Goal: Contribute content: Contribute content

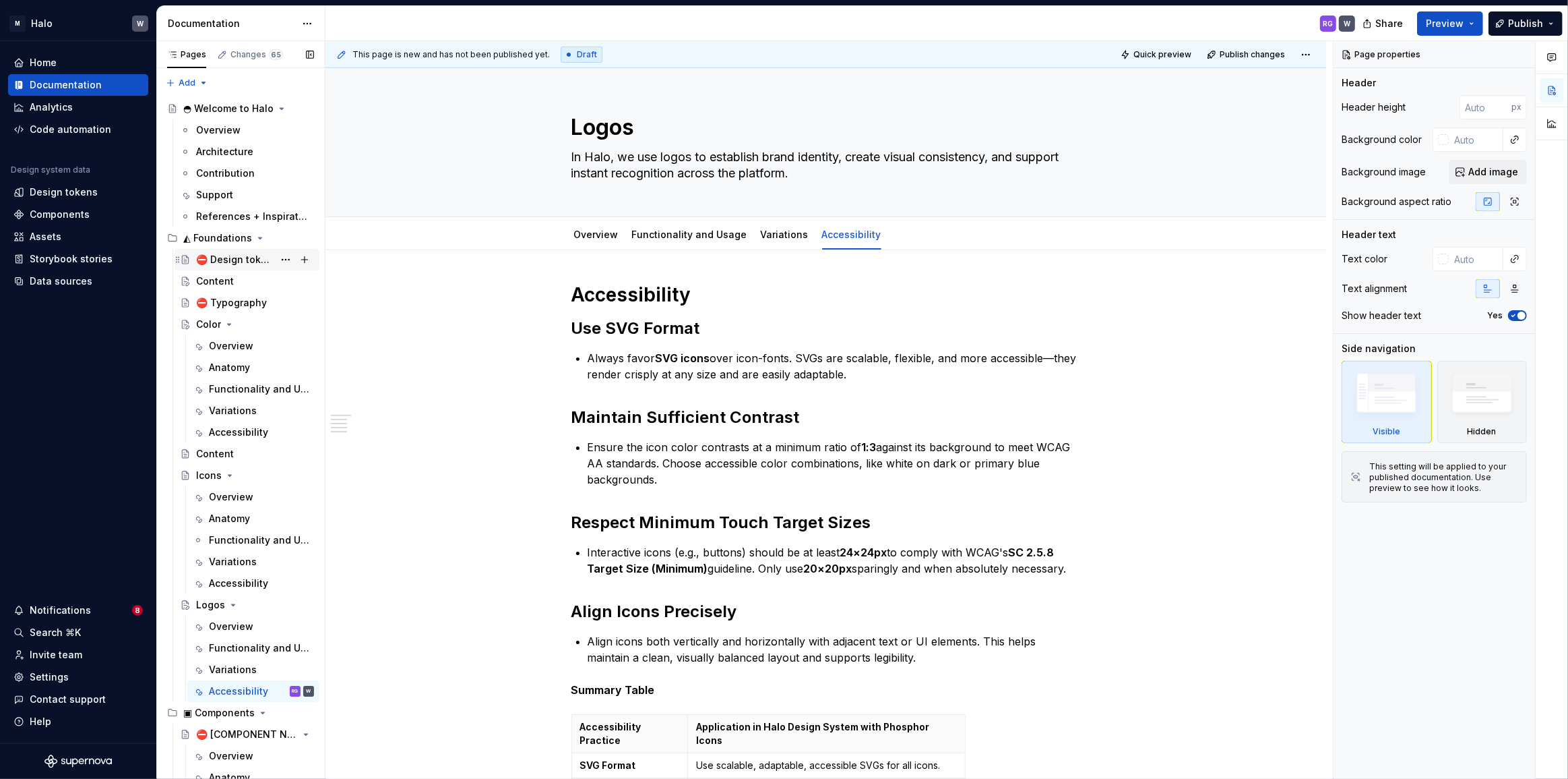
click at [242, 254] on div "⛔ Design tokens" at bounding box center [235, 259] width 78 height 14
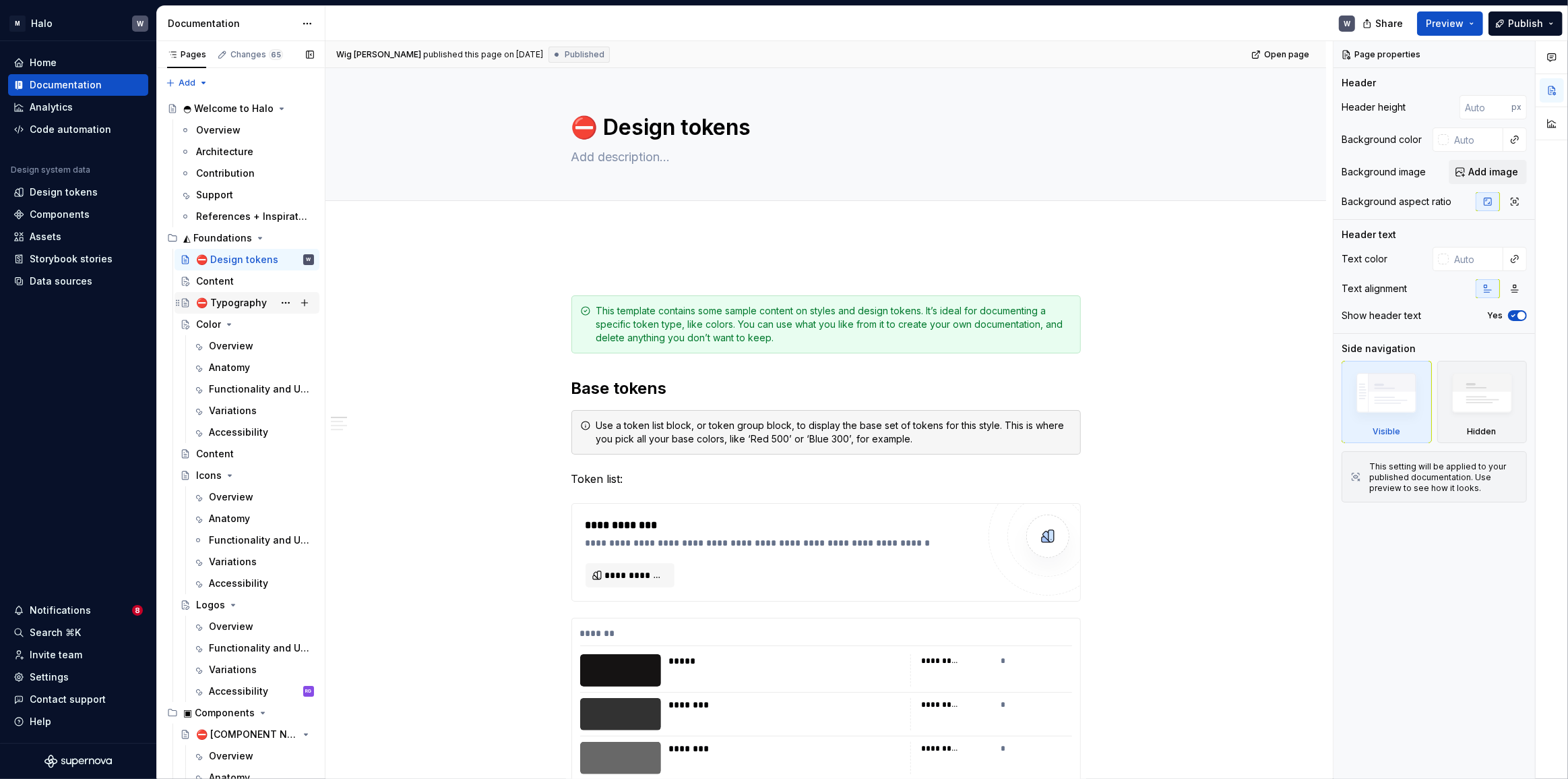
click at [234, 302] on div "⛔ Typography" at bounding box center [231, 302] width 70 height 14
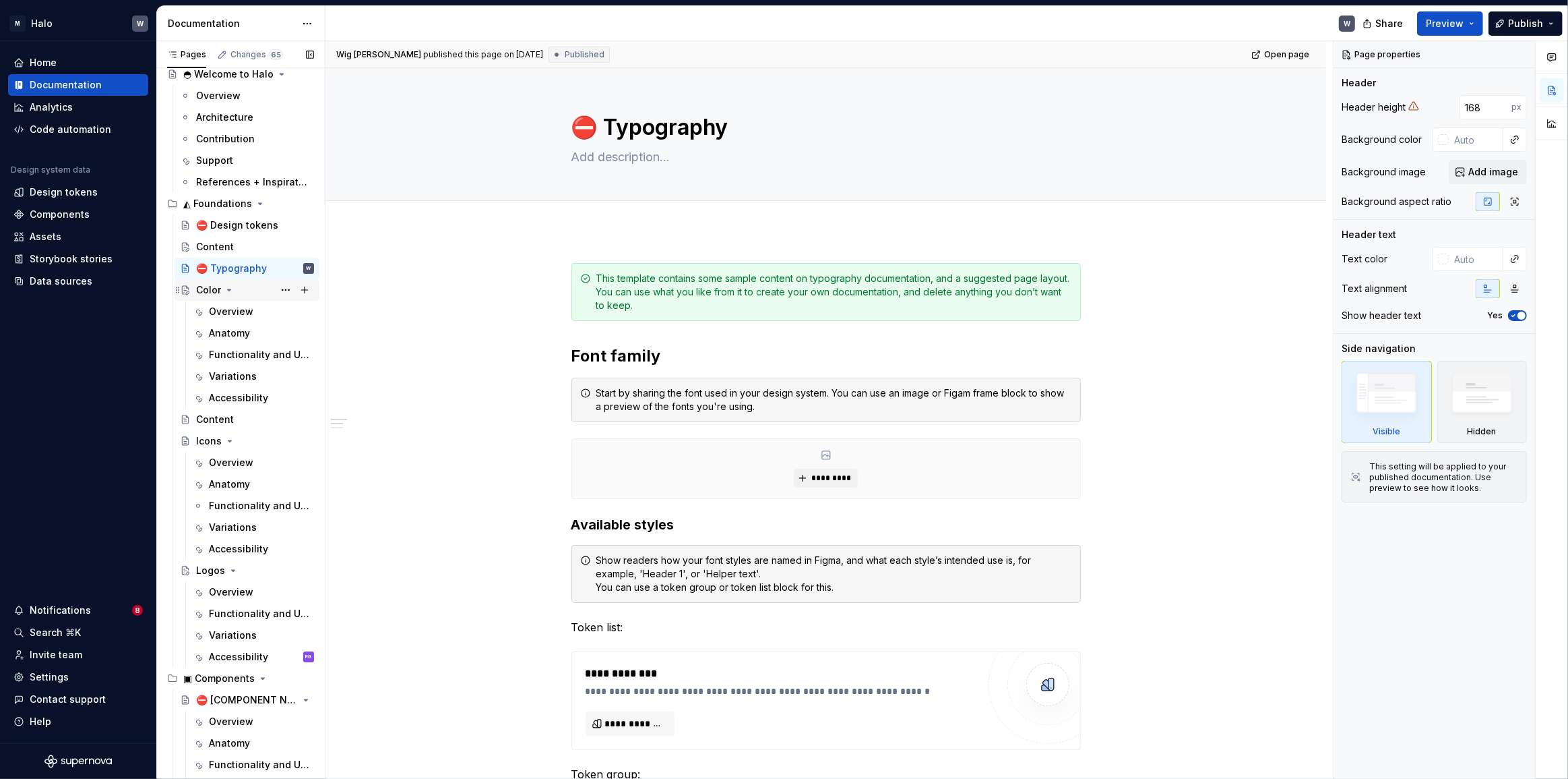
scroll to position [122, 0]
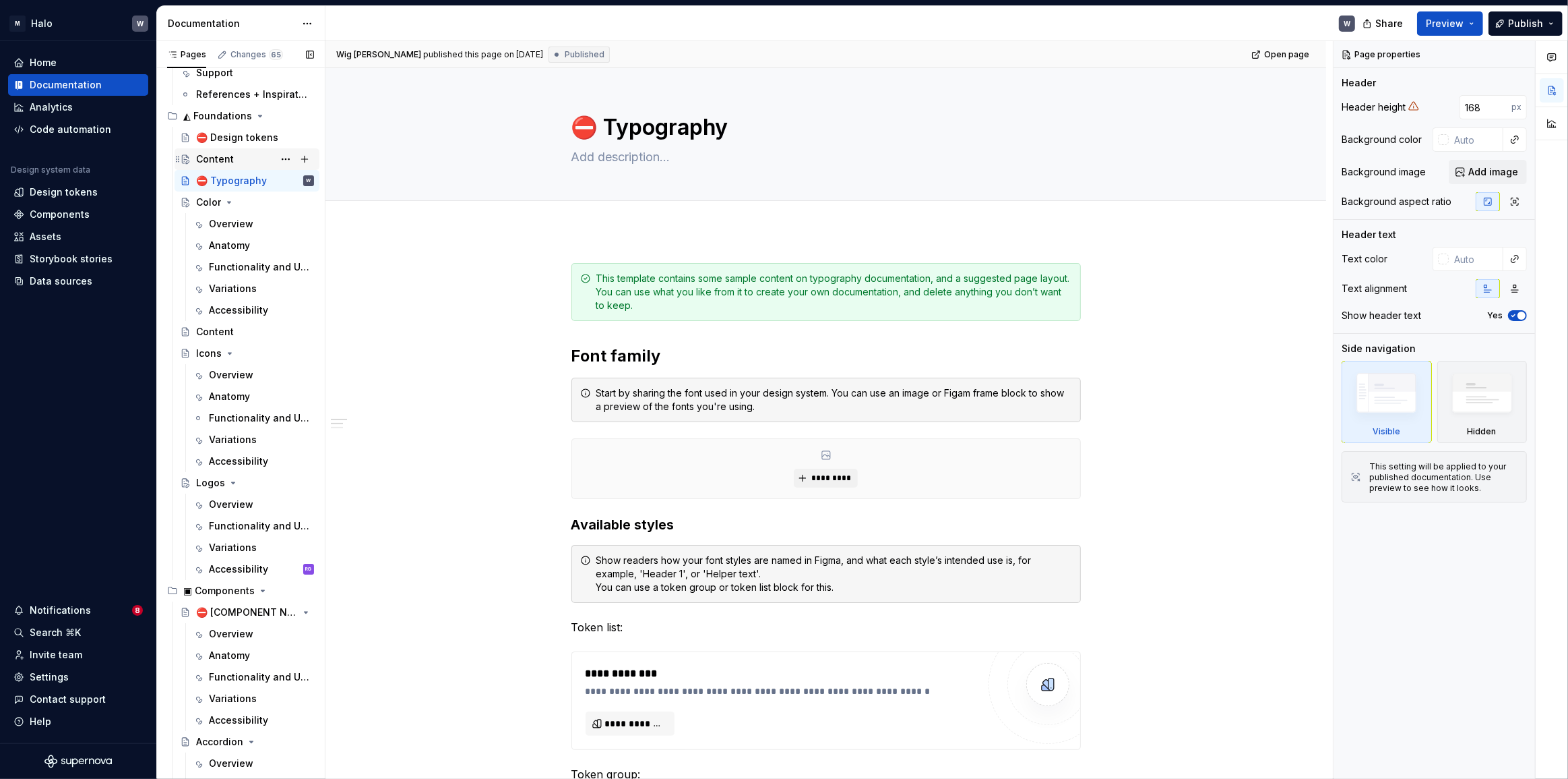
click at [219, 160] on div "Content" at bounding box center [215, 159] width 38 height 14
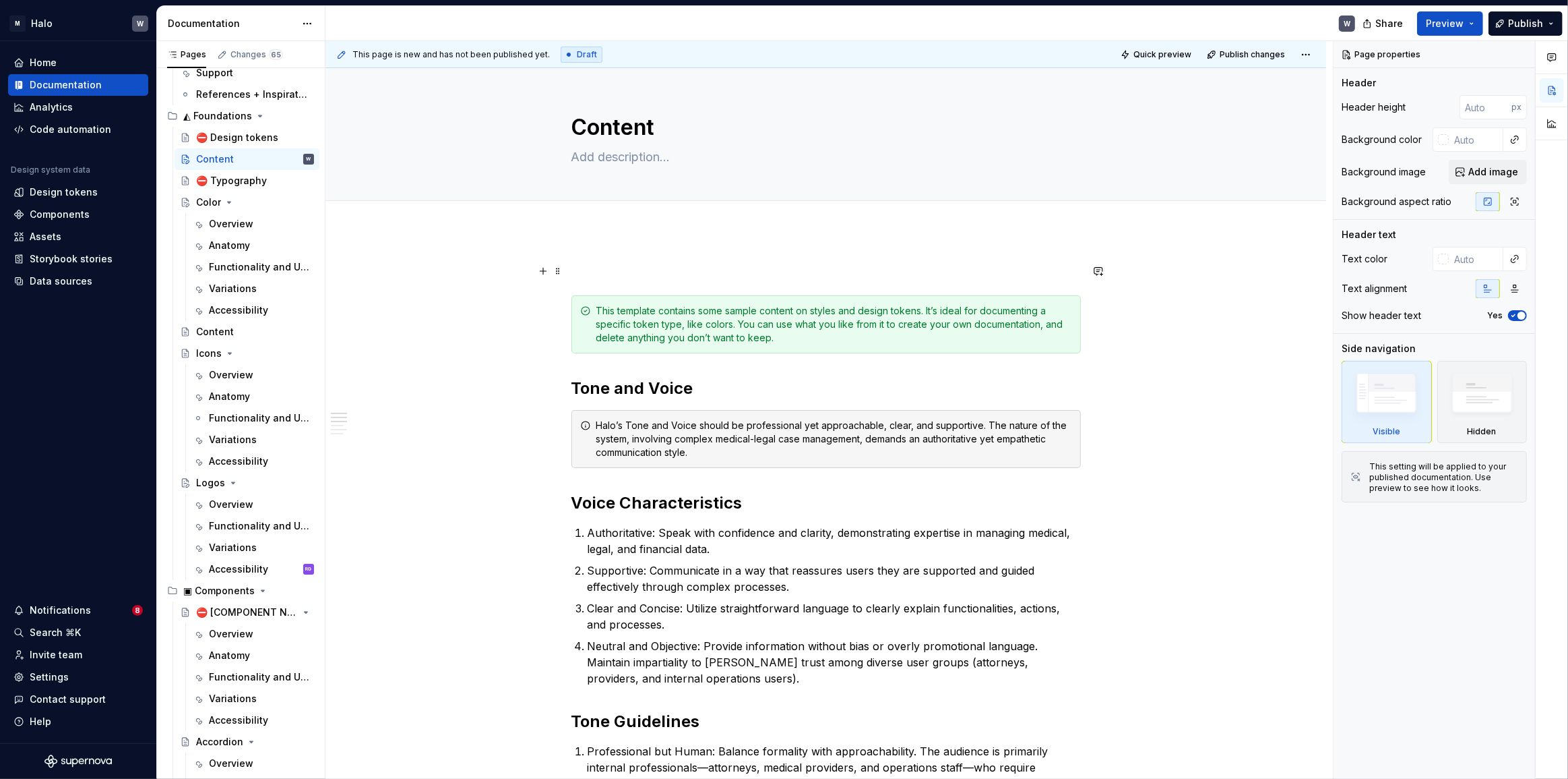
click at [592, 272] on p at bounding box center [826, 271] width 509 height 16
drag, startPoint x: 737, startPoint y: 270, endPoint x: 548, endPoint y: 274, distance: 189.0
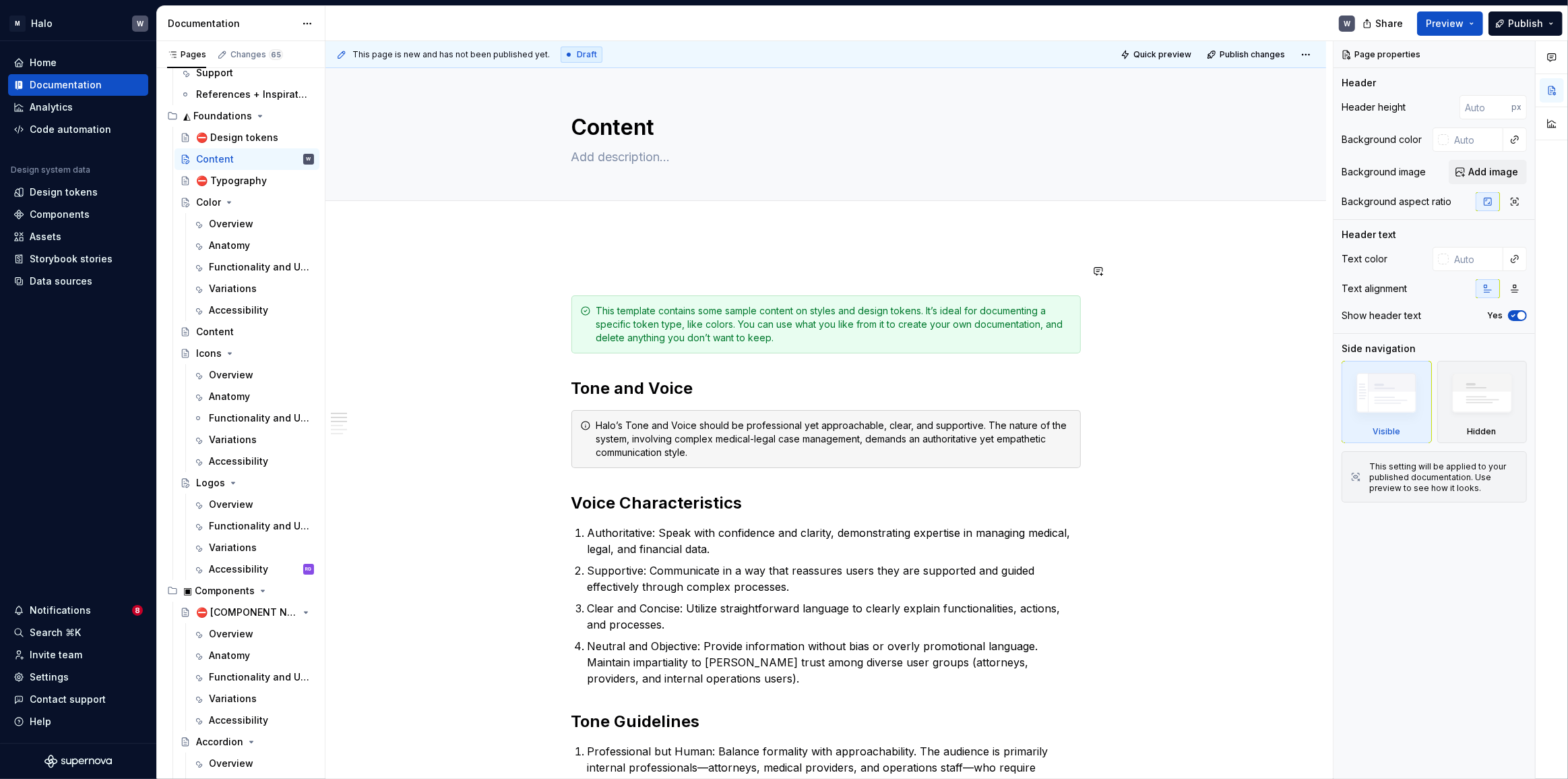
click at [598, 222] on button "Add tab" at bounding box center [598, 216] width 54 height 19
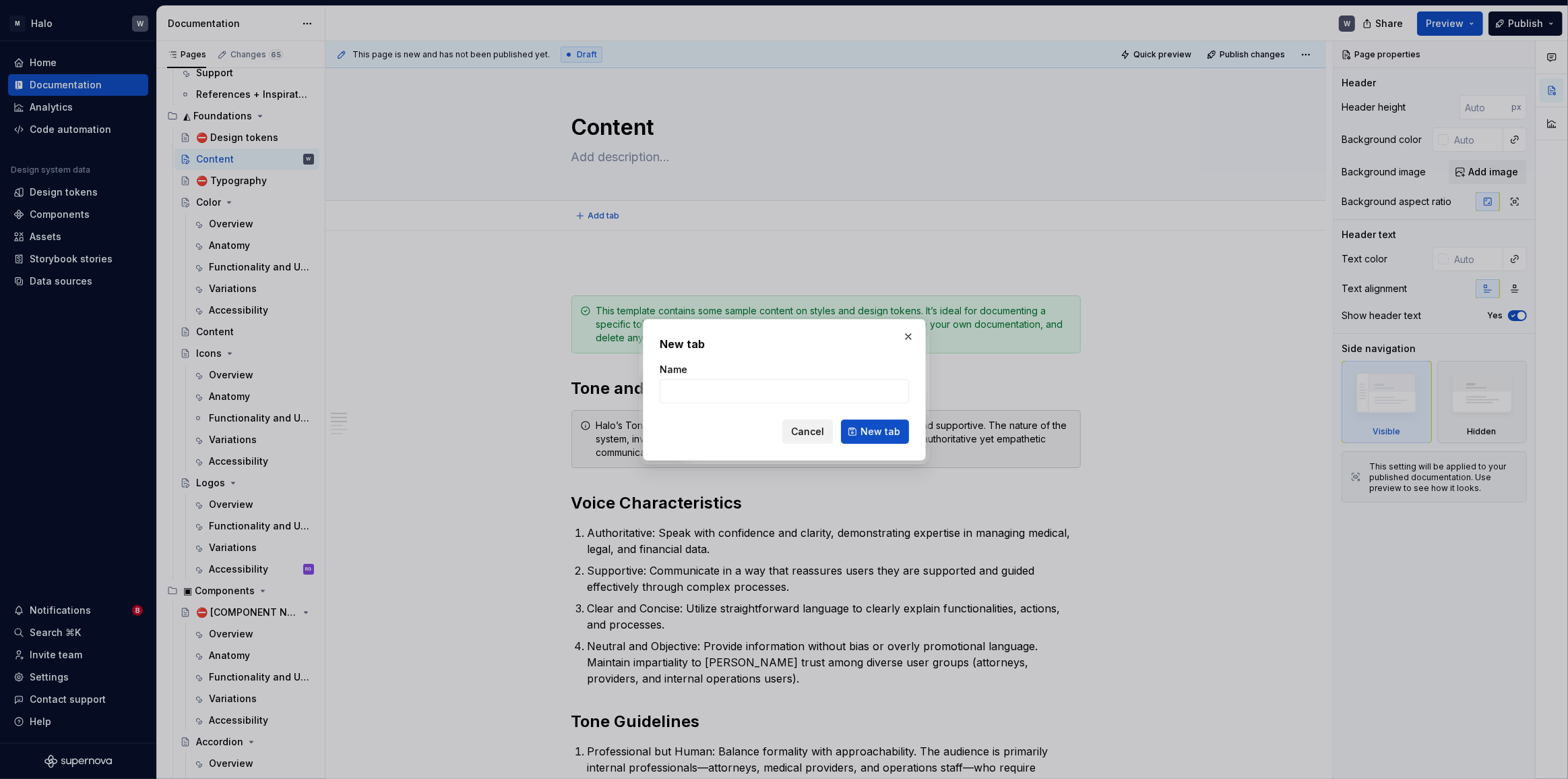
click at [789, 422] on button "Cancel" at bounding box center [808, 431] width 51 height 24
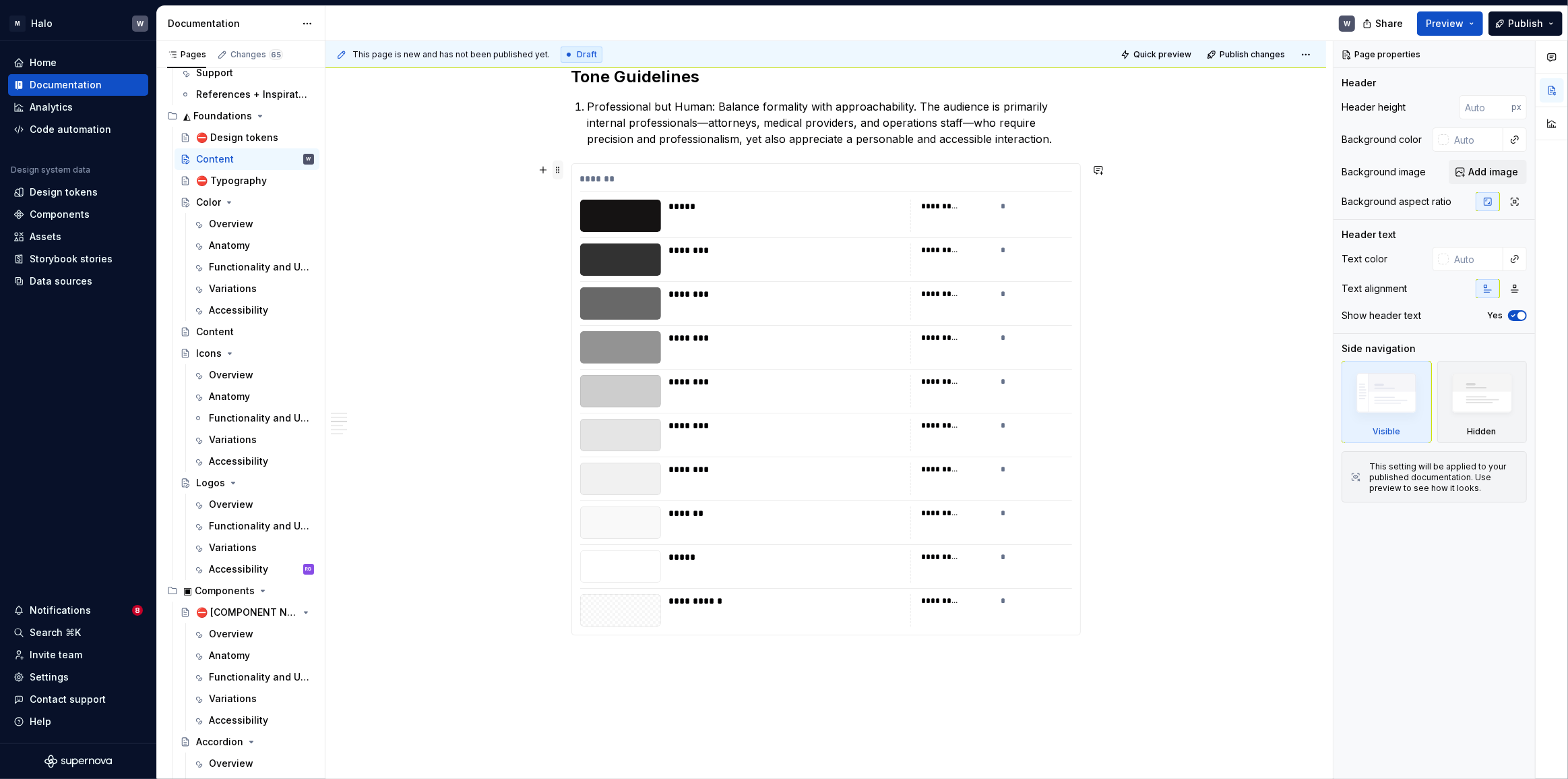
scroll to position [491, 0]
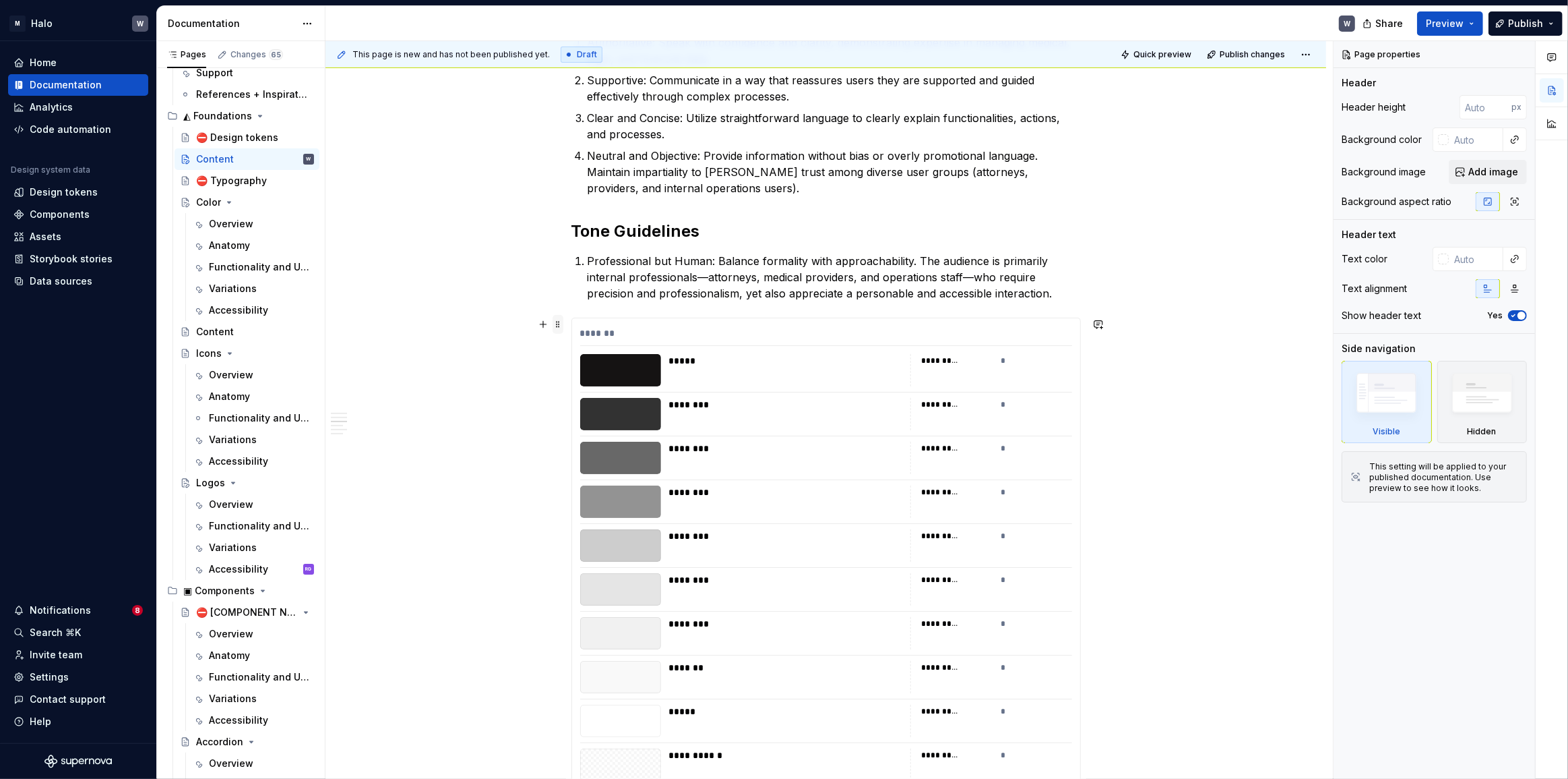
click at [556, 326] on span at bounding box center [558, 324] width 11 height 19
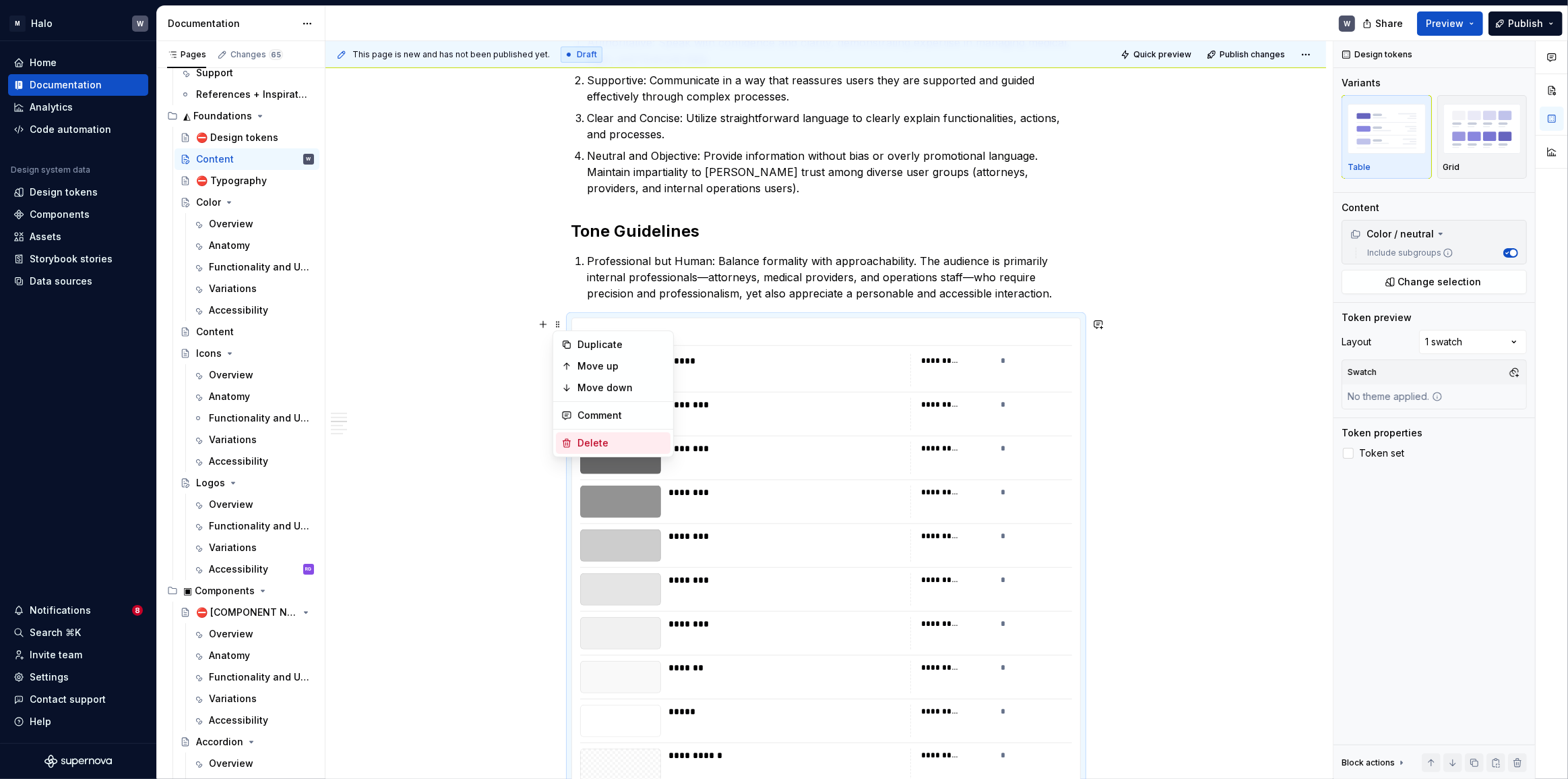
click at [588, 442] on div "Delete" at bounding box center [621, 443] width 88 height 14
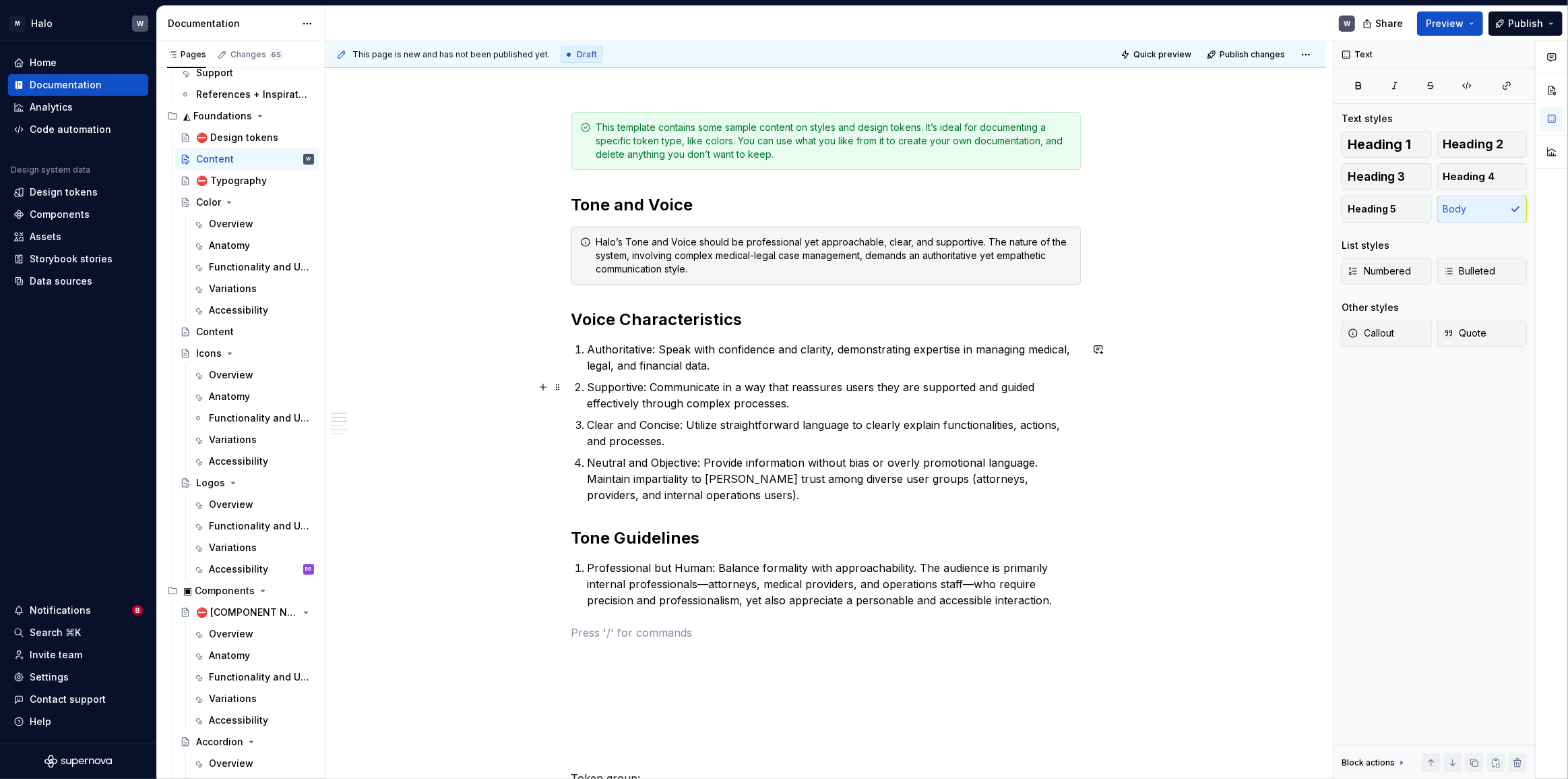
scroll to position [368, 0]
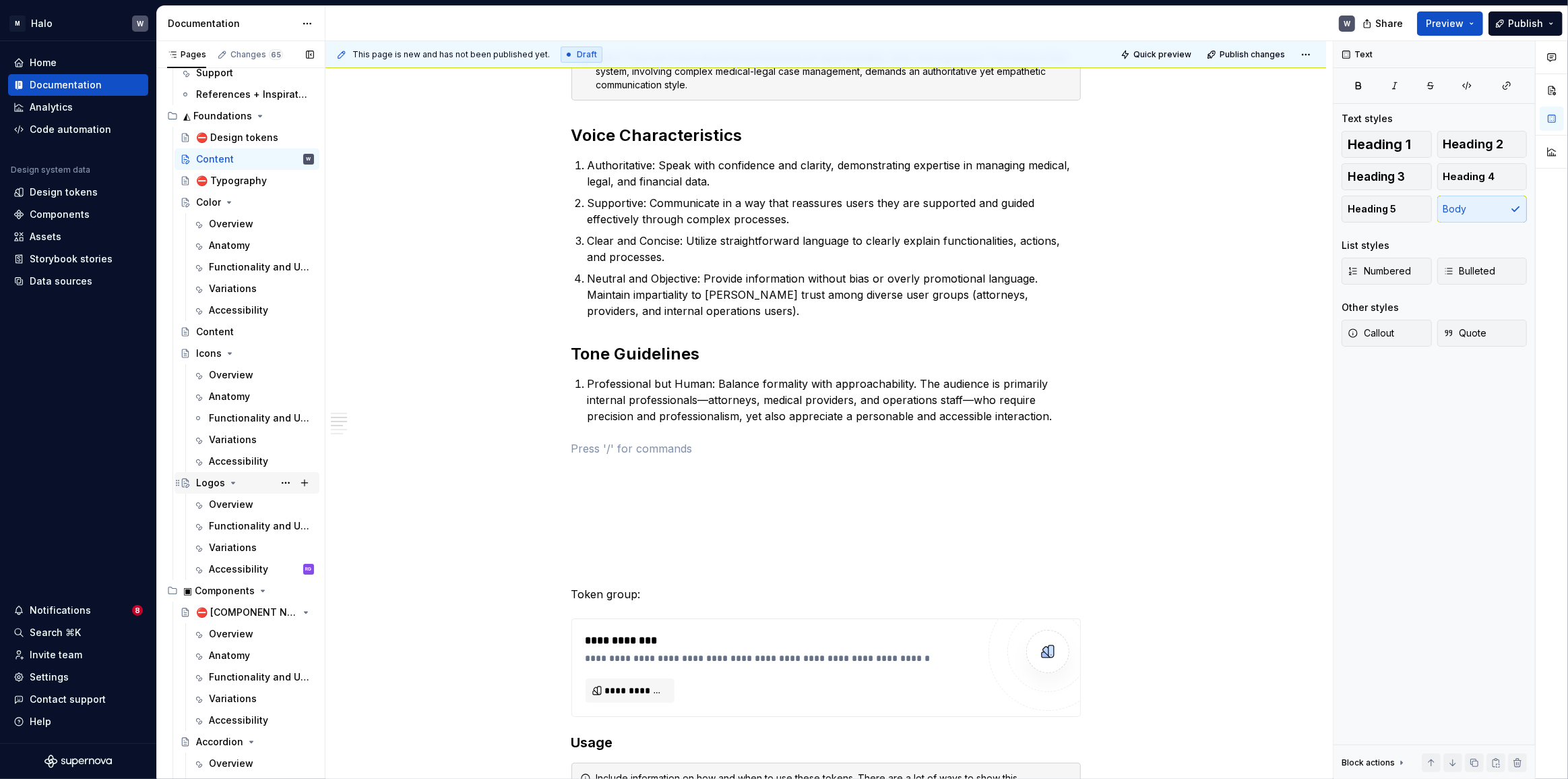
click at [216, 480] on div "Logos" at bounding box center [211, 483] width 29 height 14
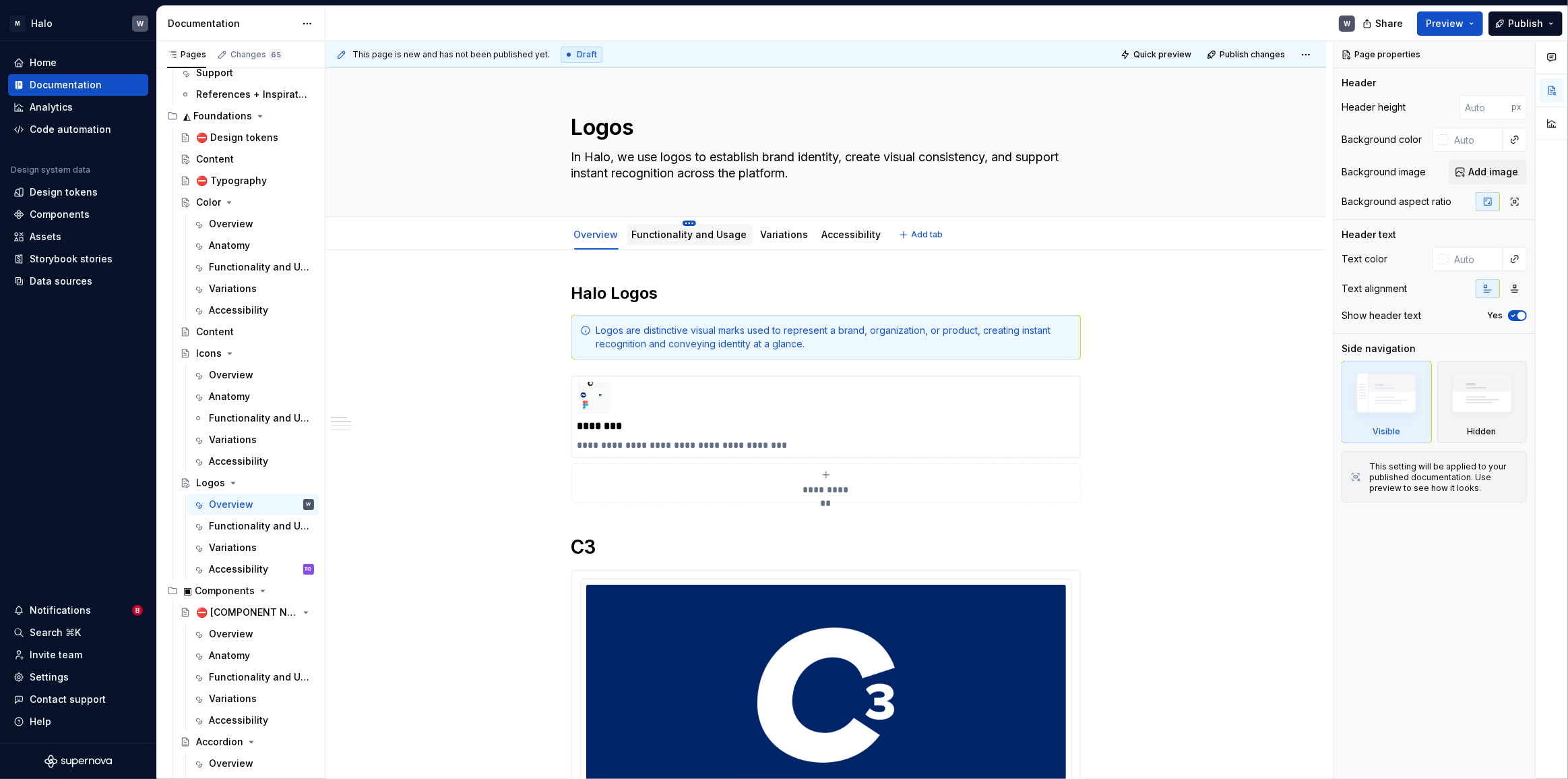
click at [686, 222] on html "M Halo W Home Documentation Analytics Code automation Design system data Design…" at bounding box center [784, 390] width 1568 height 779
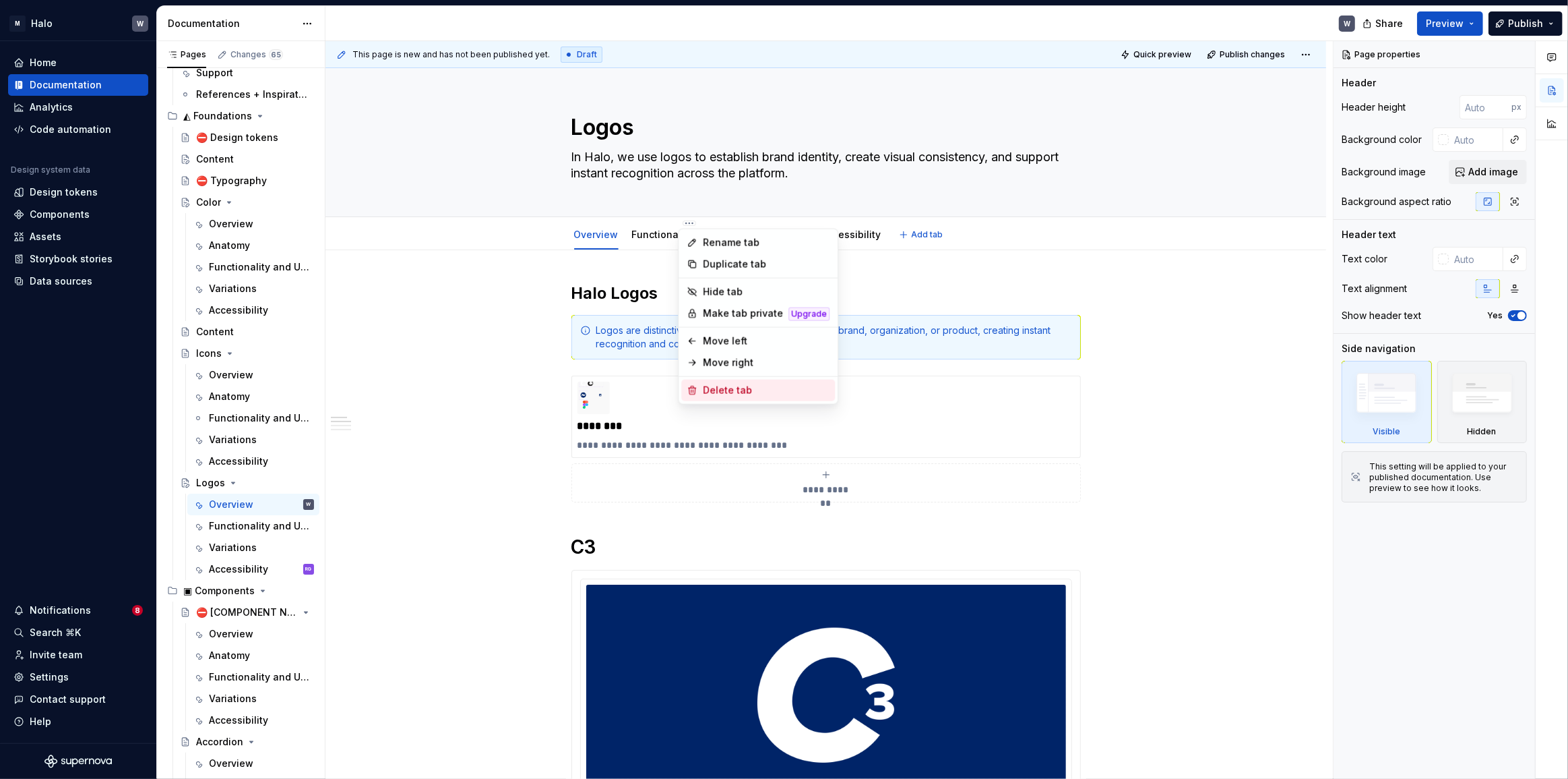
click at [723, 390] on div "Delete tab" at bounding box center [766, 390] width 126 height 14
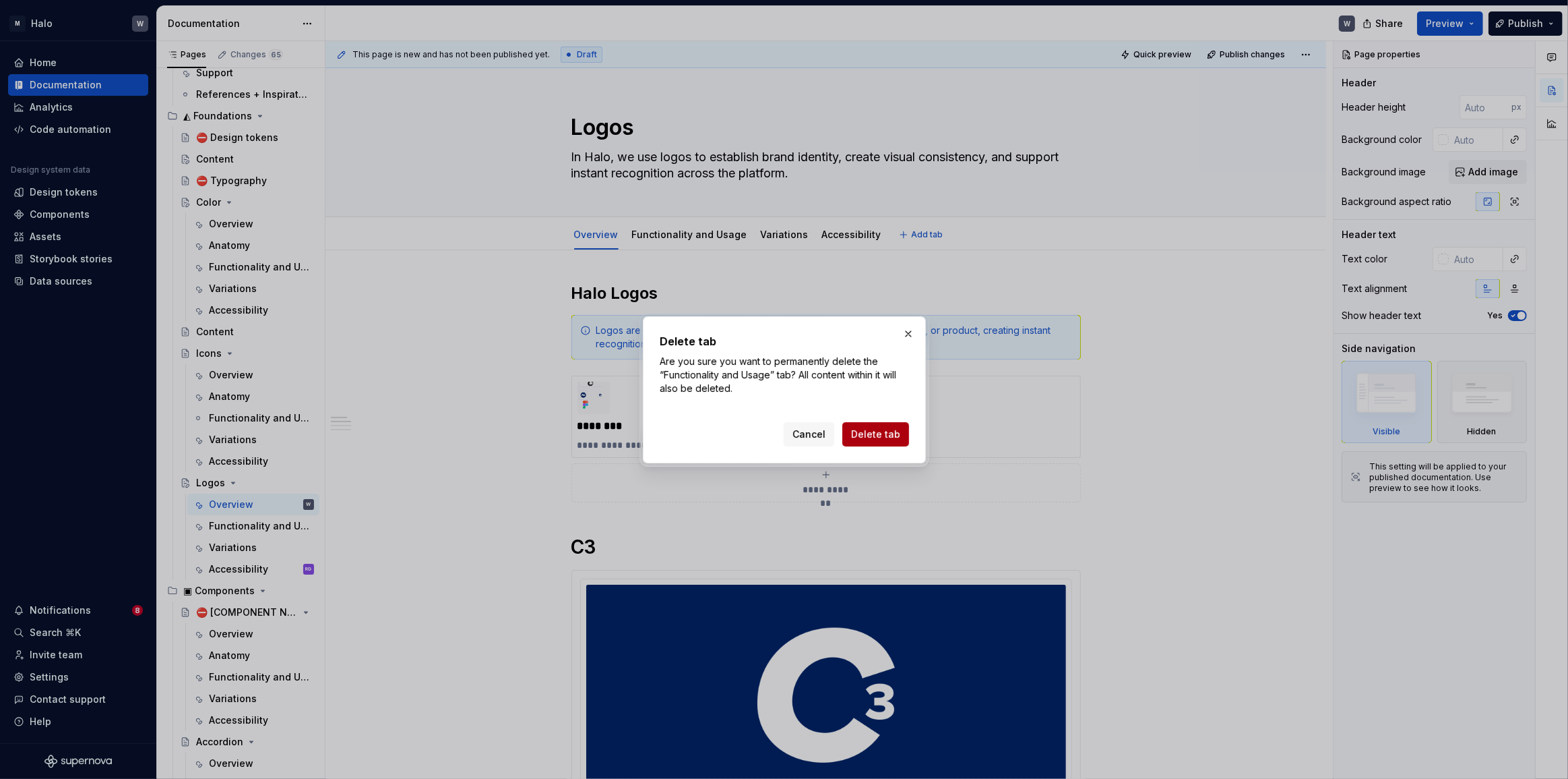
click at [880, 432] on span "Delete tab" at bounding box center [876, 434] width 49 height 14
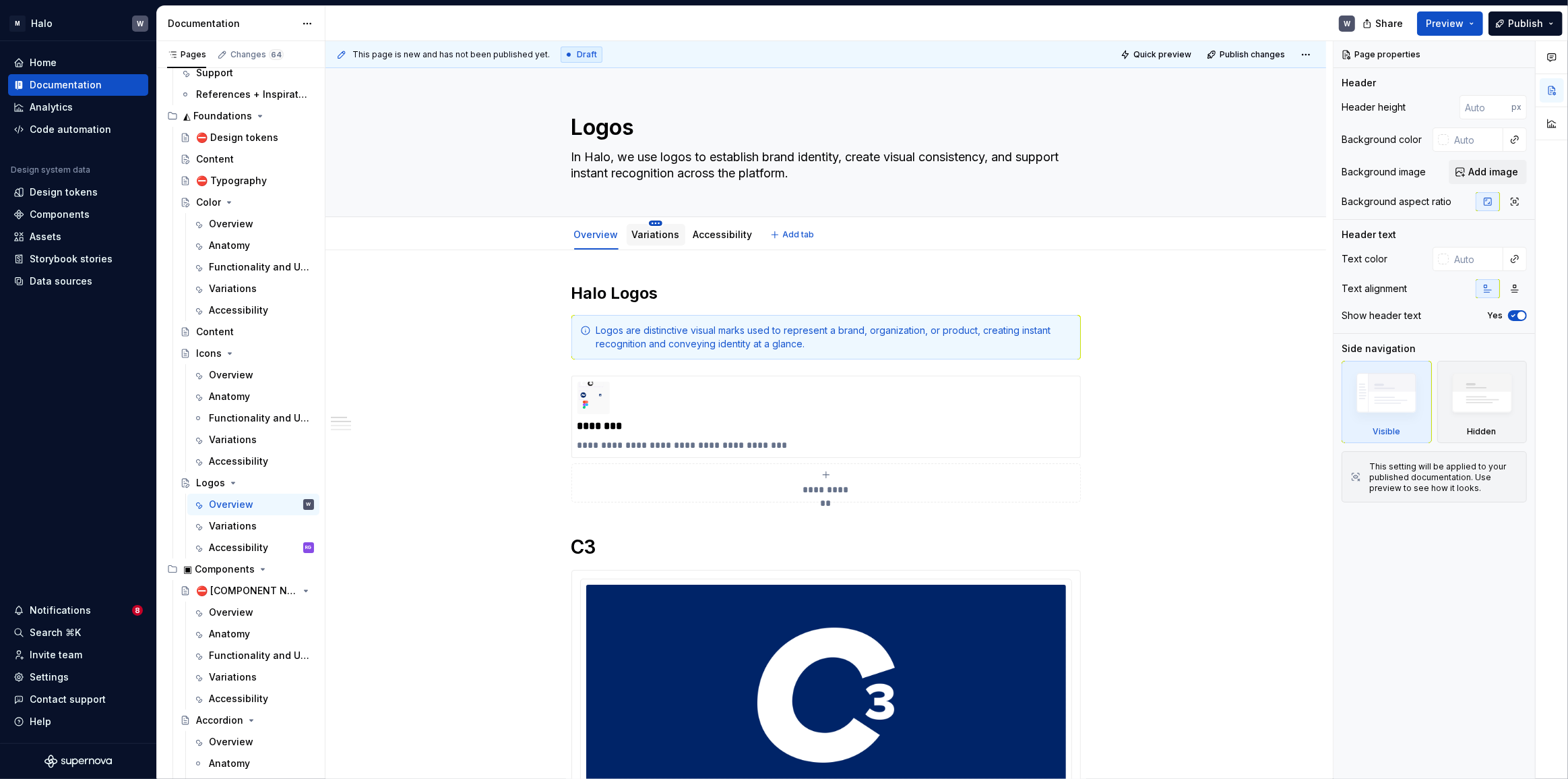
click at [649, 223] on html "M Halo W Home Documentation Analytics Code automation Design system data Design…" at bounding box center [784, 390] width 1568 height 779
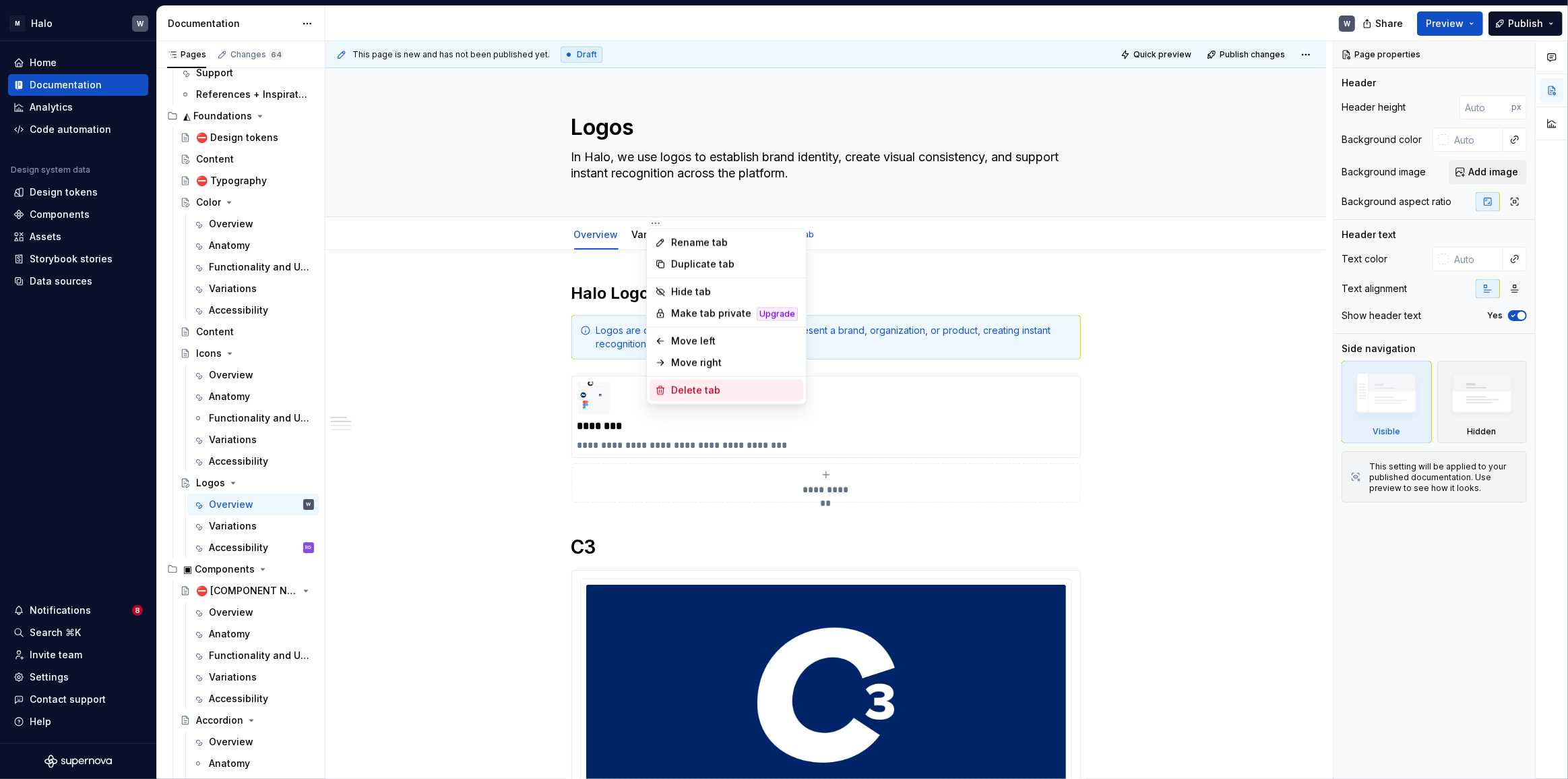
click at [726, 390] on div "Delete tab" at bounding box center [734, 390] width 126 height 14
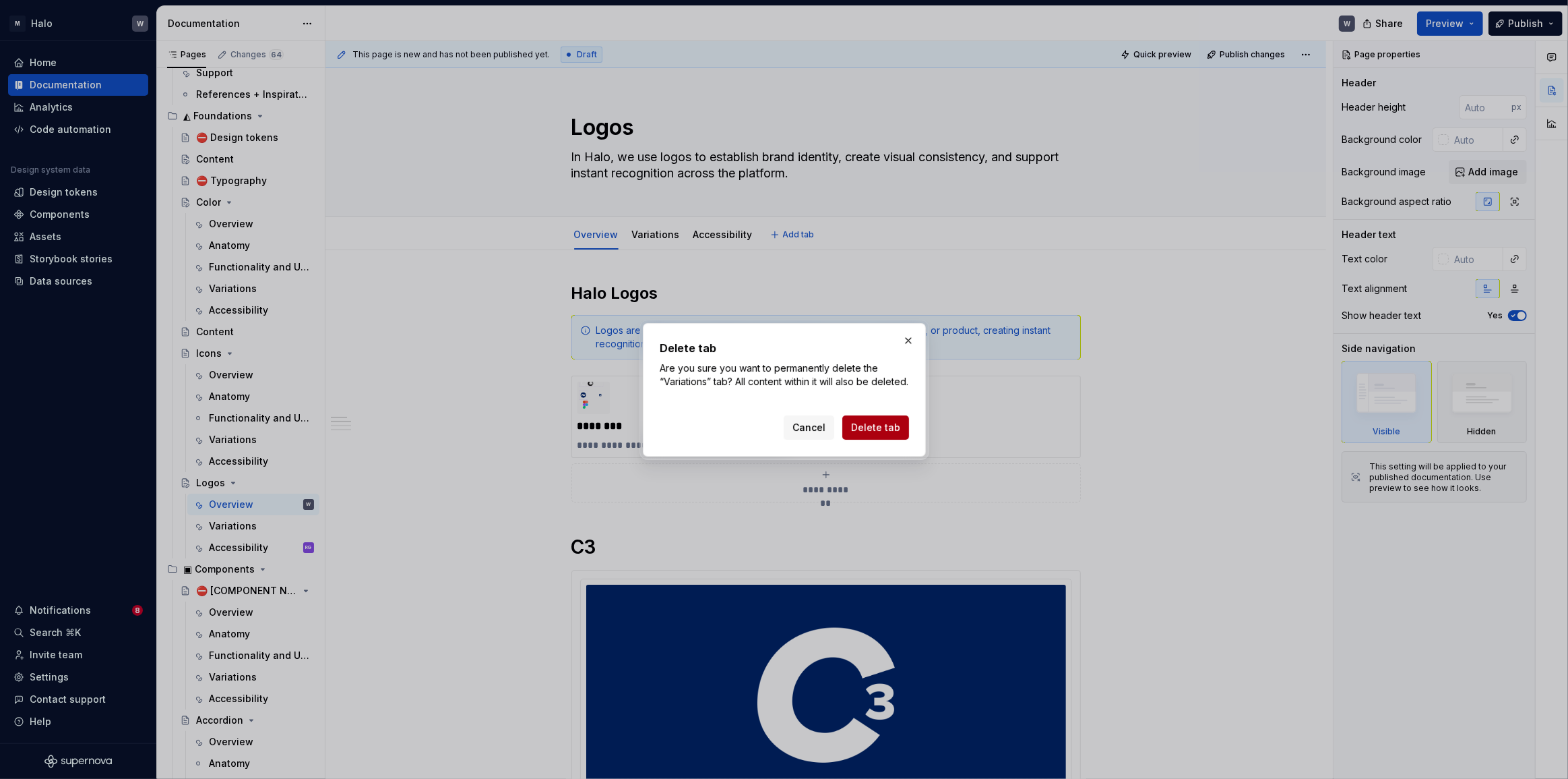
click at [878, 435] on span "Delete tab" at bounding box center [876, 427] width 49 height 14
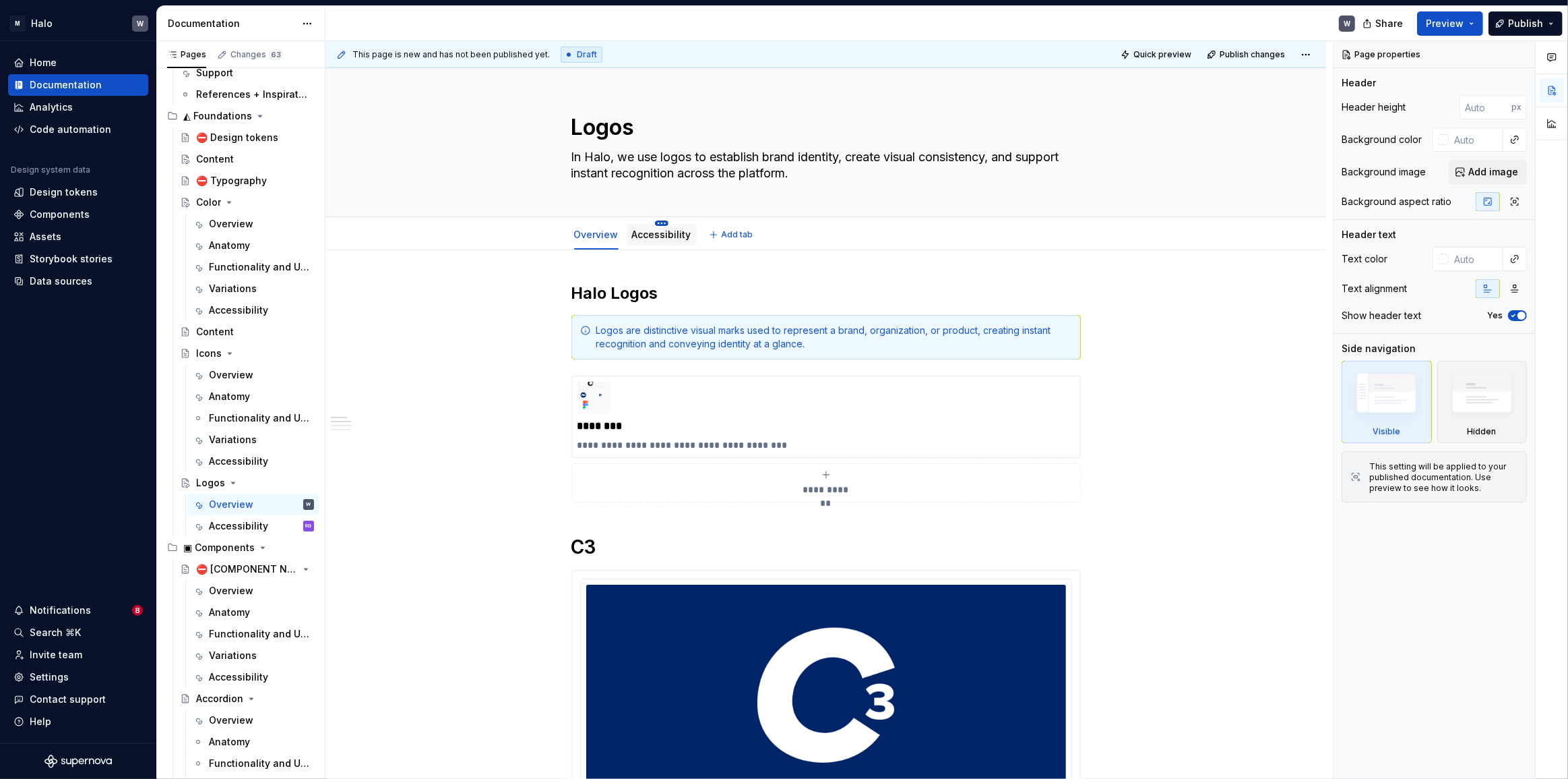
click at [661, 223] on html "M Halo W Home Documentation Analytics Code automation Design system data Design…" at bounding box center [784, 390] width 1568 height 779
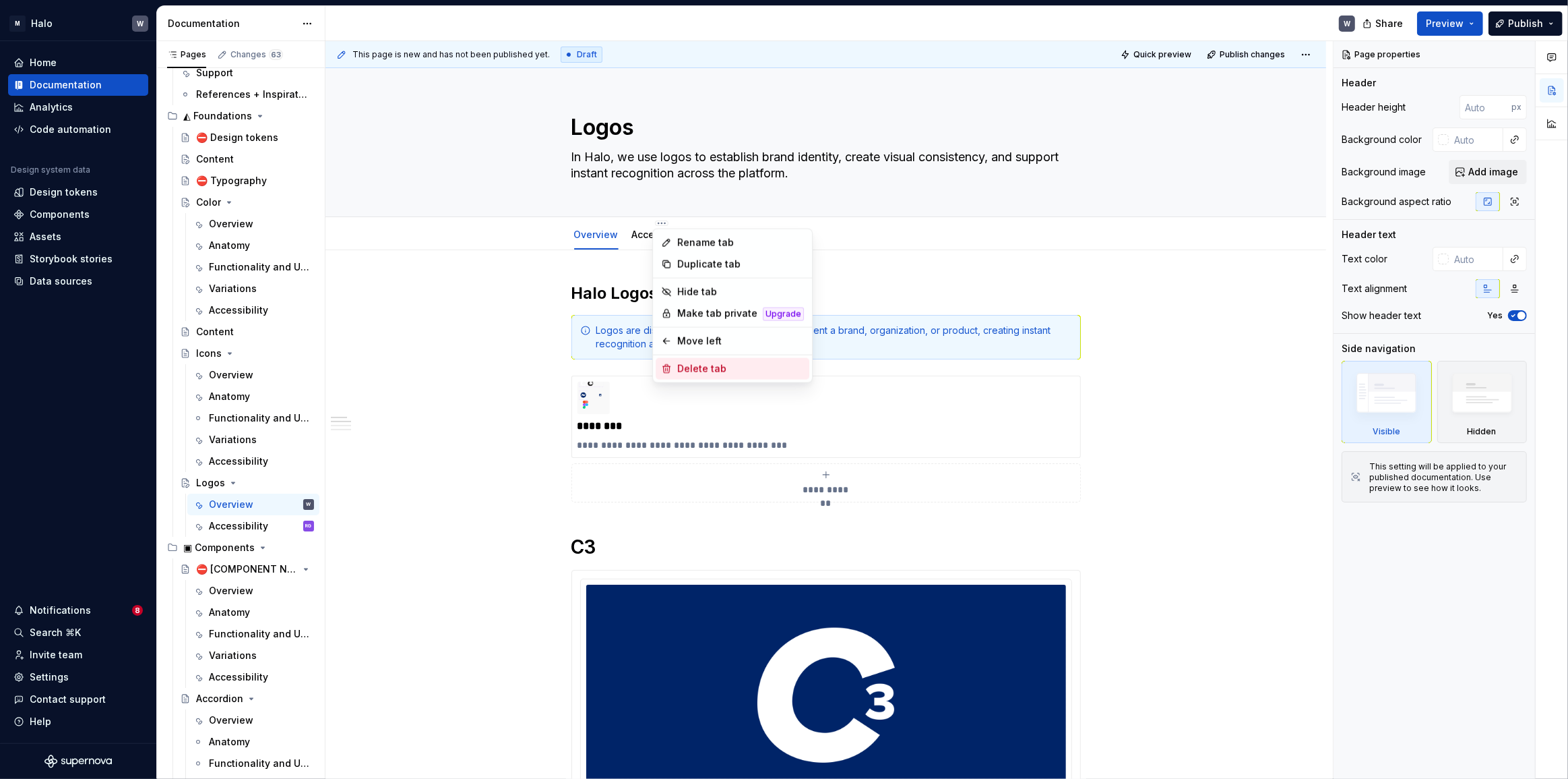
click at [716, 366] on div "Delete tab" at bounding box center [740, 368] width 126 height 14
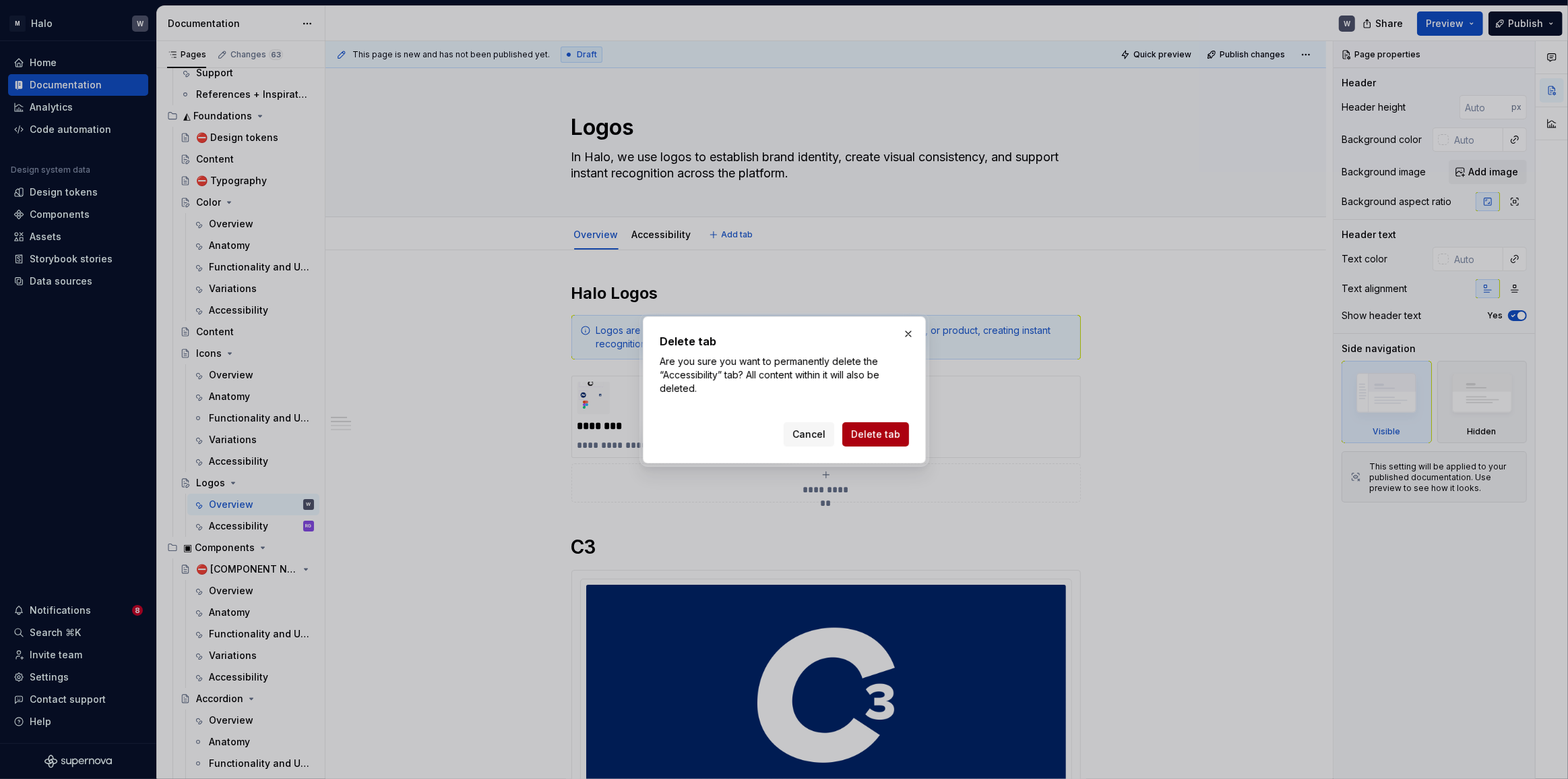
click at [879, 435] on span "Delete tab" at bounding box center [876, 434] width 49 height 14
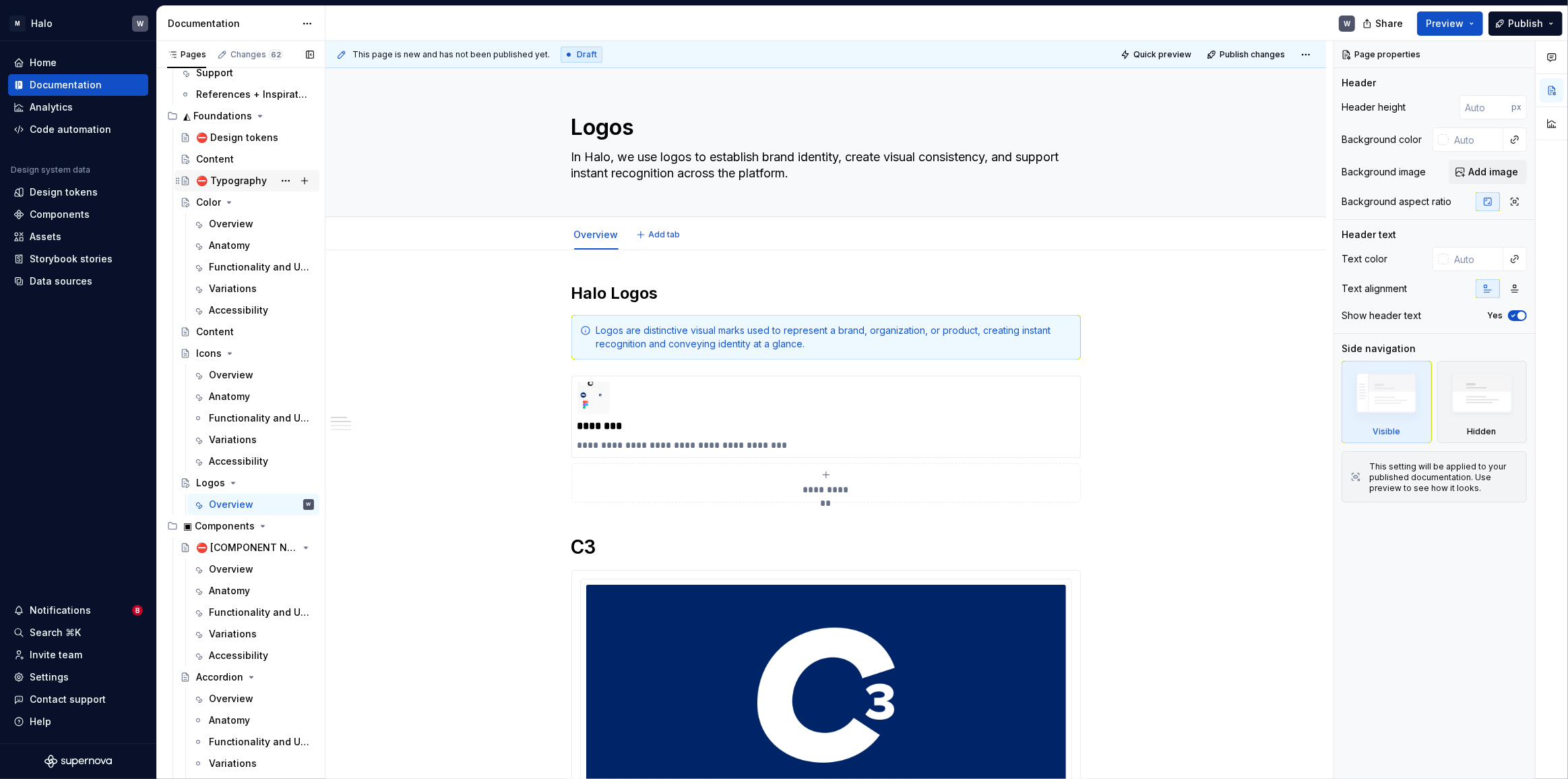
click at [221, 183] on div "⛔ Typography" at bounding box center [231, 180] width 70 height 14
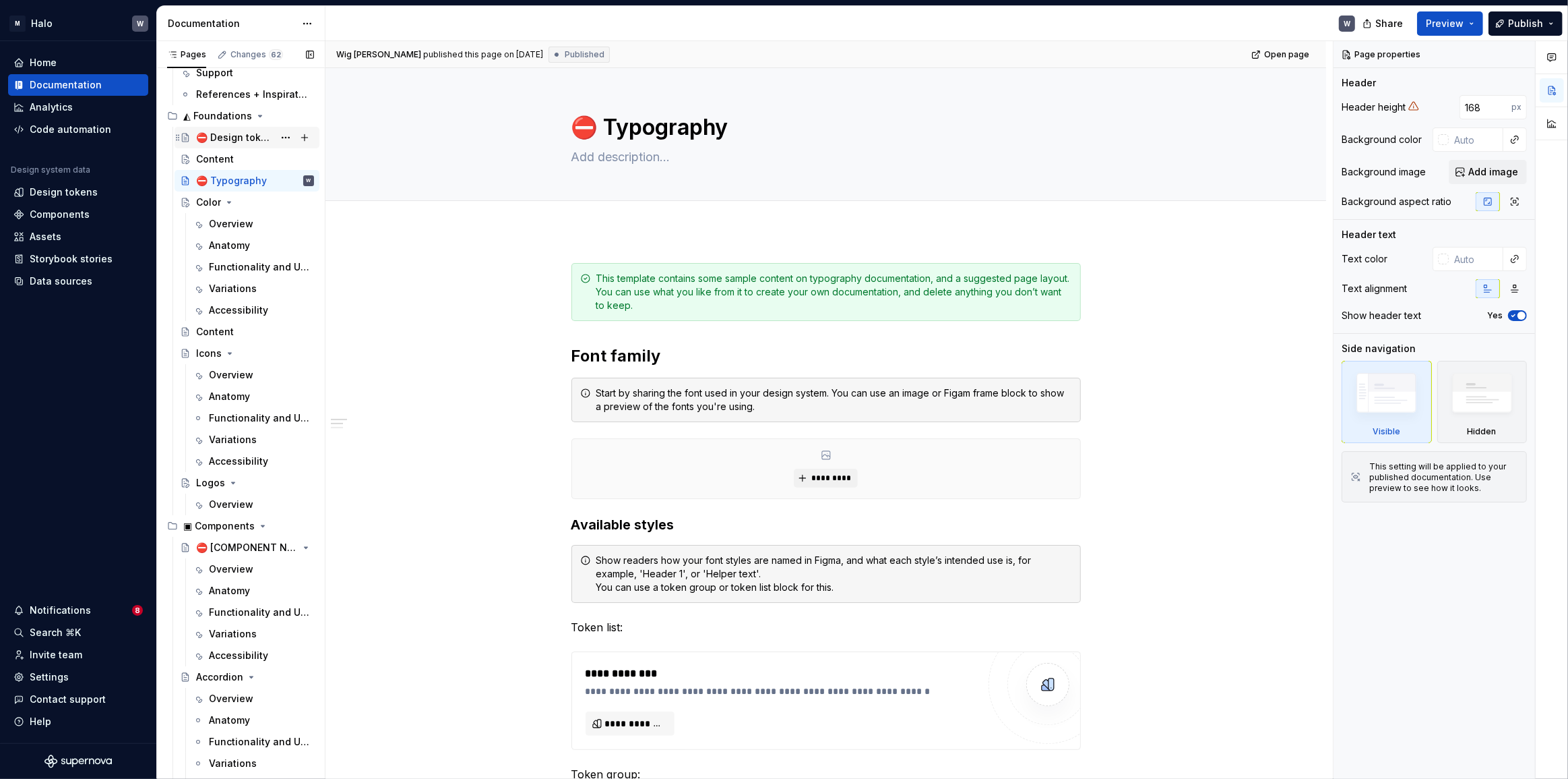
click at [245, 138] on div "⛔ Design tokens" at bounding box center [235, 137] width 78 height 14
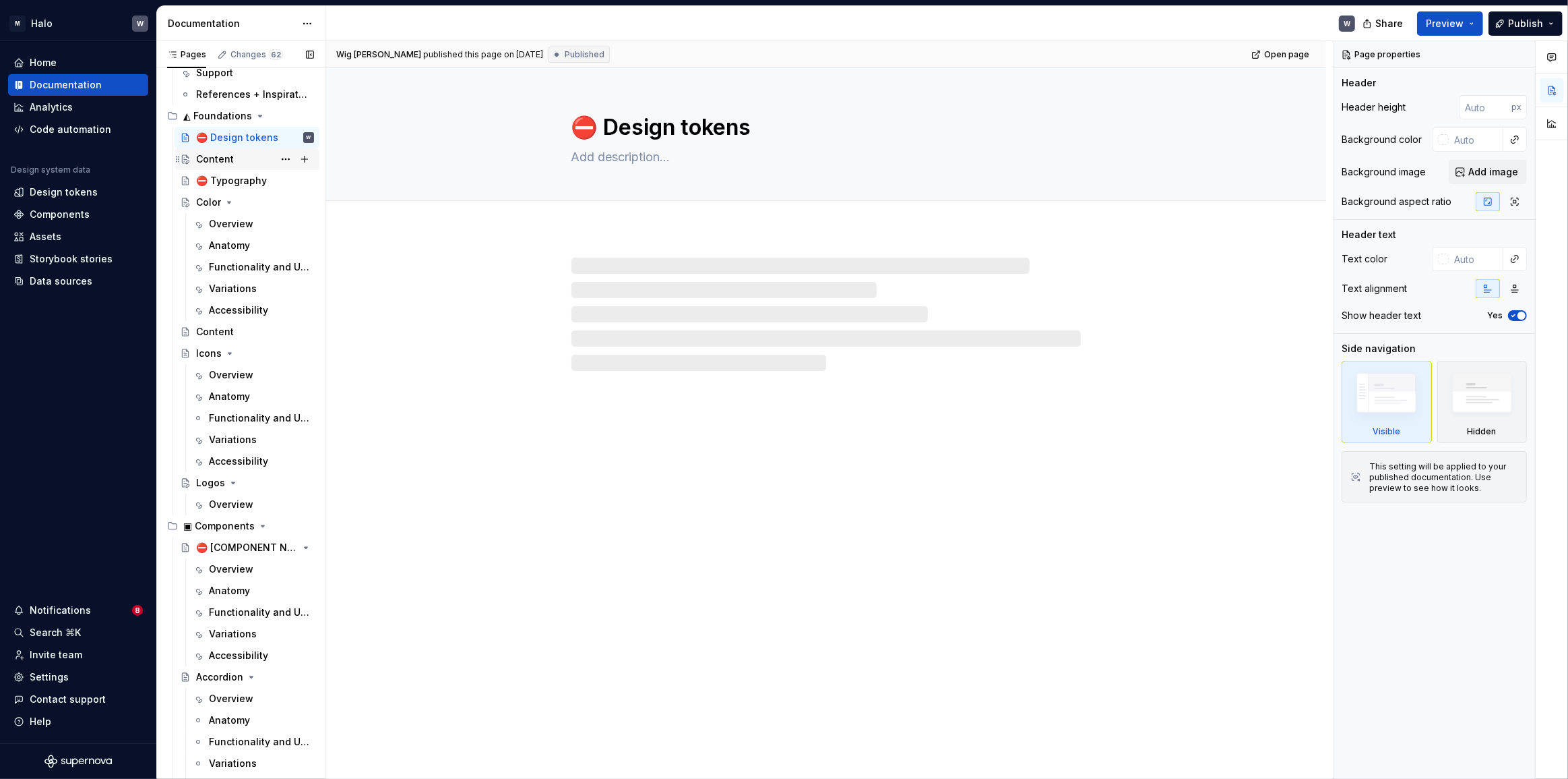
click at [220, 163] on div "Content" at bounding box center [215, 159] width 38 height 14
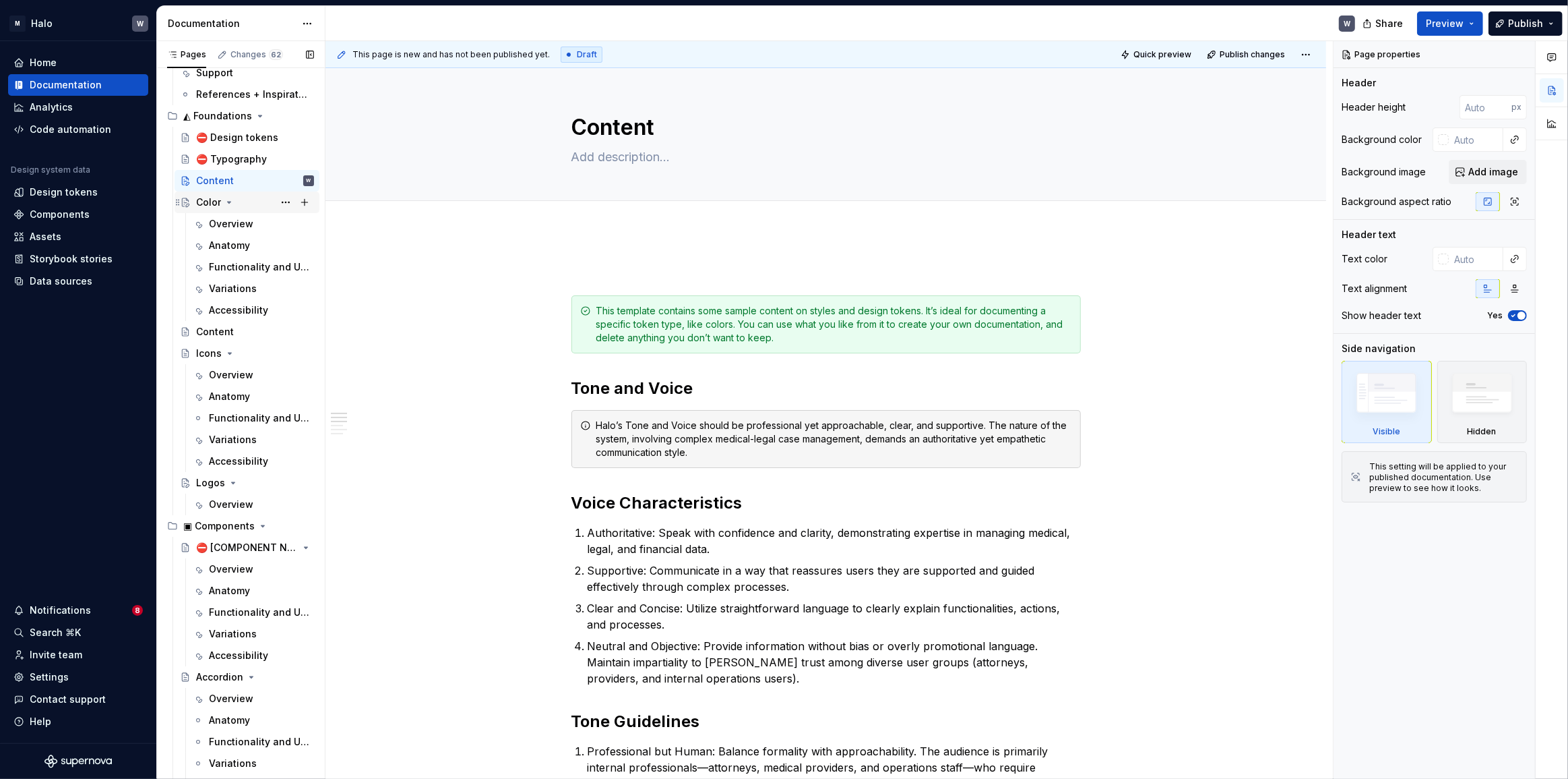
click at [229, 199] on icon "Page tree" at bounding box center [229, 202] width 11 height 11
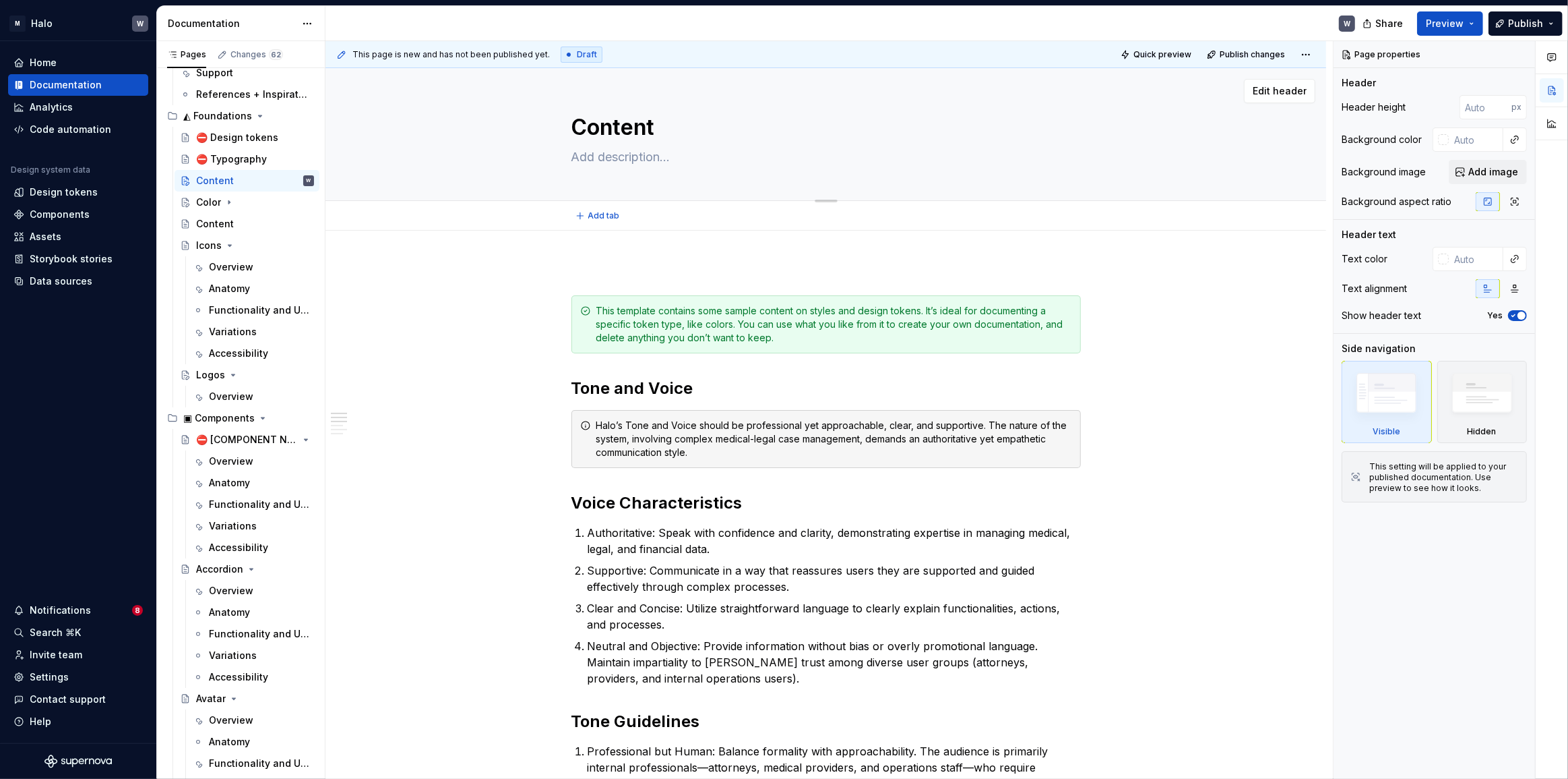
click at [593, 158] on textarea at bounding box center [823, 157] width 509 height 22
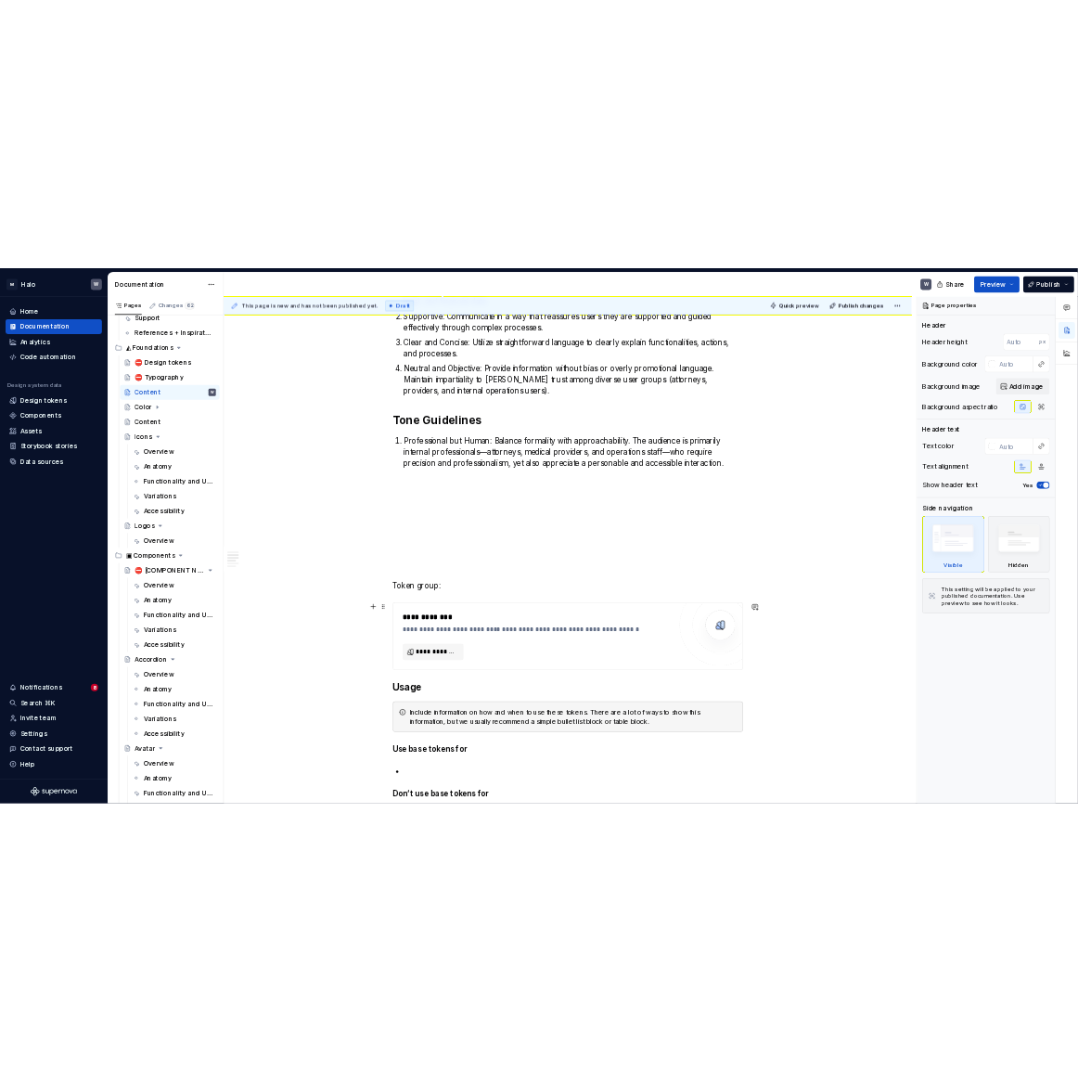
scroll to position [575, 0]
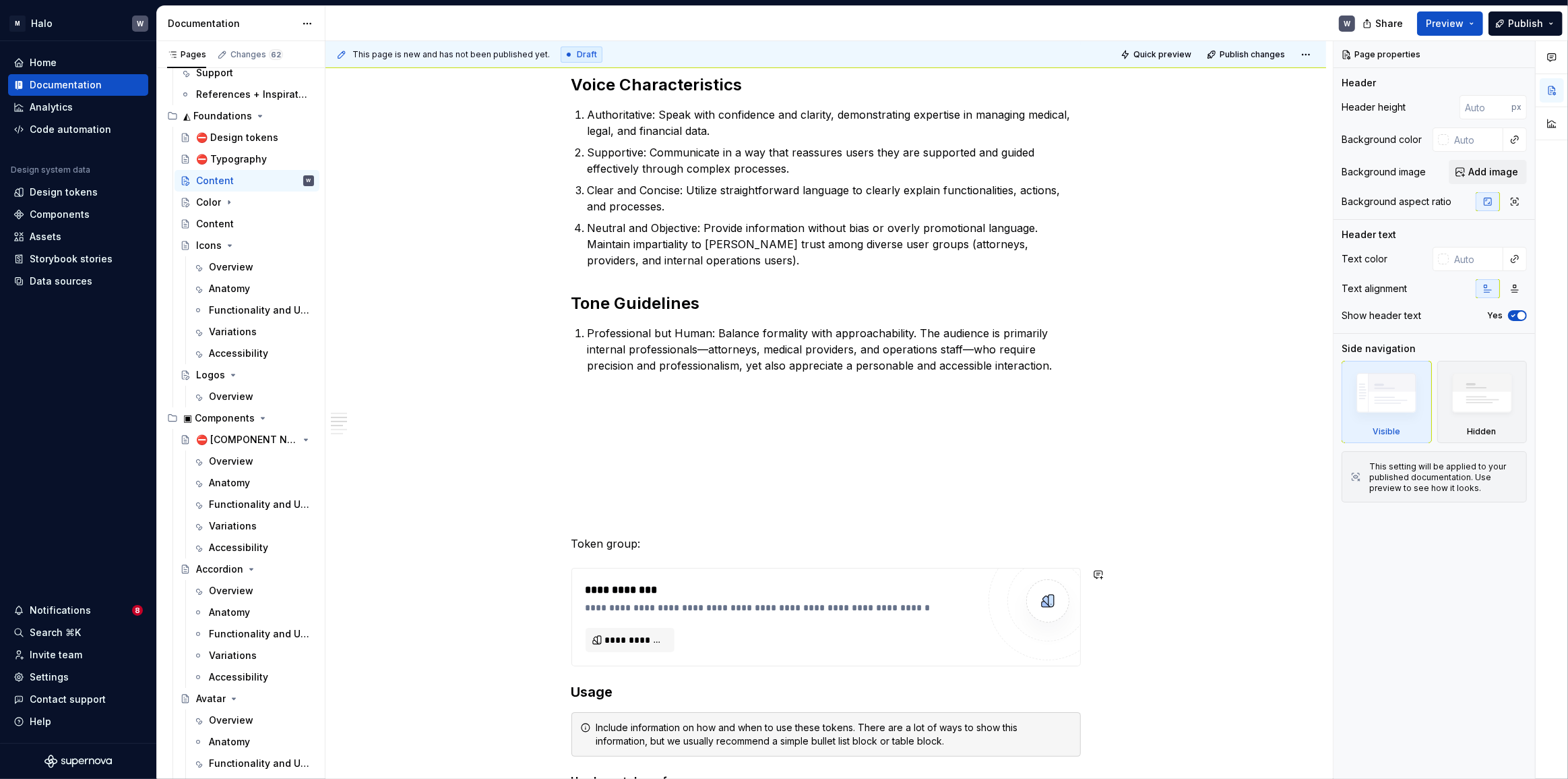
click at [612, 432] on div "**********" at bounding box center [826, 679] width 509 height 1667
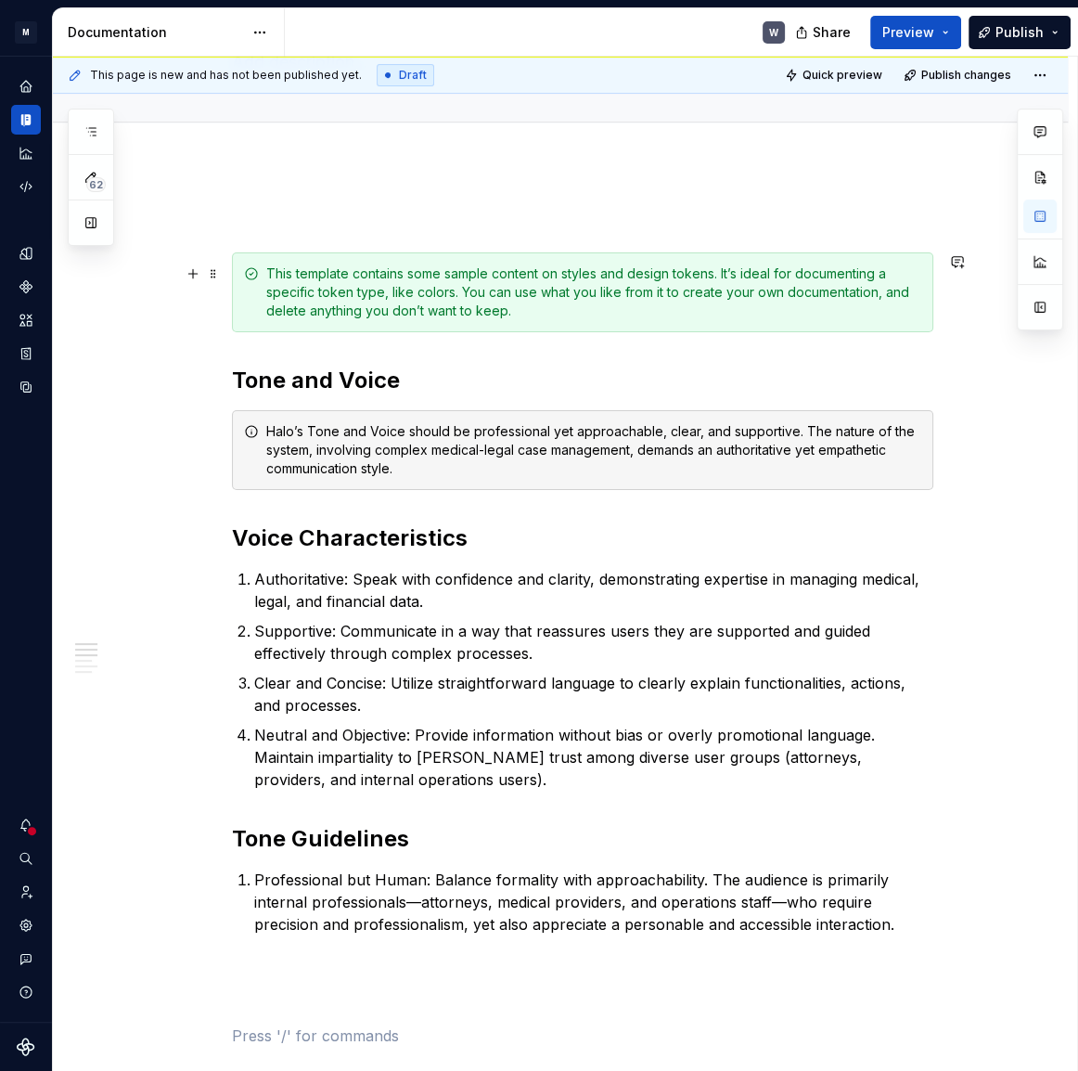
scroll to position [0, 0]
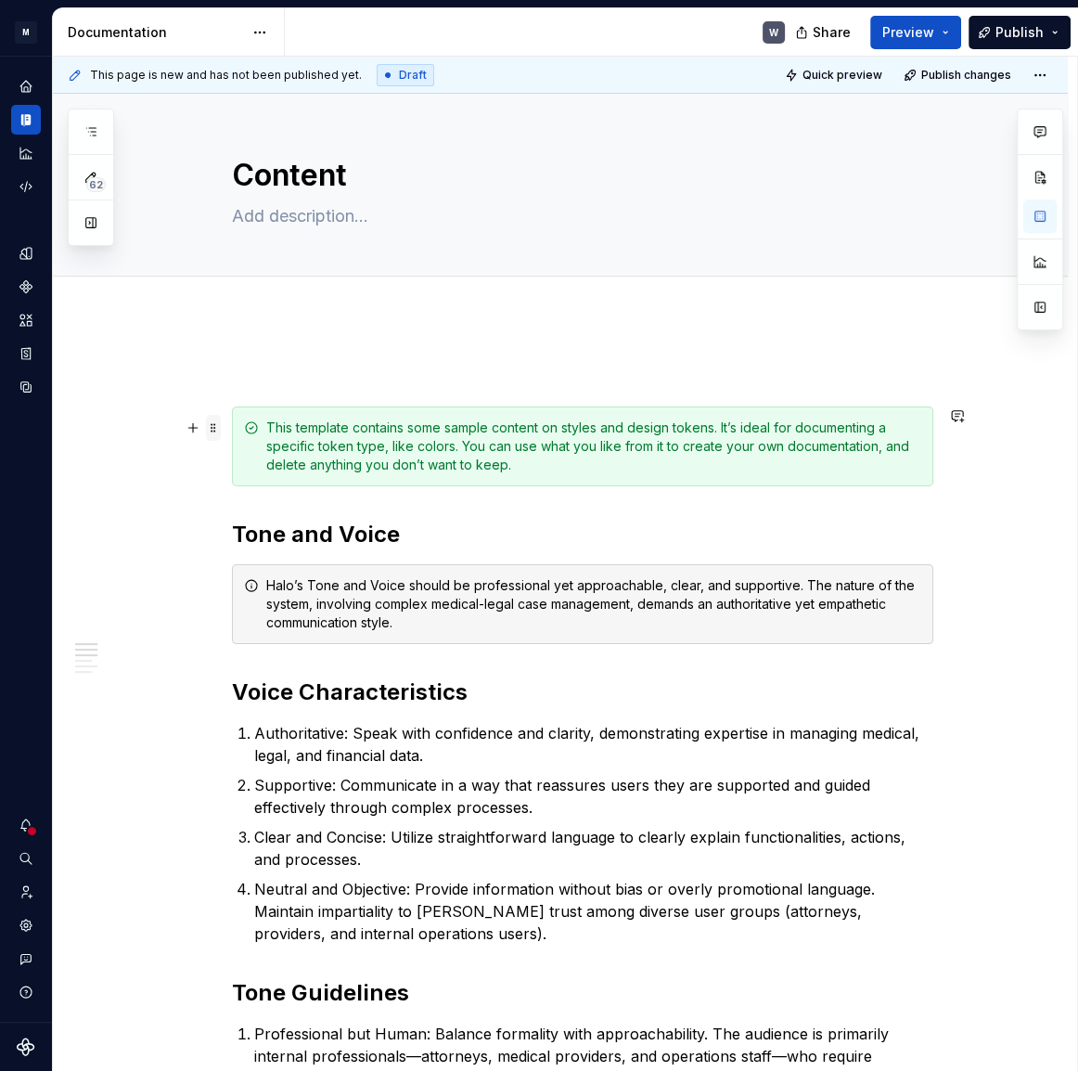
click at [211, 431] on span at bounding box center [213, 428] width 15 height 26
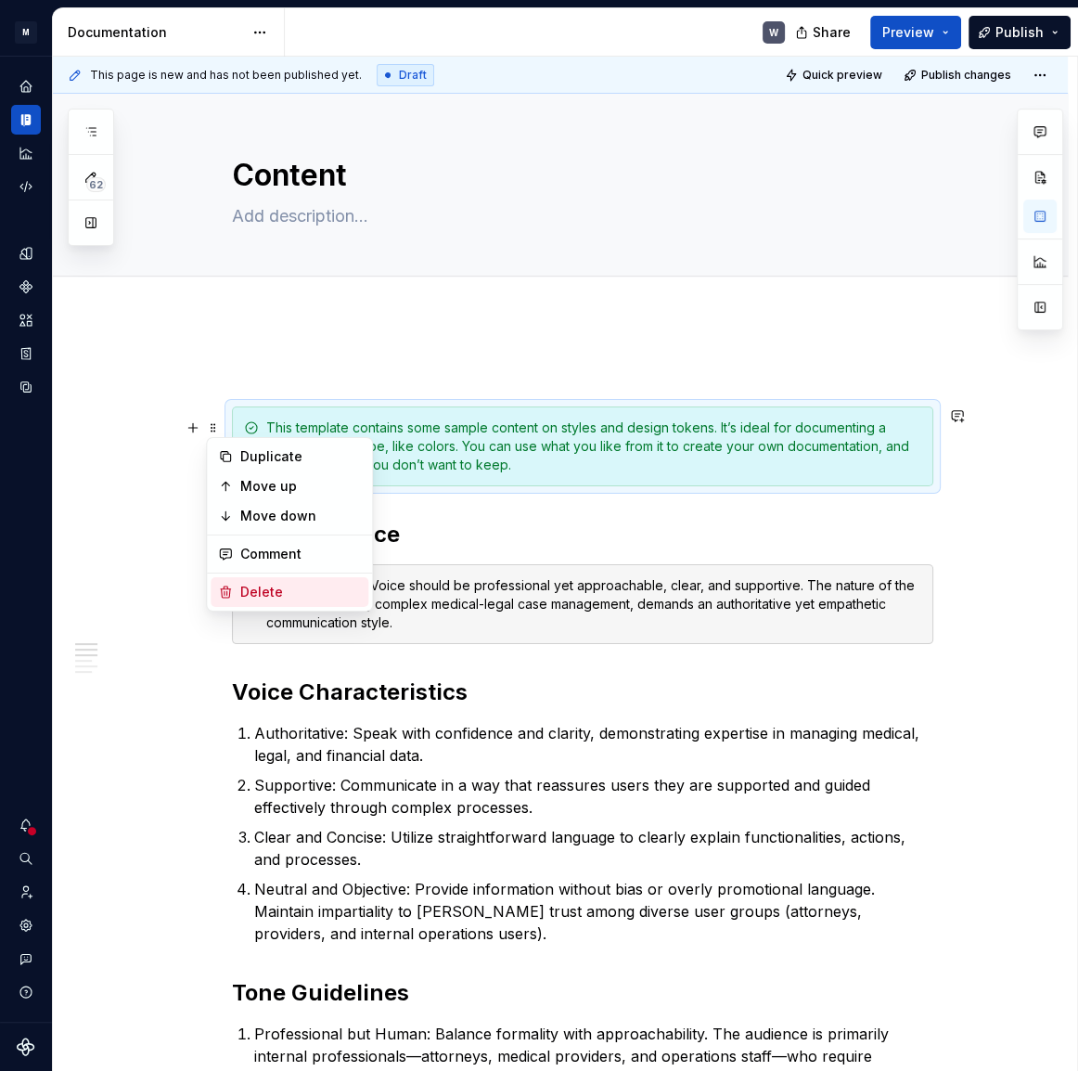
click at [261, 598] on div "Delete" at bounding box center [300, 592] width 121 height 19
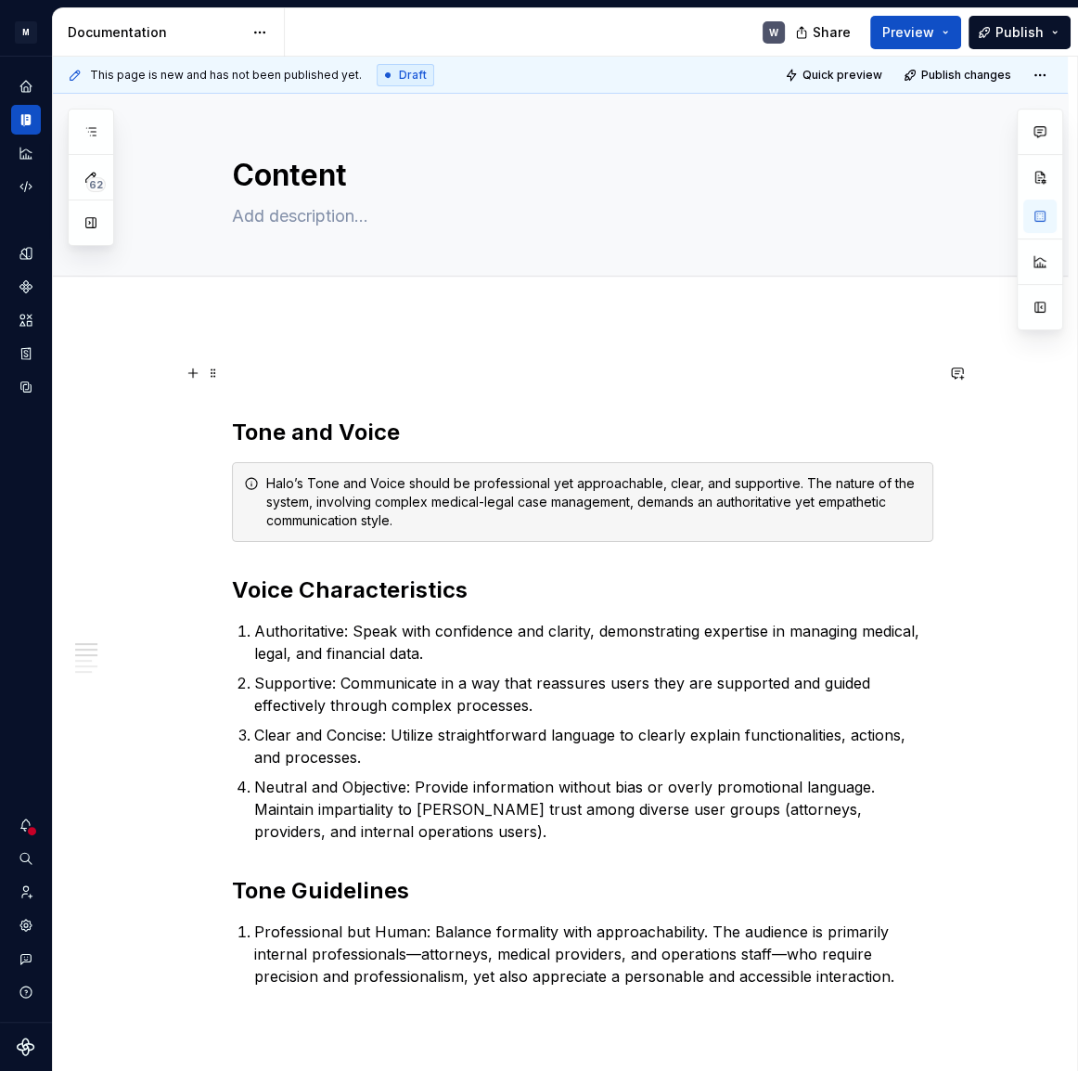
click at [235, 373] on p at bounding box center [582, 373] width 701 height 22
click at [210, 375] on span at bounding box center [213, 373] width 15 height 26
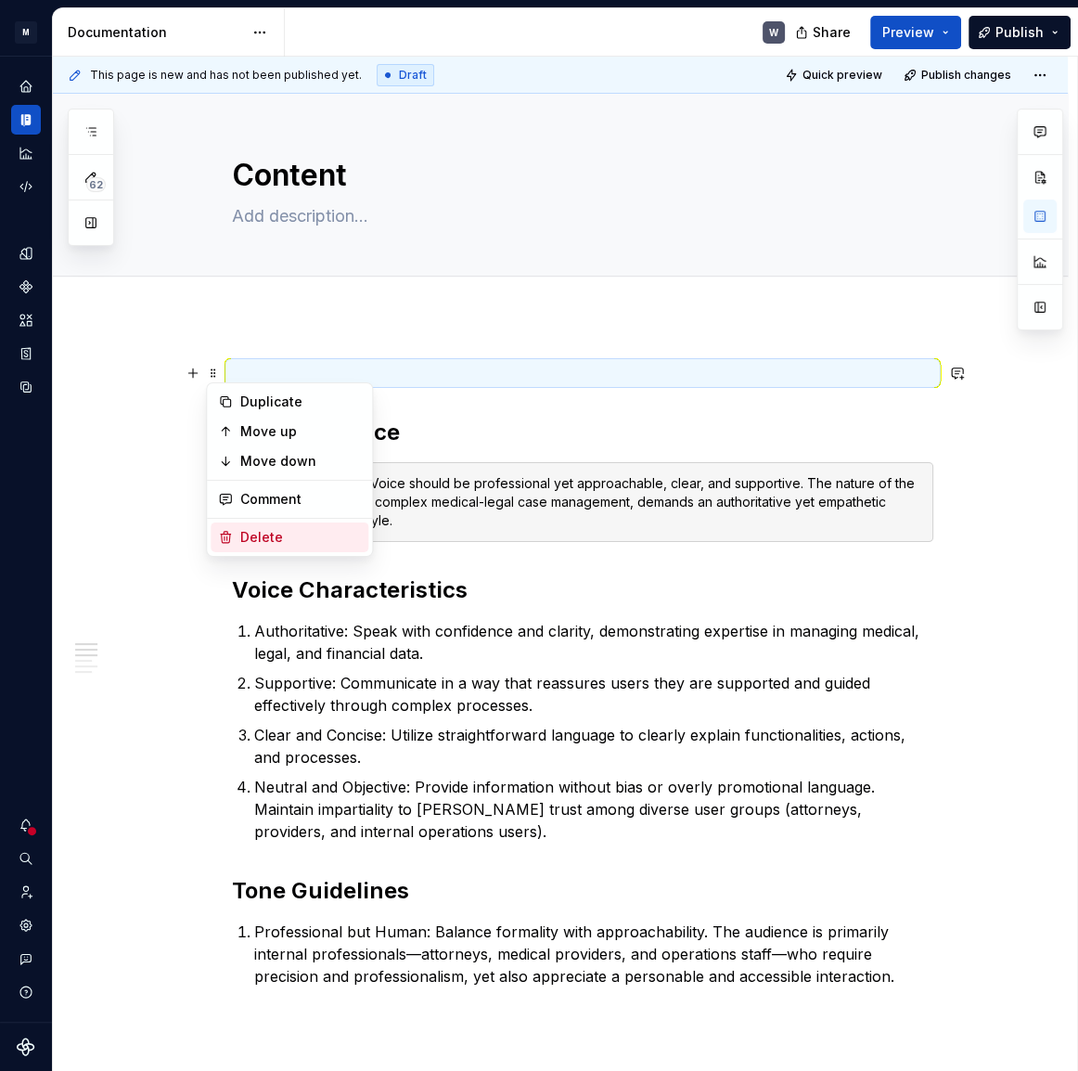
click at [236, 535] on div "Delete" at bounding box center [290, 537] width 158 height 30
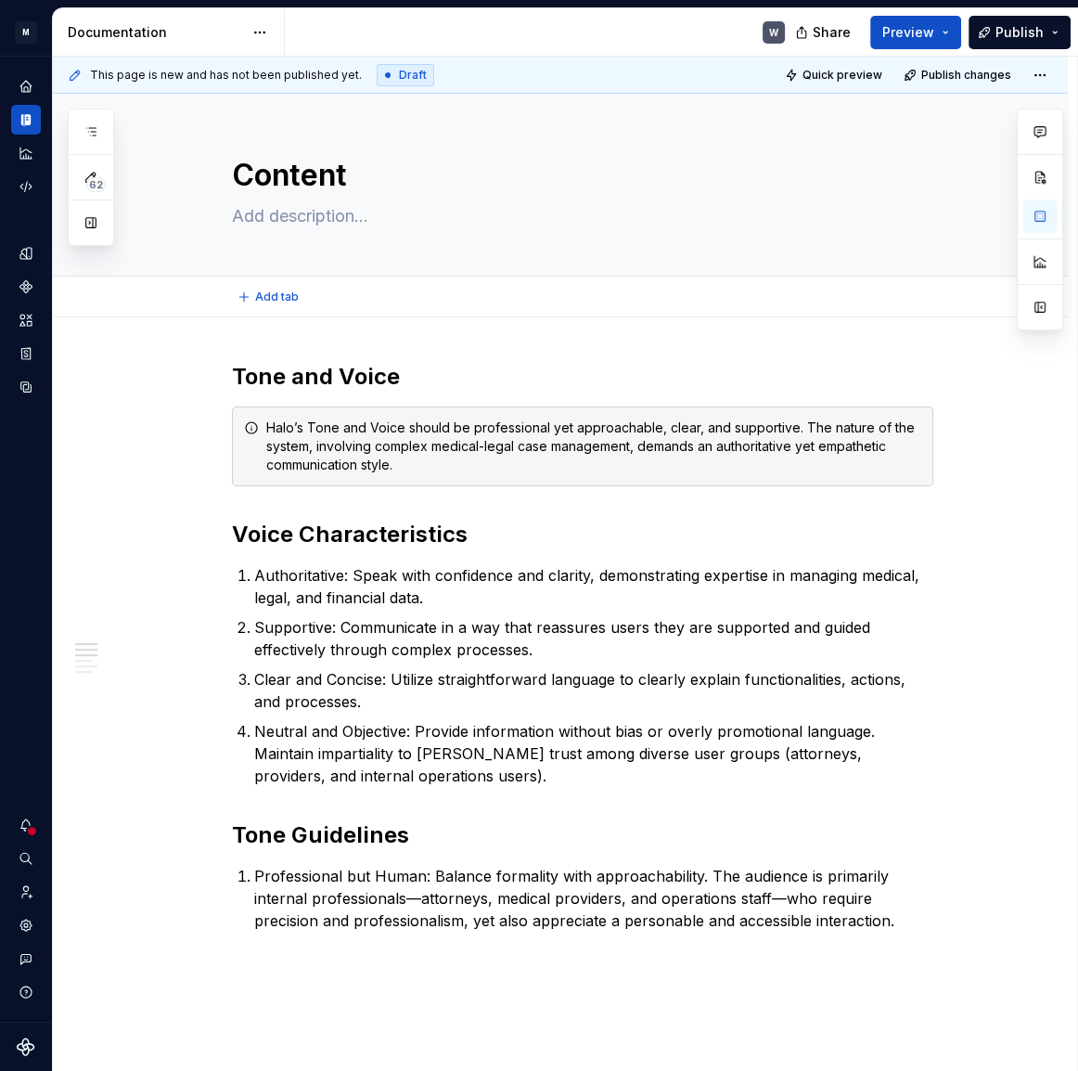
click at [221, 293] on div "Add tab" at bounding box center [583, 297] width 822 height 26
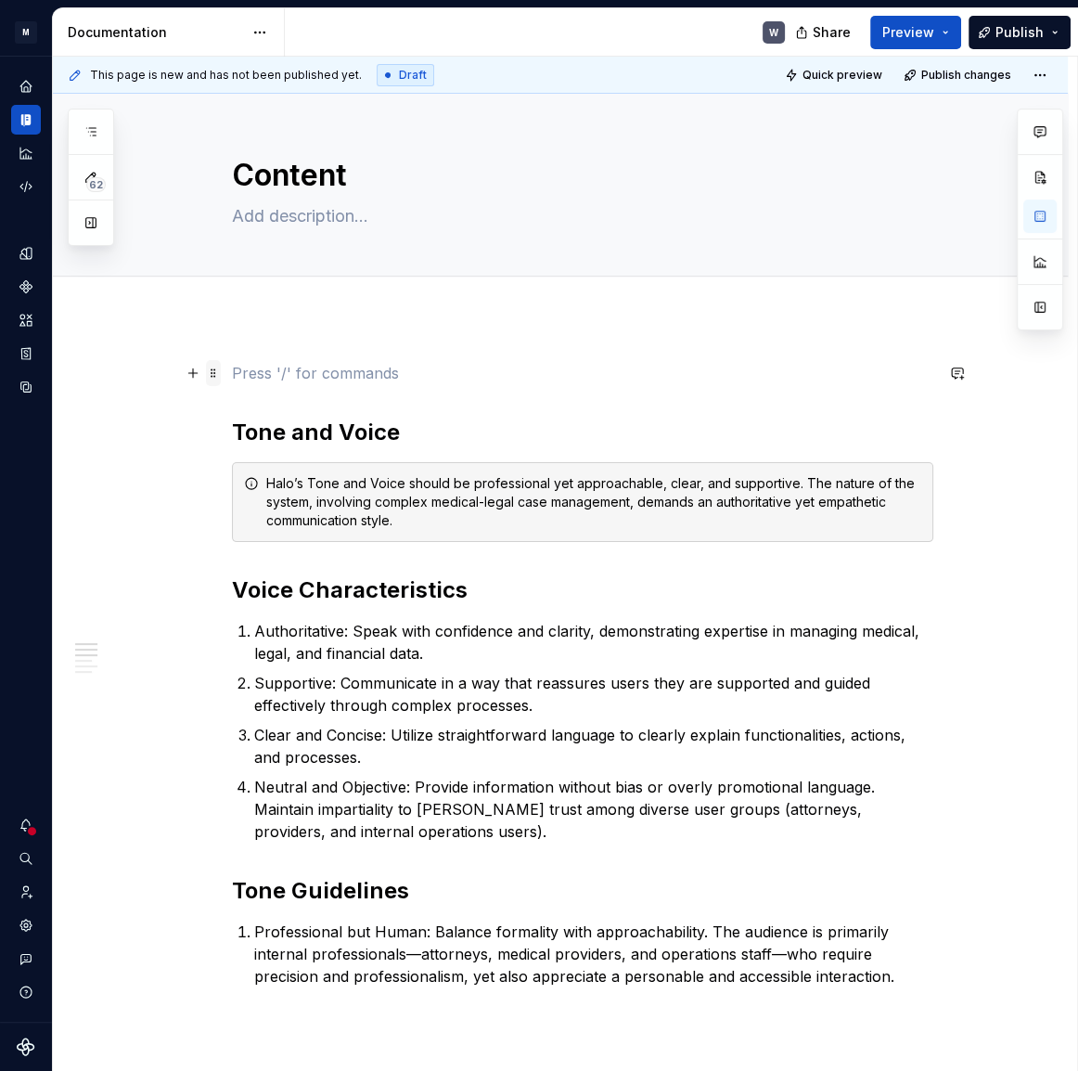
click at [213, 375] on span at bounding box center [213, 373] width 15 height 26
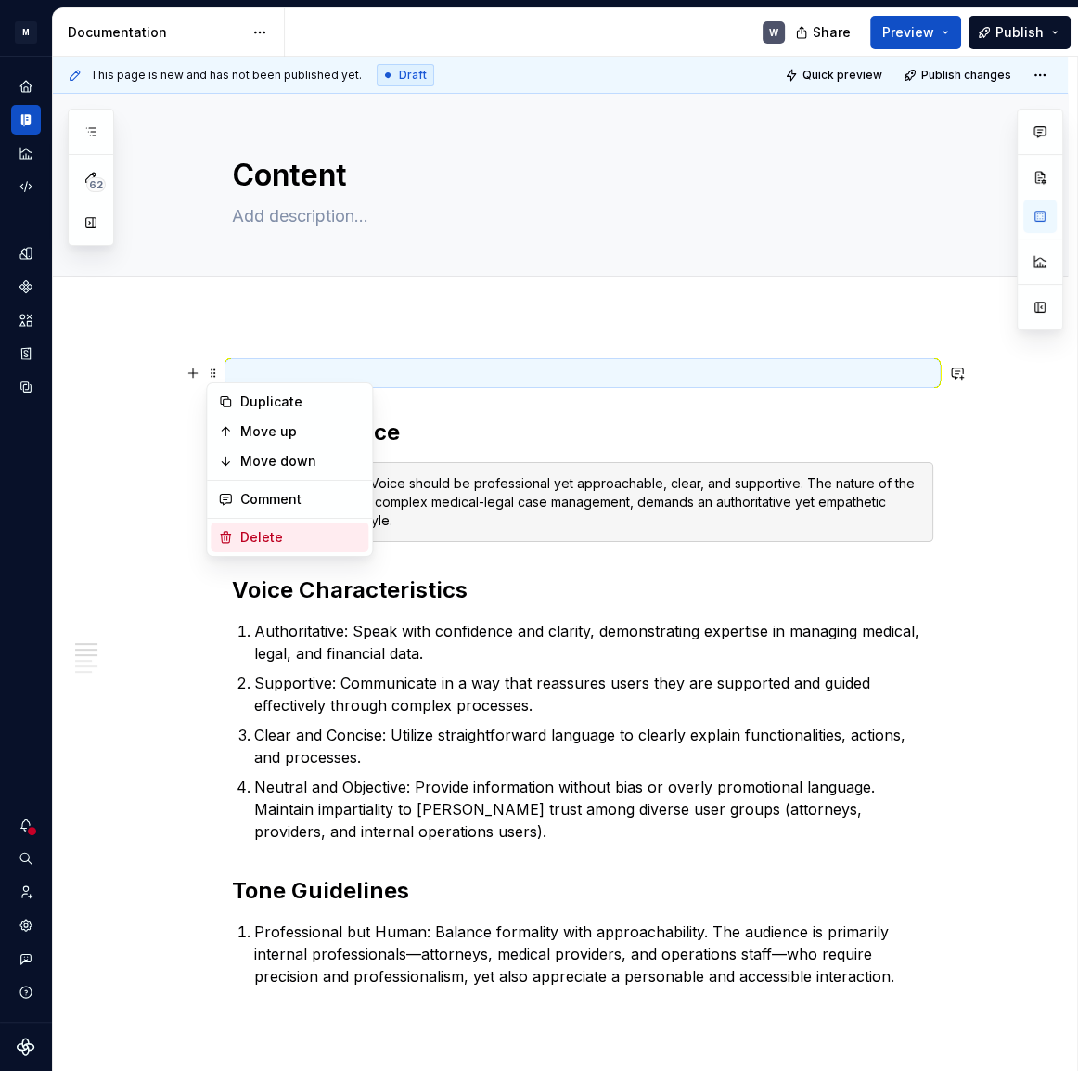
click at [246, 533] on div "Delete" at bounding box center [300, 537] width 121 height 19
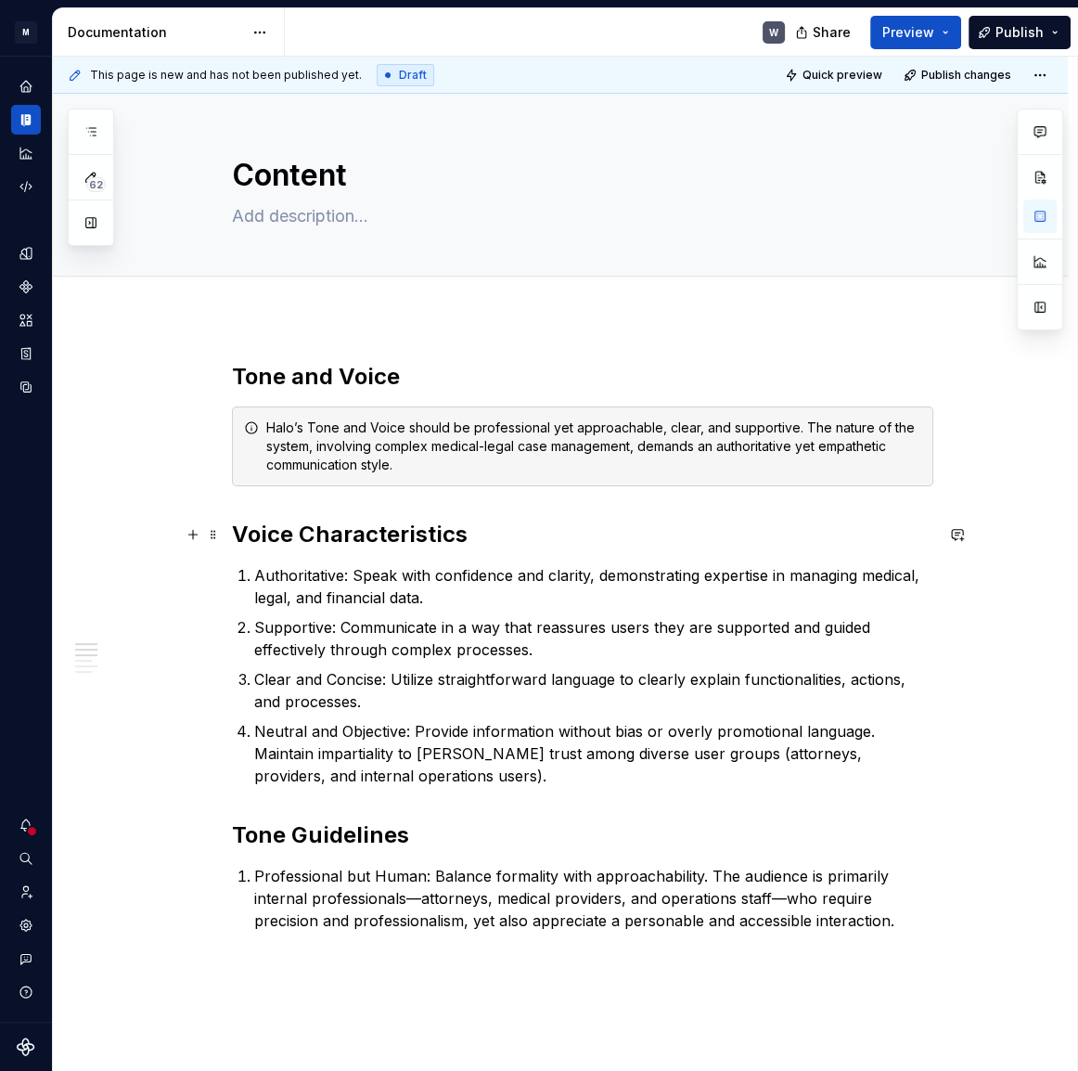
click at [286, 543] on h2 "Voice Characteristics" at bounding box center [582, 535] width 701 height 30
click at [216, 534] on span at bounding box center [213, 534] width 15 height 26
click at [324, 540] on h2 "Voice Characteristics" at bounding box center [582, 535] width 701 height 30
click at [356, 540] on h2 "Voice Characteristics" at bounding box center [582, 535] width 701 height 30
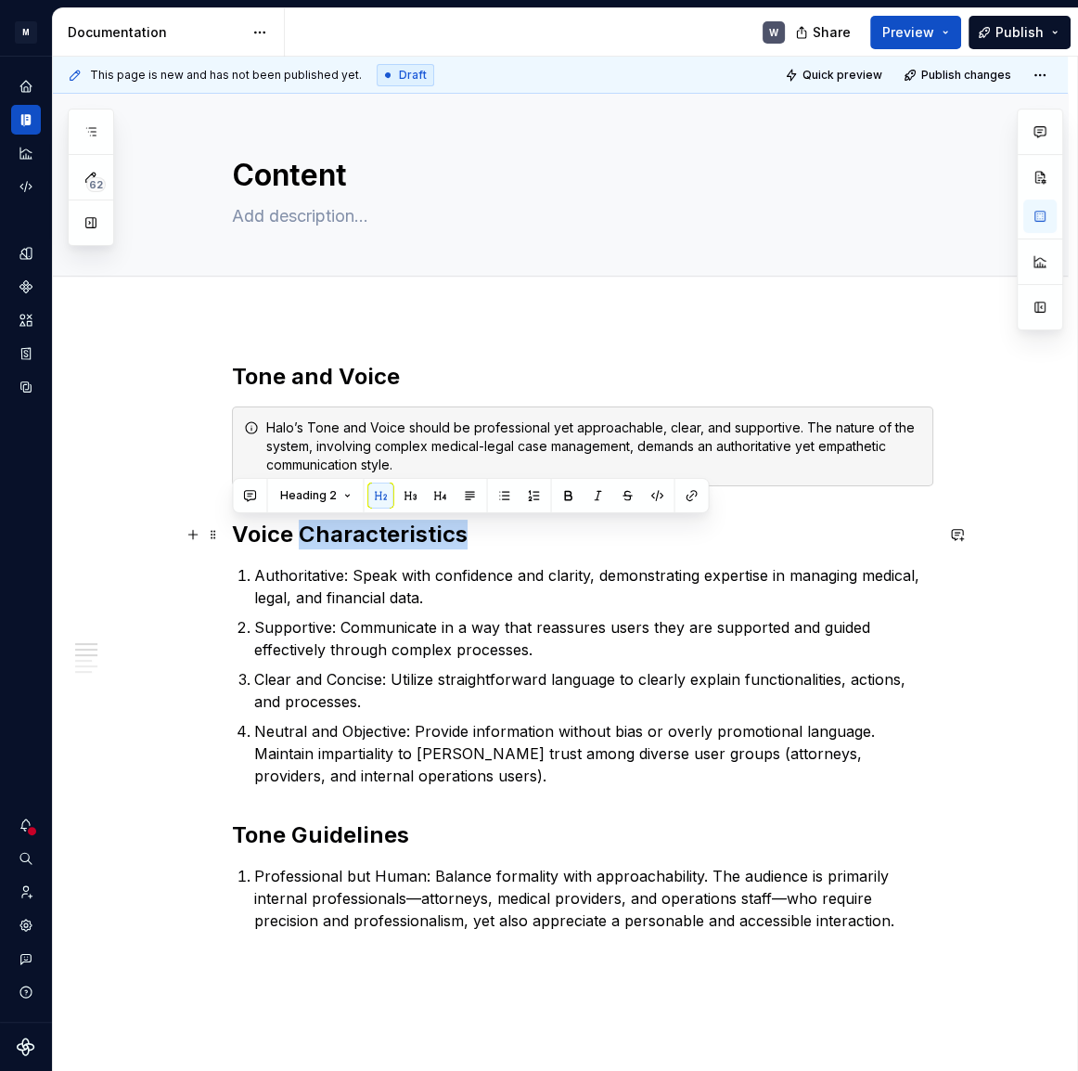
click at [356, 540] on h2 "Voice Characteristics" at bounding box center [582, 535] width 701 height 30
click at [435, 494] on button "button" at bounding box center [440, 495] width 26 height 26
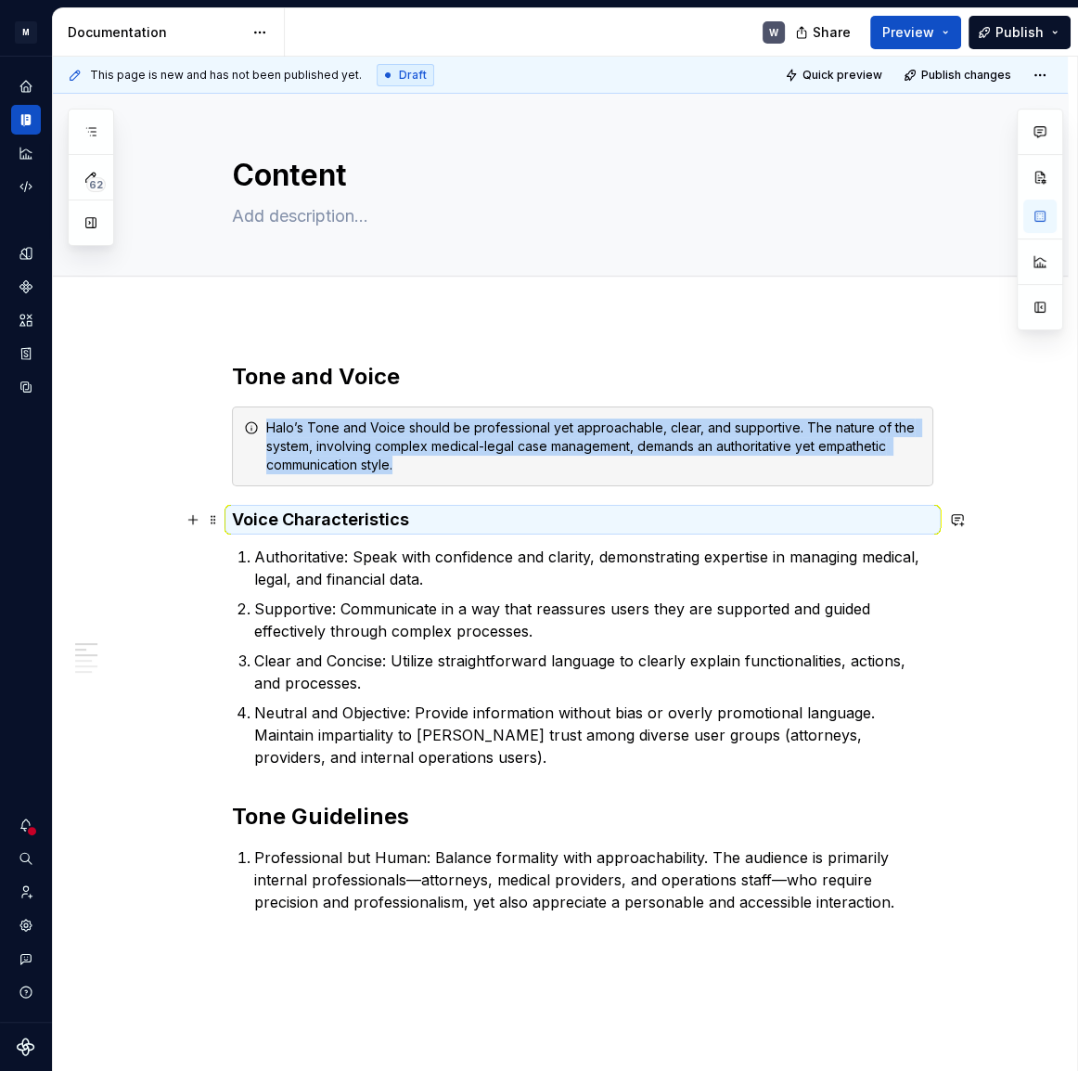
click at [302, 514] on h4 "Voice Characteristics" at bounding box center [582, 519] width 701 height 22
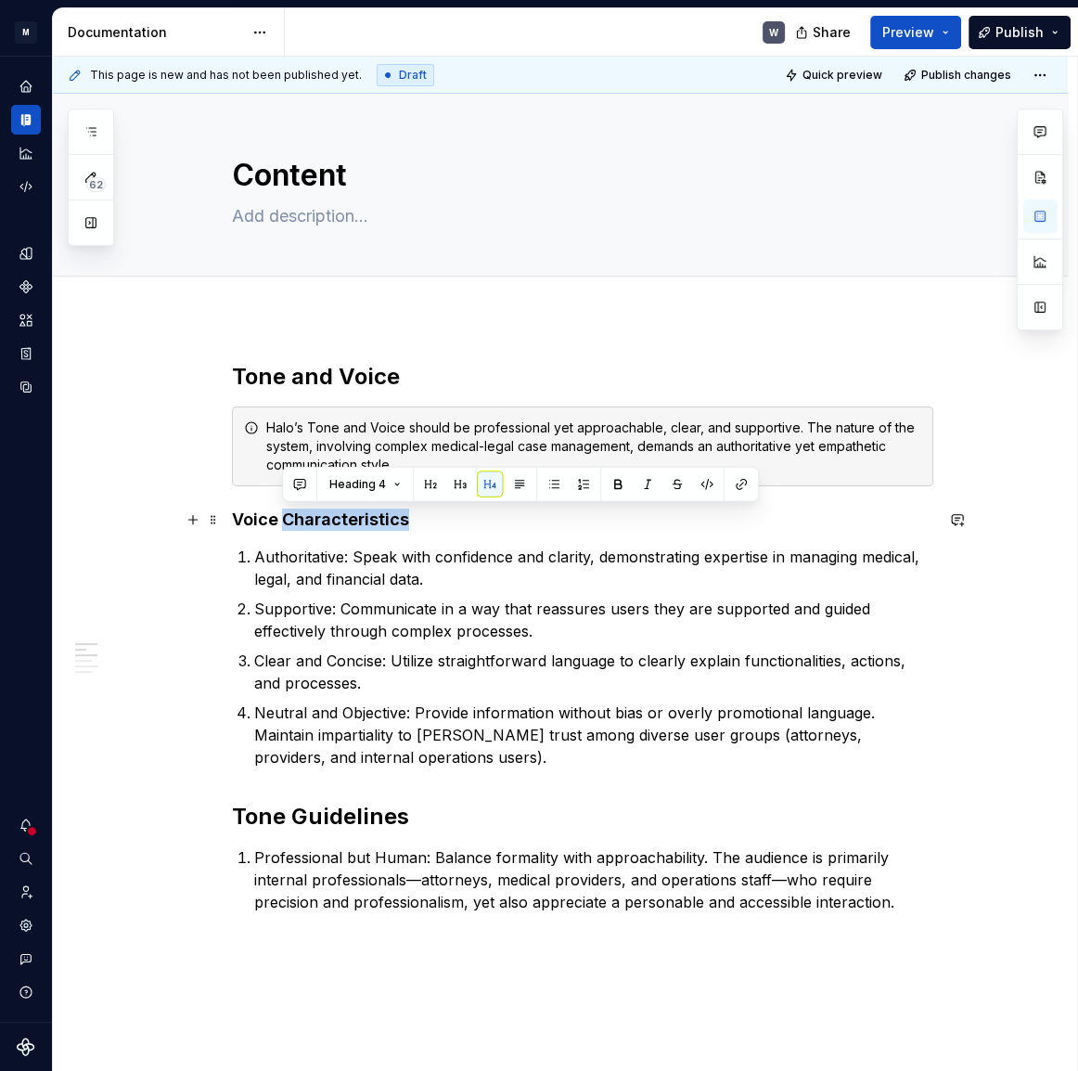
click at [302, 514] on h4 "Voice Characteristics" at bounding box center [582, 519] width 701 height 22
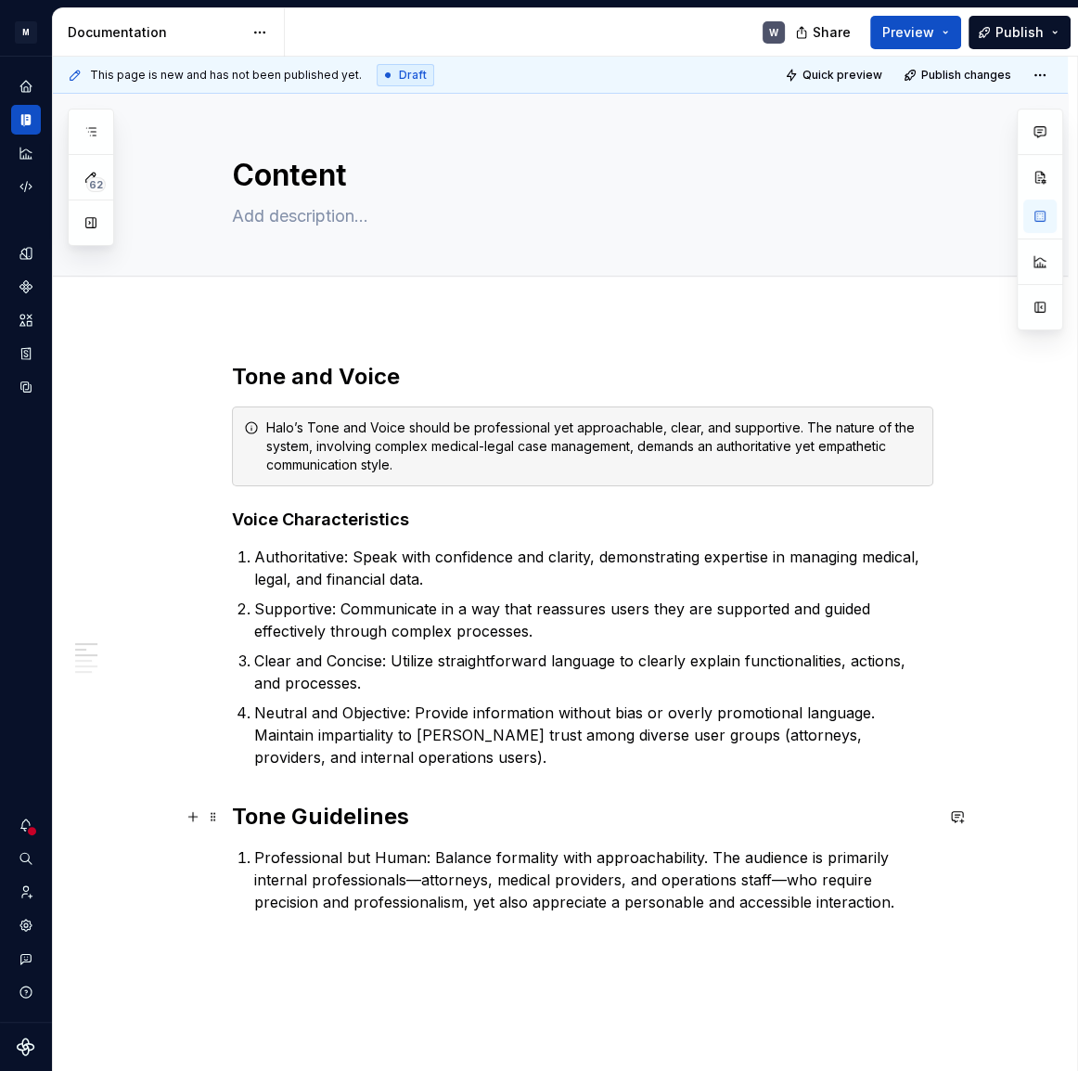
click at [290, 816] on h2 "Tone Guidelines" at bounding box center [582, 817] width 701 height 30
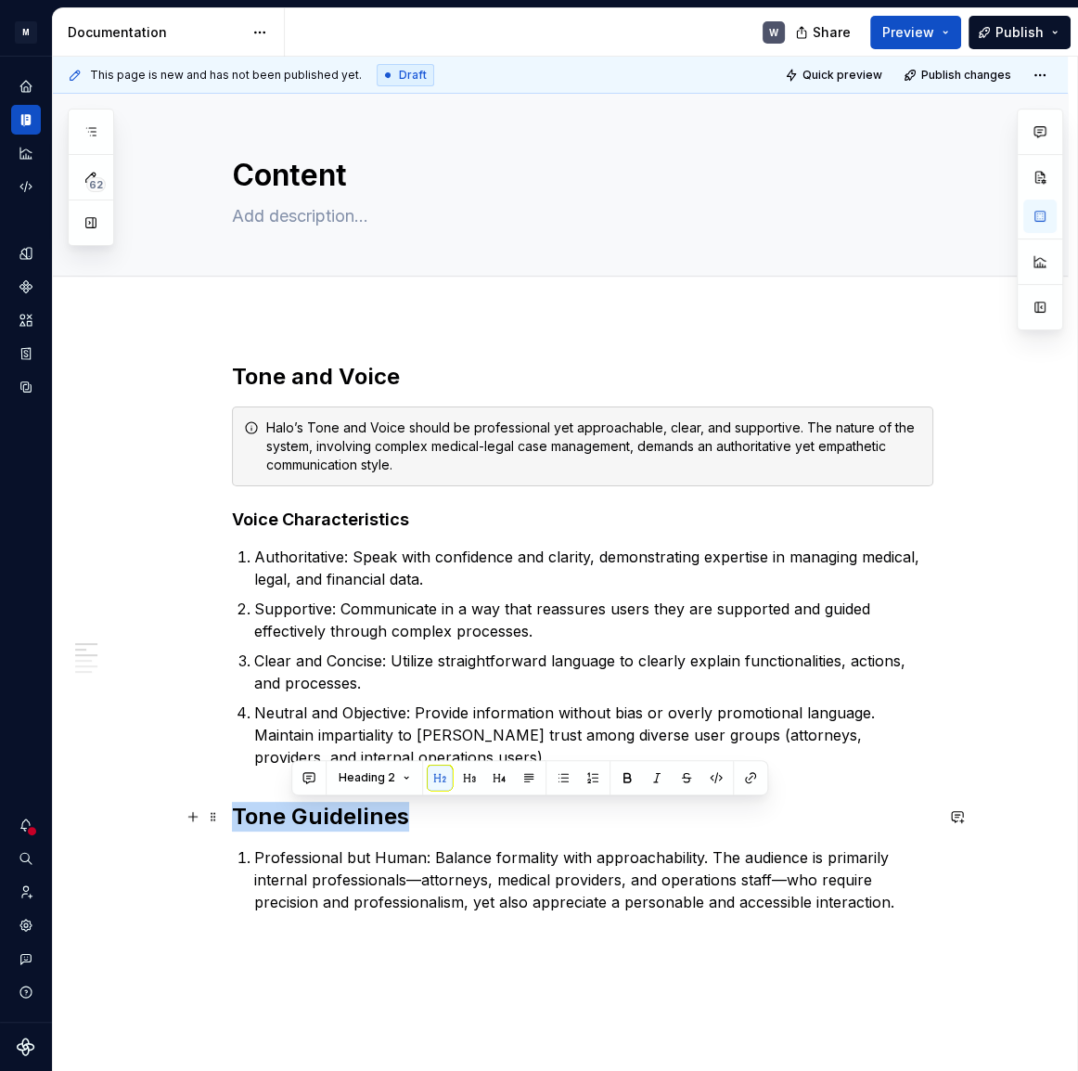
click at [290, 816] on h2 "Tone Guidelines" at bounding box center [582, 817] width 701 height 30
click at [443, 772] on button "button" at bounding box center [440, 778] width 26 height 26
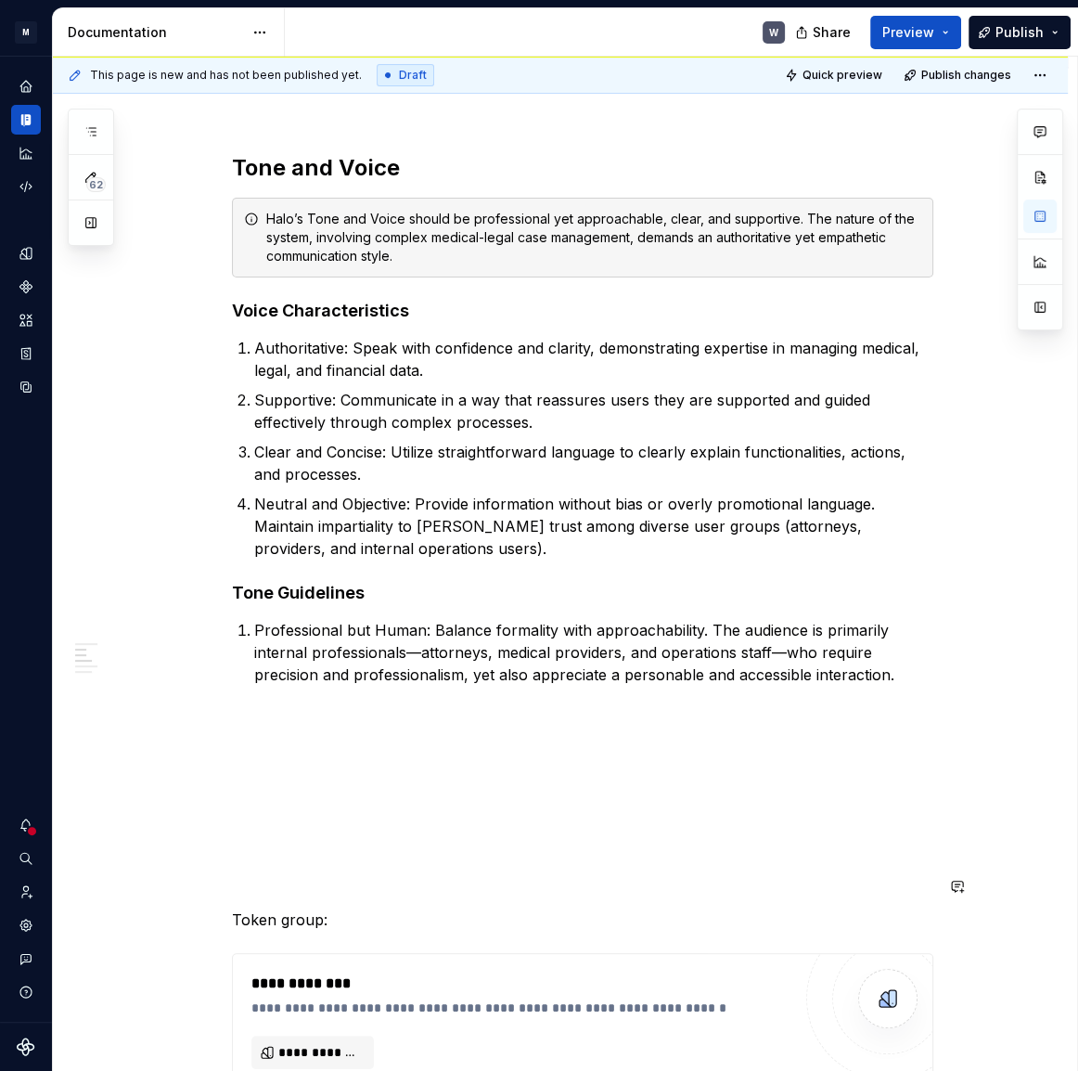
scroll to position [168, 0]
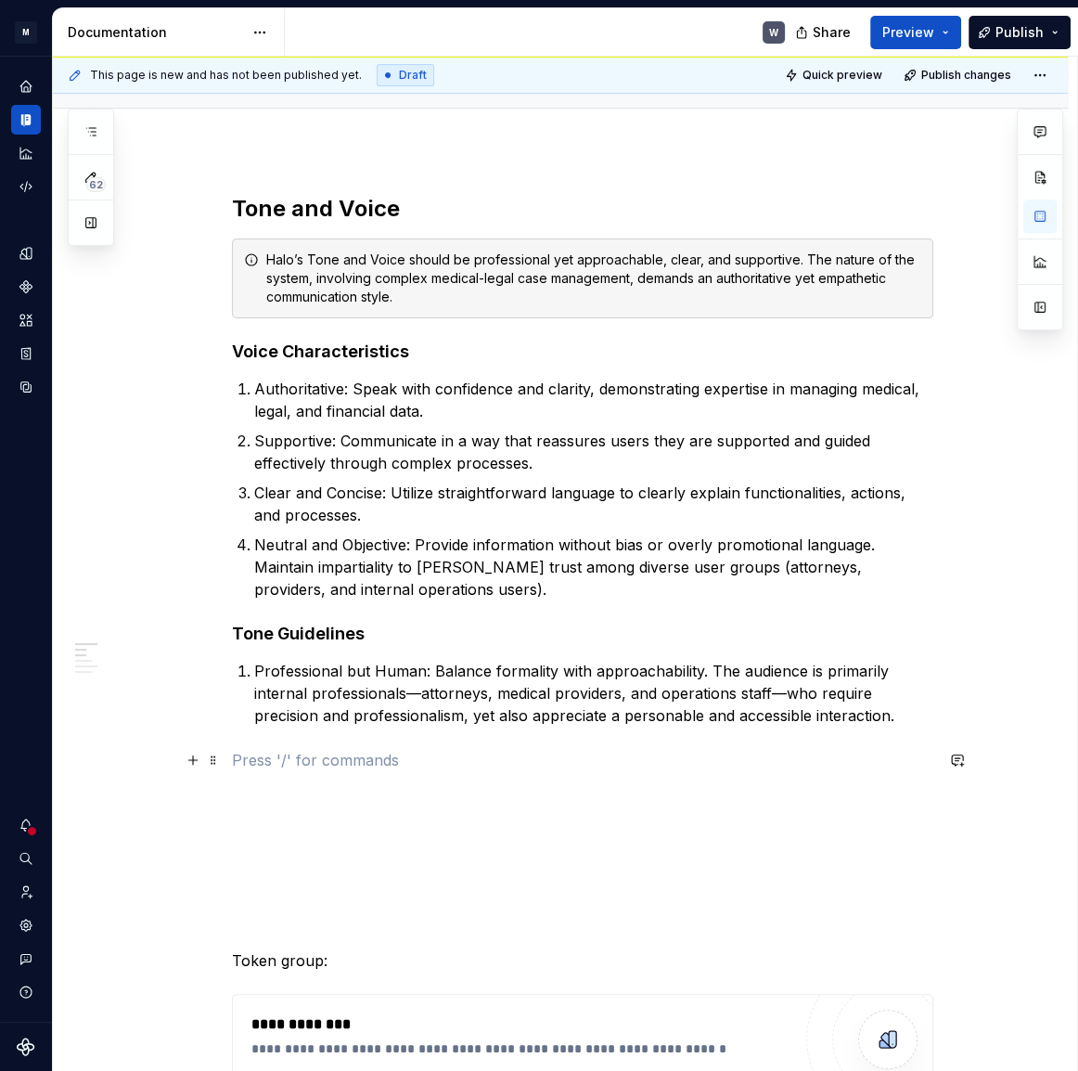
click at [278, 752] on p at bounding box center [582, 760] width 701 height 22
click at [895, 719] on p "Professional but Human: Balance formality with approachability. The audience is…" at bounding box center [593, 693] width 679 height 67
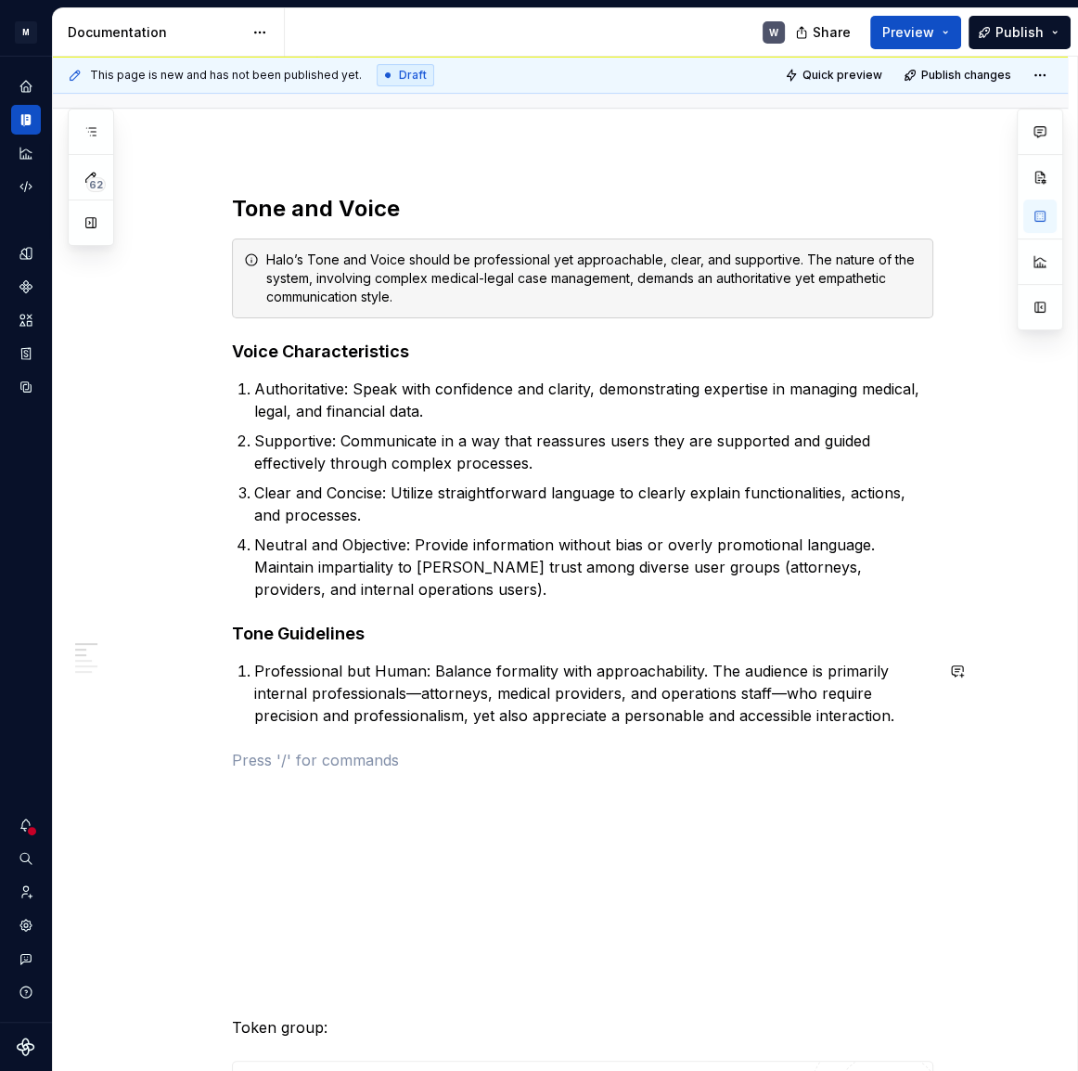
click at [344, 749] on p at bounding box center [582, 760] width 701 height 22
click at [217, 758] on span at bounding box center [213, 760] width 15 height 26
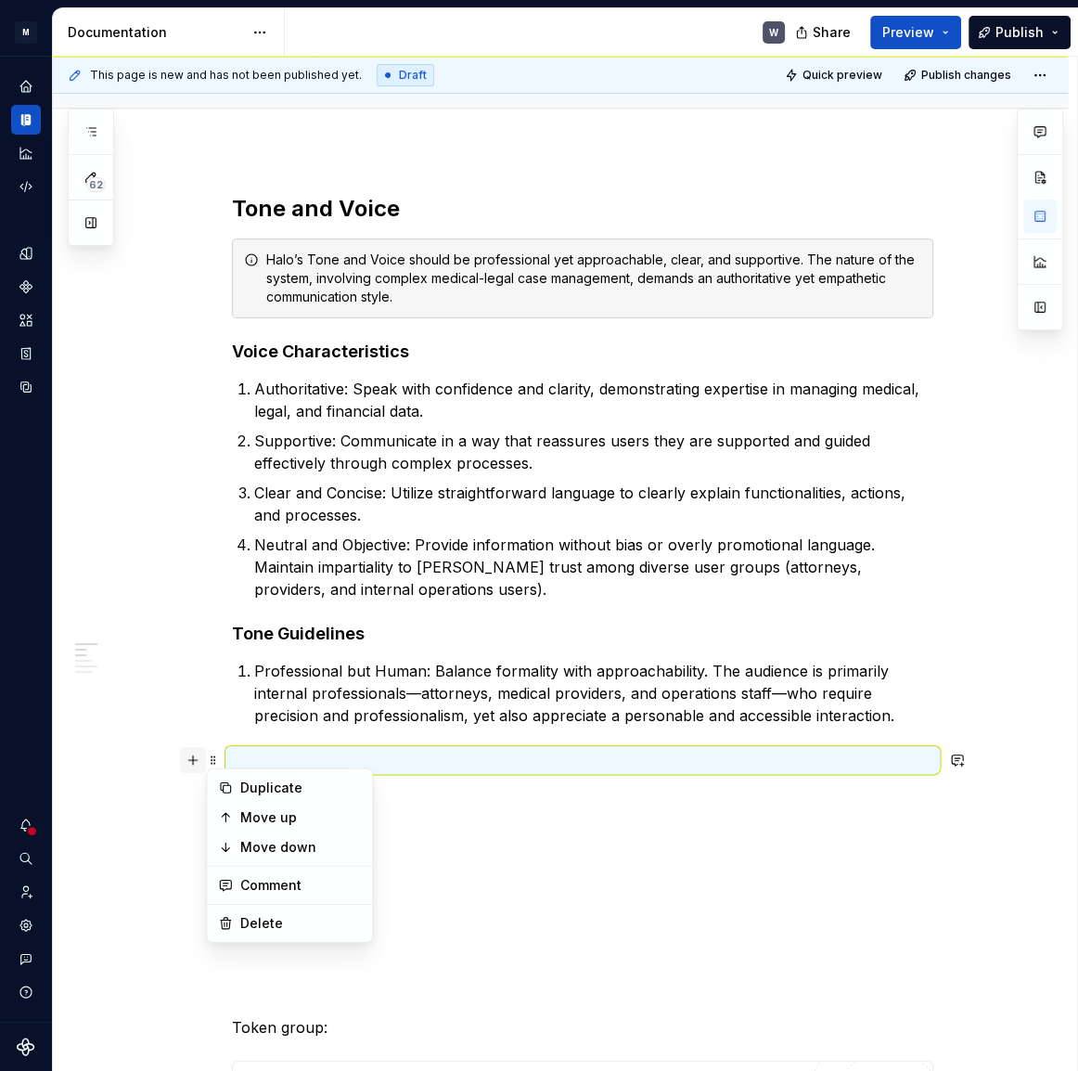
click at [188, 757] on button "button" at bounding box center [193, 760] width 26 height 26
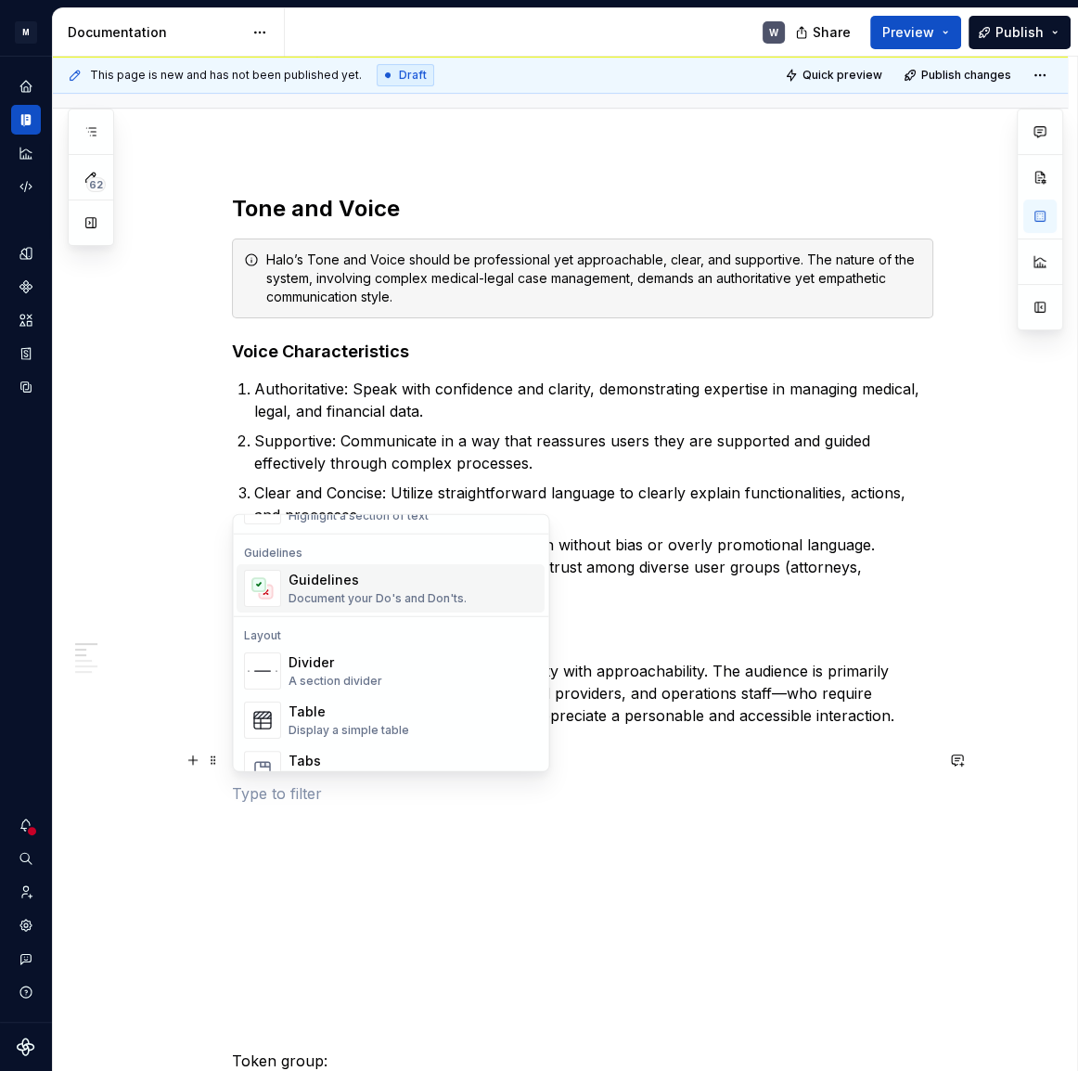
scroll to position [590, 0]
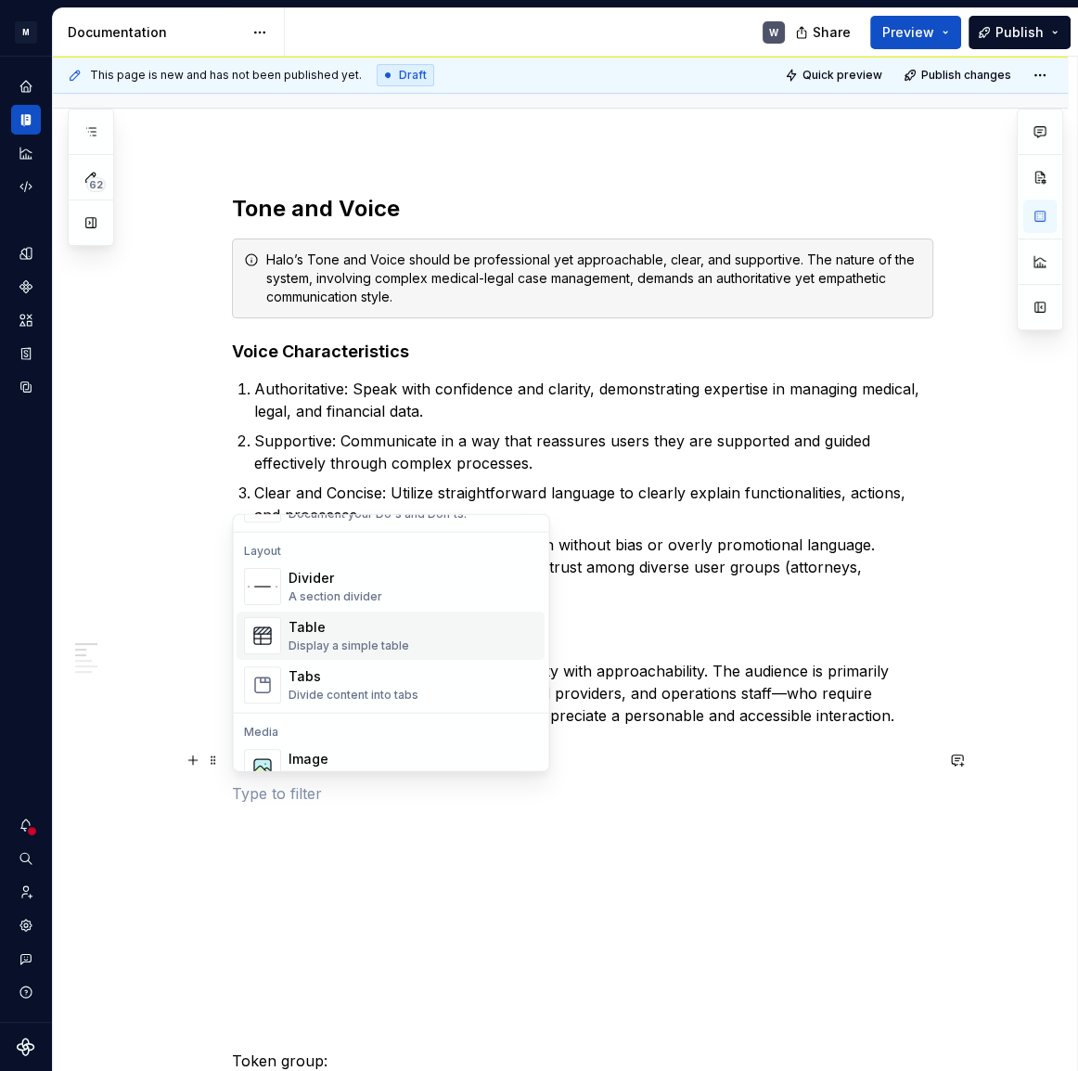
click at [305, 630] on div "Table" at bounding box center [349, 627] width 121 height 19
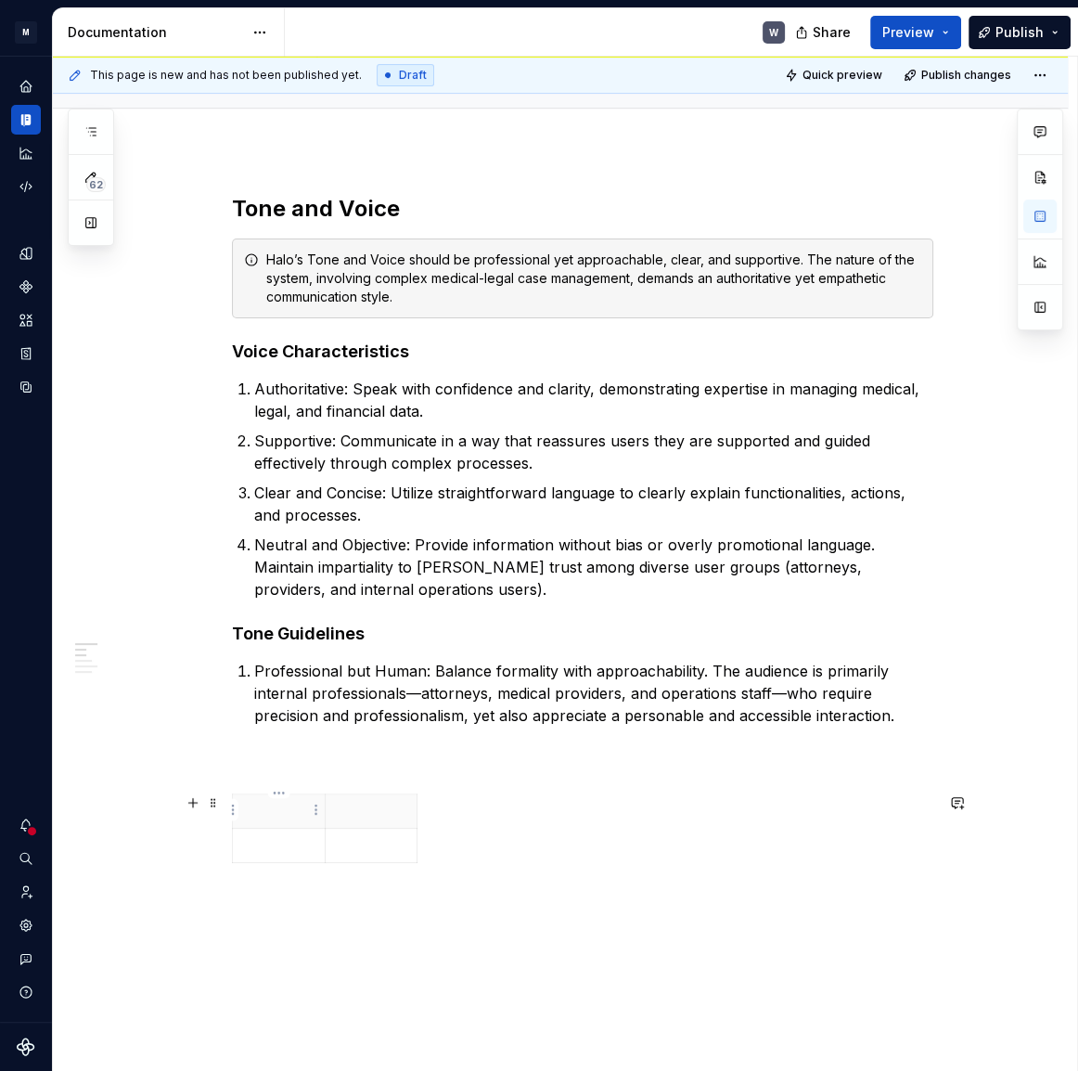
click at [288, 810] on p at bounding box center [279, 811] width 70 height 19
click at [361, 812] on p at bounding box center [372, 811] width 70 height 19
click at [374, 816] on p at bounding box center [372, 811] width 70 height 19
click at [257, 845] on p at bounding box center [279, 845] width 70 height 19
click at [366, 848] on p at bounding box center [372, 845] width 70 height 19
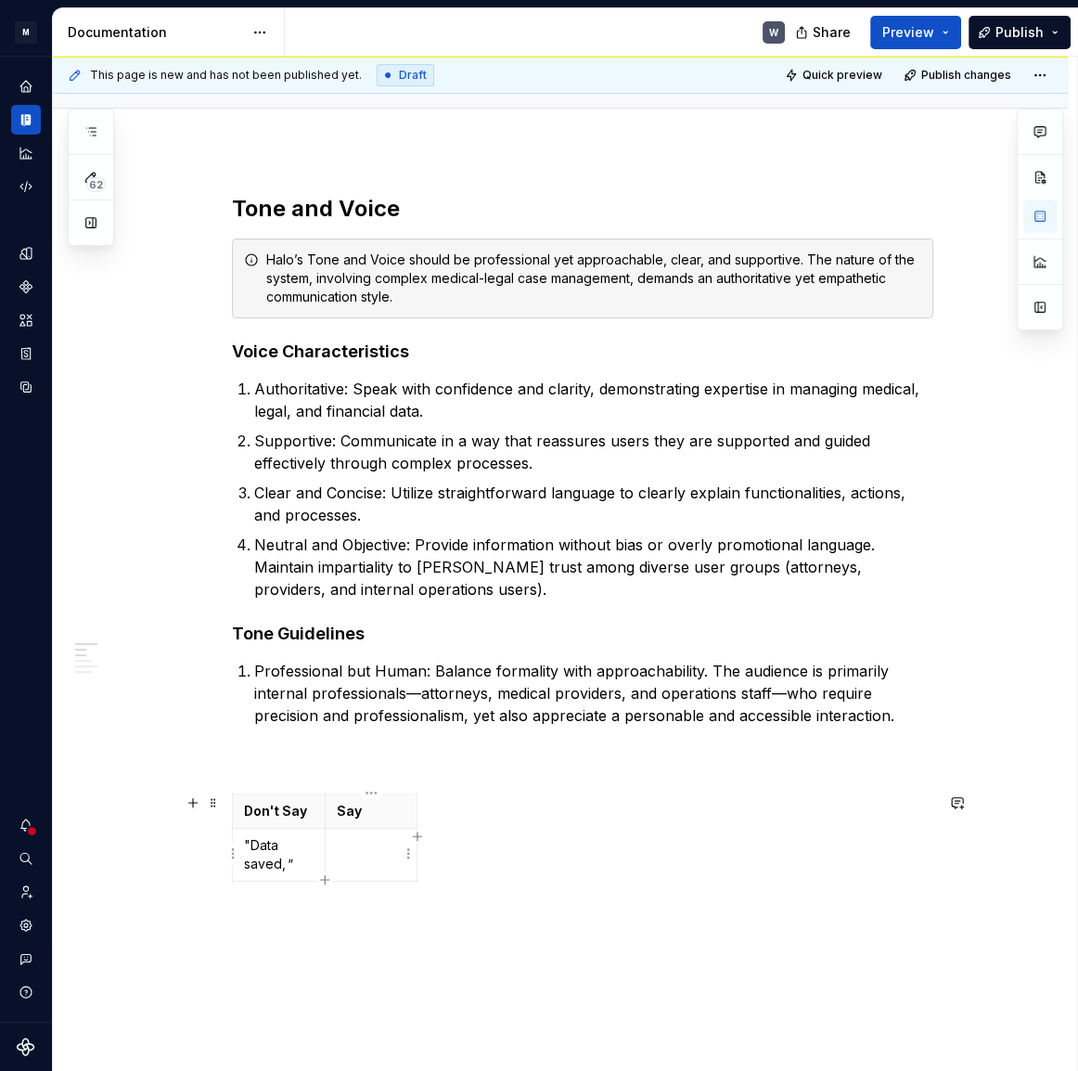
click at [382, 858] on td at bounding box center [371, 855] width 93 height 53
click at [545, 876] on div "Don't Say Say "Data saved, " "Your changes have been successfully saved. ”" at bounding box center [582, 868] width 701 height 151
drag, startPoint x: 417, startPoint y: 855, endPoint x: 622, endPoint y: 829, distance: 206.6
drag, startPoint x: 327, startPoint y: 831, endPoint x: 507, endPoint y: 821, distance: 180.3
click at [507, 821] on tbody "Don't Say Say "Data saved, " "Your changes have been successfully saved. ”" at bounding box center [518, 837] width 571 height 87
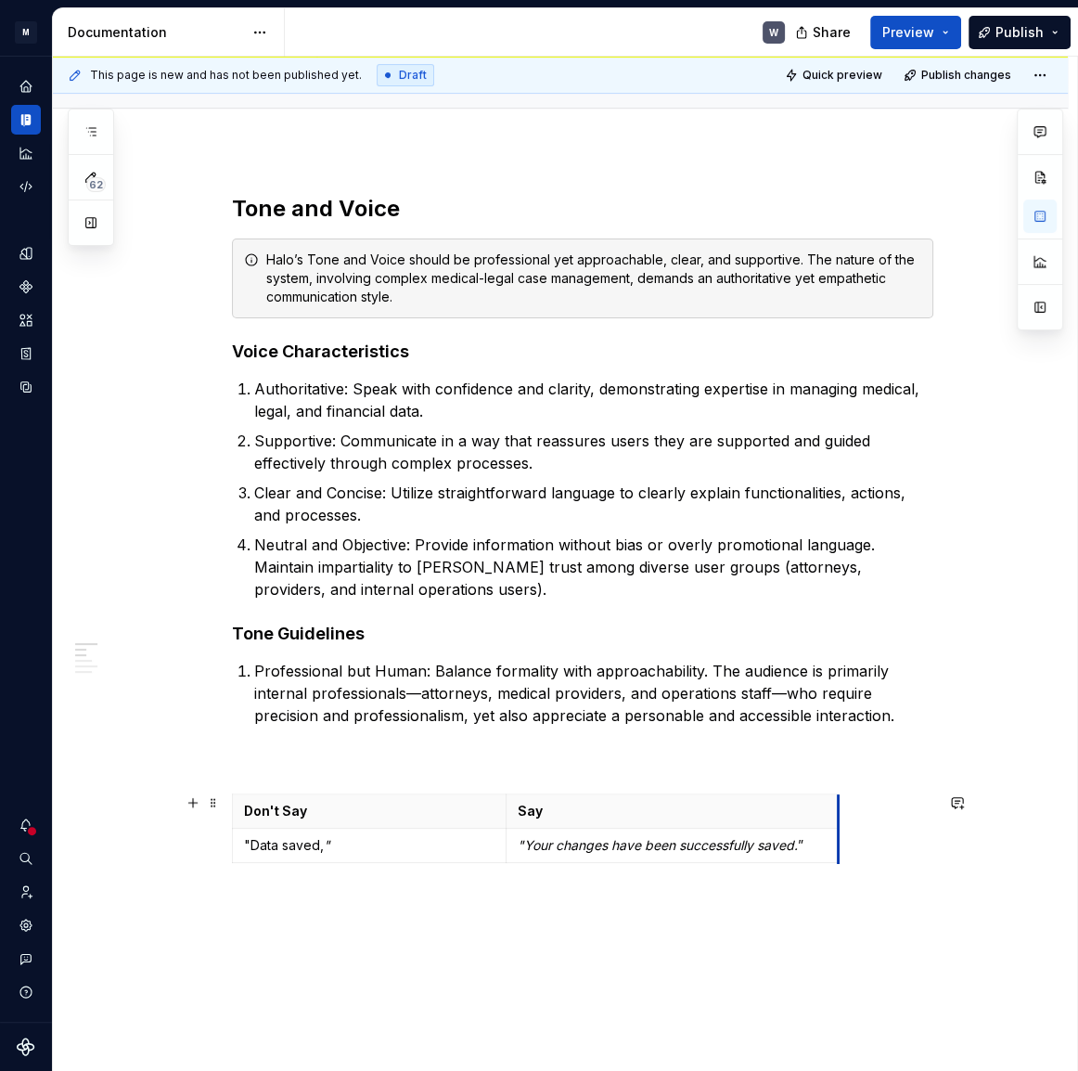
drag, startPoint x: 802, startPoint y: 816, endPoint x: 836, endPoint y: 804, distance: 36.1
drag, startPoint x: 506, startPoint y: 823, endPoint x: 557, endPoint y: 824, distance: 51.0
click at [328, 906] on p at bounding box center [582, 904] width 701 height 22
click at [269, 759] on p at bounding box center [582, 760] width 701 height 22
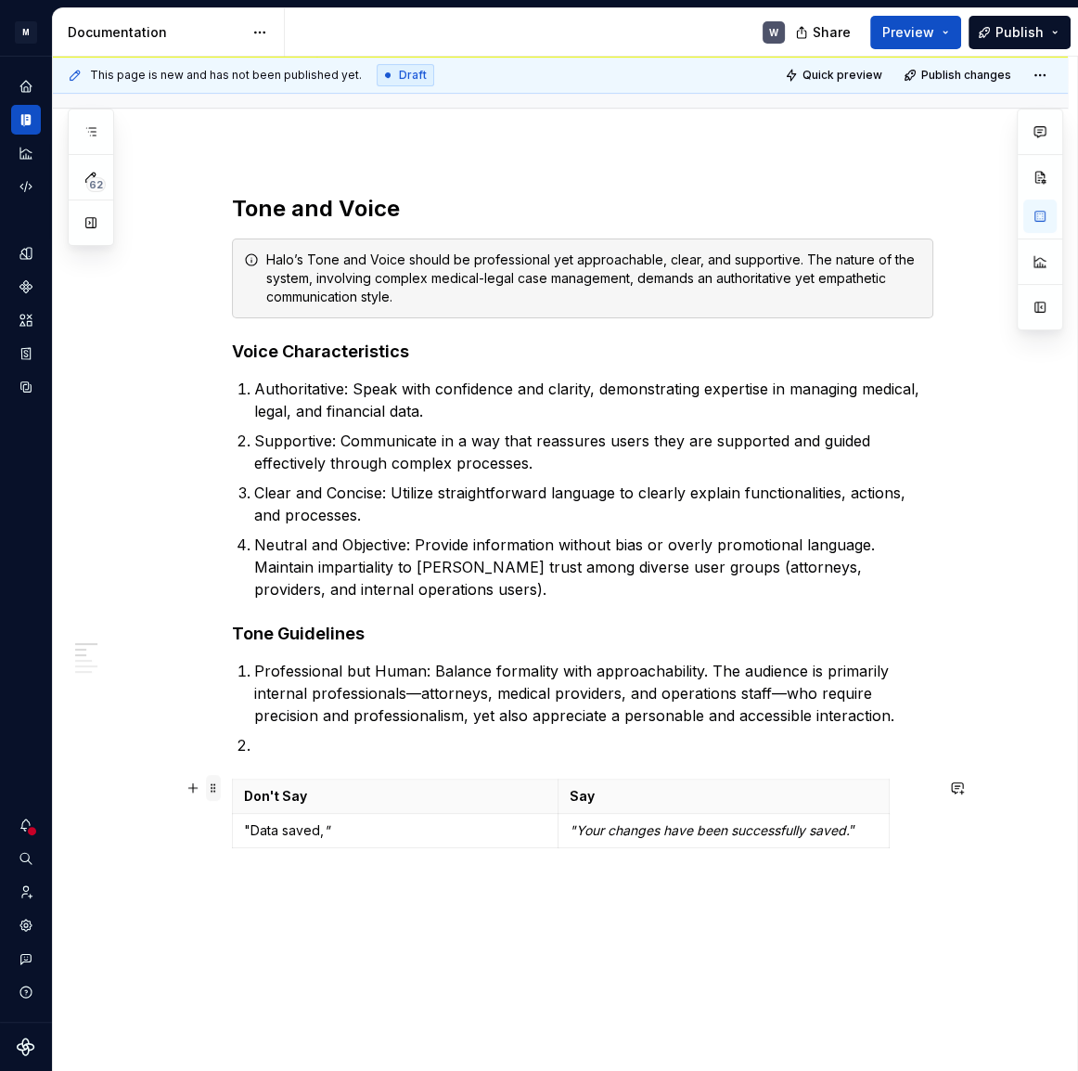
click at [213, 788] on span at bounding box center [213, 788] width 15 height 26
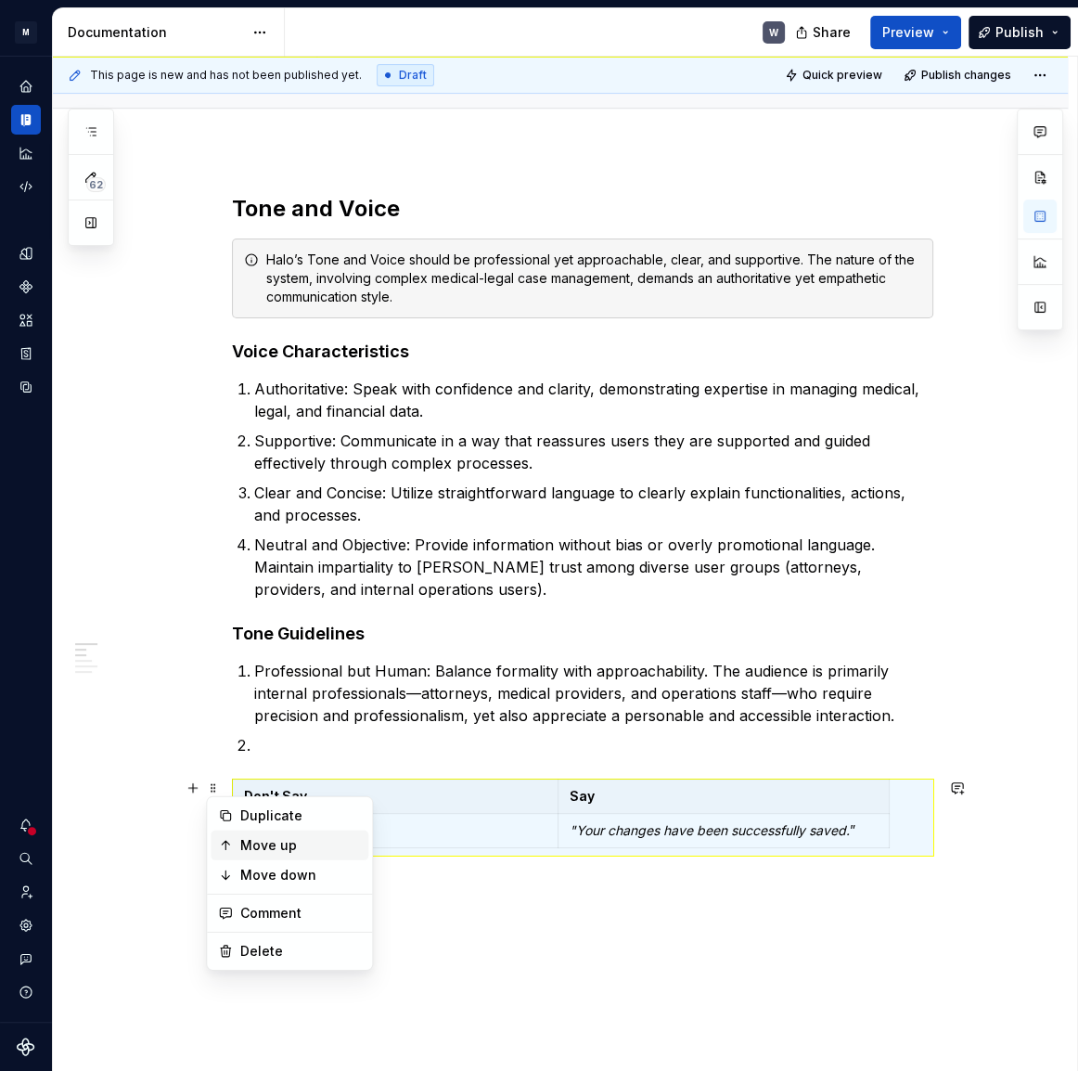
click at [252, 846] on div "Move up" at bounding box center [300, 845] width 121 height 19
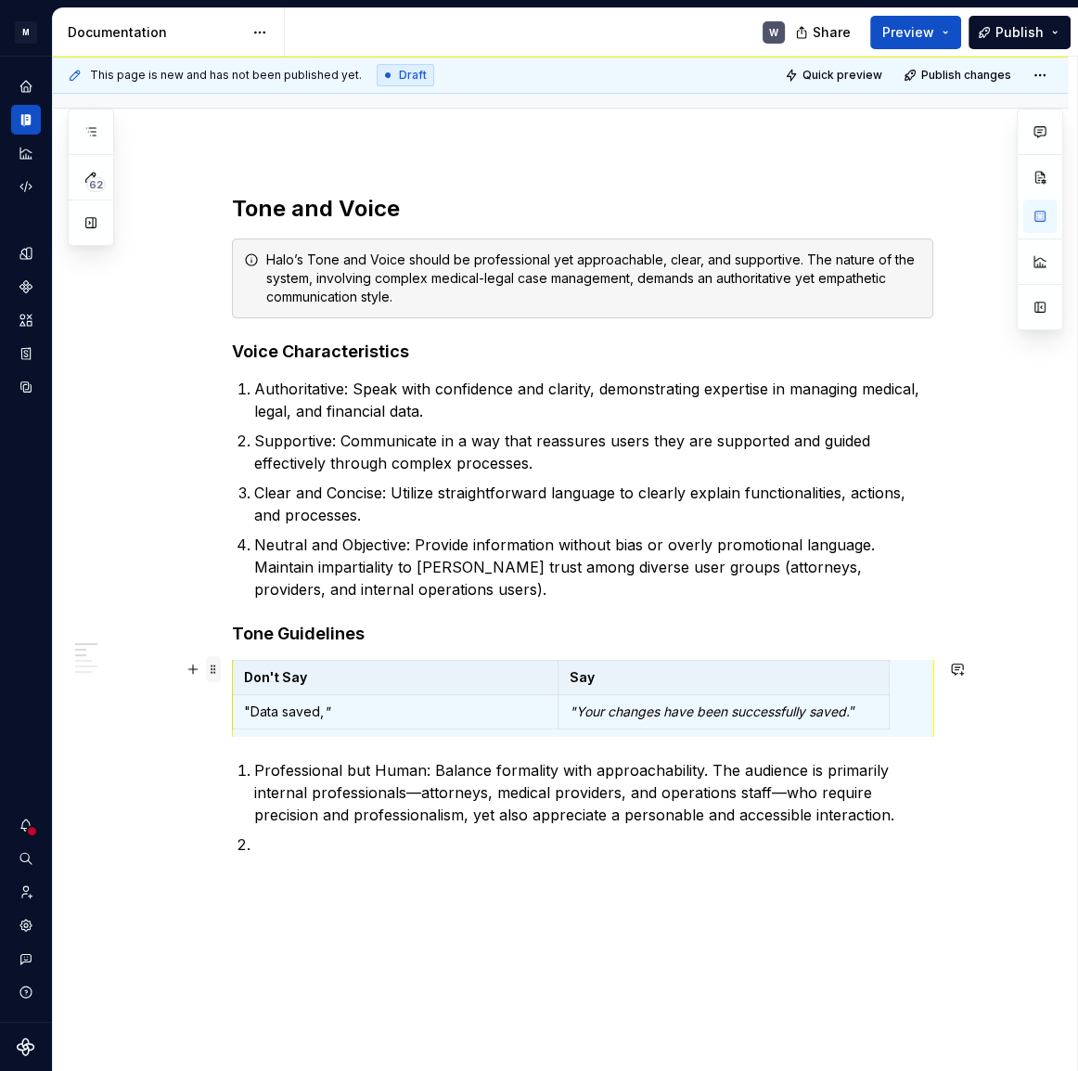
click at [216, 678] on span at bounding box center [213, 669] width 15 height 26
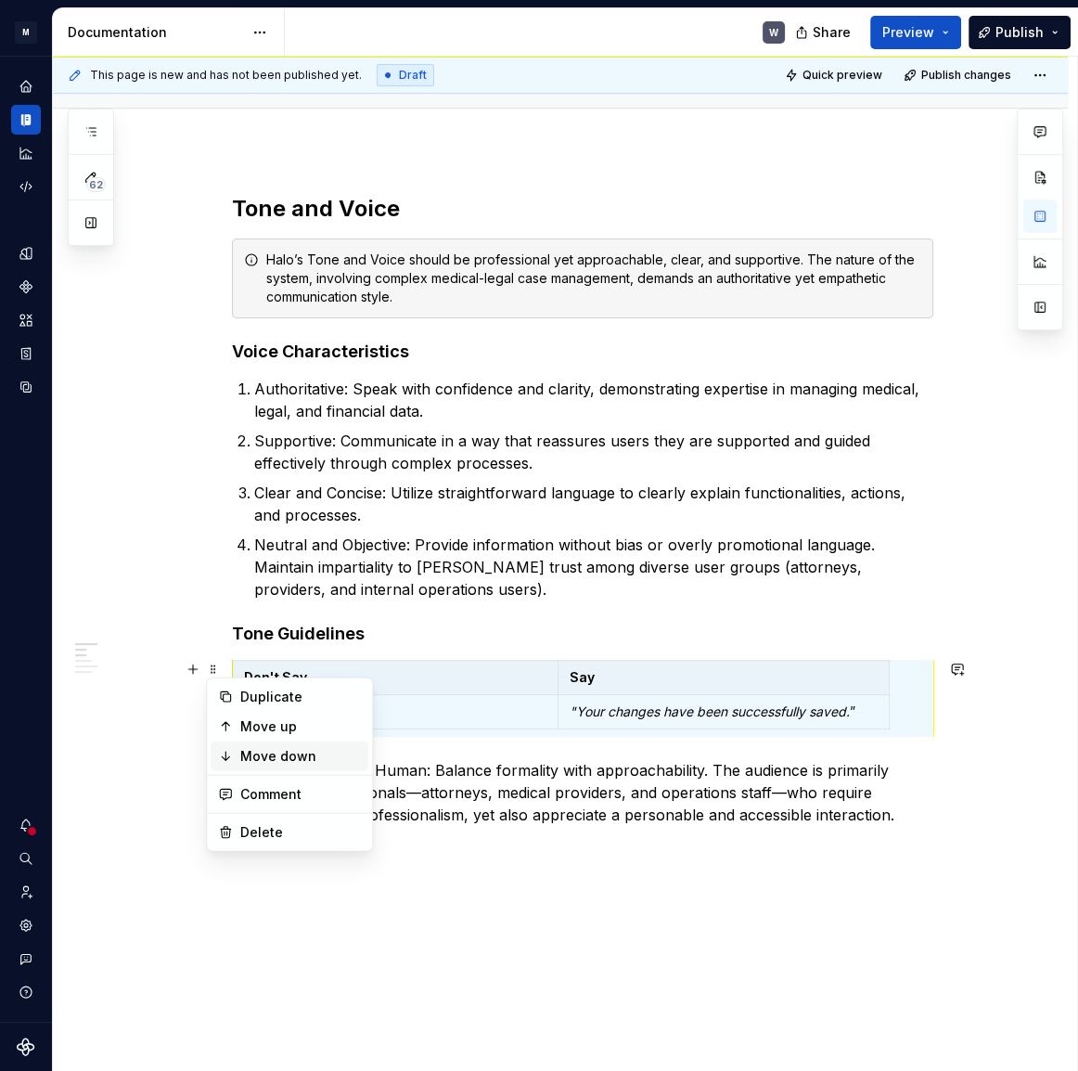
click at [236, 755] on div "Move down" at bounding box center [290, 756] width 158 height 30
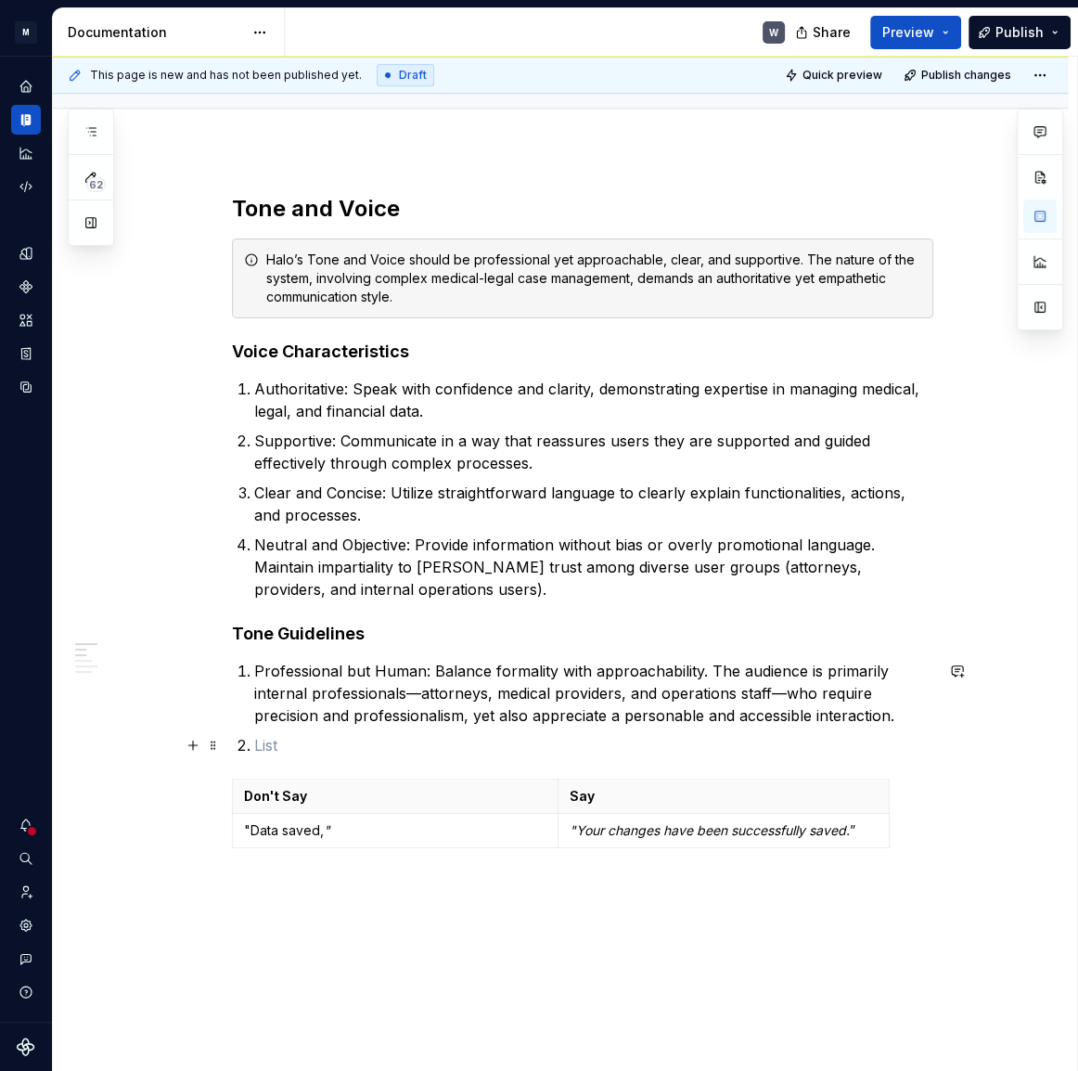
click at [278, 747] on p at bounding box center [593, 745] width 679 height 22
drag, startPoint x: 278, startPoint y: 747, endPoint x: 253, endPoint y: 743, distance: 25.3
click at [254, 743] on li at bounding box center [593, 745] width 679 height 22
click at [193, 749] on button "button" at bounding box center [193, 745] width 26 height 26
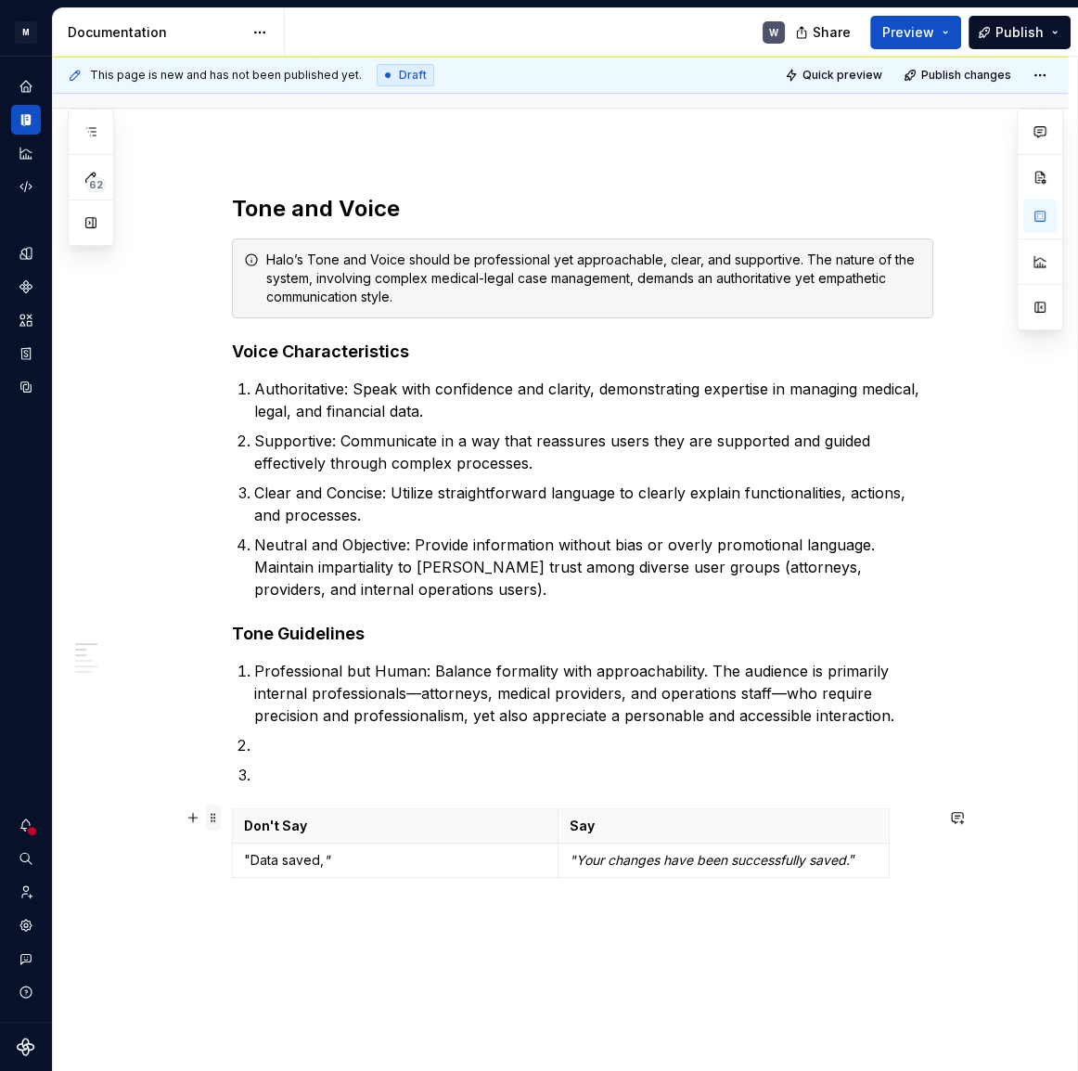
click at [213, 817] on span at bounding box center [213, 817] width 15 height 26
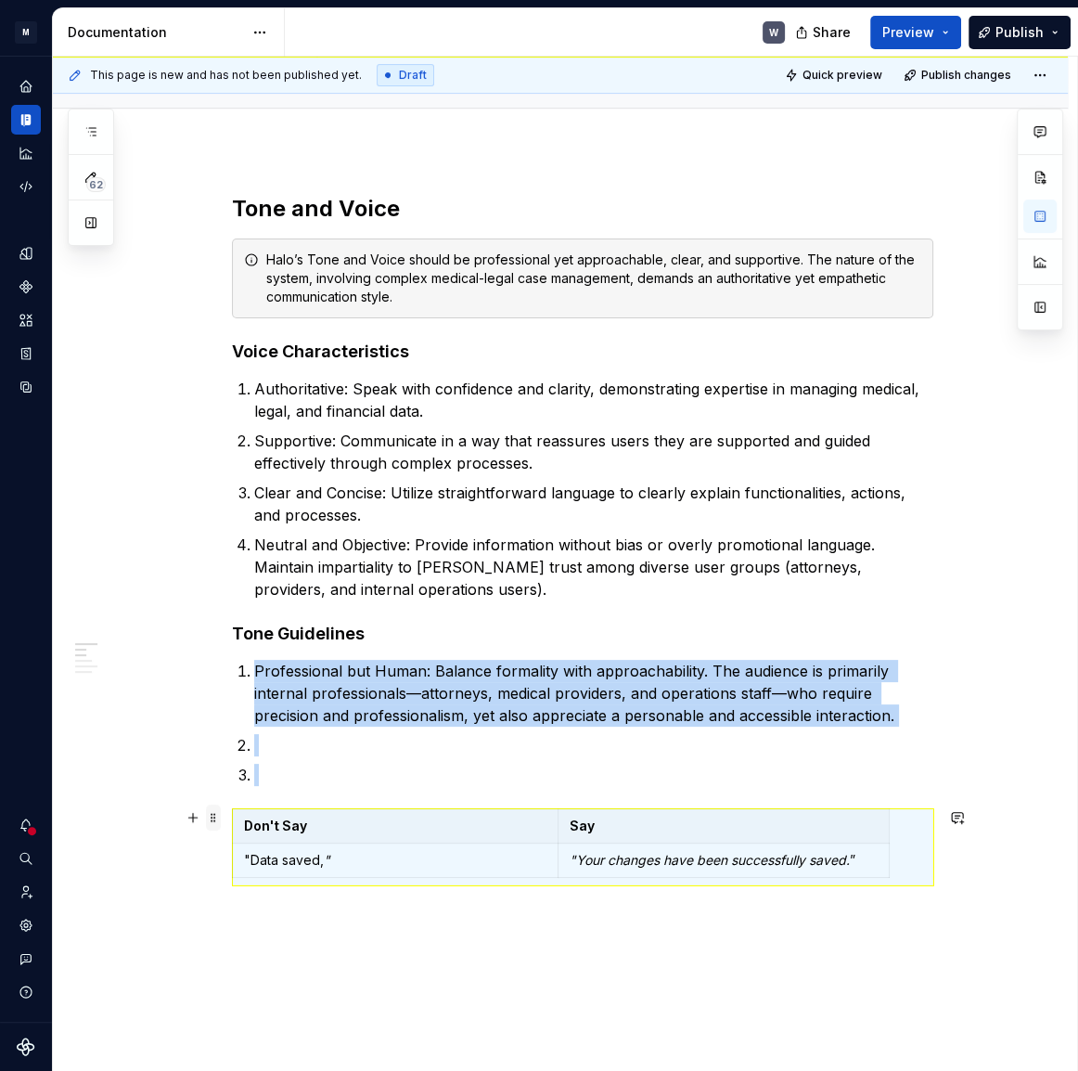
click at [217, 817] on span at bounding box center [213, 817] width 15 height 26
copy ol "Professional but Human: Balance formality with approachability. The audience is…"
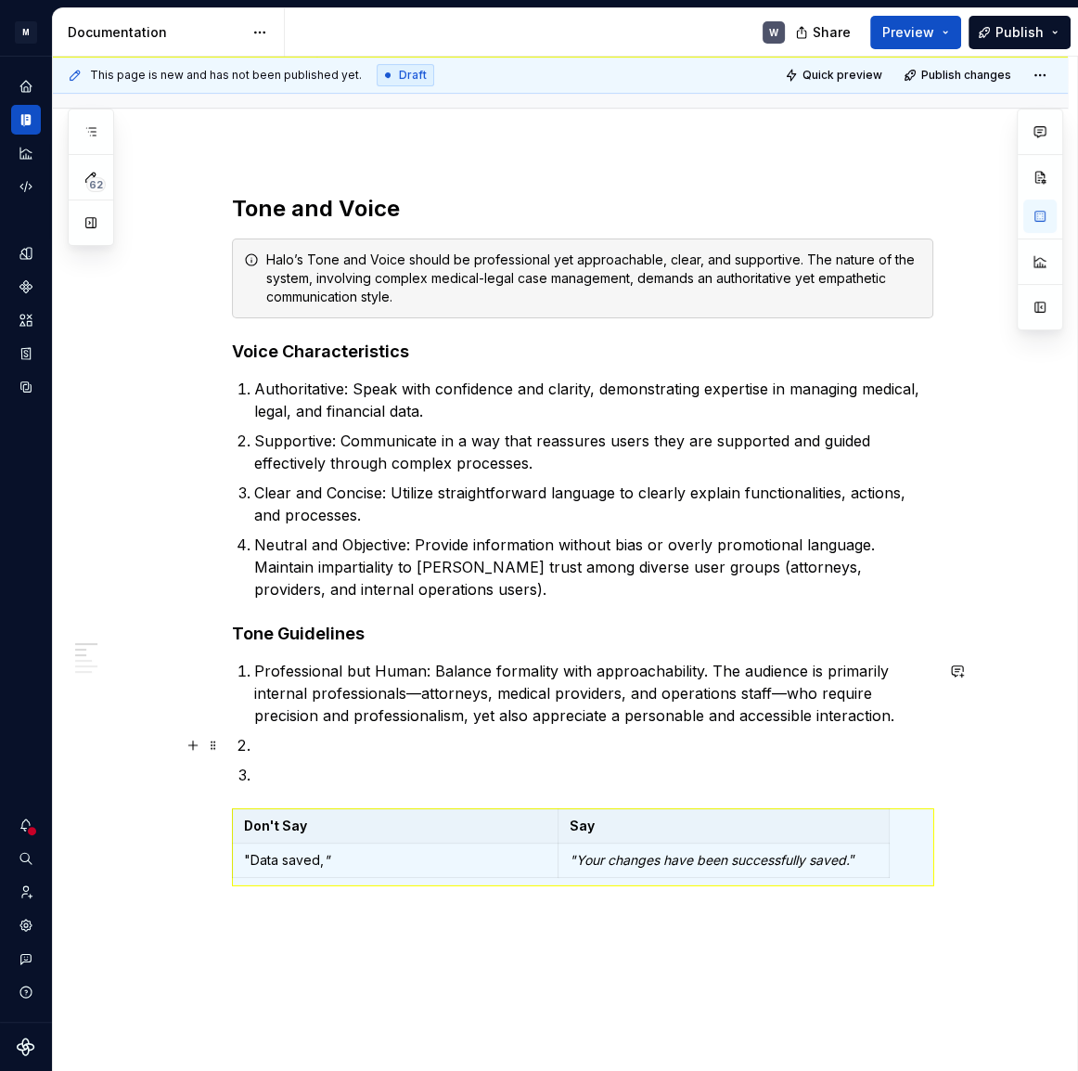
click at [271, 741] on p at bounding box center [593, 745] width 679 height 22
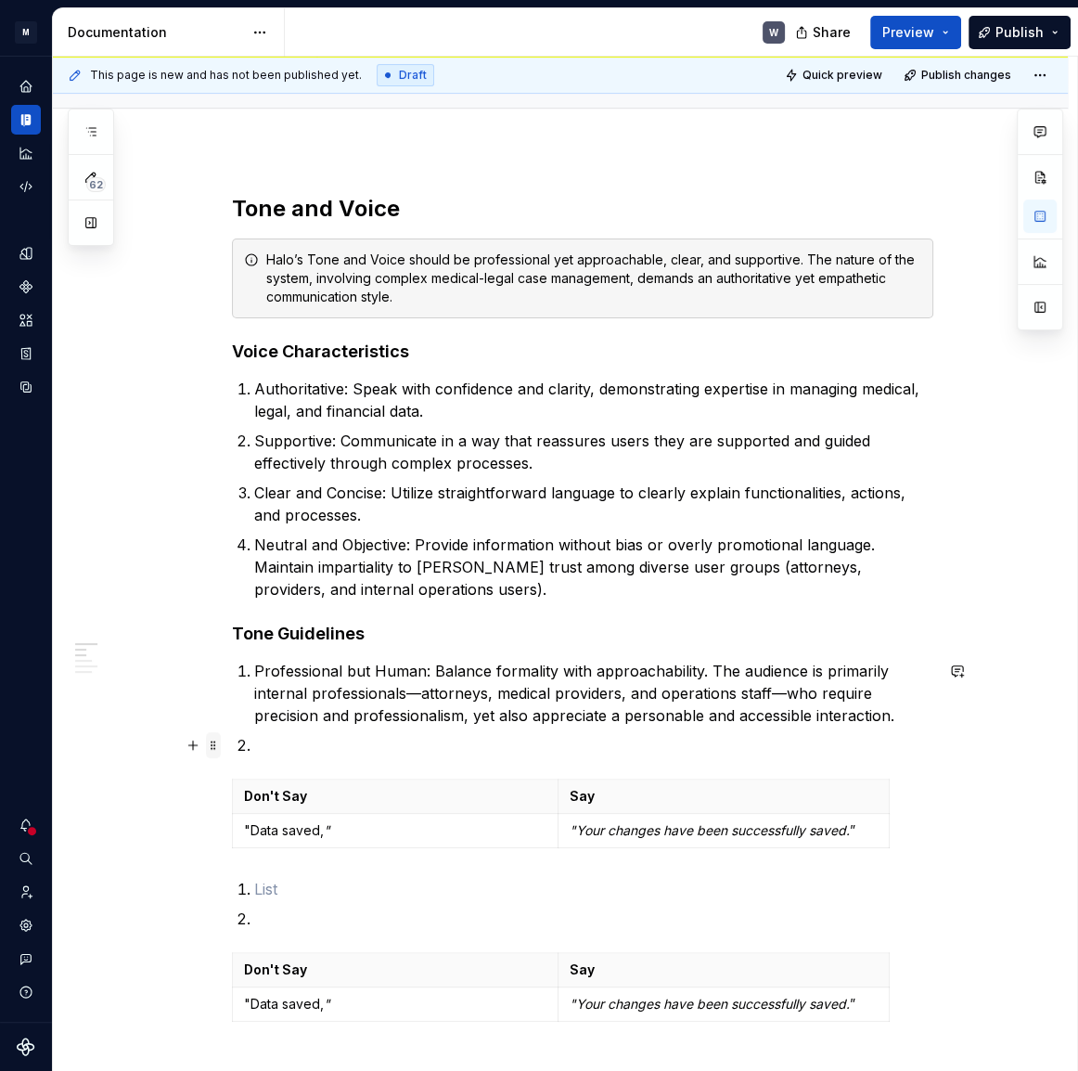
click at [219, 747] on span at bounding box center [213, 745] width 15 height 26
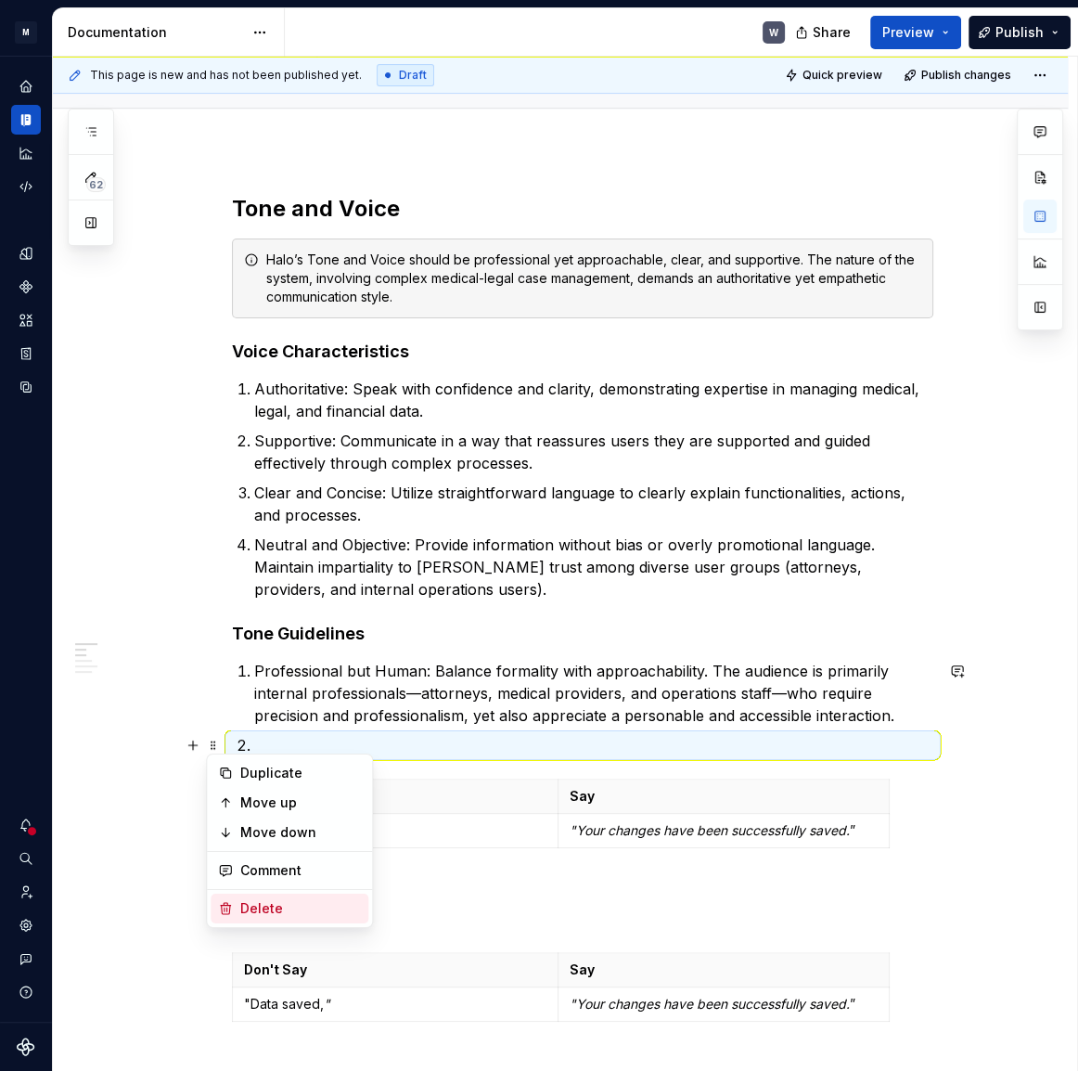
click at [261, 900] on div "Delete" at bounding box center [300, 908] width 121 height 19
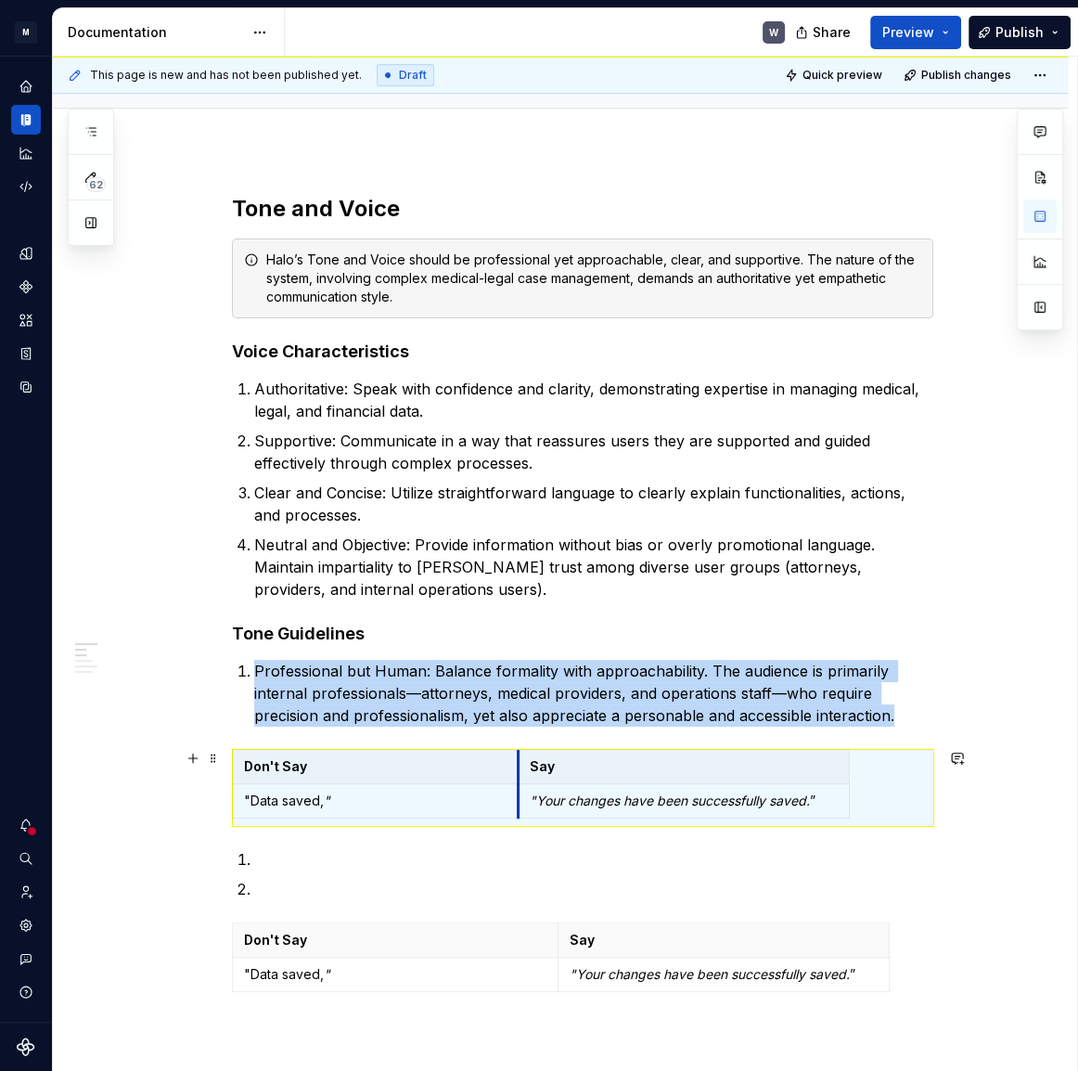
drag, startPoint x: 558, startPoint y: 784, endPoint x: 521, endPoint y: 791, distance: 37.8
click at [520, 791] on td ""Your changes have been successfully saved. ”" at bounding box center [683, 801] width 331 height 34
drag, startPoint x: 851, startPoint y: 759, endPoint x: 894, endPoint y: 754, distance: 43.9
drag, startPoint x: 521, startPoint y: 781, endPoint x: 610, endPoint y: 778, distance: 89.1
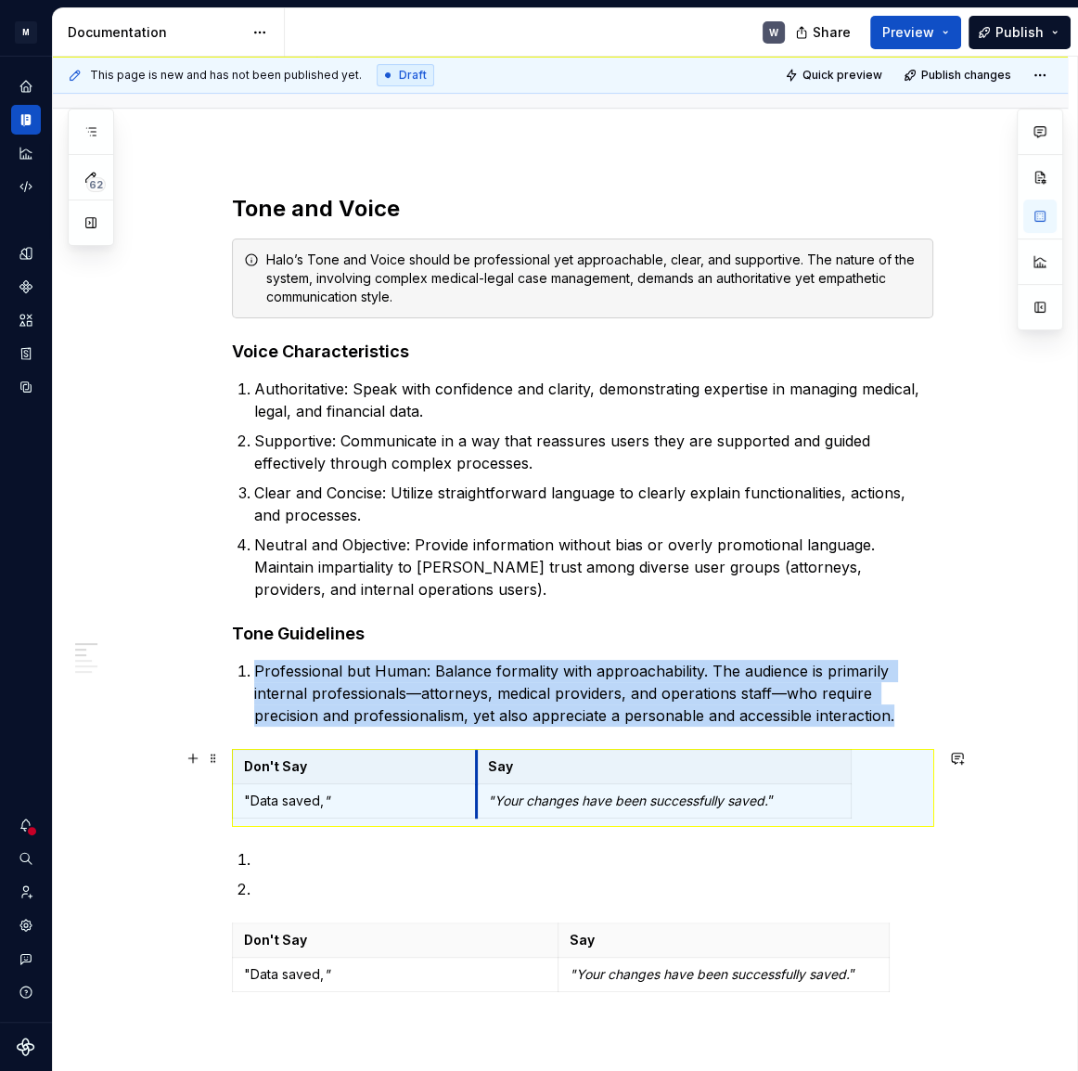
click at [478, 789] on tbody "Don't Say Say "Data saved, " "Your changes have been successfully saved. ”" at bounding box center [542, 784] width 619 height 69
drag, startPoint x: 852, startPoint y: 759, endPoint x: 862, endPoint y: 771, distance: 15.8
click at [968, 848] on div "This page is new and has not been published yet. Draft Quick preview Publish ch…" at bounding box center [565, 564] width 1024 height 1015
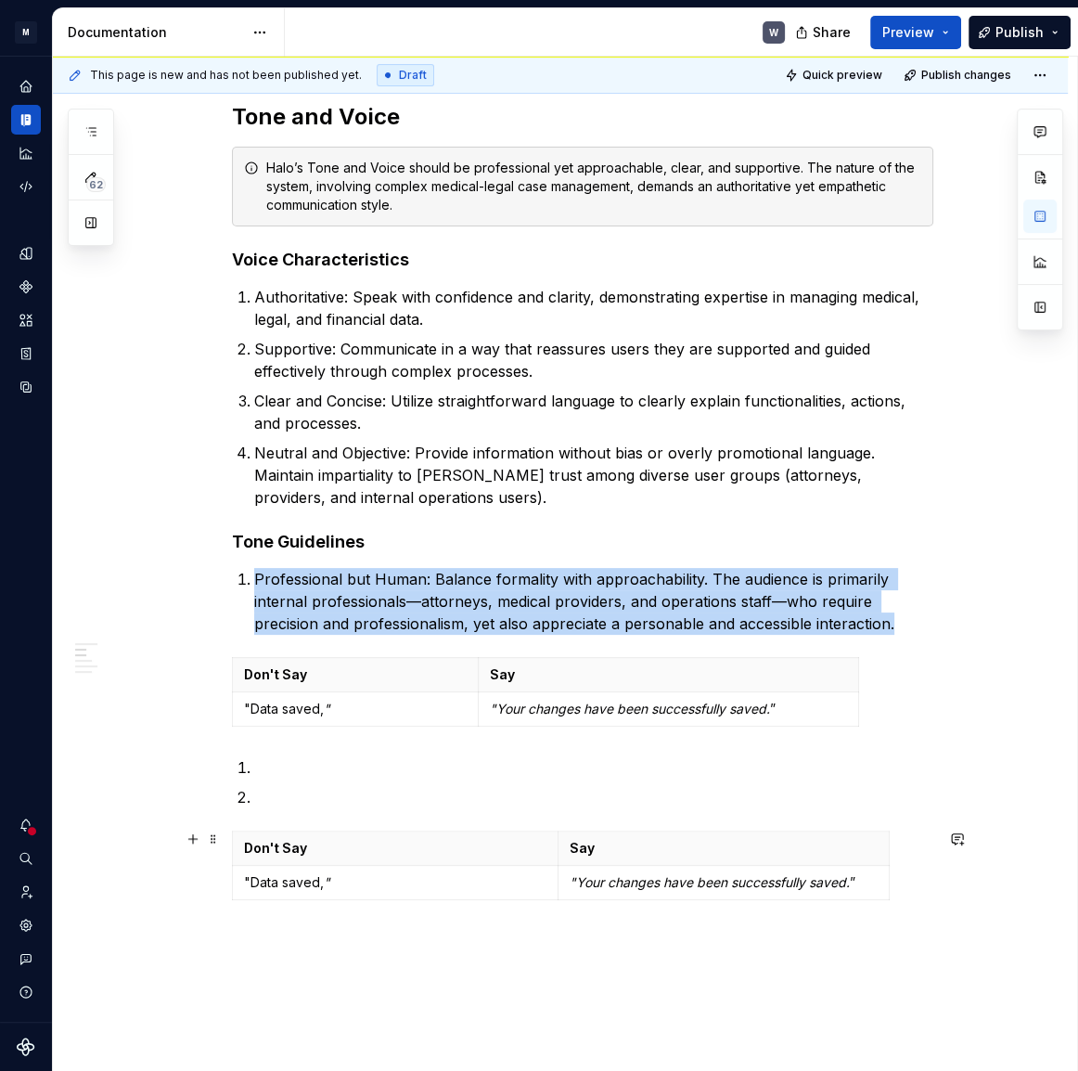
scroll to position [337, 0]
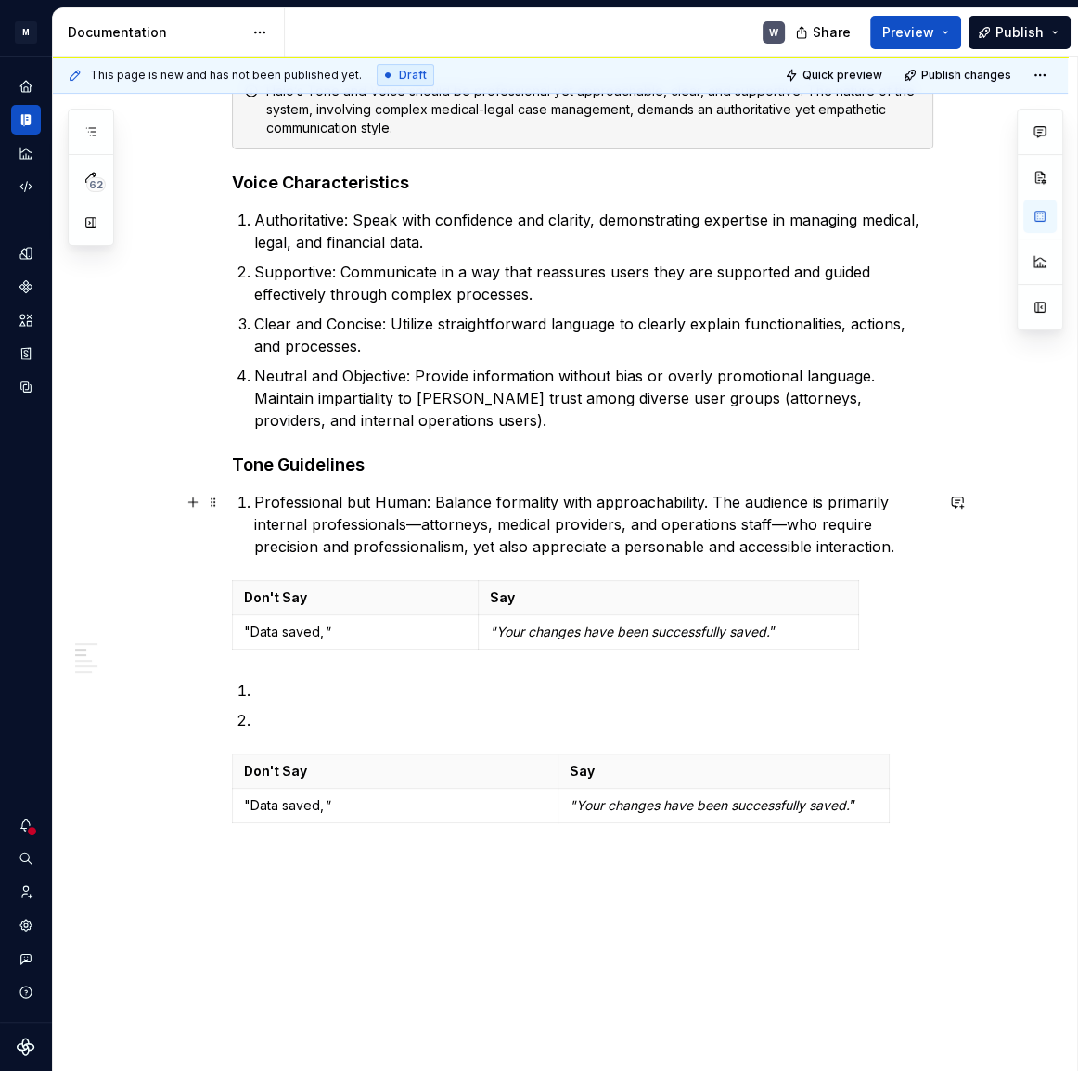
click at [254, 498] on p "Professional but Human: Balance formality with approachability. The audience is…" at bounding box center [593, 524] width 679 height 67
click at [216, 502] on span at bounding box center [213, 502] width 15 height 26
click at [383, 496] on p "Professional but Human: Balance formality with approachability. The audience is…" at bounding box center [593, 524] width 679 height 67
click at [257, 496] on p "Professional but Human: Balance formality with approachability. The audience is…" at bounding box center [593, 524] width 679 height 67
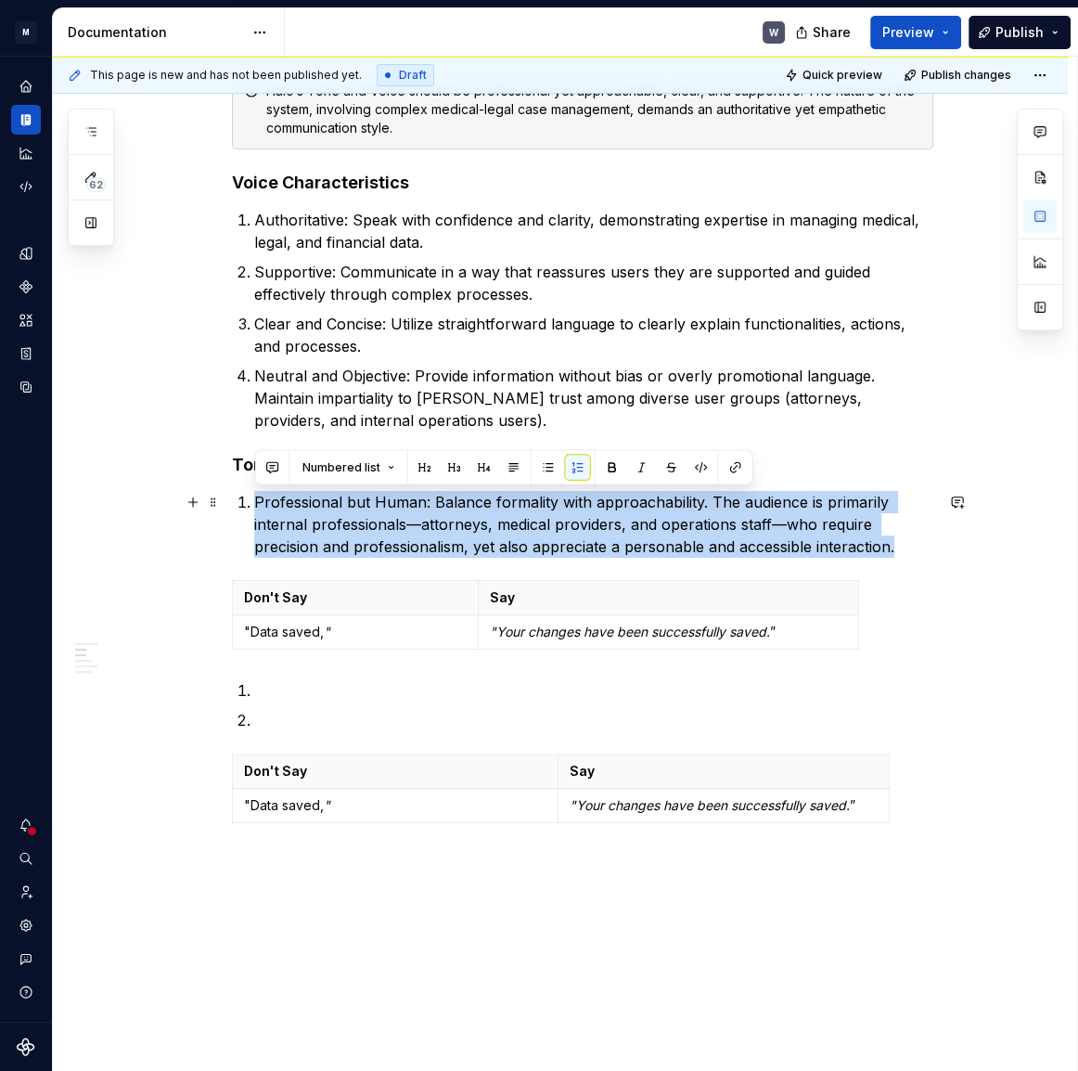
drag, startPoint x: 247, startPoint y: 500, endPoint x: 924, endPoint y: 544, distance: 678.7
click at [924, 544] on li "Professional but Human: Balance formality with approachability. The audience is…" at bounding box center [593, 524] width 679 height 67
click at [549, 471] on button "button" at bounding box center [548, 468] width 26 height 26
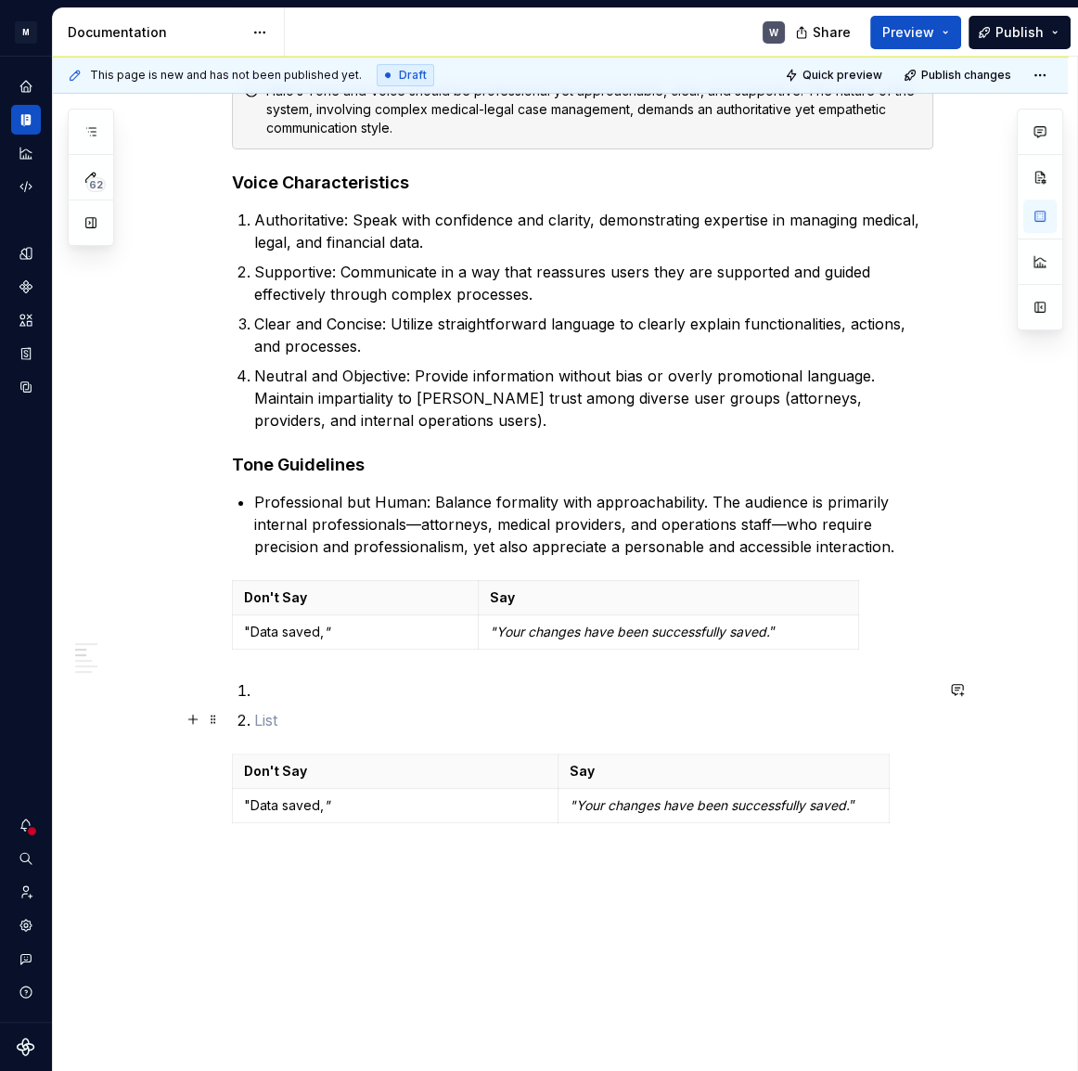
click at [254, 714] on li at bounding box center [593, 720] width 679 height 22
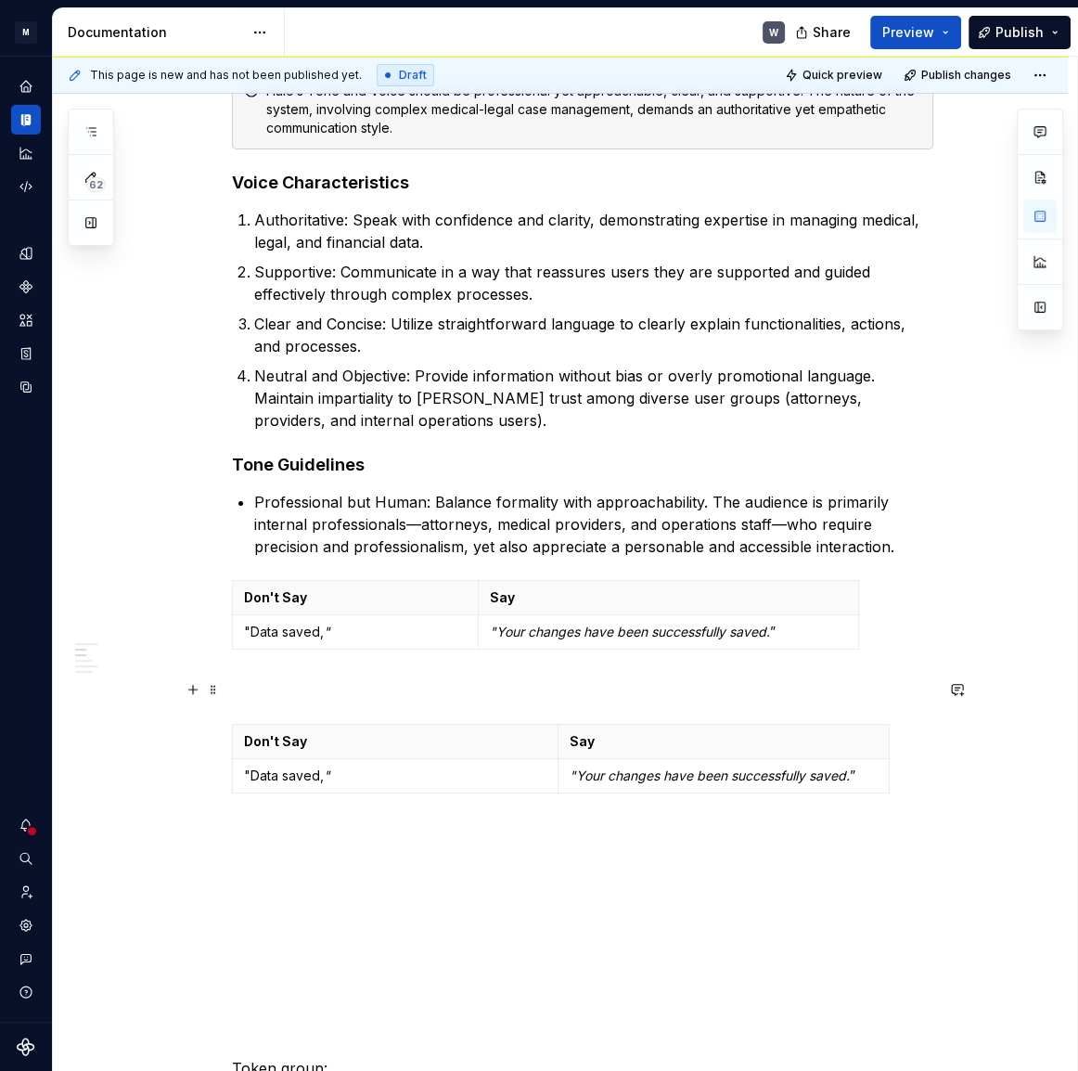
click at [281, 690] on p at bounding box center [582, 690] width 701 height 22
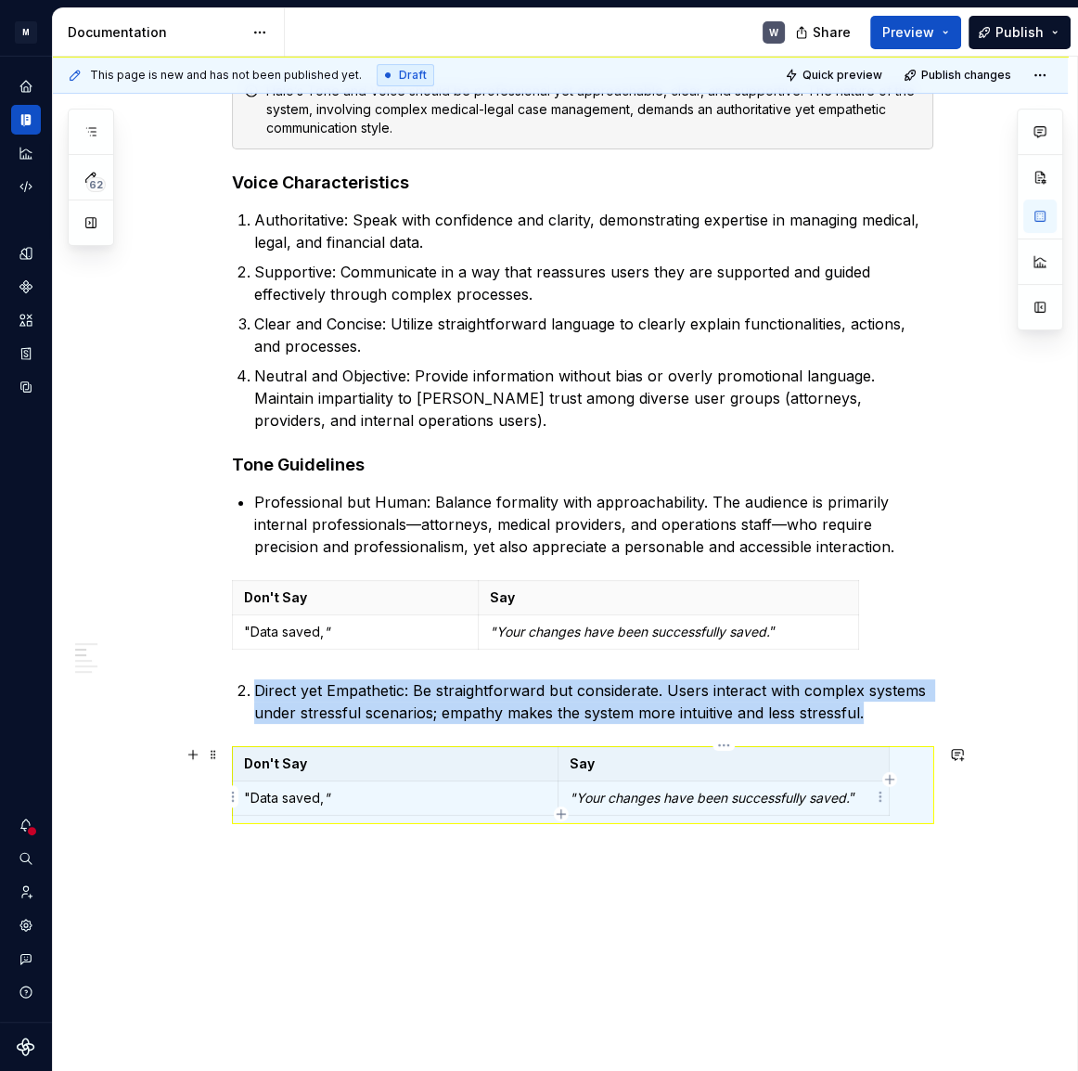
click at [591, 795] on em ""Your changes have been successfully saved." at bounding box center [710, 798] width 280 height 16
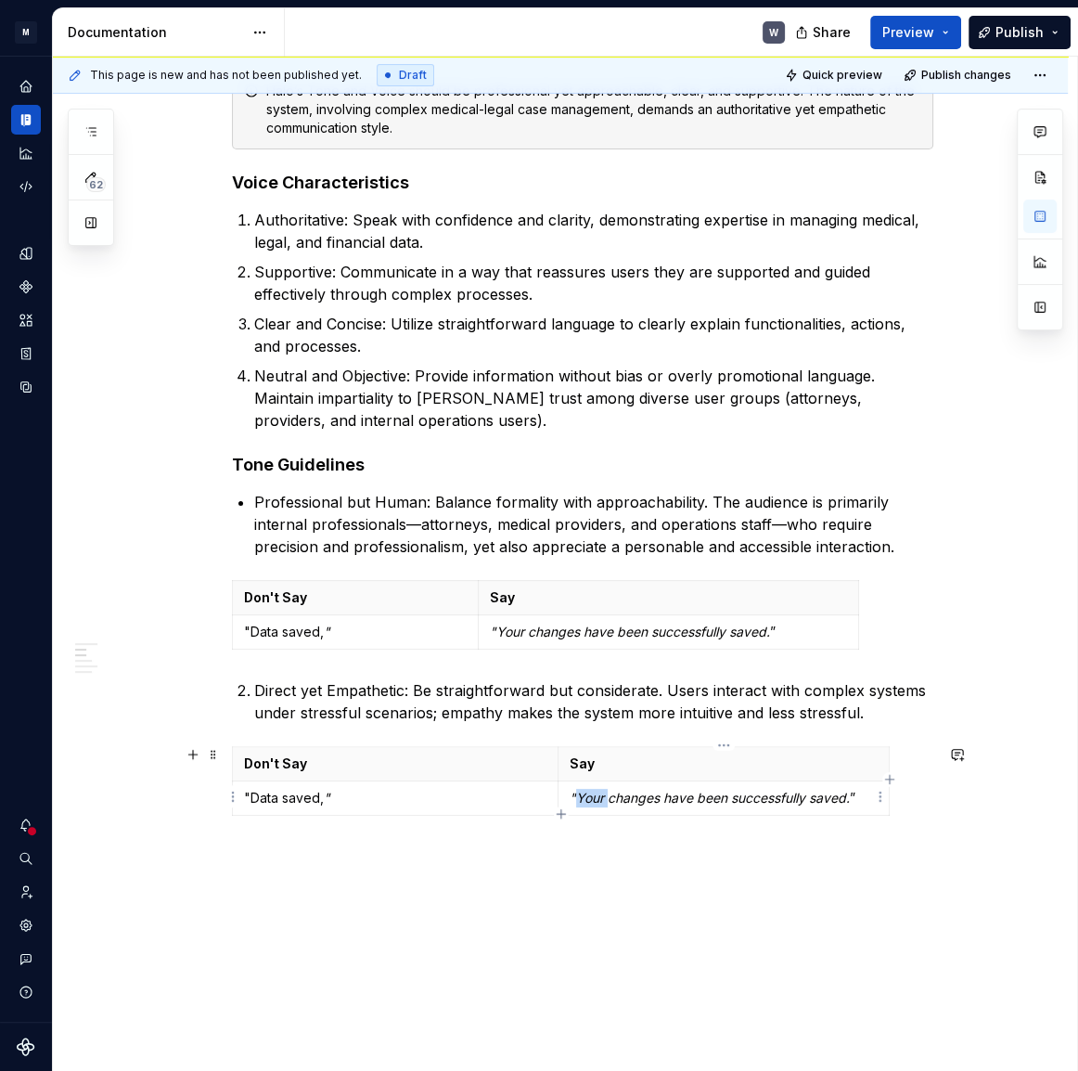
click at [591, 795] on em ""Your changes have been successfully saved." at bounding box center [710, 798] width 280 height 16
click at [715, 792] on em ""Your changes have been successfully saved." at bounding box center [710, 798] width 280 height 16
drag, startPoint x: 850, startPoint y: 797, endPoint x: 572, endPoint y: 795, distance: 278.4
click at [572, 795] on p ""Your changes have been successfully saved. ”" at bounding box center [724, 798] width 309 height 19
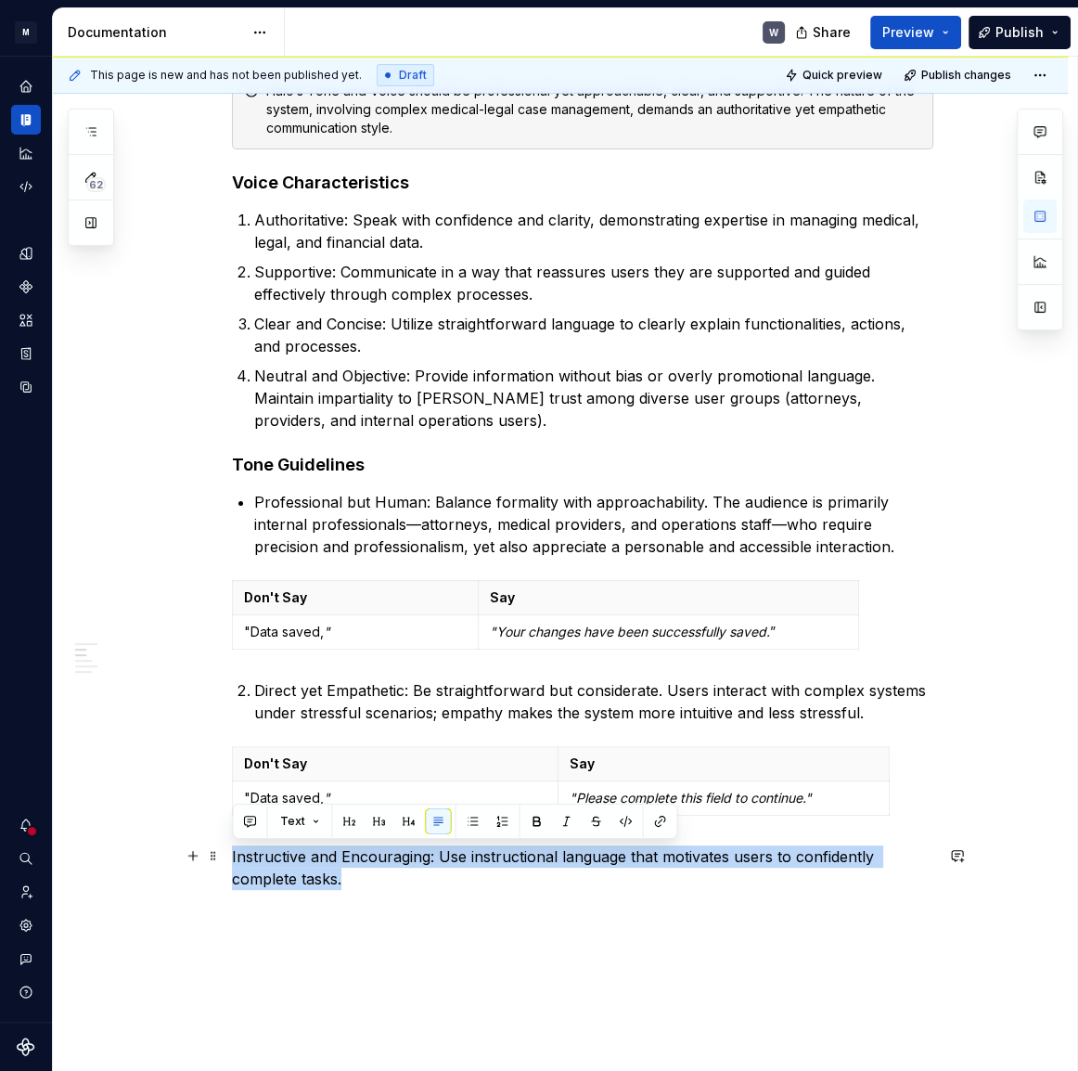
drag, startPoint x: 233, startPoint y: 851, endPoint x: 417, endPoint y: 874, distance: 185.2
click at [417, 874] on p "Instructive and Encouraging: Use instructional language that motivates users to…" at bounding box center [582, 867] width 701 height 45
click at [473, 818] on button "button" at bounding box center [472, 821] width 26 height 26
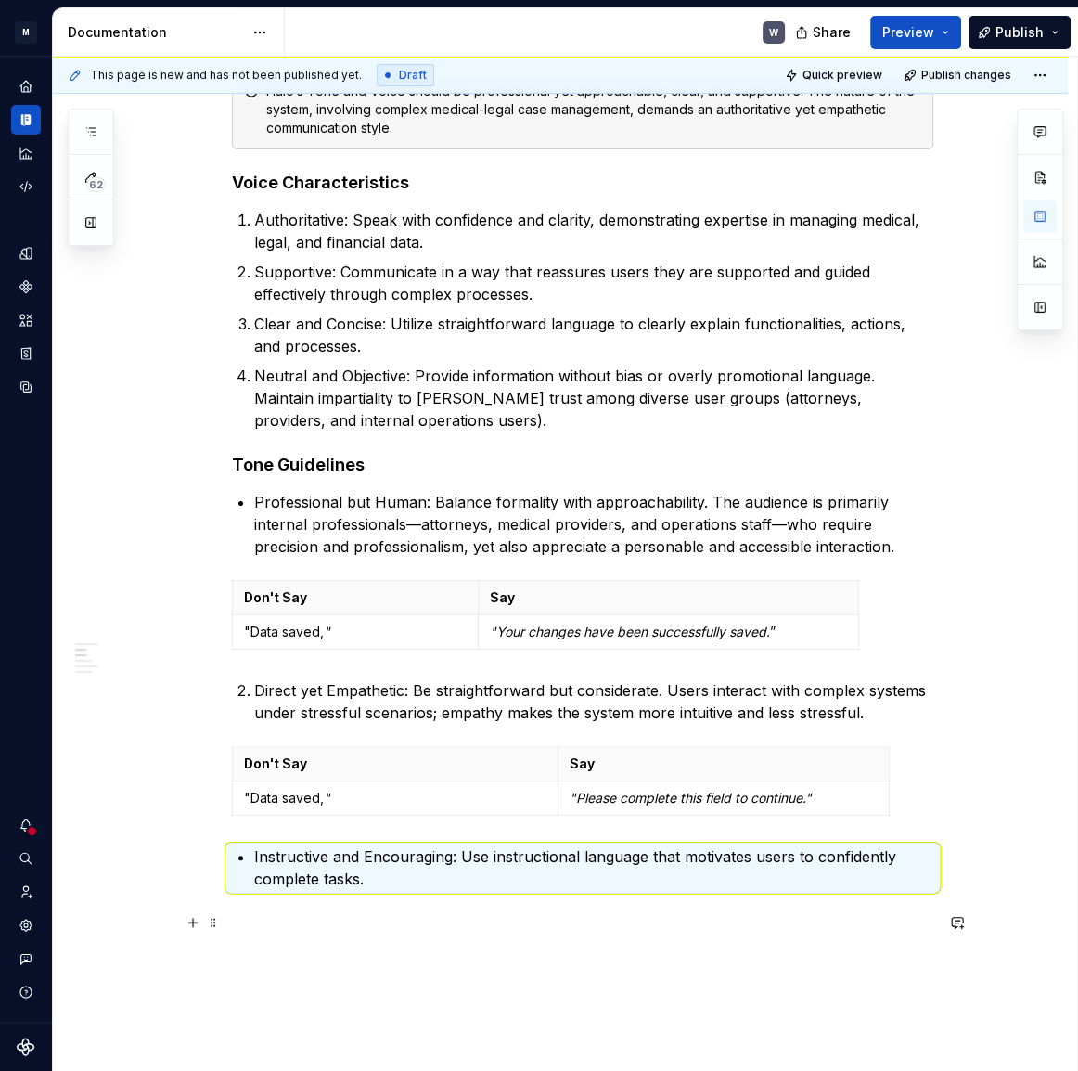
click at [310, 917] on p at bounding box center [582, 923] width 701 height 22
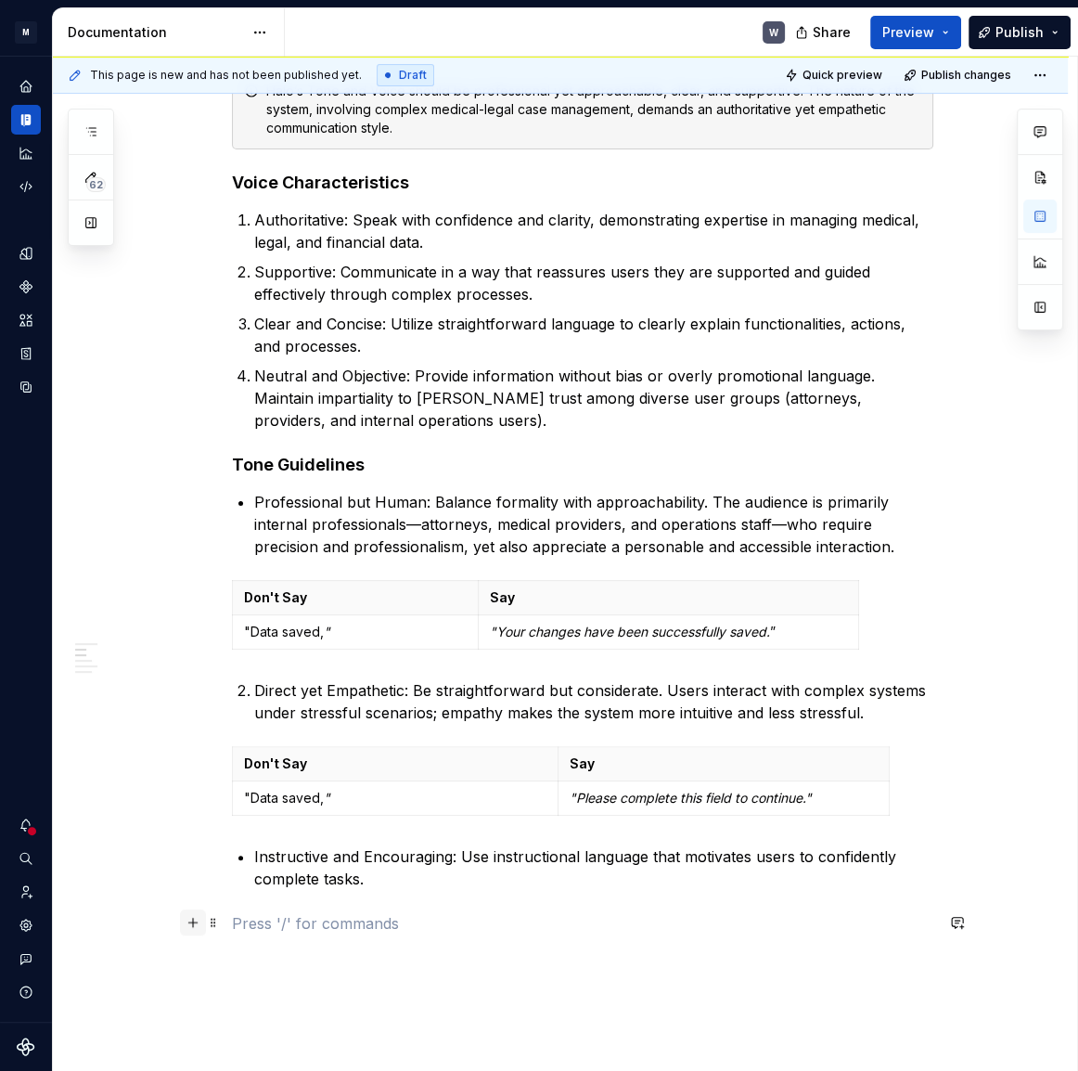
click at [194, 918] on button "button" at bounding box center [193, 922] width 26 height 26
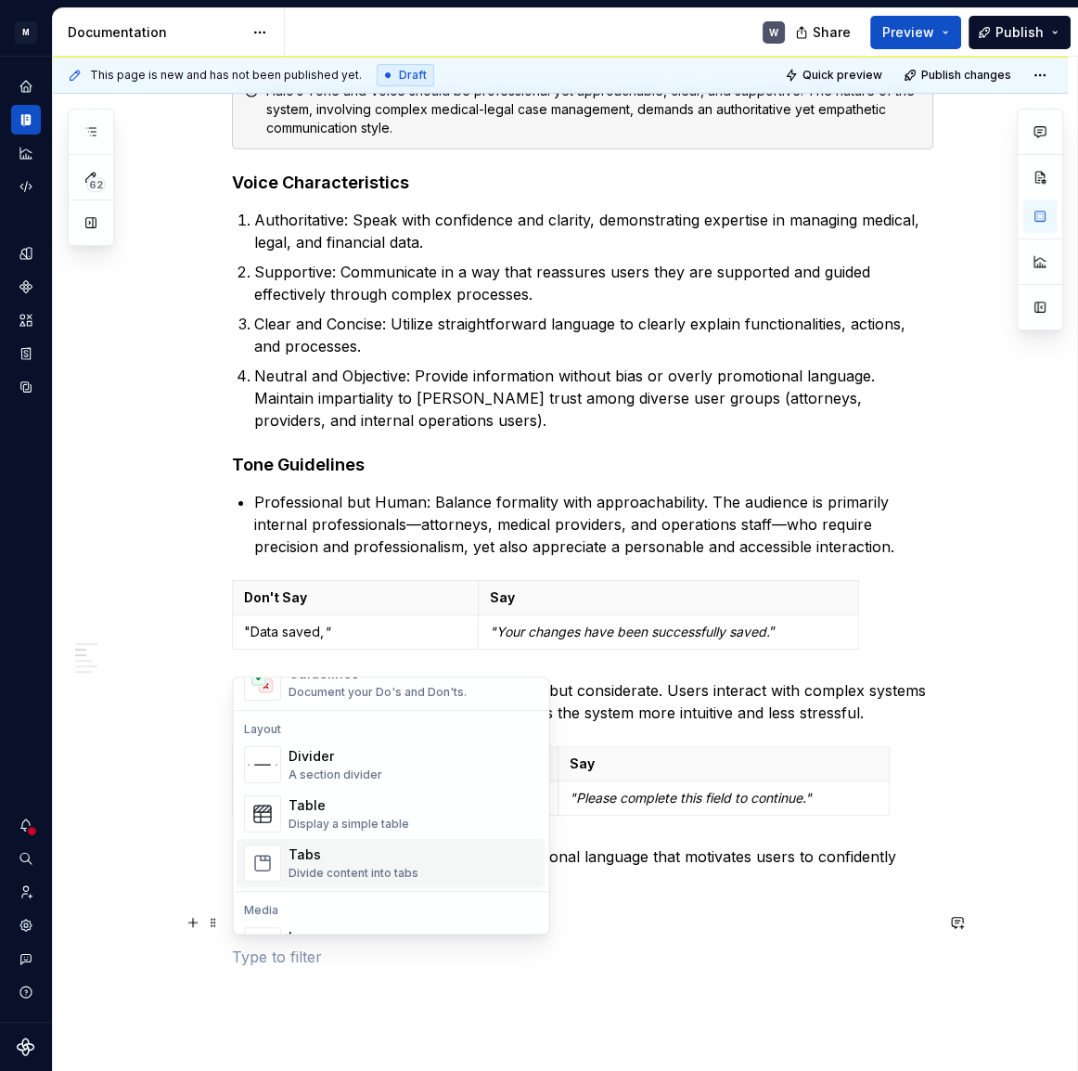
scroll to position [590, 0]
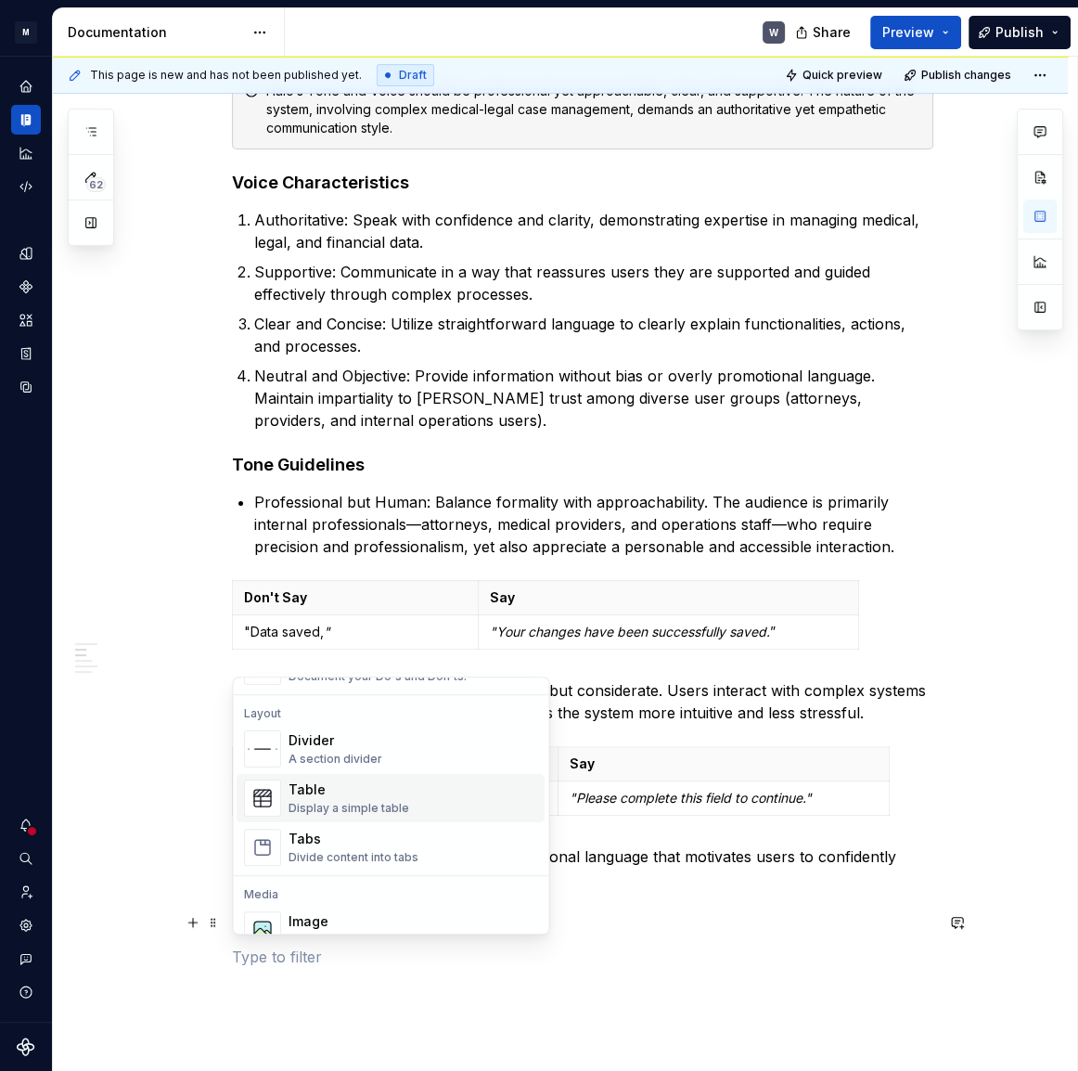
click at [294, 798] on div "Table" at bounding box center [349, 789] width 121 height 19
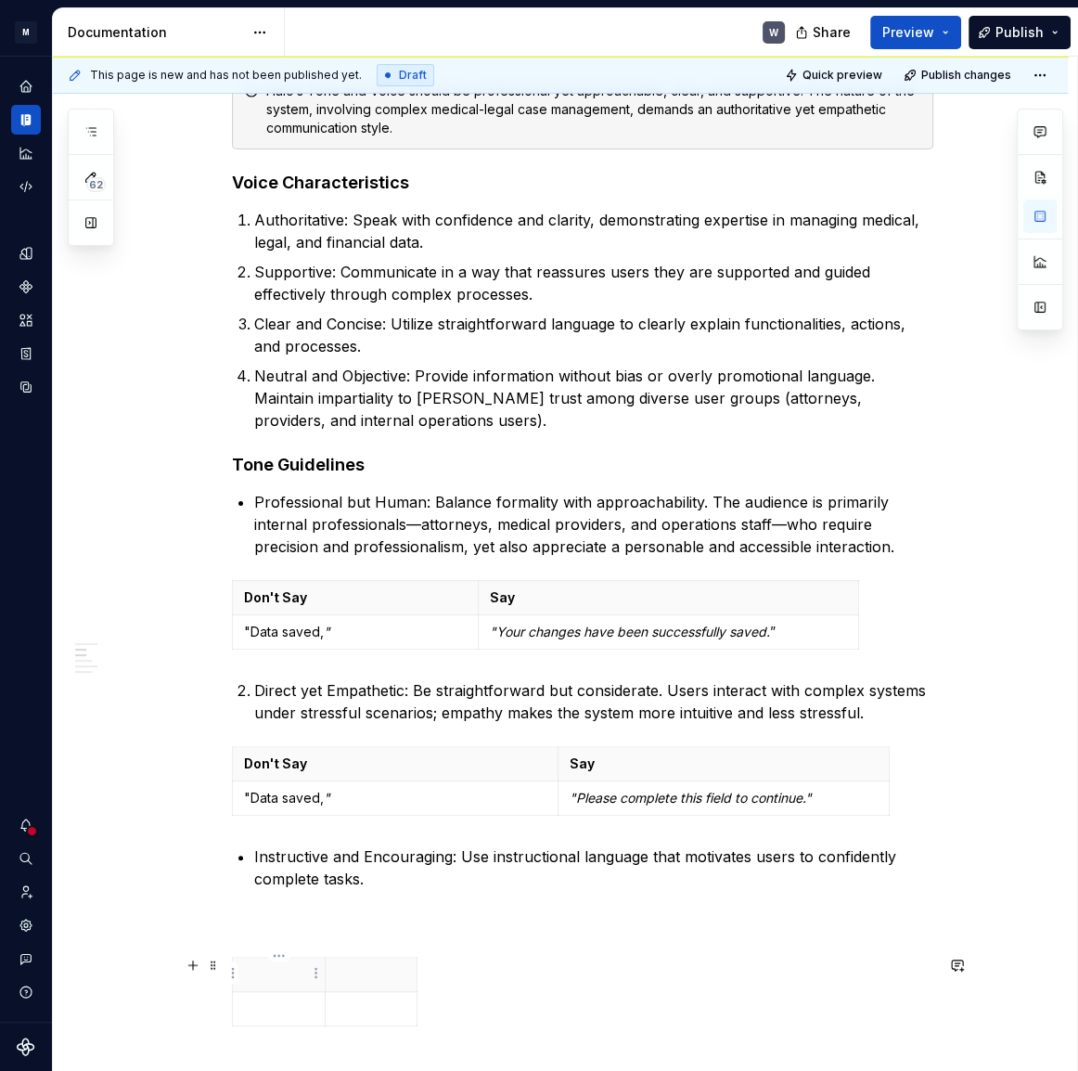
click at [281, 965] on p at bounding box center [279, 974] width 70 height 19
click at [376, 975] on p at bounding box center [372, 974] width 70 height 19
click at [276, 999] on p at bounding box center [279, 1008] width 70 height 19
click at [359, 1031] on td at bounding box center [371, 1046] width 93 height 109
click at [585, 994] on div "Don't Say Say "Enter plaintiff name or case number" "To find your case, enter t…" at bounding box center [582, 1060] width 701 height 207
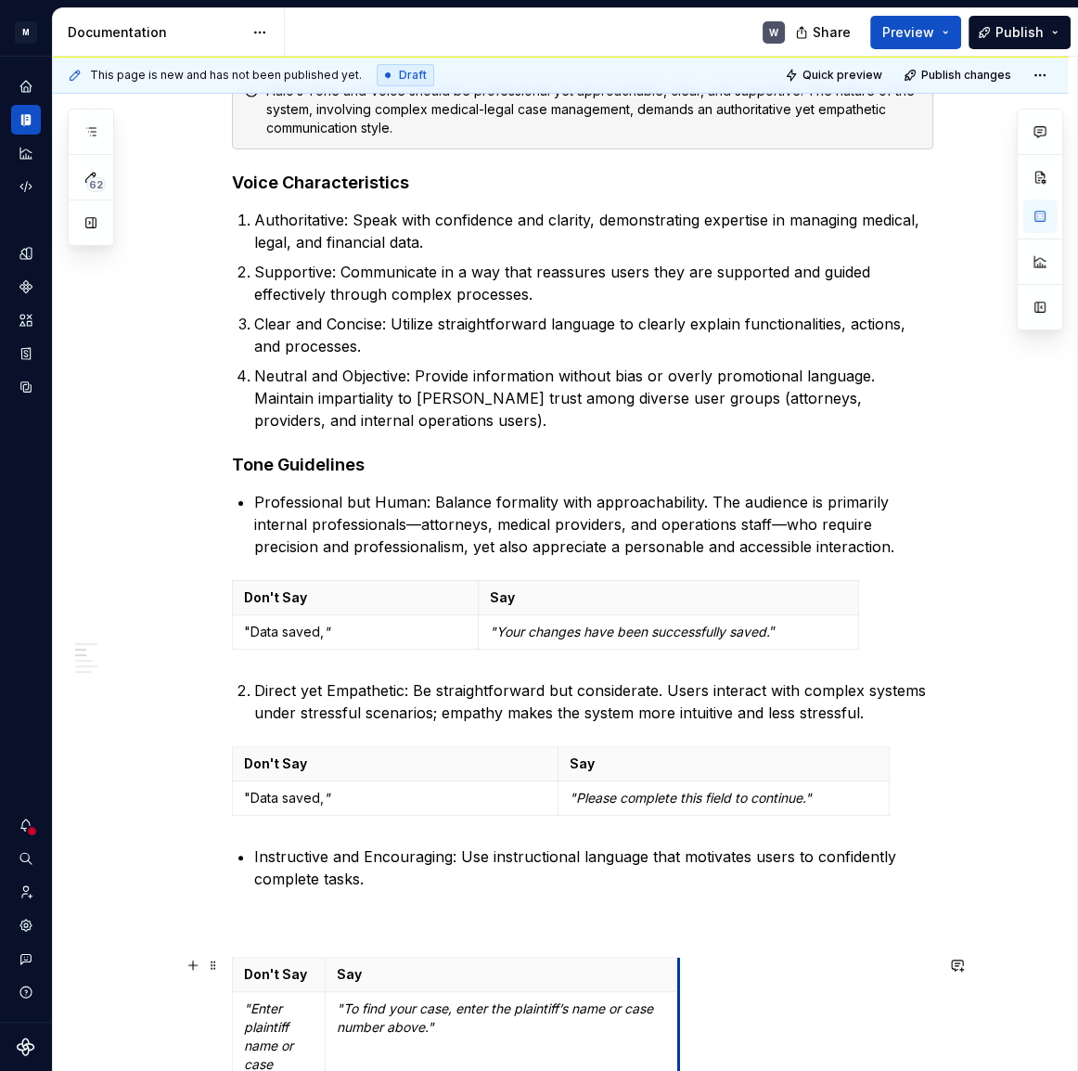
drag, startPoint x: 414, startPoint y: 971, endPoint x: 675, endPoint y: 963, distance: 261.8
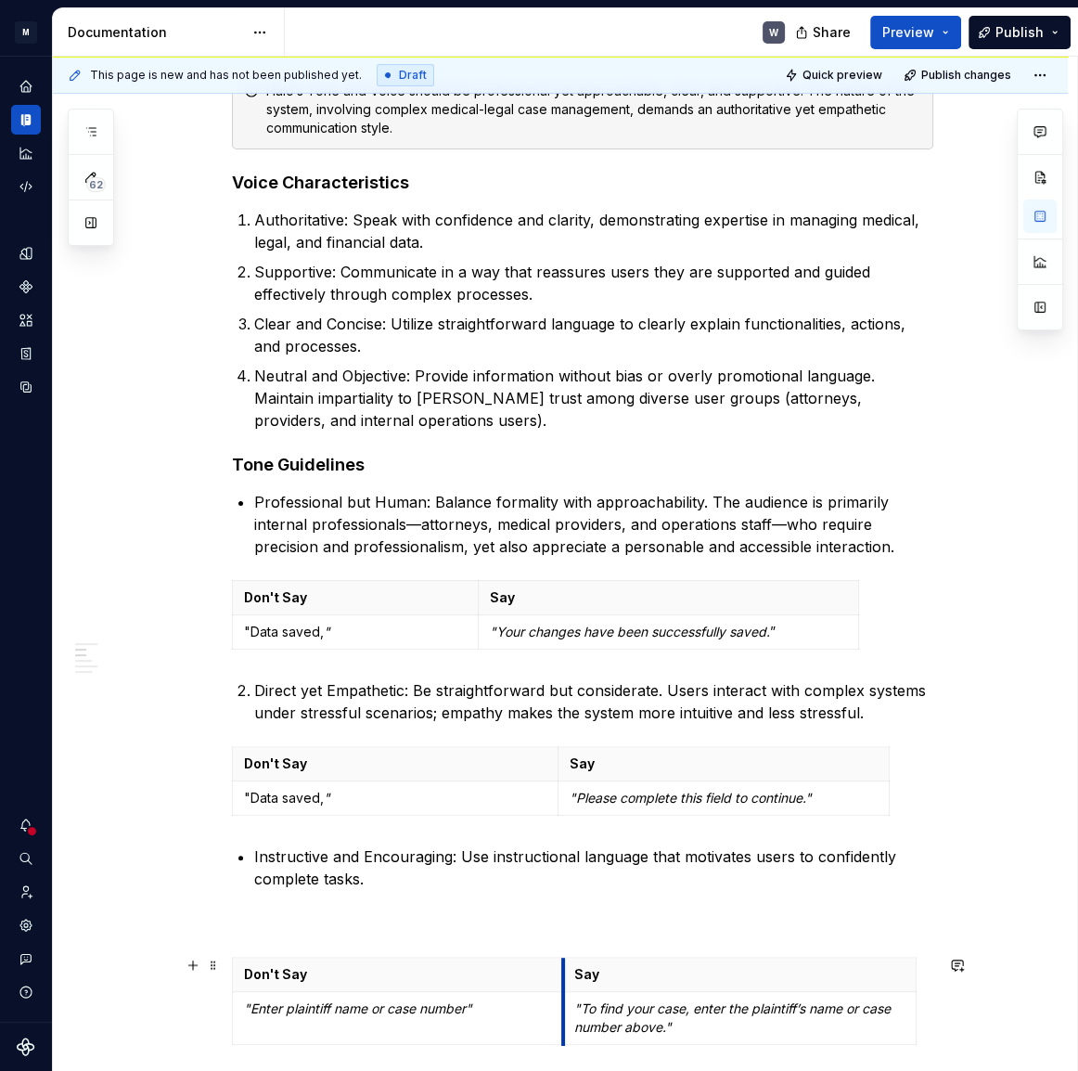
drag, startPoint x: 328, startPoint y: 992, endPoint x: 566, endPoint y: 971, distance: 238.4
click at [566, 971] on tbody "Don't Say Say "Enter plaintiff name or case number" "To find your case, enter t…" at bounding box center [575, 1001] width 684 height 87
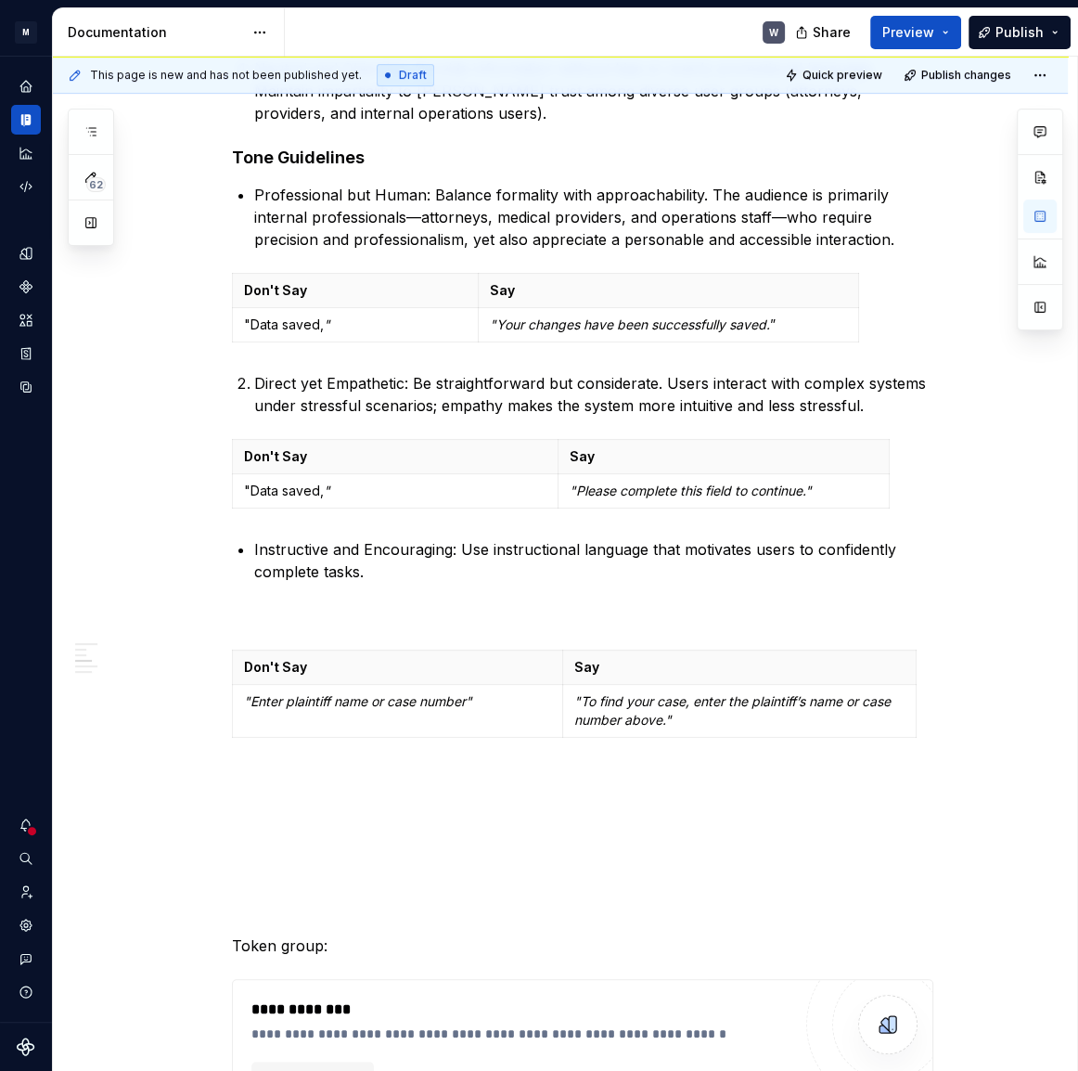
scroll to position [843, 0]
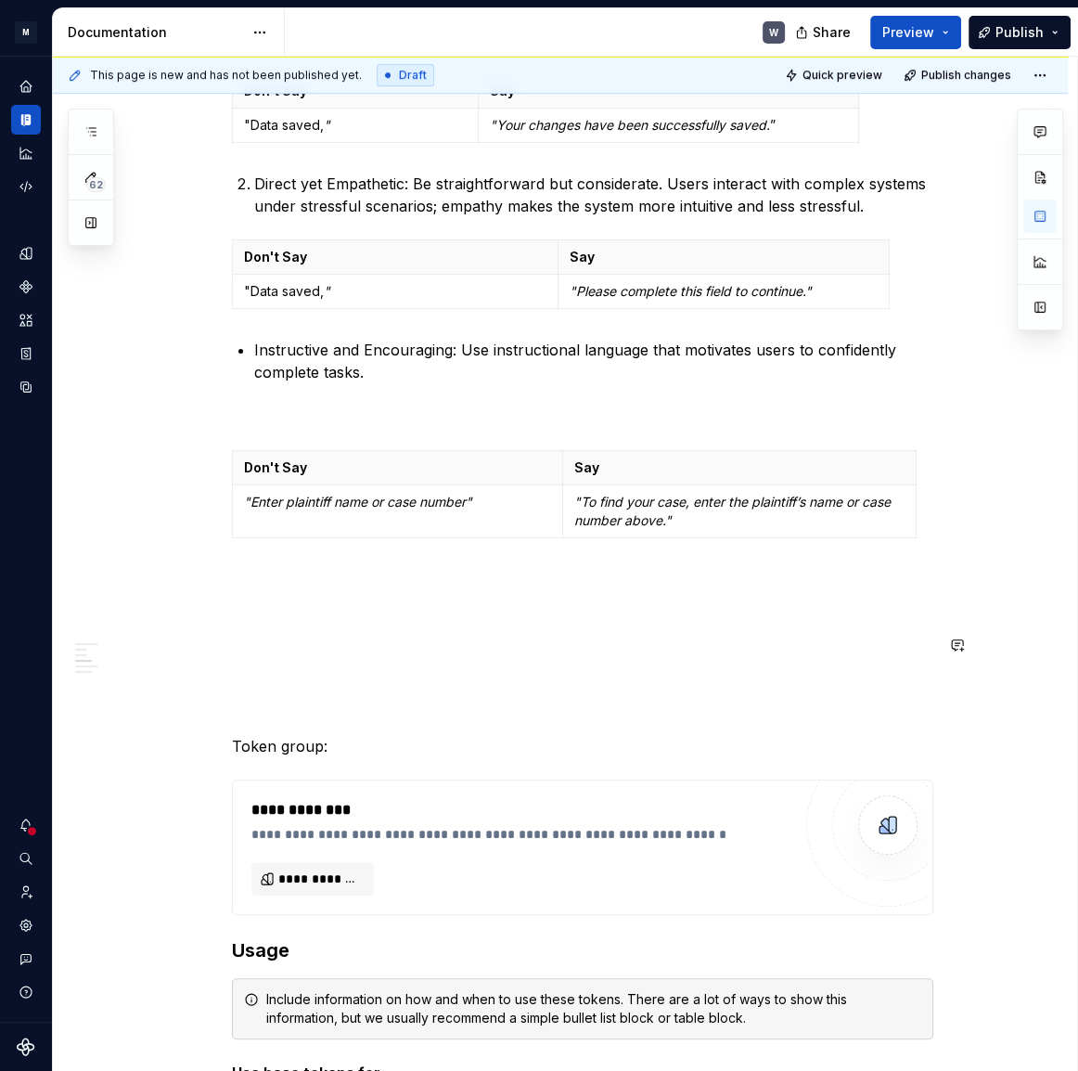
click at [357, 627] on div "Tone and Voice [PERSON_NAME]’s Tone and Voice should be professional yet approa…" at bounding box center [582, 798] width 701 height 2561
click at [274, 426] on div "Tone and Voice [PERSON_NAME]’s Tone and Voice should be professional yet approa…" at bounding box center [582, 798] width 701 height 2561
click at [274, 416] on p at bounding box center [582, 416] width 701 height 22
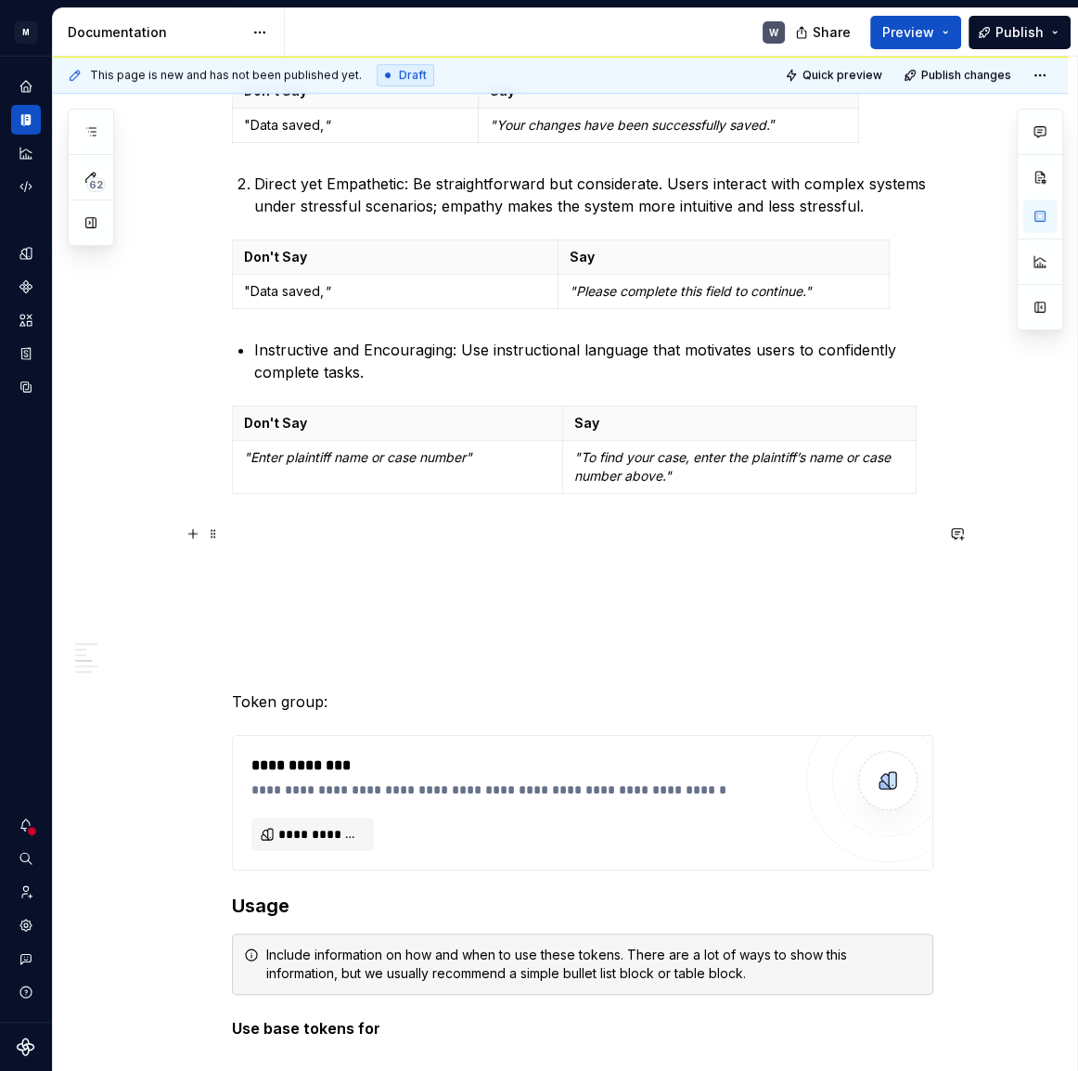
click at [287, 534] on p at bounding box center [582, 534] width 701 height 22
click at [261, 515] on div "Tone and Voice [PERSON_NAME]’s Tone and Voice should be professional yet approa…" at bounding box center [582, 776] width 701 height 2516
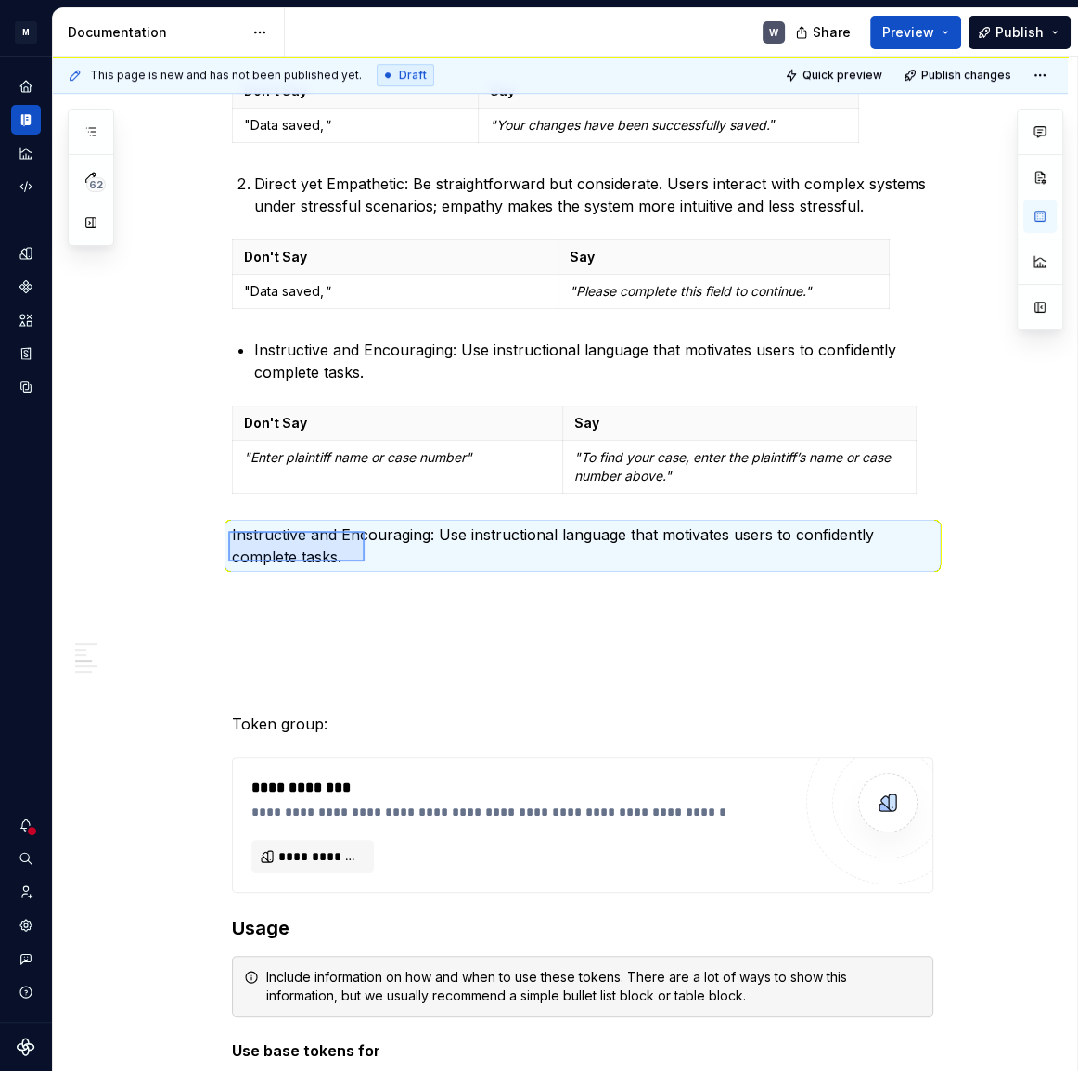
drag, startPoint x: 268, startPoint y: 541, endPoint x: 365, endPoint y: 561, distance: 98.6
click at [365, 561] on div "This page is new and has not been published yet. Draft Quick preview Publish ch…" at bounding box center [565, 564] width 1024 height 1015
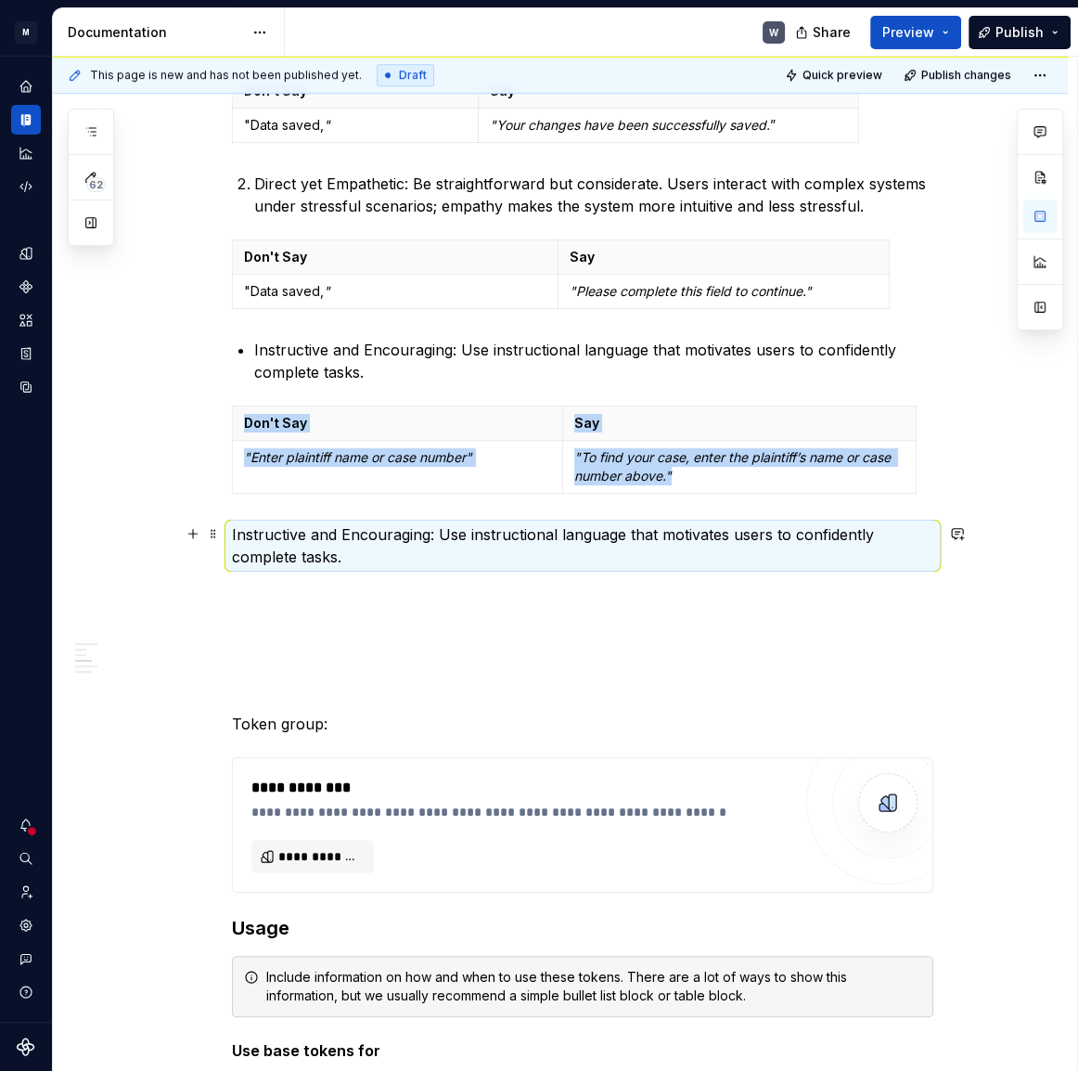
drag, startPoint x: 271, startPoint y: 540, endPoint x: 257, endPoint y: 540, distance: 13.9
click at [264, 540] on p "Instructive and Encouraging: Use instructional language that motivates users to…" at bounding box center [582, 545] width 701 height 45
click at [196, 538] on button "button" at bounding box center [193, 534] width 26 height 26
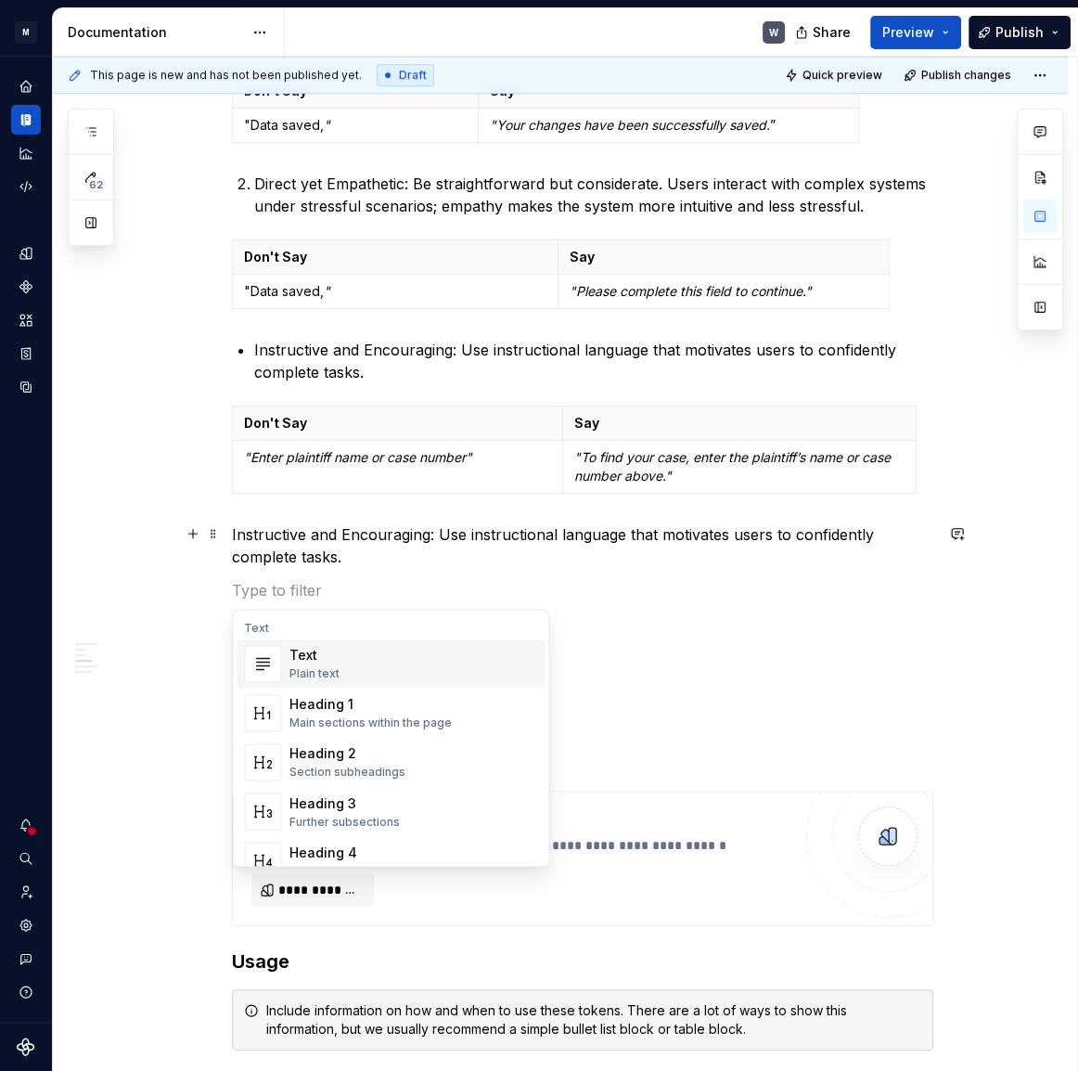
click at [328, 560] on p "Instructive and Encouraging: Use instructional language that motivates users to…" at bounding box center [582, 545] width 701 height 45
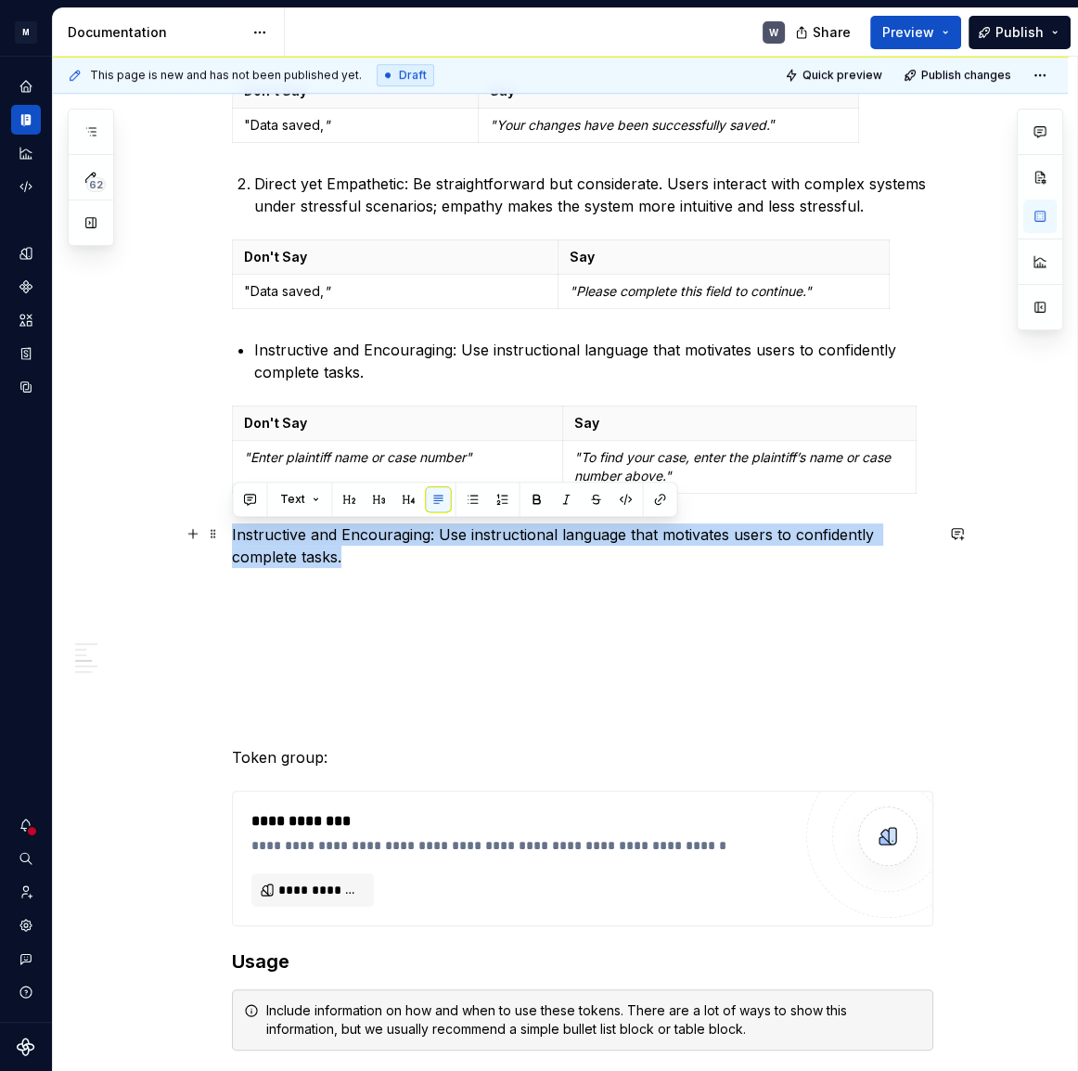
drag, startPoint x: 345, startPoint y: 559, endPoint x: 232, endPoint y: 533, distance: 116.1
click at [232, 533] on p "Instructive and Encouraging: Use instructional language that motivates users to…" at bounding box center [582, 545] width 701 height 45
click at [472, 500] on button "button" at bounding box center [472, 499] width 26 height 26
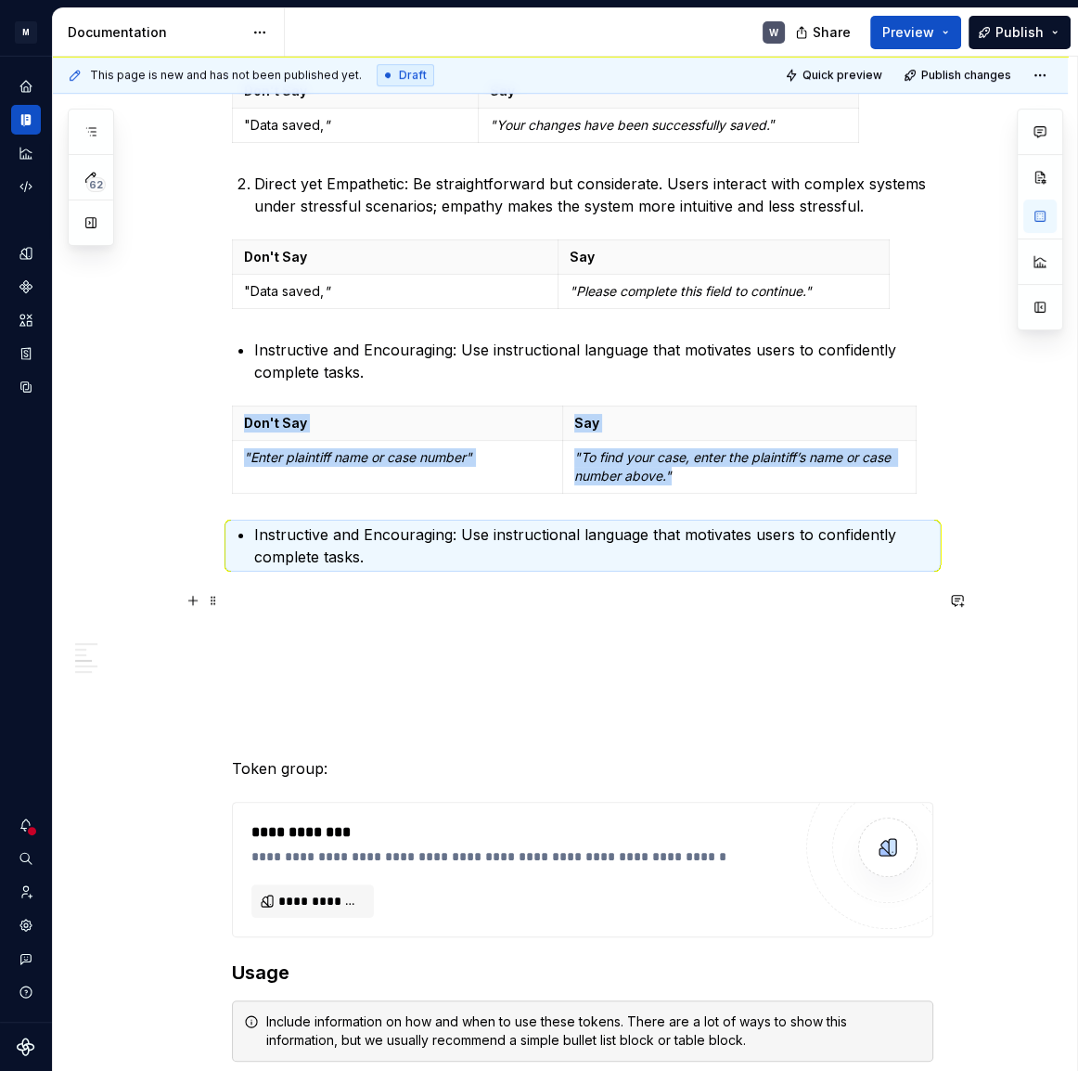
click at [261, 593] on p at bounding box center [582, 601] width 701 height 22
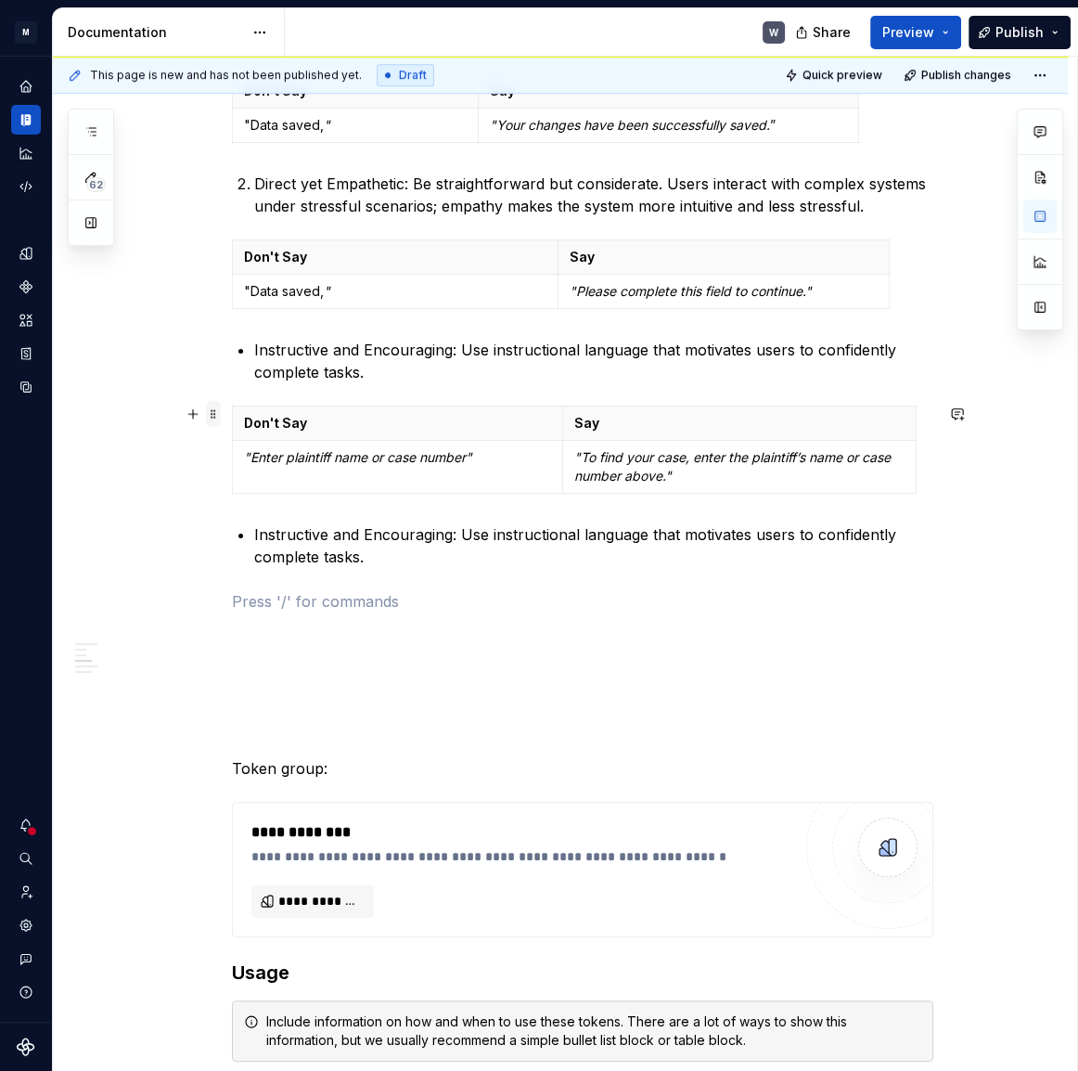
click at [217, 419] on span at bounding box center [213, 414] width 15 height 26
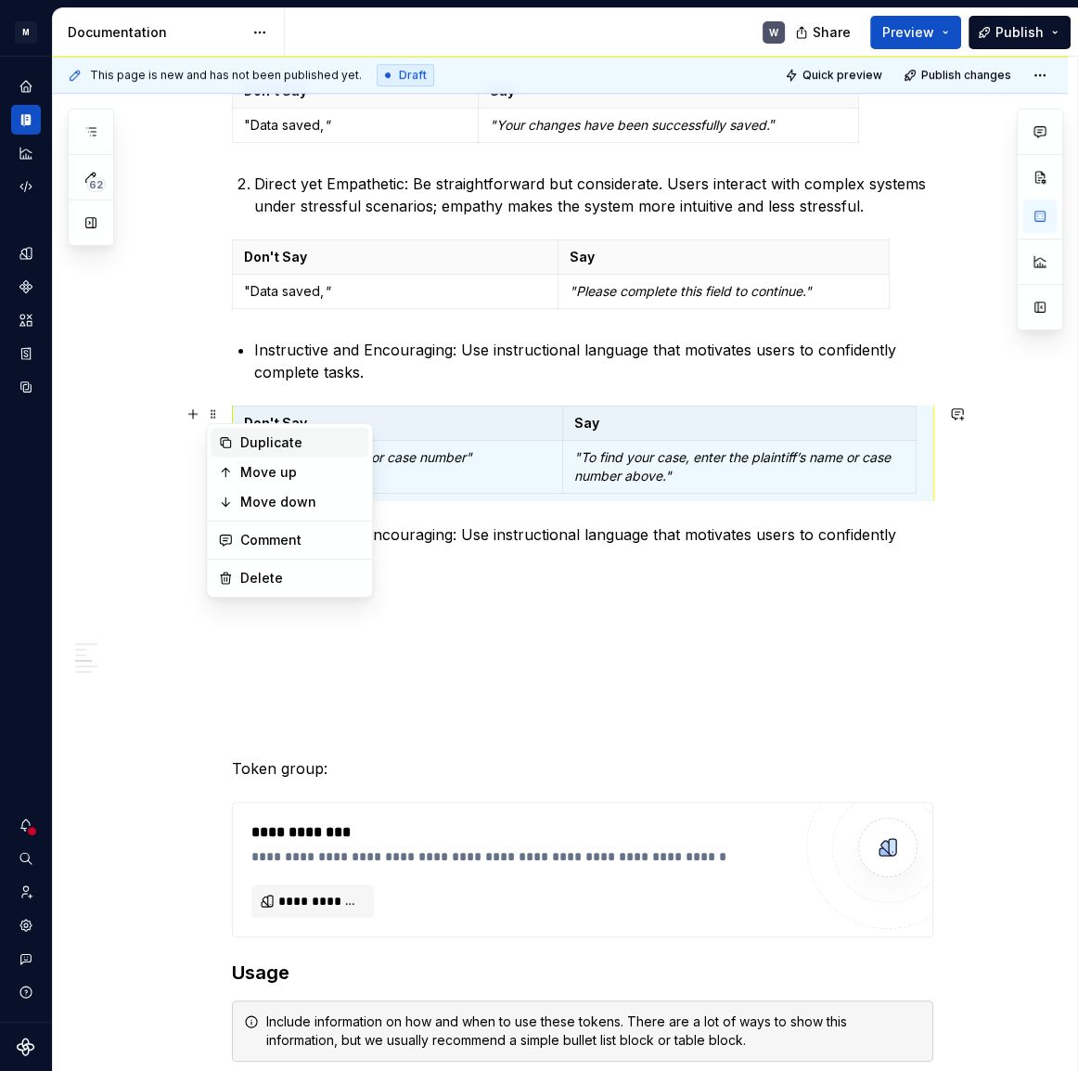
click at [263, 446] on div "Duplicate" at bounding box center [300, 442] width 121 height 19
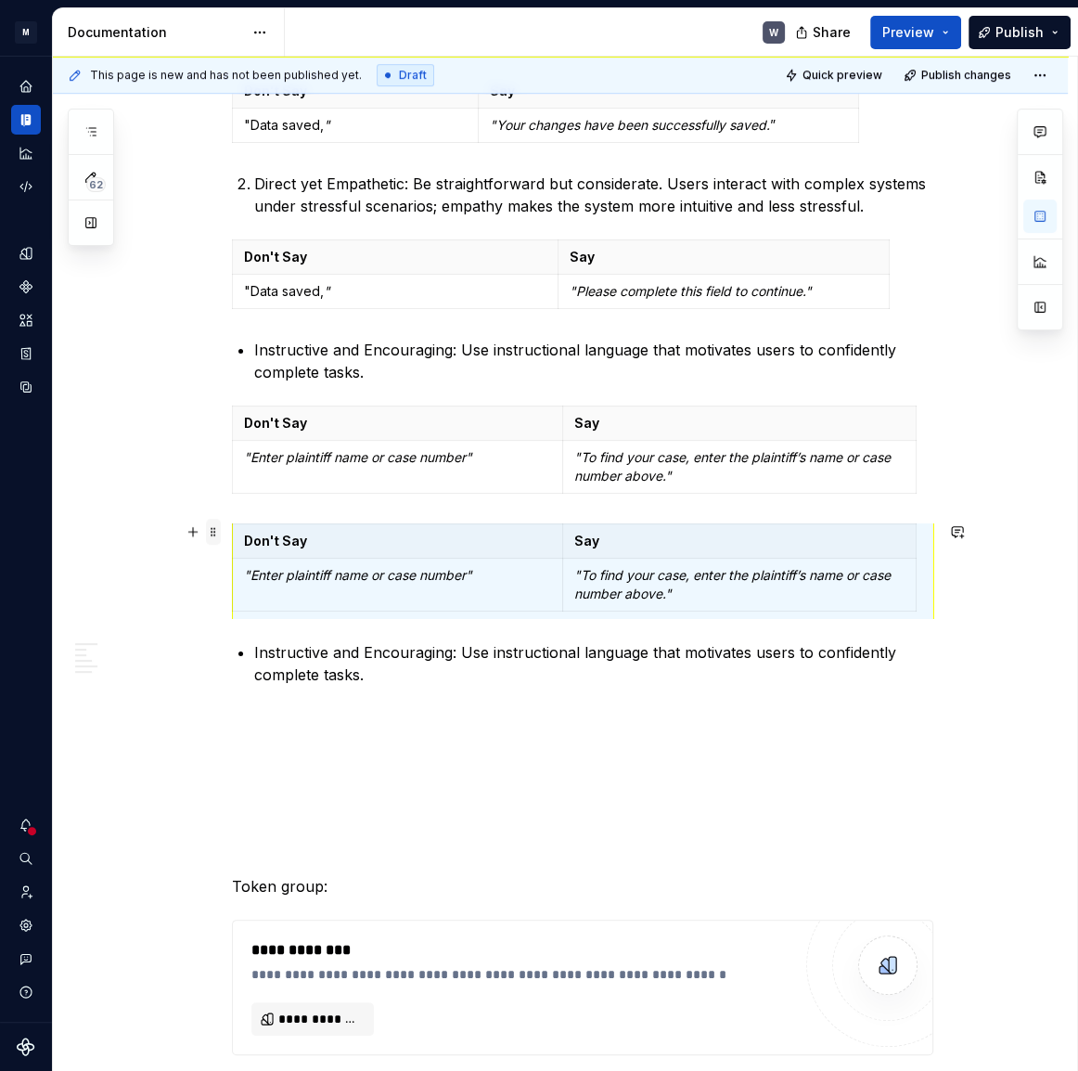
click at [217, 539] on span at bounding box center [213, 532] width 15 height 26
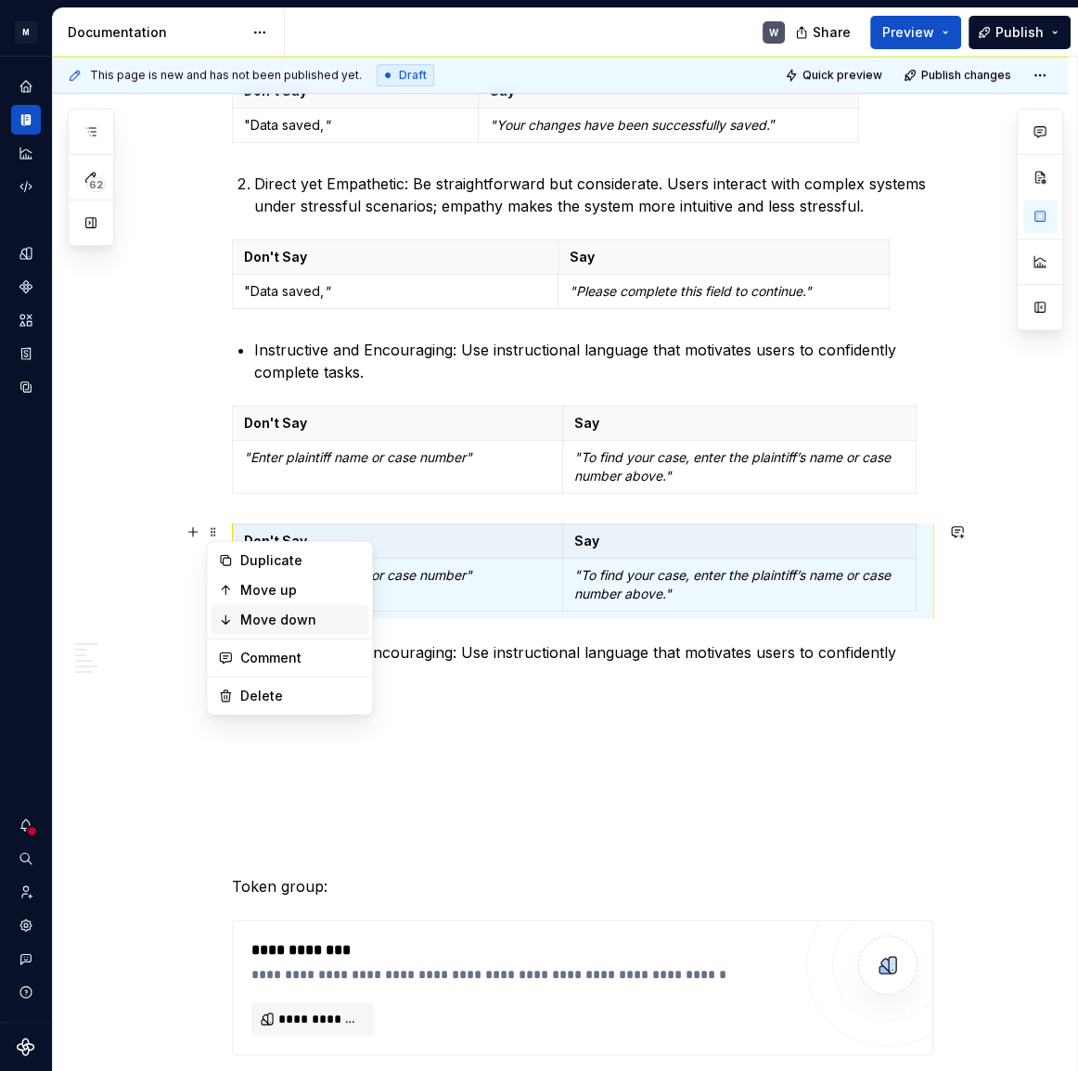
click at [236, 616] on div "Move down" at bounding box center [290, 620] width 158 height 30
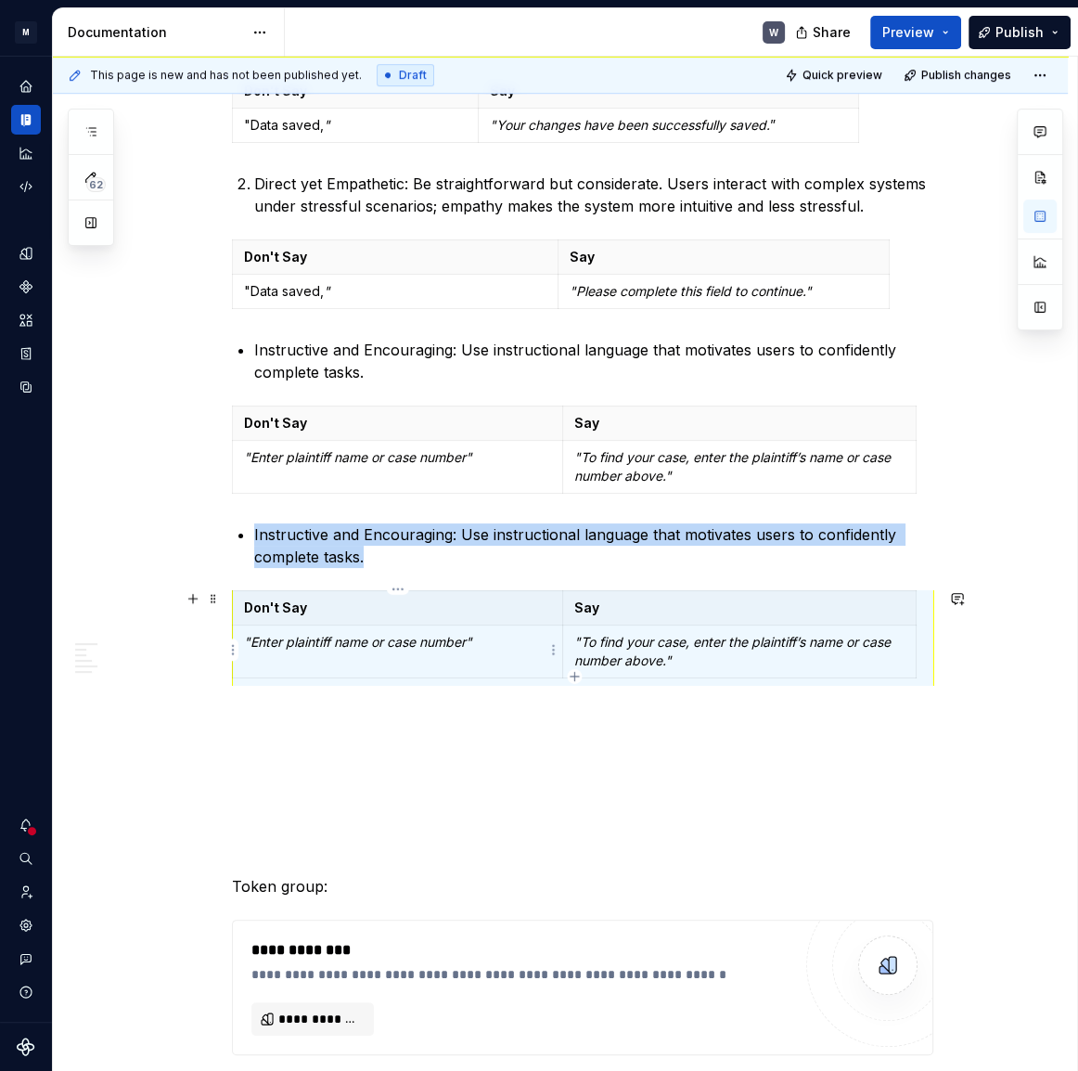
click at [365, 639] on em ""Enter plaintiff name or case number"" at bounding box center [358, 642] width 228 height 16
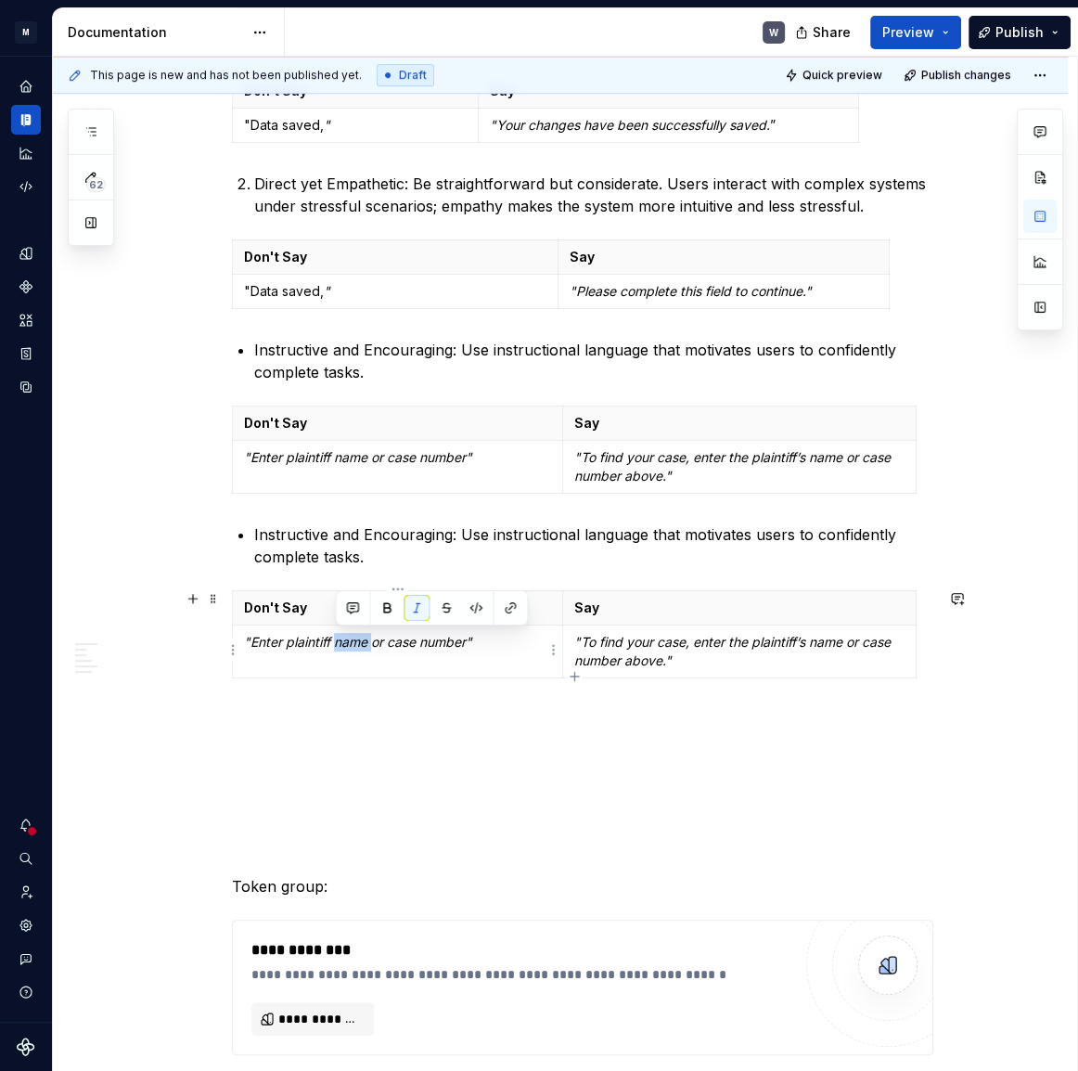
click at [365, 639] on em ""Enter plaintiff name or case number"" at bounding box center [358, 642] width 228 height 16
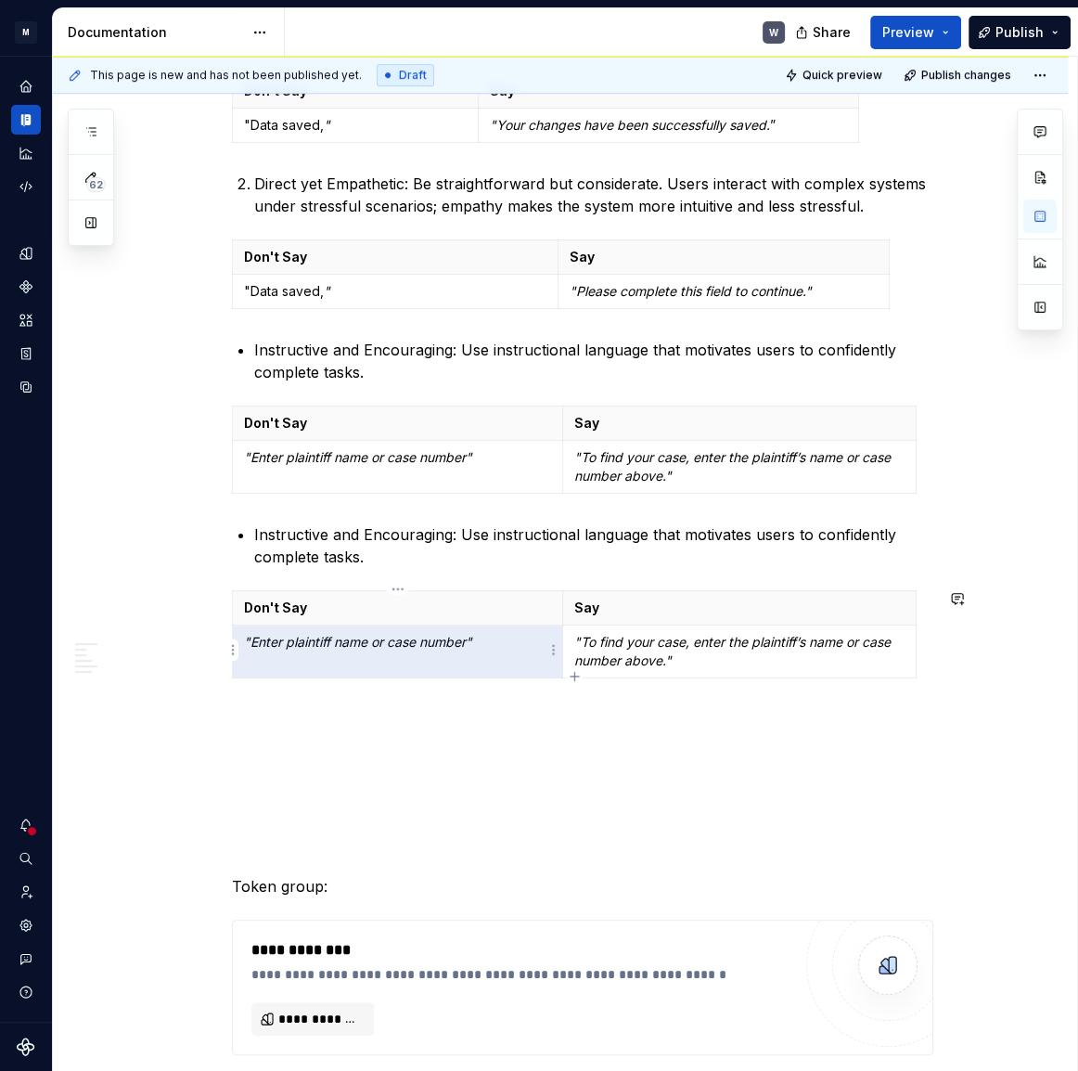
click at [363, 640] on em ""Enter plaintiff name or case number"" at bounding box center [358, 642] width 228 height 16
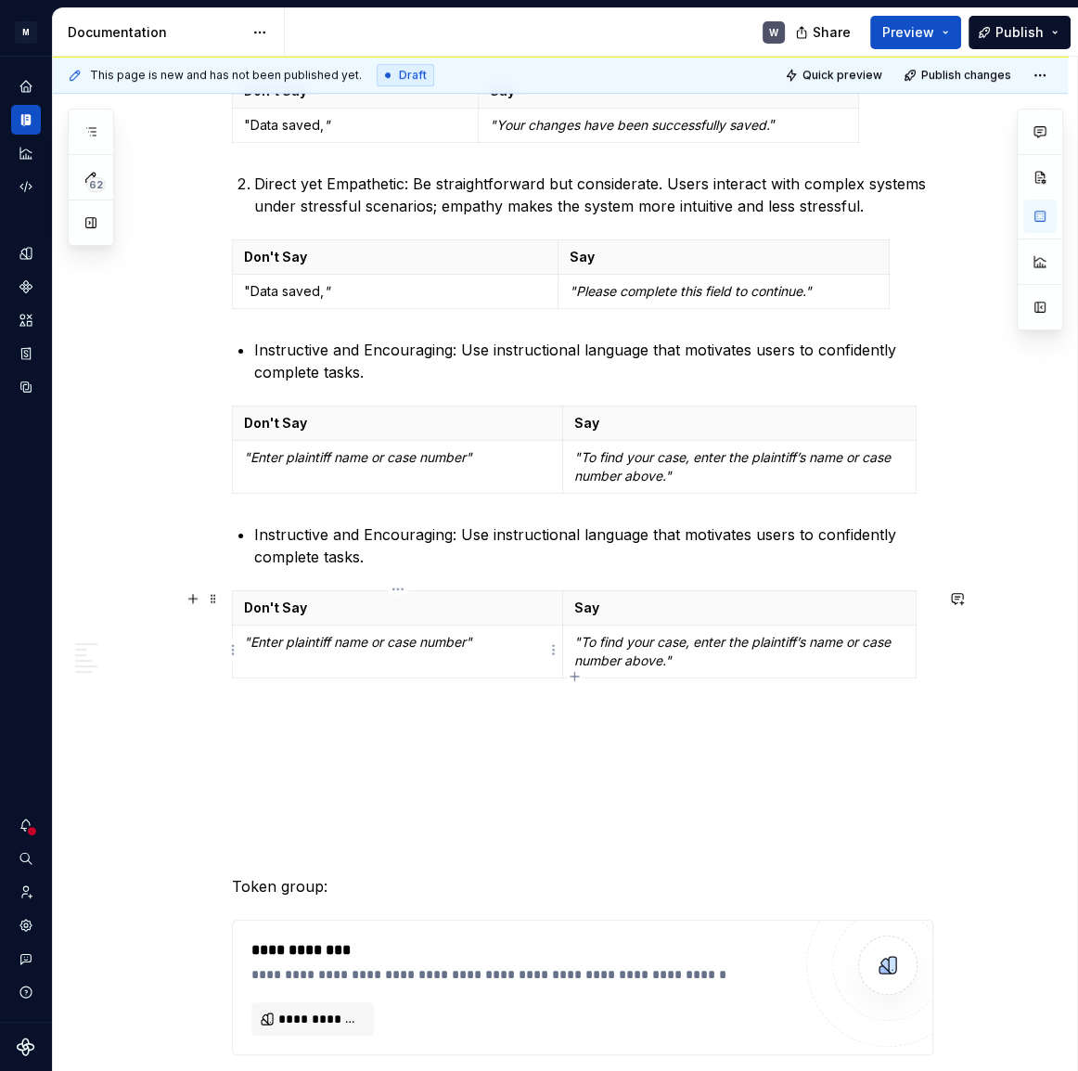
click at [423, 647] on em ""Enter plaintiff name or case number"" at bounding box center [358, 642] width 228 height 16
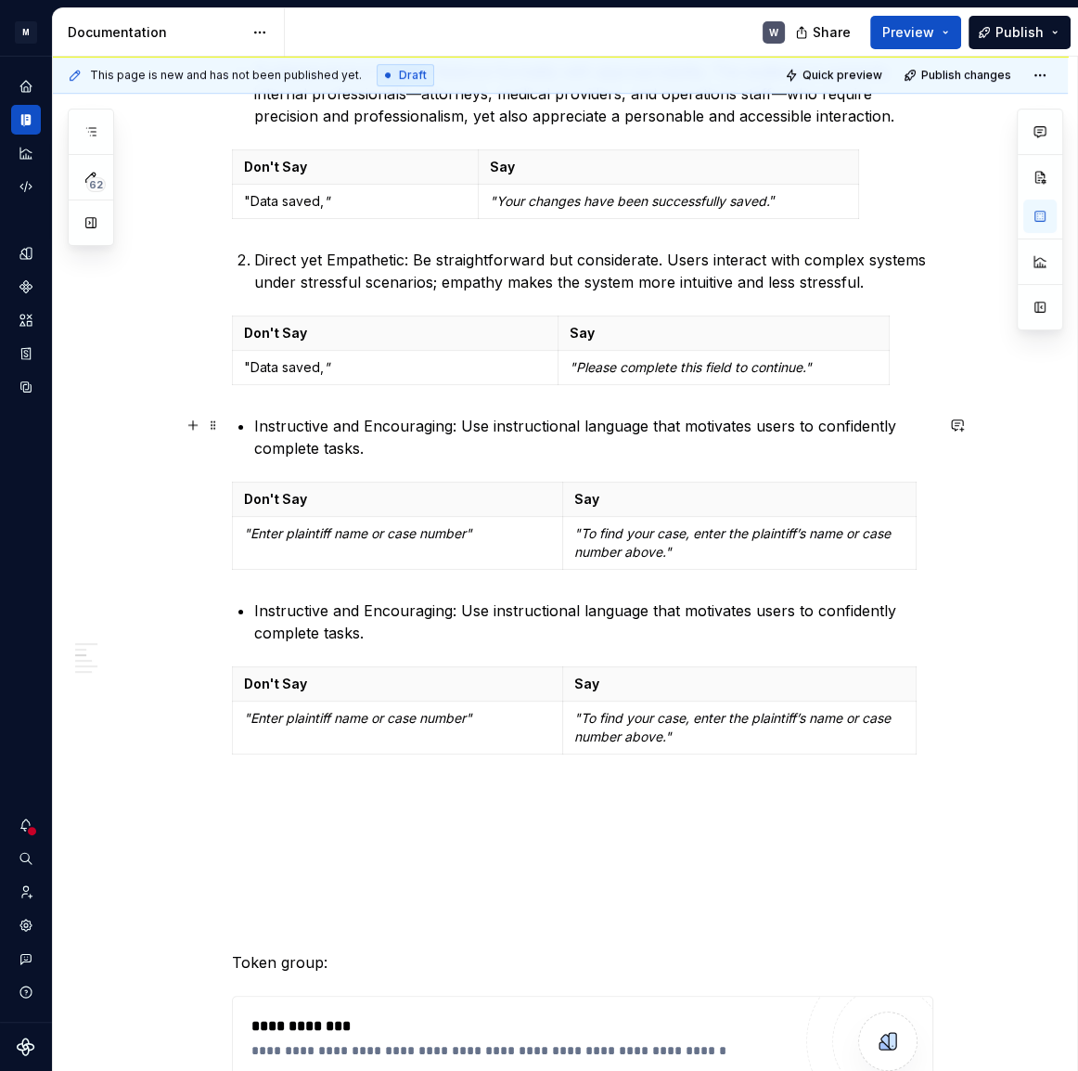
scroll to position [675, 0]
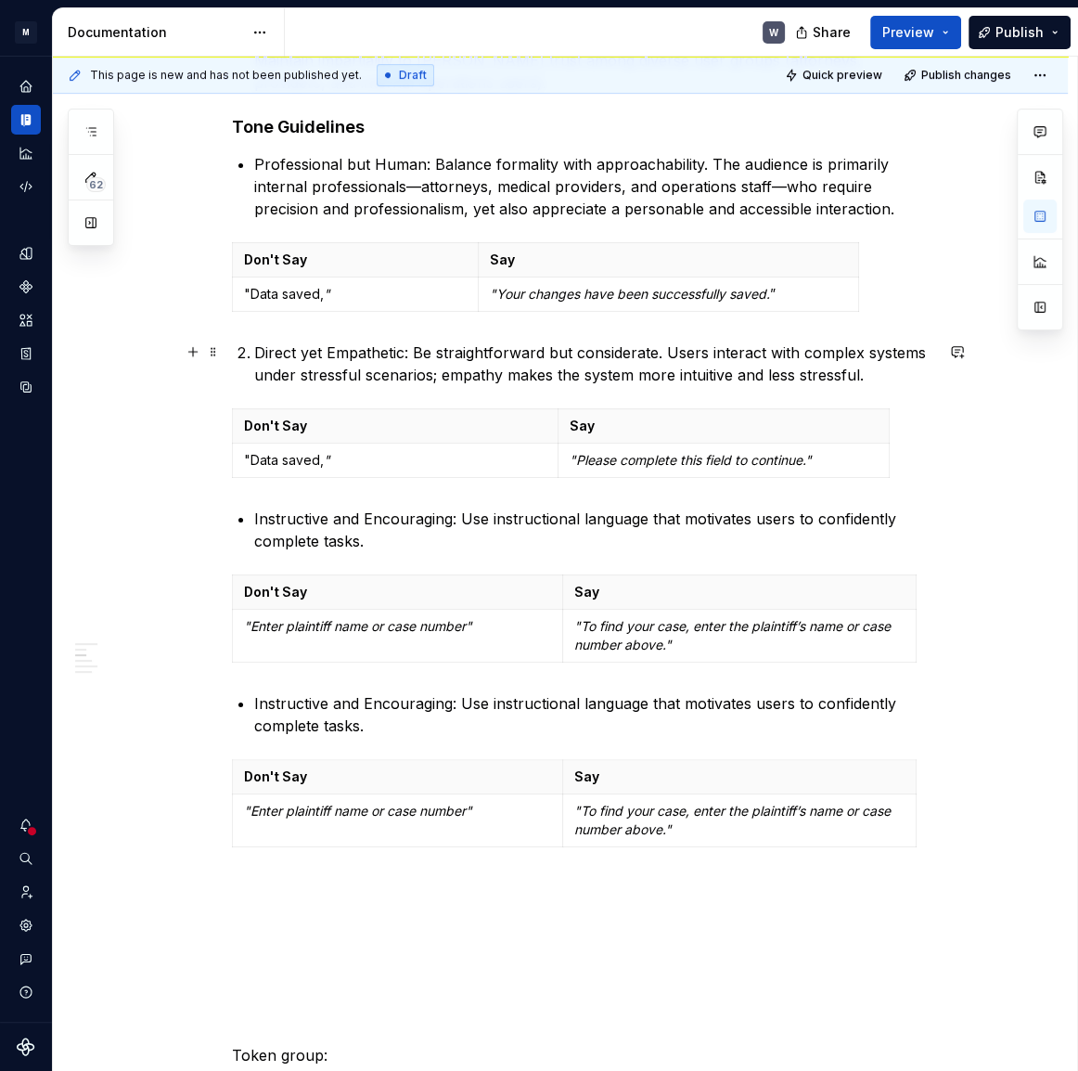
click at [258, 359] on p "Direct yet Empathetic: Be straightforward but considerate. Users interact with …" at bounding box center [593, 363] width 679 height 45
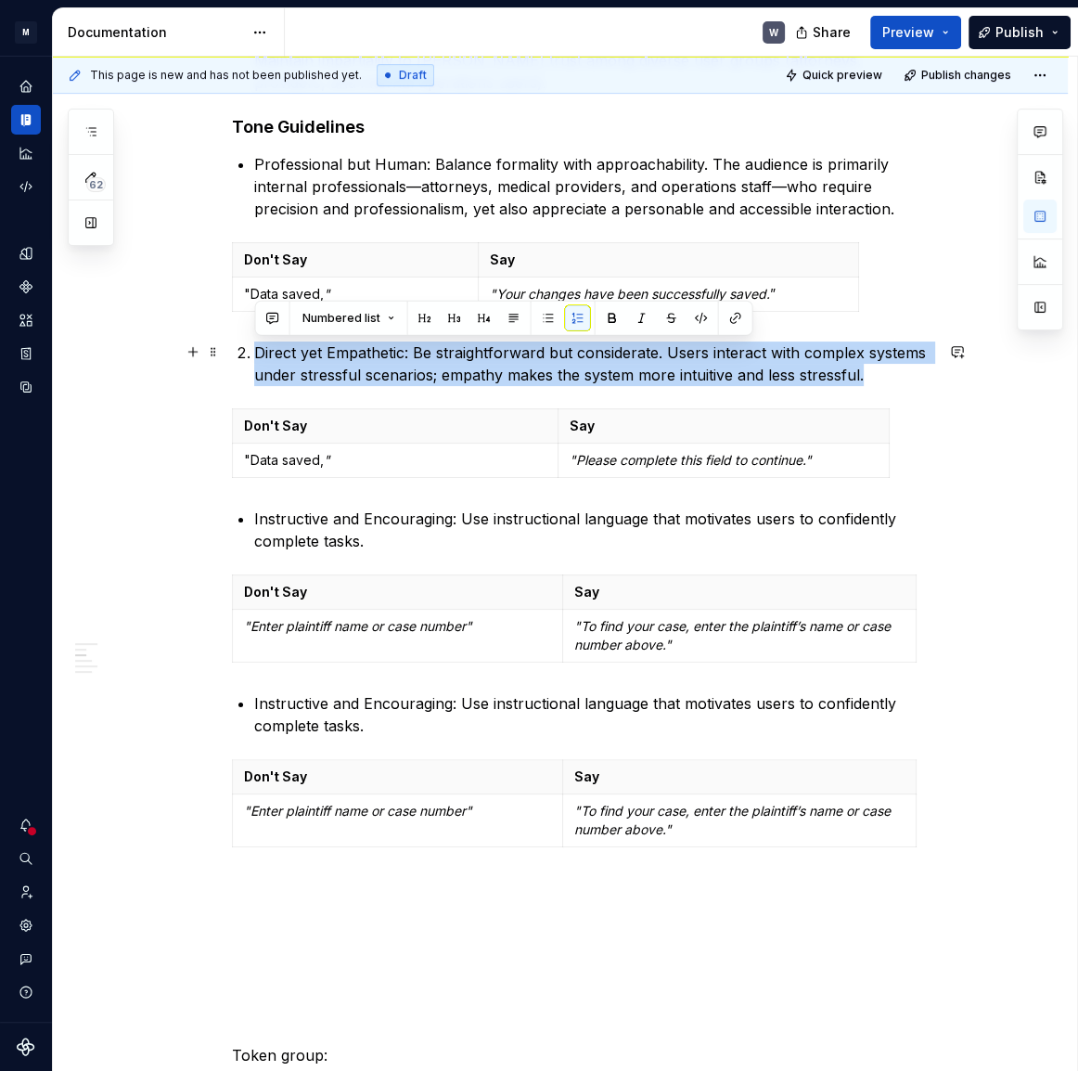
drag, startPoint x: 257, startPoint y: 348, endPoint x: 875, endPoint y: 376, distance: 618.6
click at [875, 376] on p "Direct yet Empathetic: Be straightforward but considerate. Users interact with …" at bounding box center [593, 363] width 679 height 45
click at [540, 311] on button "button" at bounding box center [548, 318] width 26 height 26
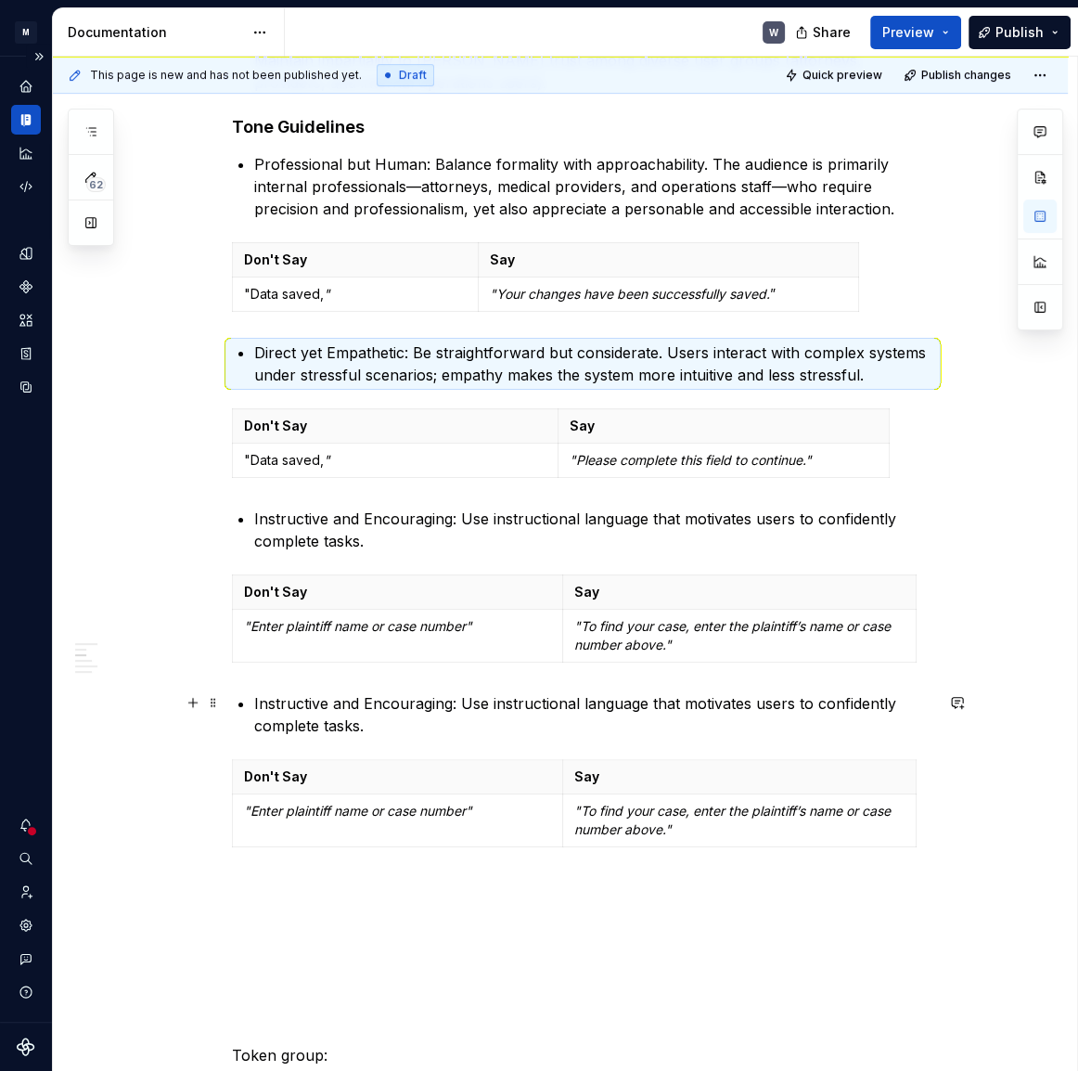
scroll to position [759, 0]
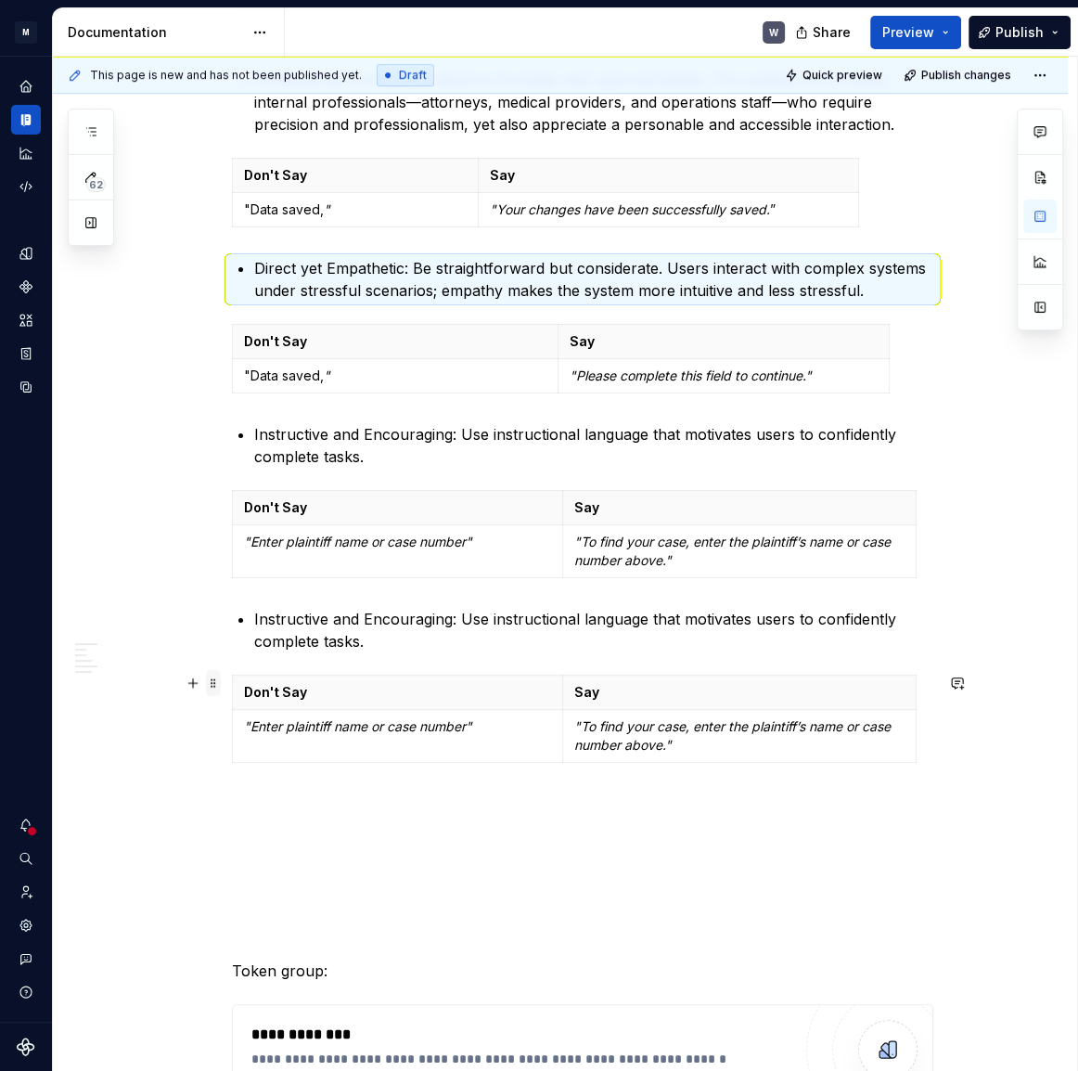
click at [215, 687] on span at bounding box center [213, 683] width 15 height 26
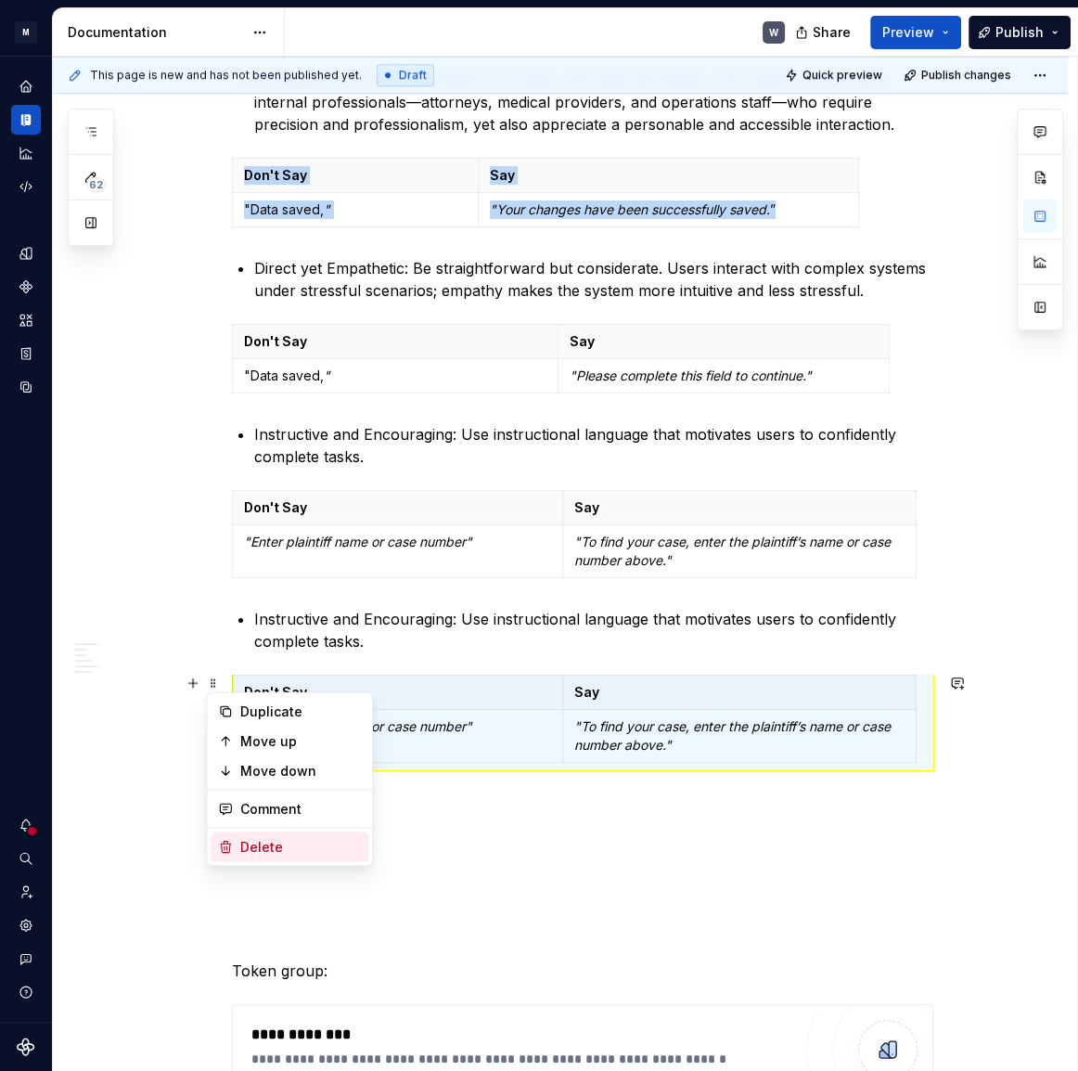
click at [265, 836] on div "Delete" at bounding box center [290, 846] width 158 height 30
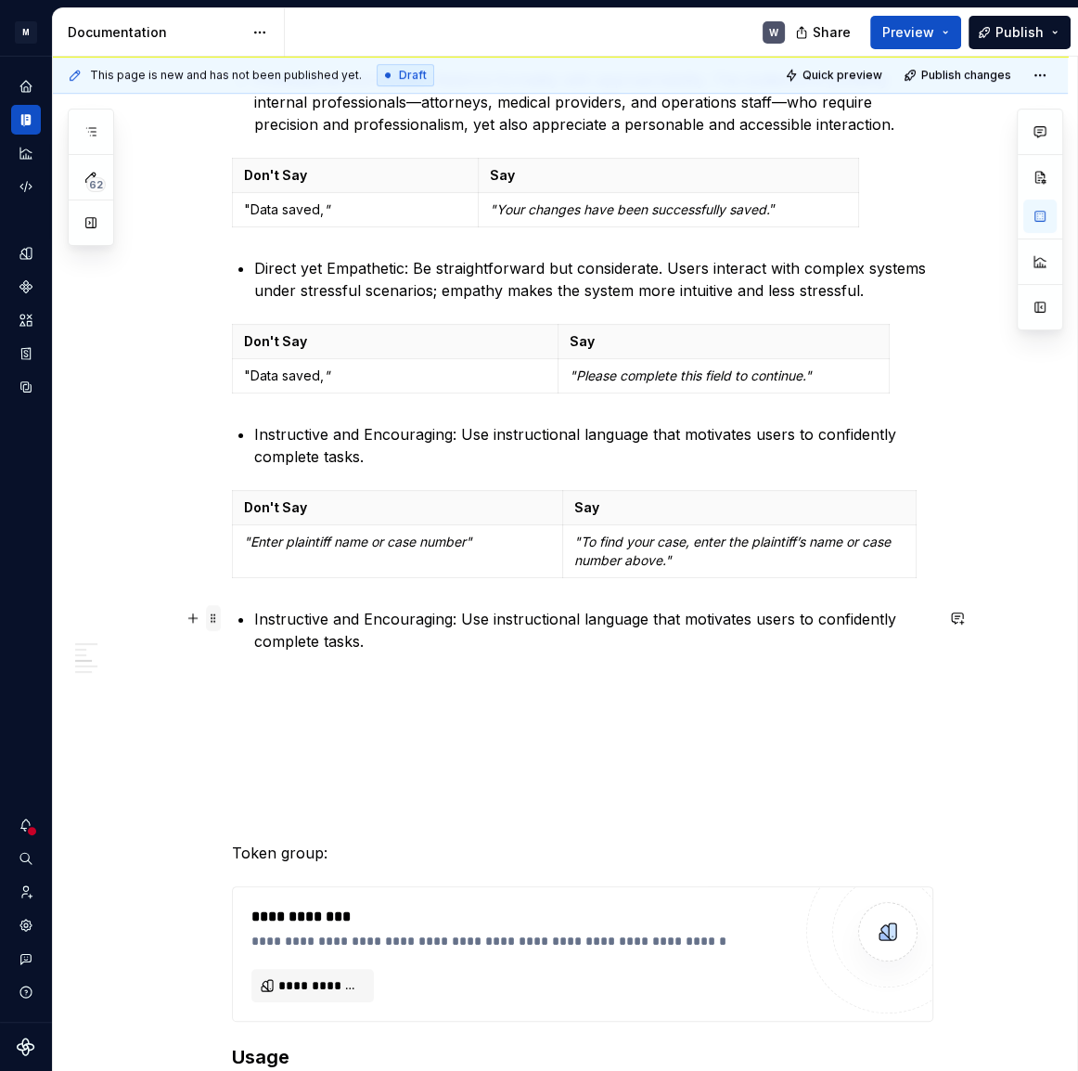
click at [212, 617] on span at bounding box center [213, 618] width 15 height 26
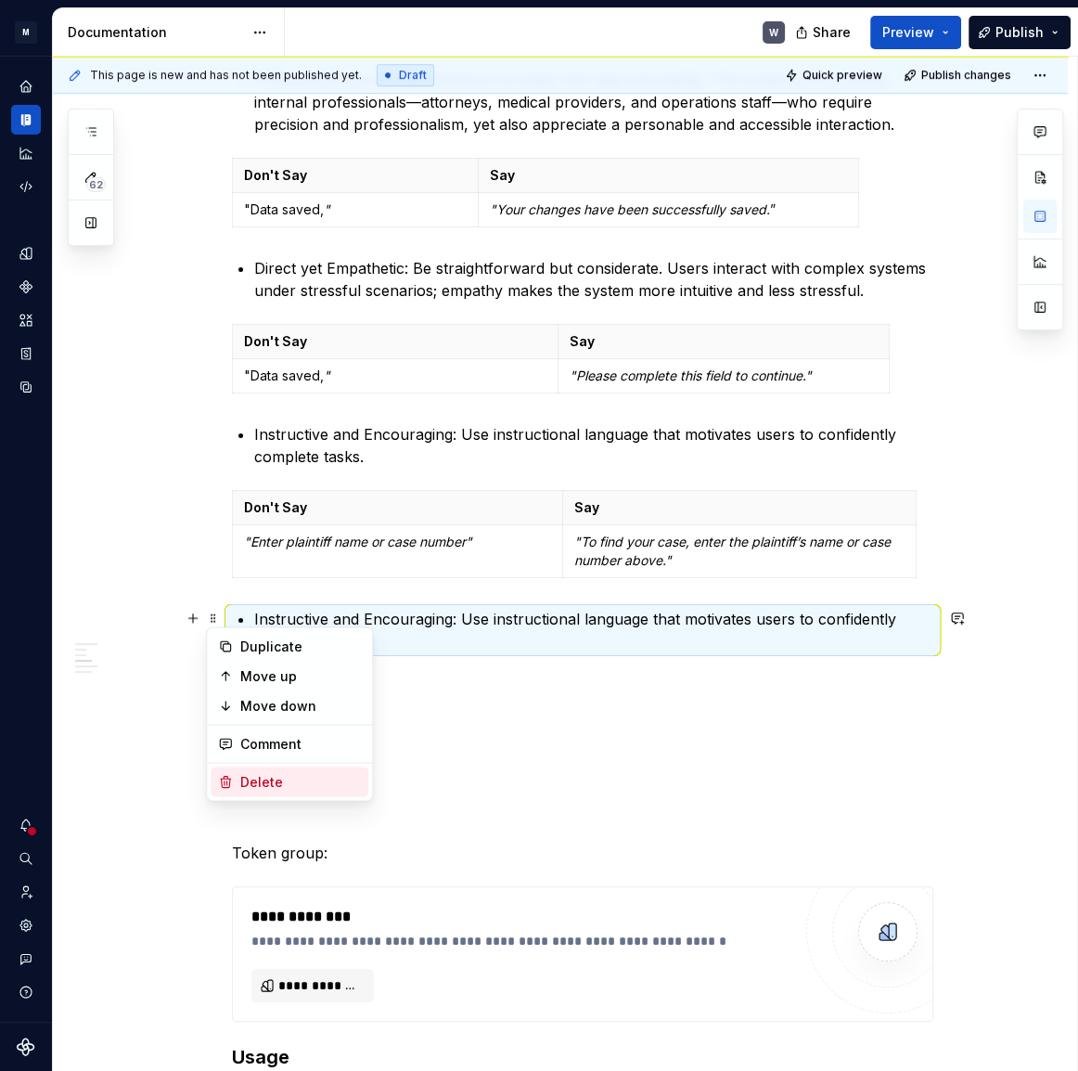
click at [282, 784] on div "Delete" at bounding box center [300, 781] width 121 height 19
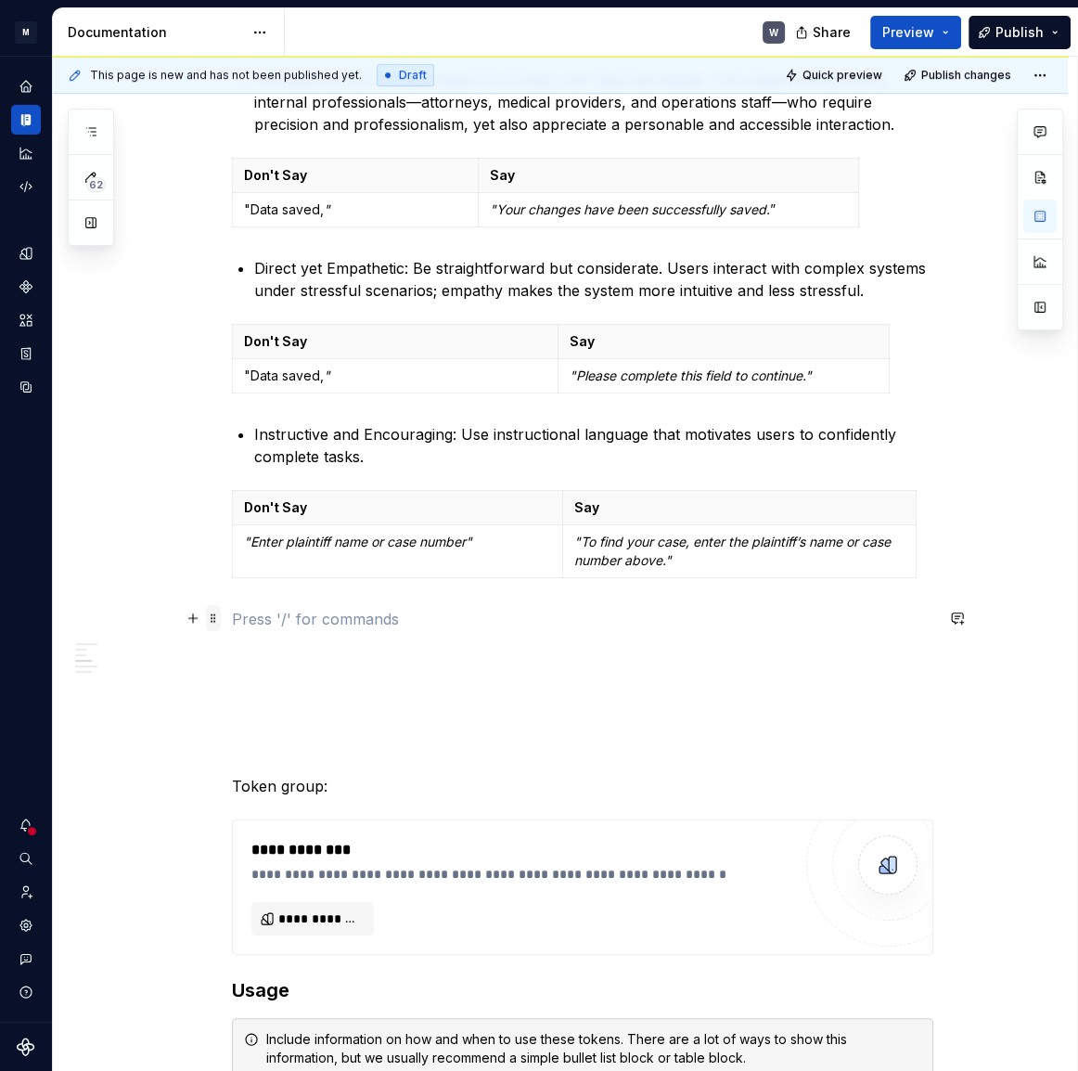
click at [214, 622] on span at bounding box center [213, 618] width 15 height 26
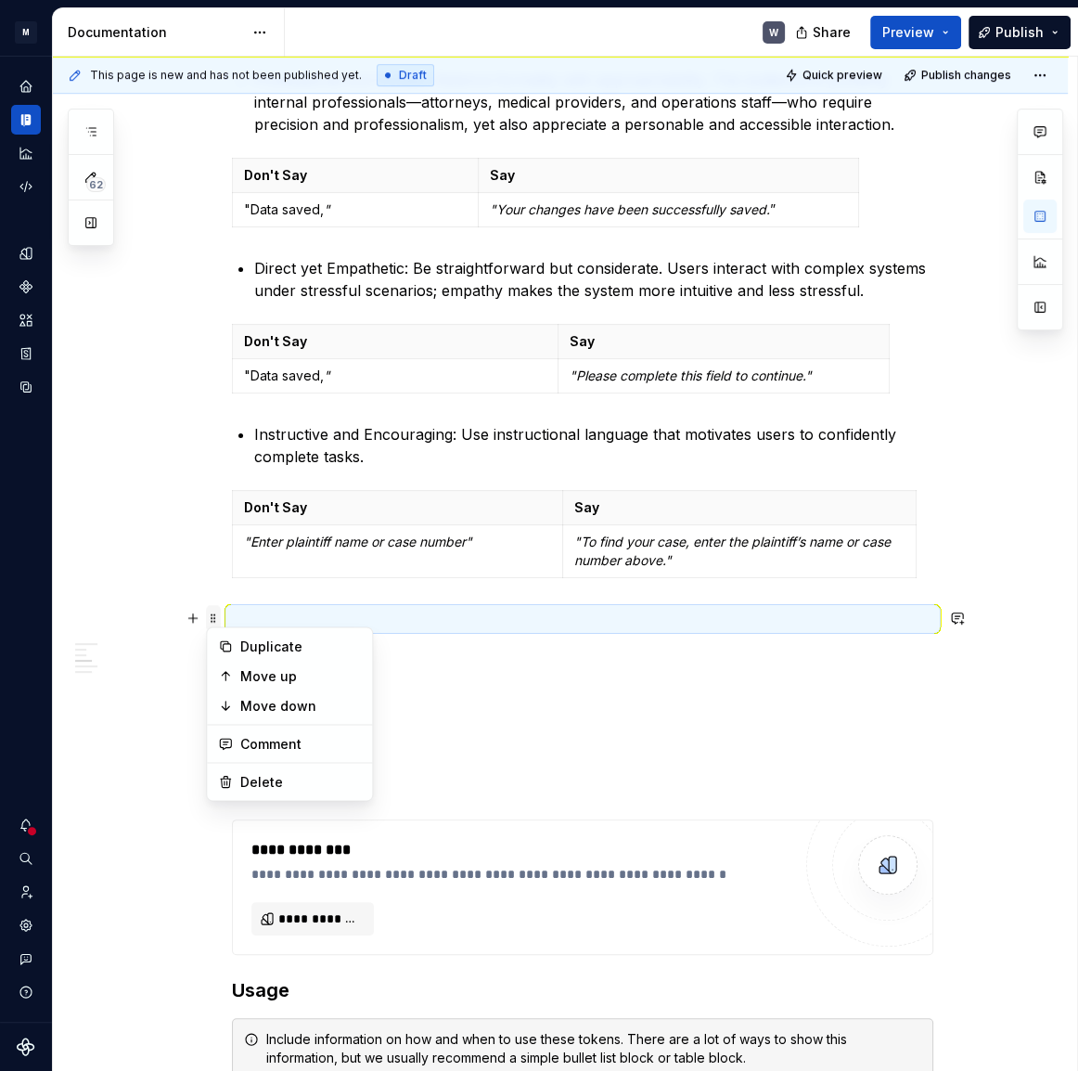
click at [214, 622] on span at bounding box center [213, 618] width 15 height 26
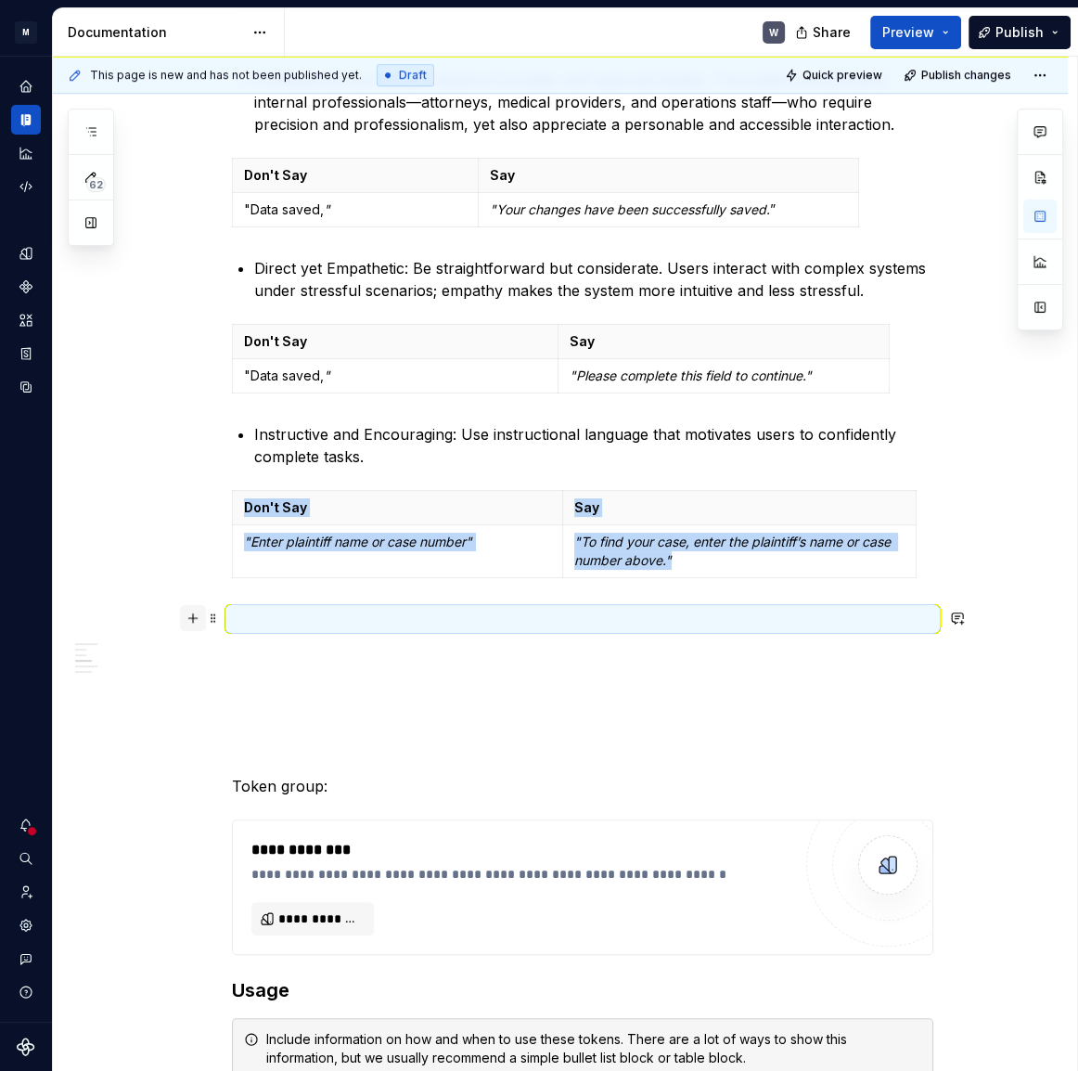
click at [193, 616] on button "button" at bounding box center [193, 618] width 26 height 26
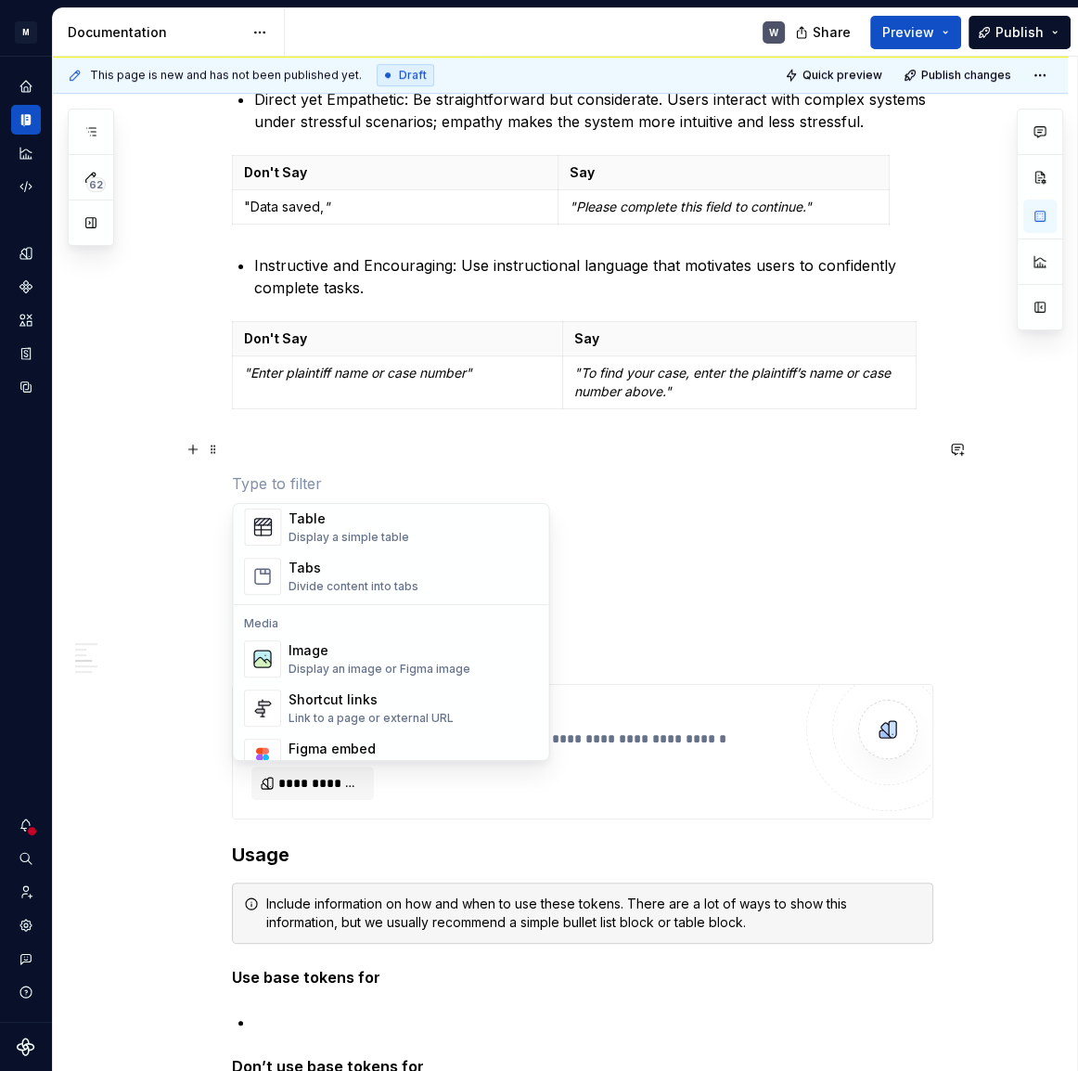
scroll to position [833, 0]
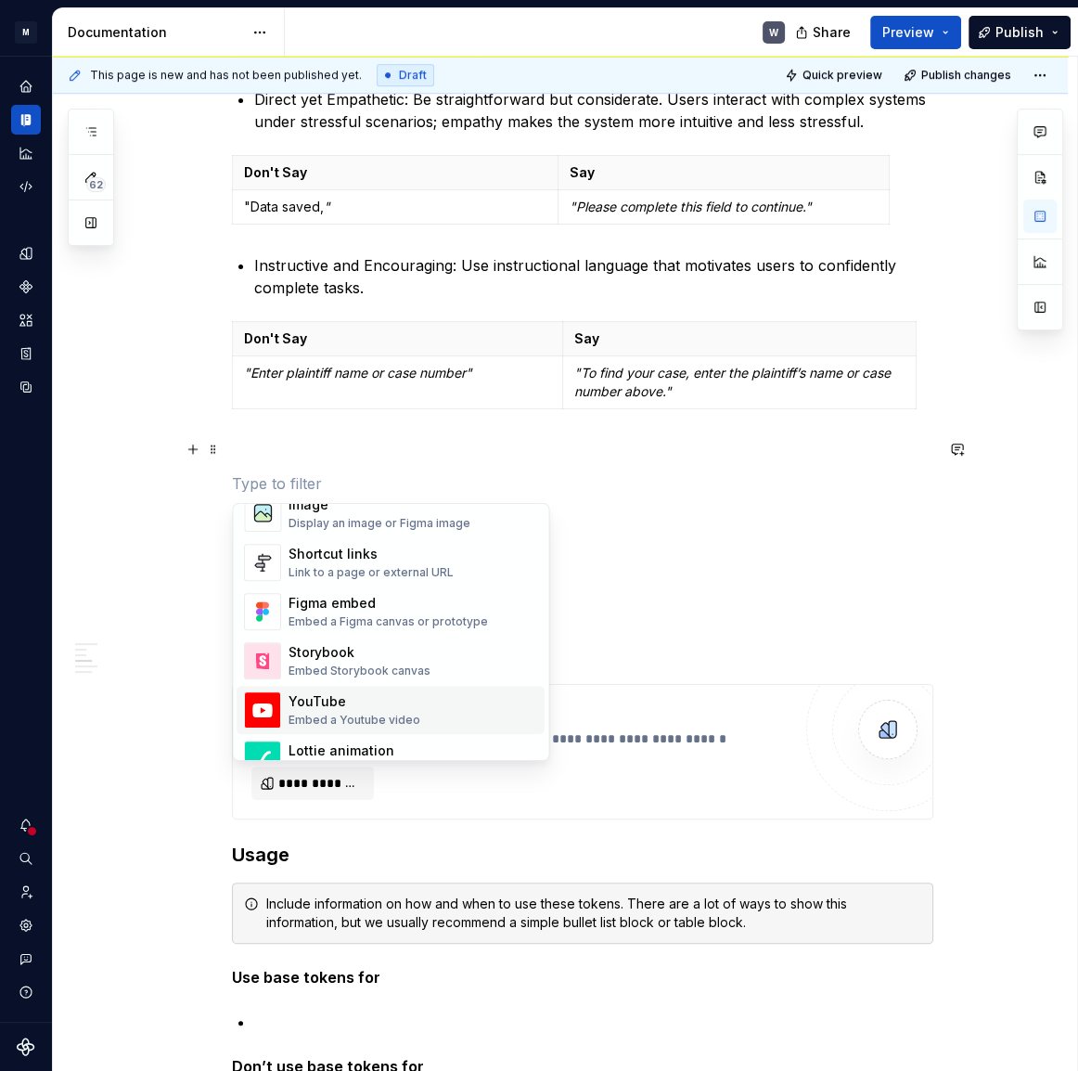
click at [207, 911] on div "Tone and Voice [PERSON_NAME]’s Tone and Voice should be professional yet approa…" at bounding box center [560, 857] width 1015 height 2937
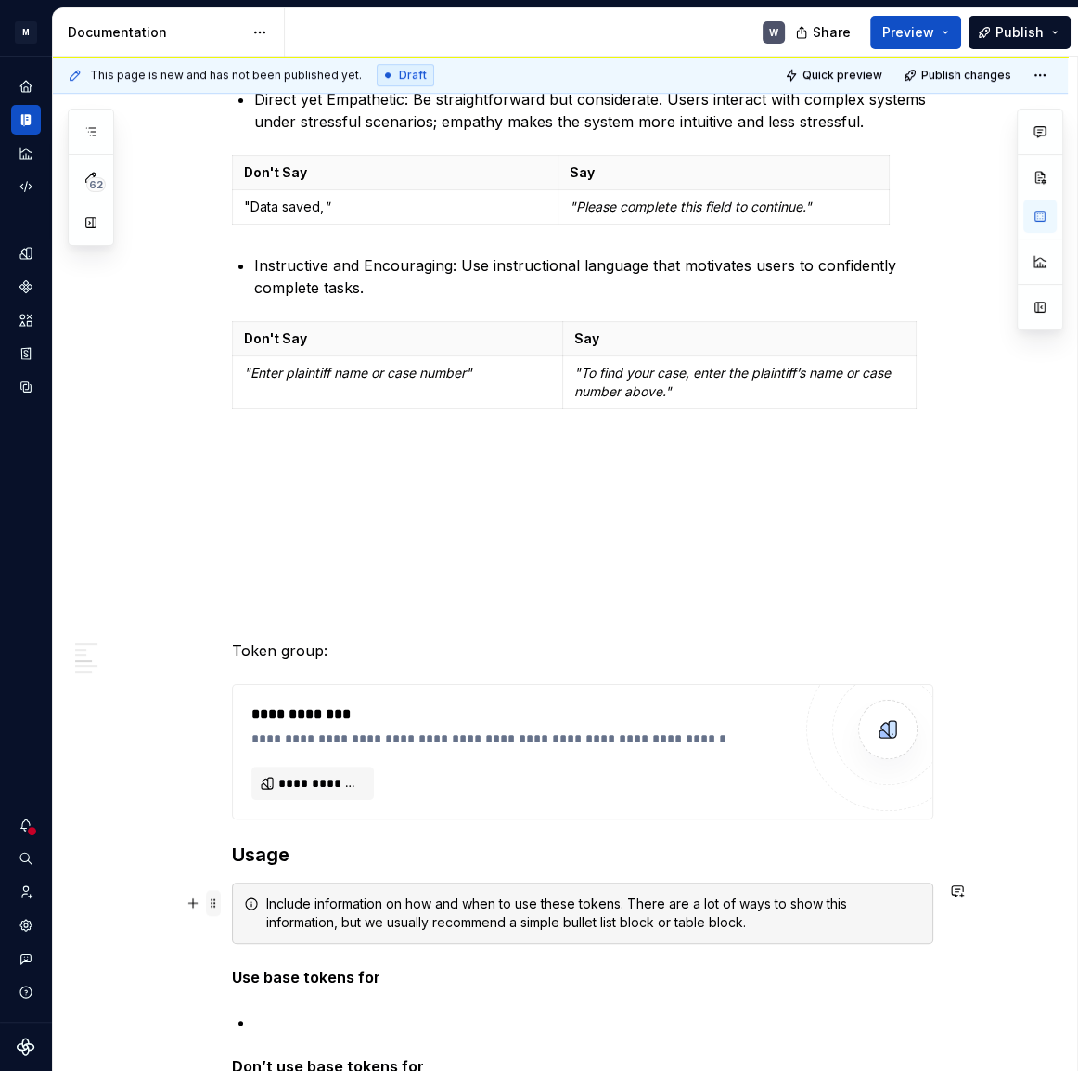
click at [212, 904] on span at bounding box center [213, 903] width 15 height 26
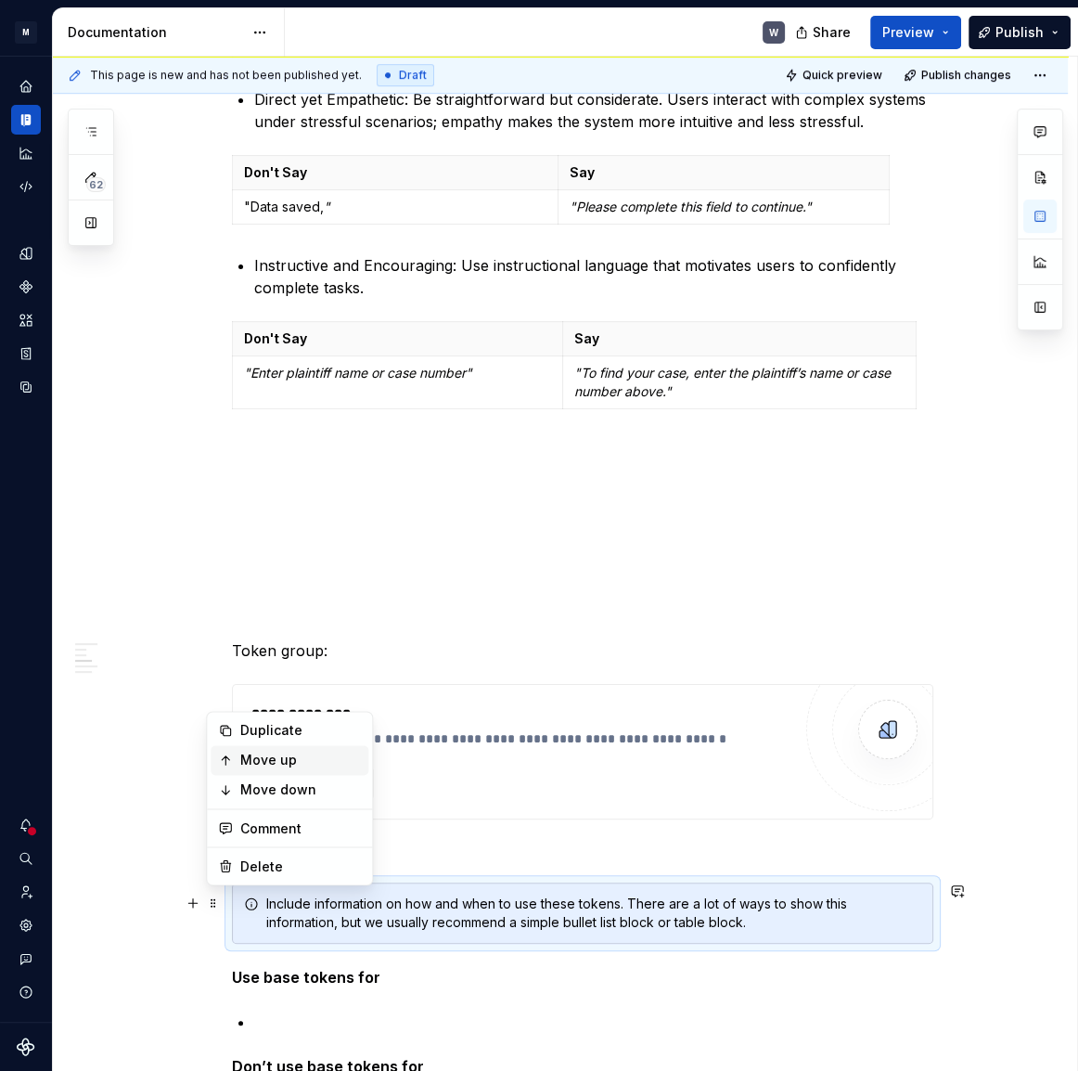
click at [245, 756] on div "Move up" at bounding box center [300, 760] width 121 height 19
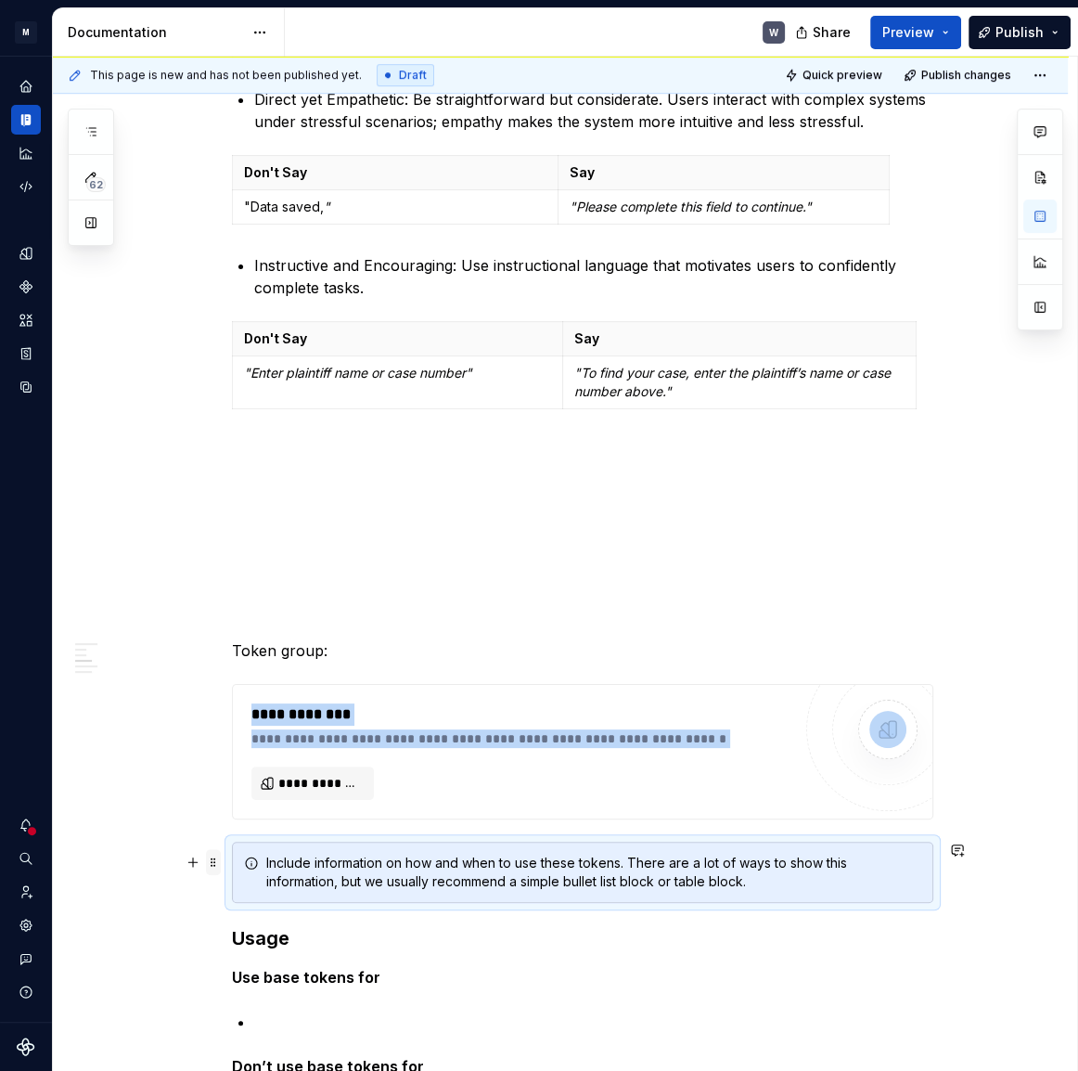
click at [212, 864] on span at bounding box center [213, 862] width 15 height 26
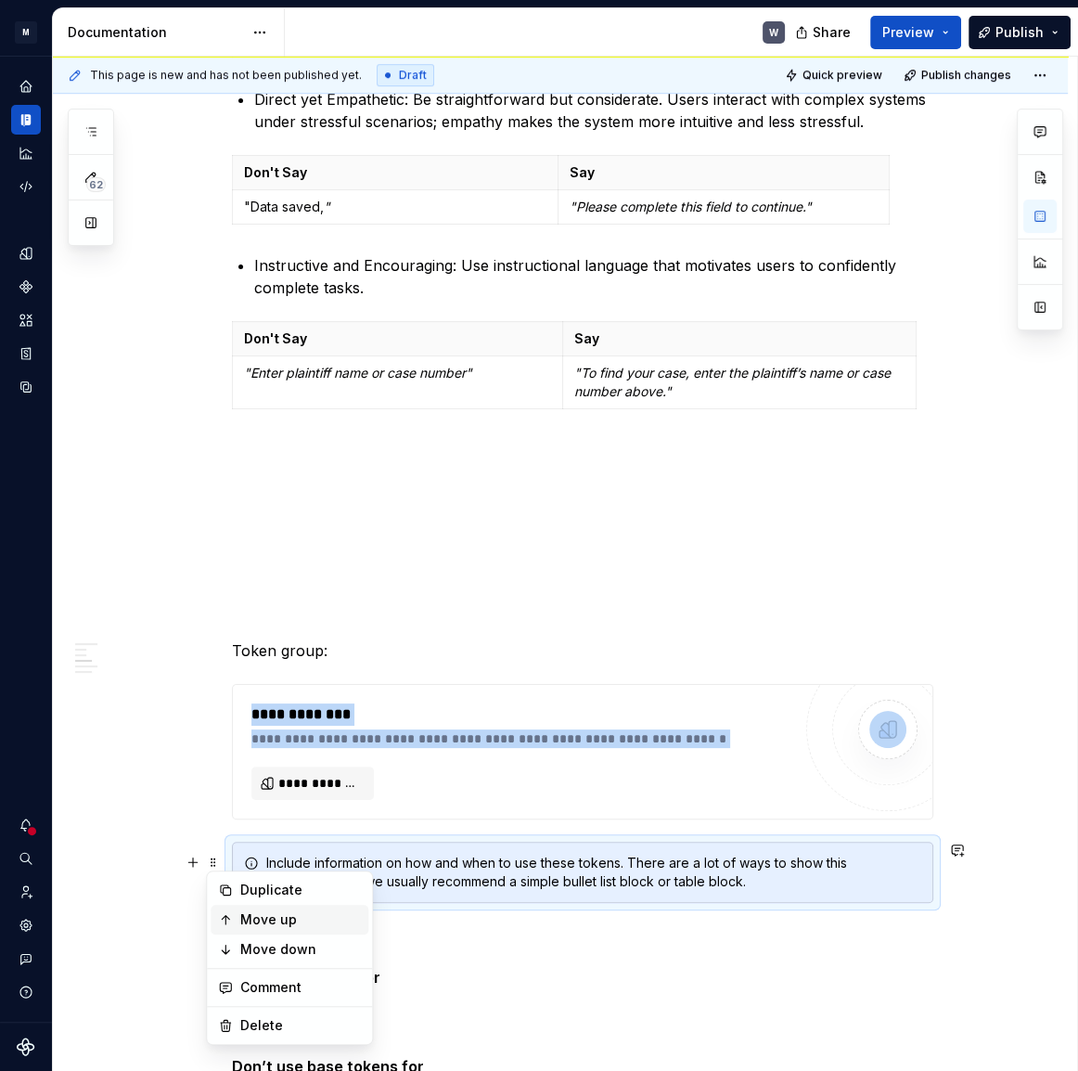
click at [252, 918] on div "Move up" at bounding box center [300, 919] width 121 height 19
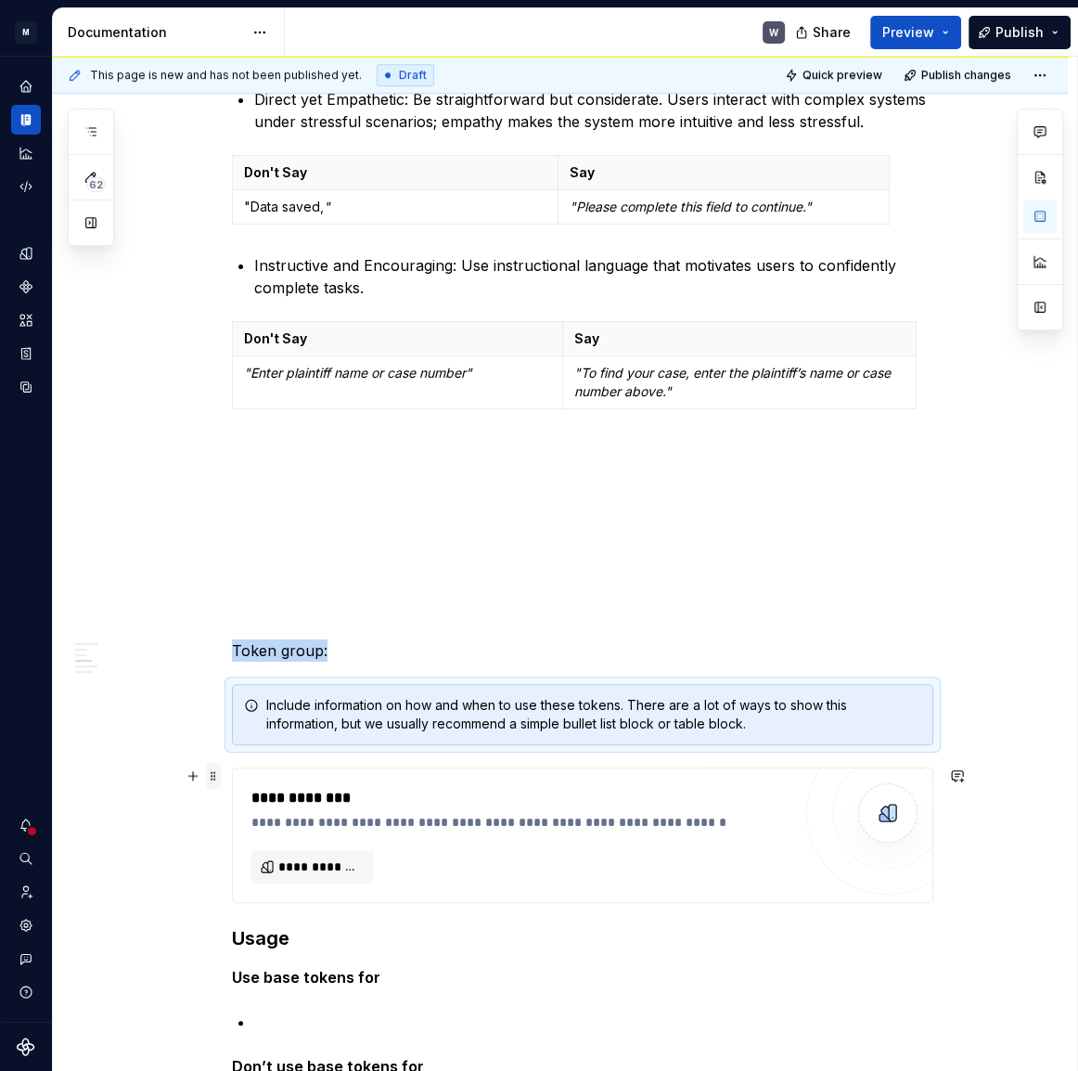
click at [216, 779] on span at bounding box center [213, 776] width 15 height 26
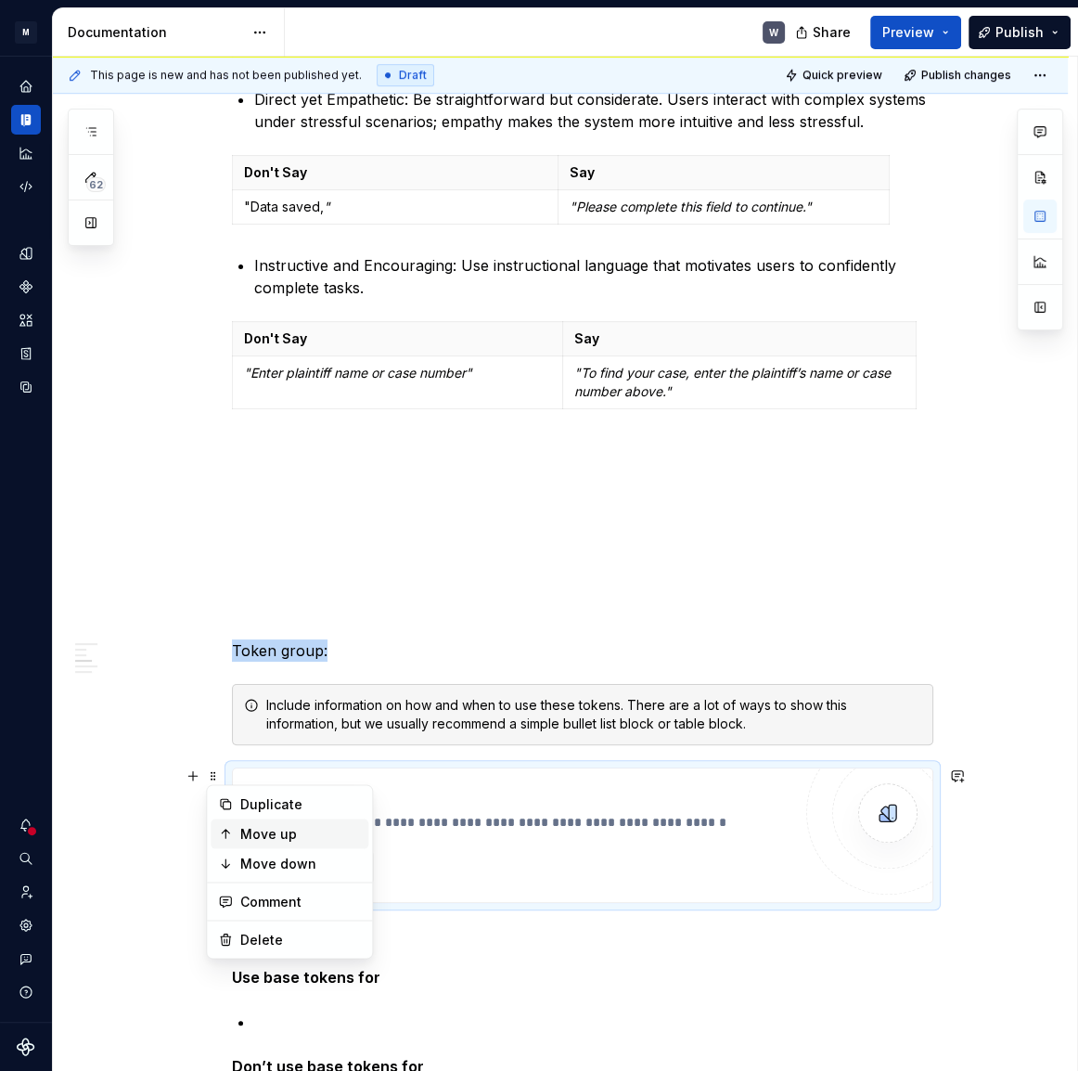
click at [279, 837] on div "Move up" at bounding box center [300, 833] width 121 height 19
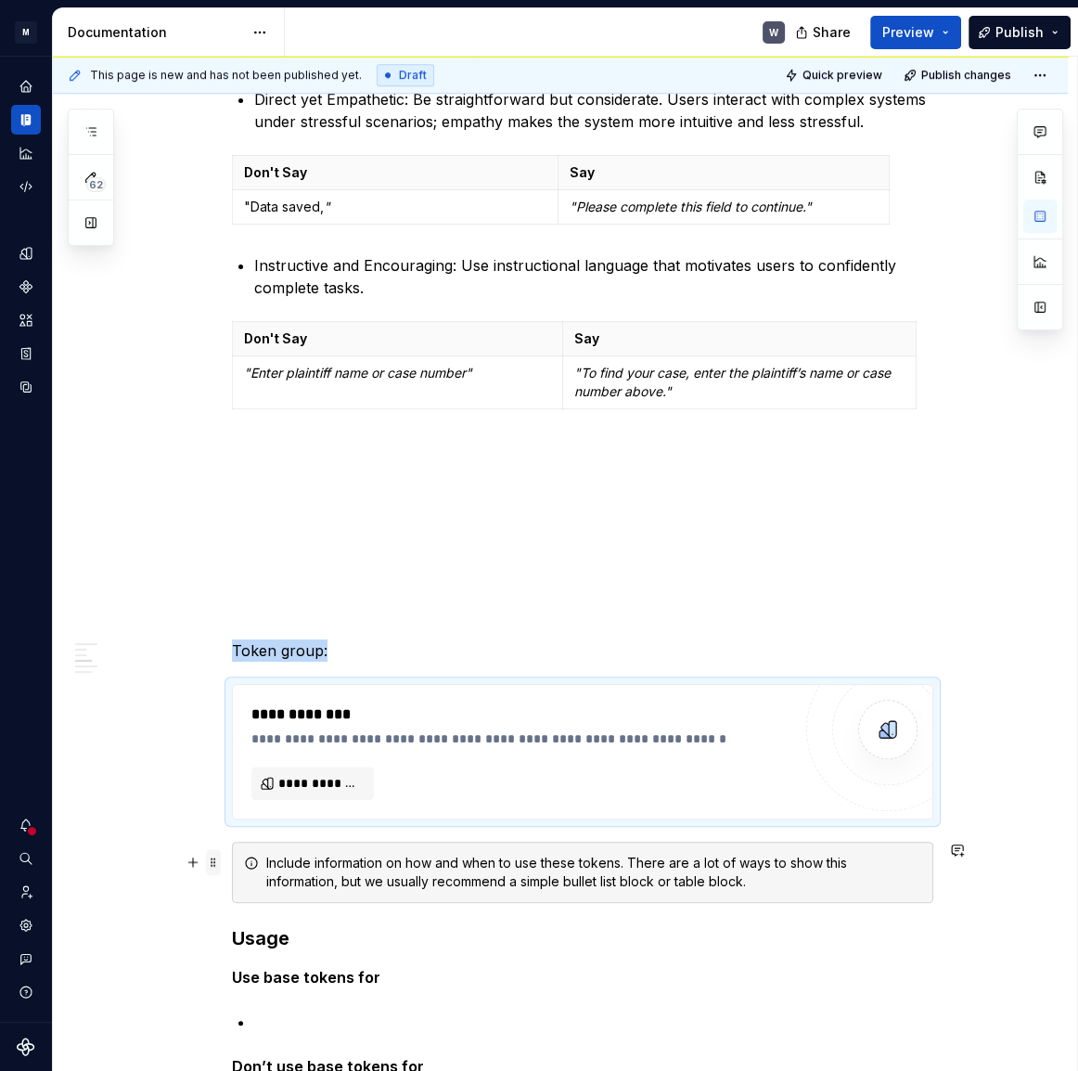
click at [215, 866] on span at bounding box center [213, 862] width 15 height 26
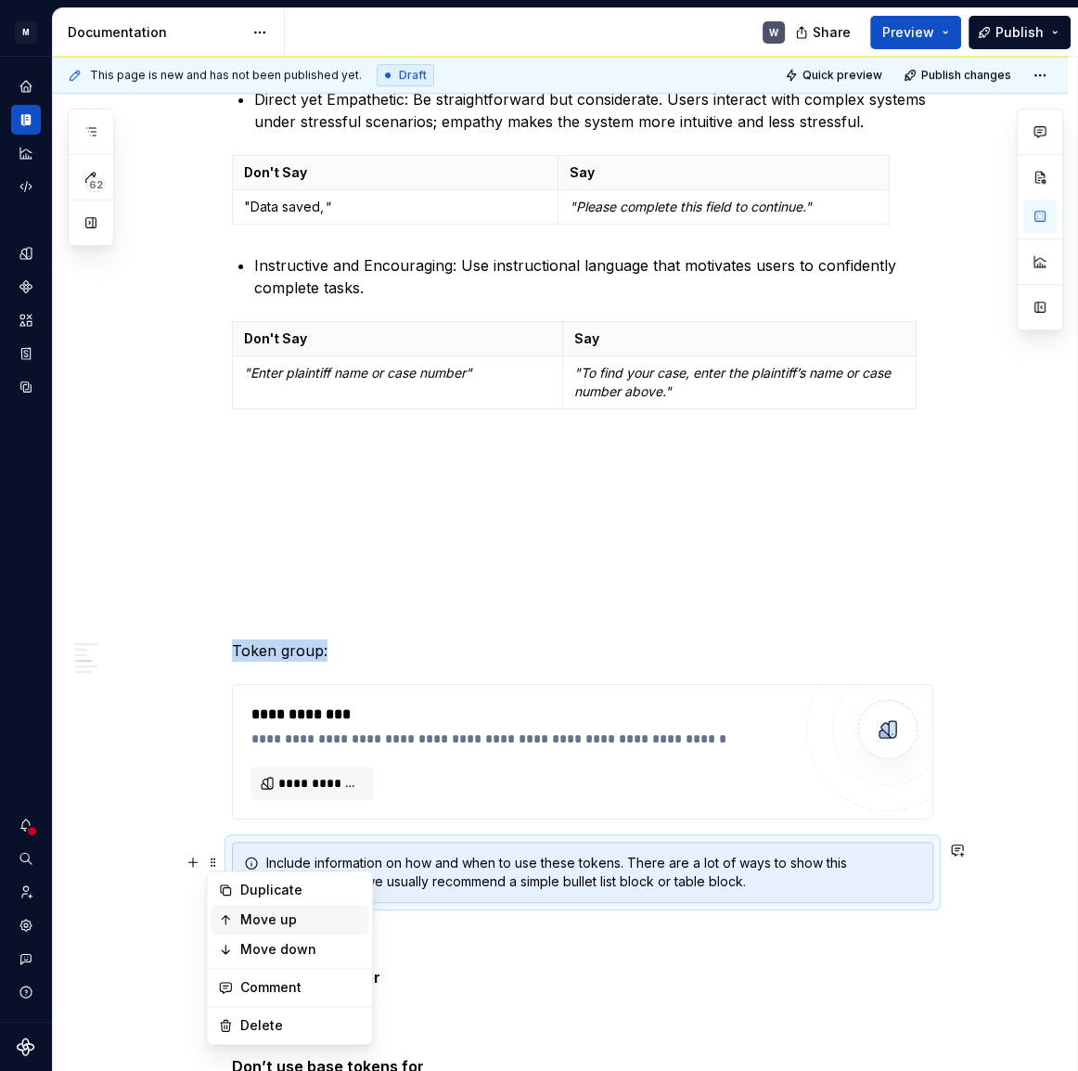
click at [251, 917] on div "Move up" at bounding box center [300, 919] width 121 height 19
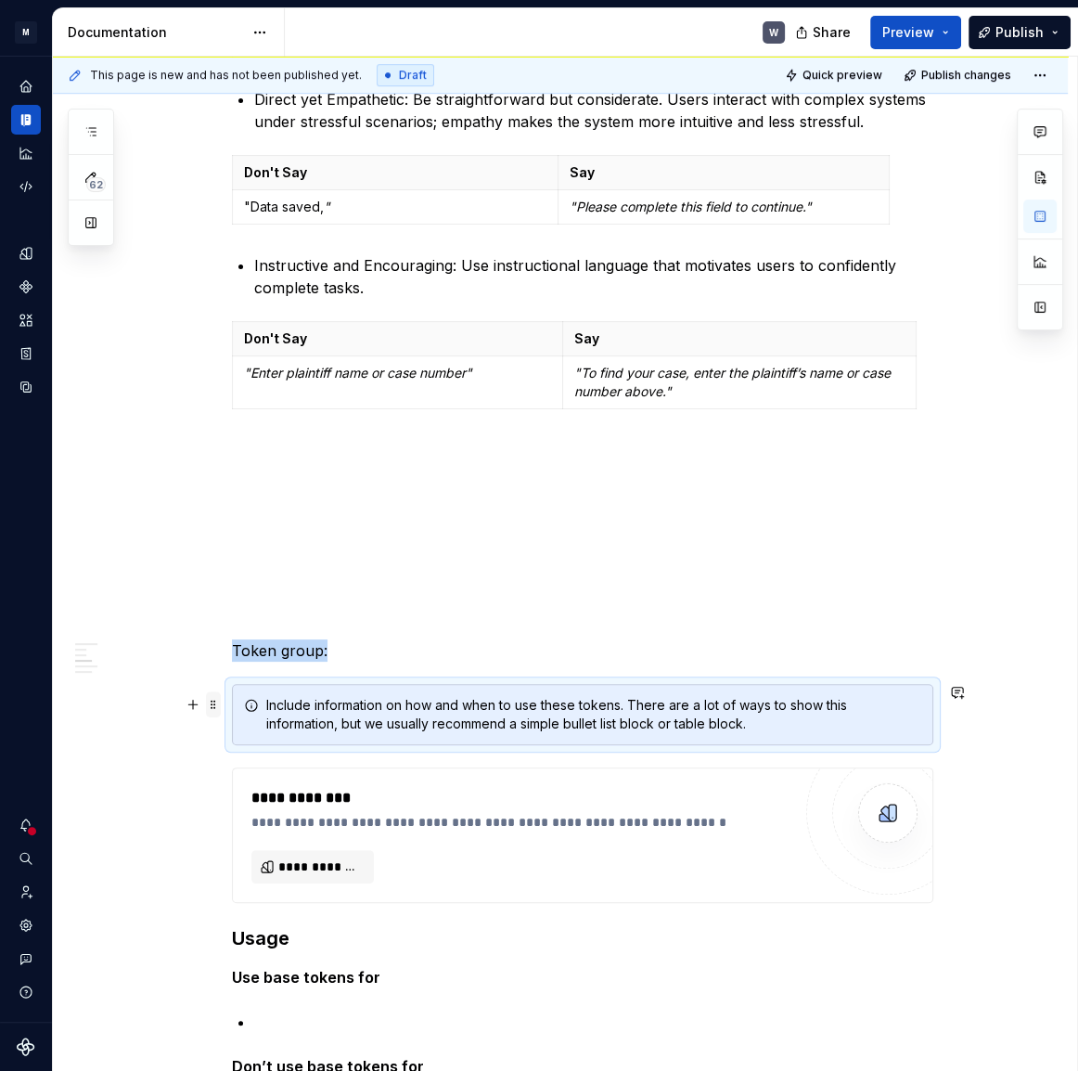
click at [212, 708] on span at bounding box center [213, 704] width 15 height 26
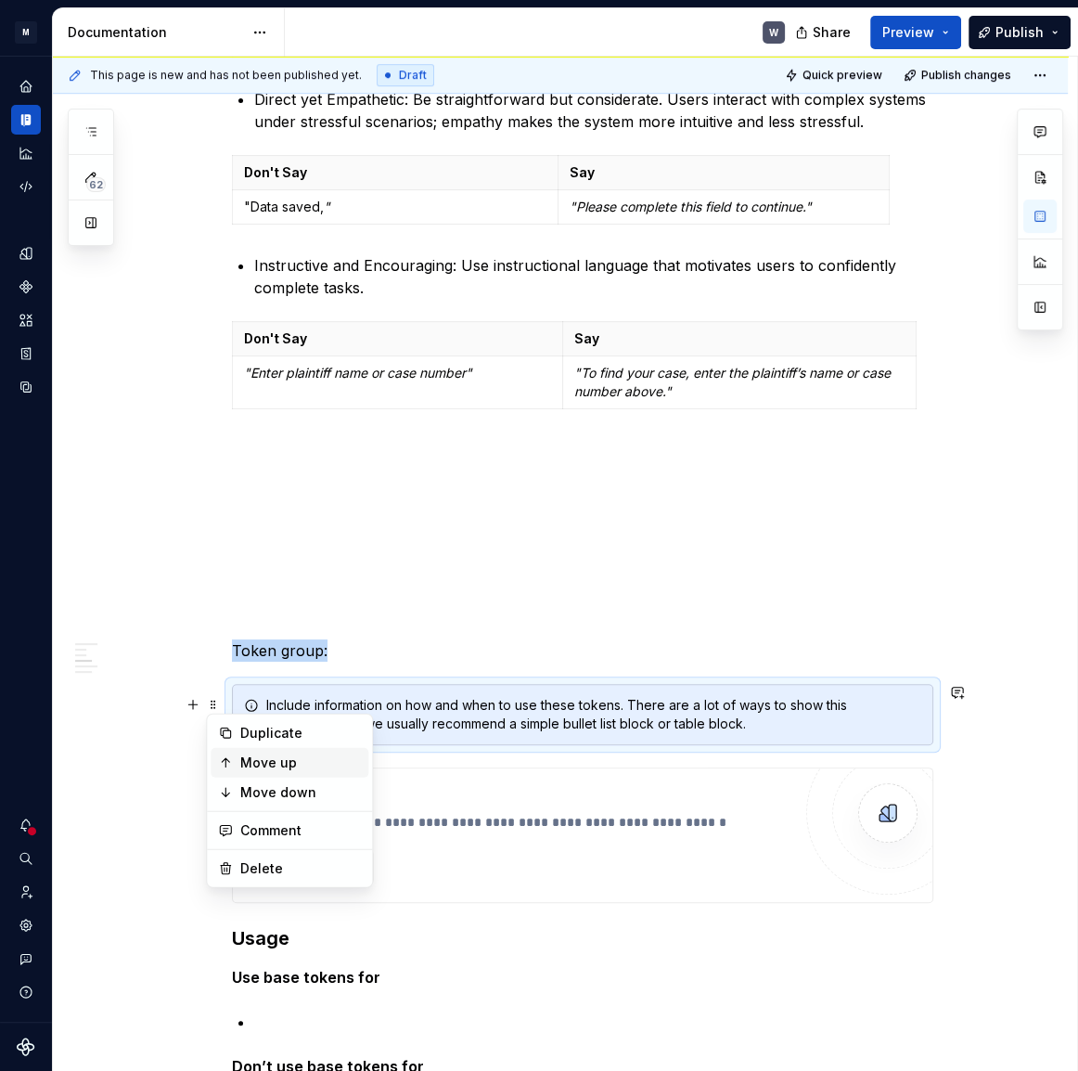
click at [242, 753] on div "Move up" at bounding box center [300, 762] width 121 height 19
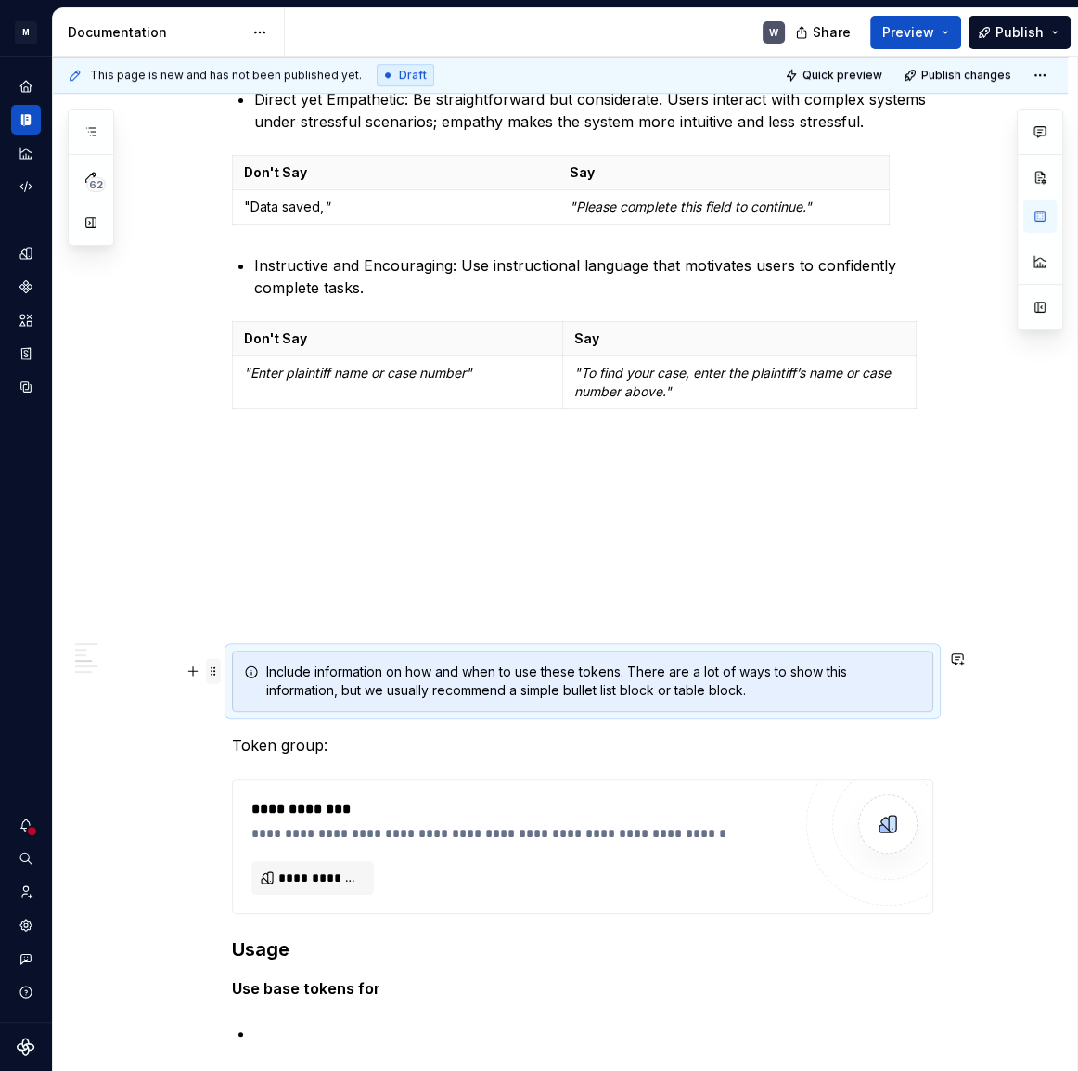
click at [214, 670] on span at bounding box center [213, 671] width 15 height 26
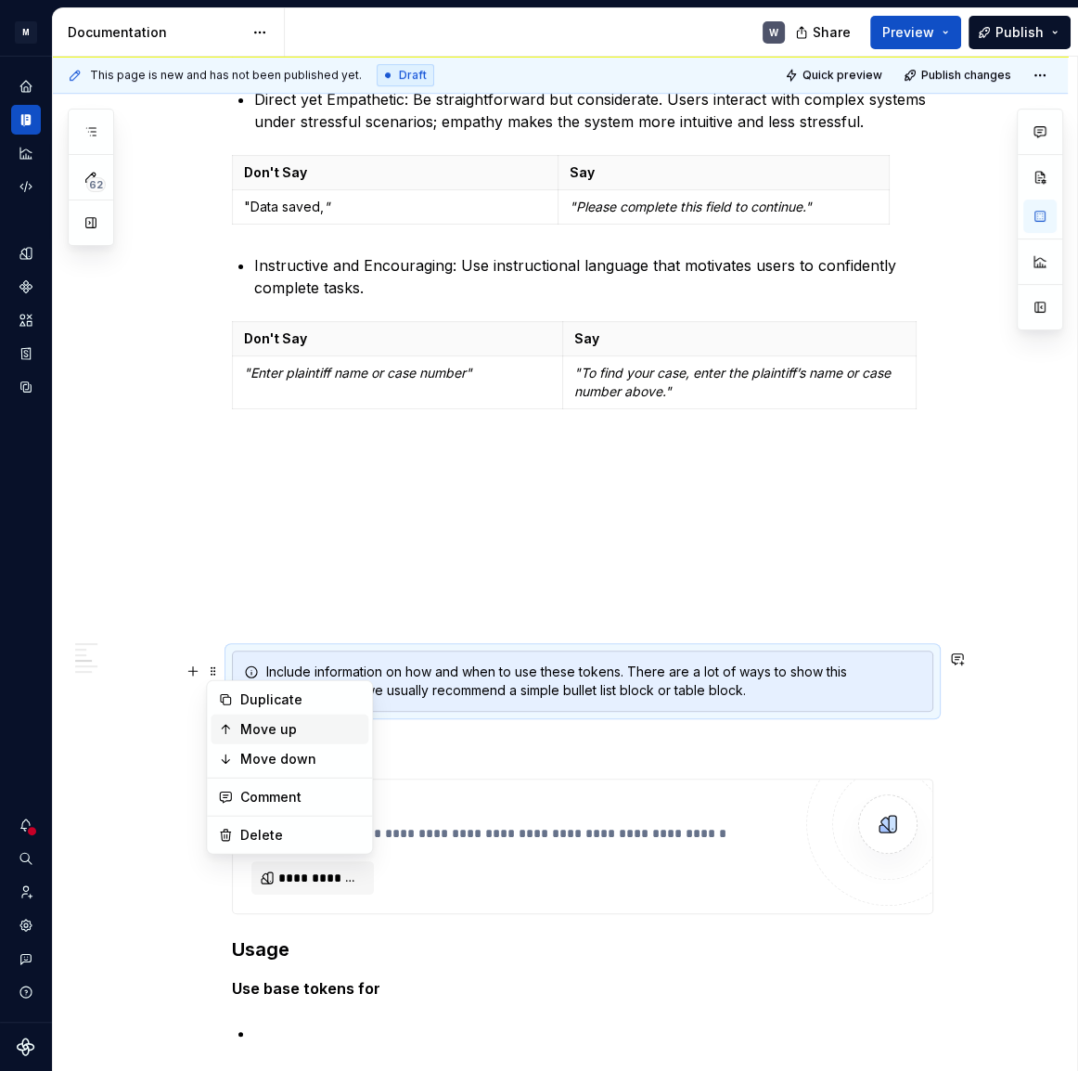
click at [258, 729] on div "Move up" at bounding box center [300, 729] width 121 height 19
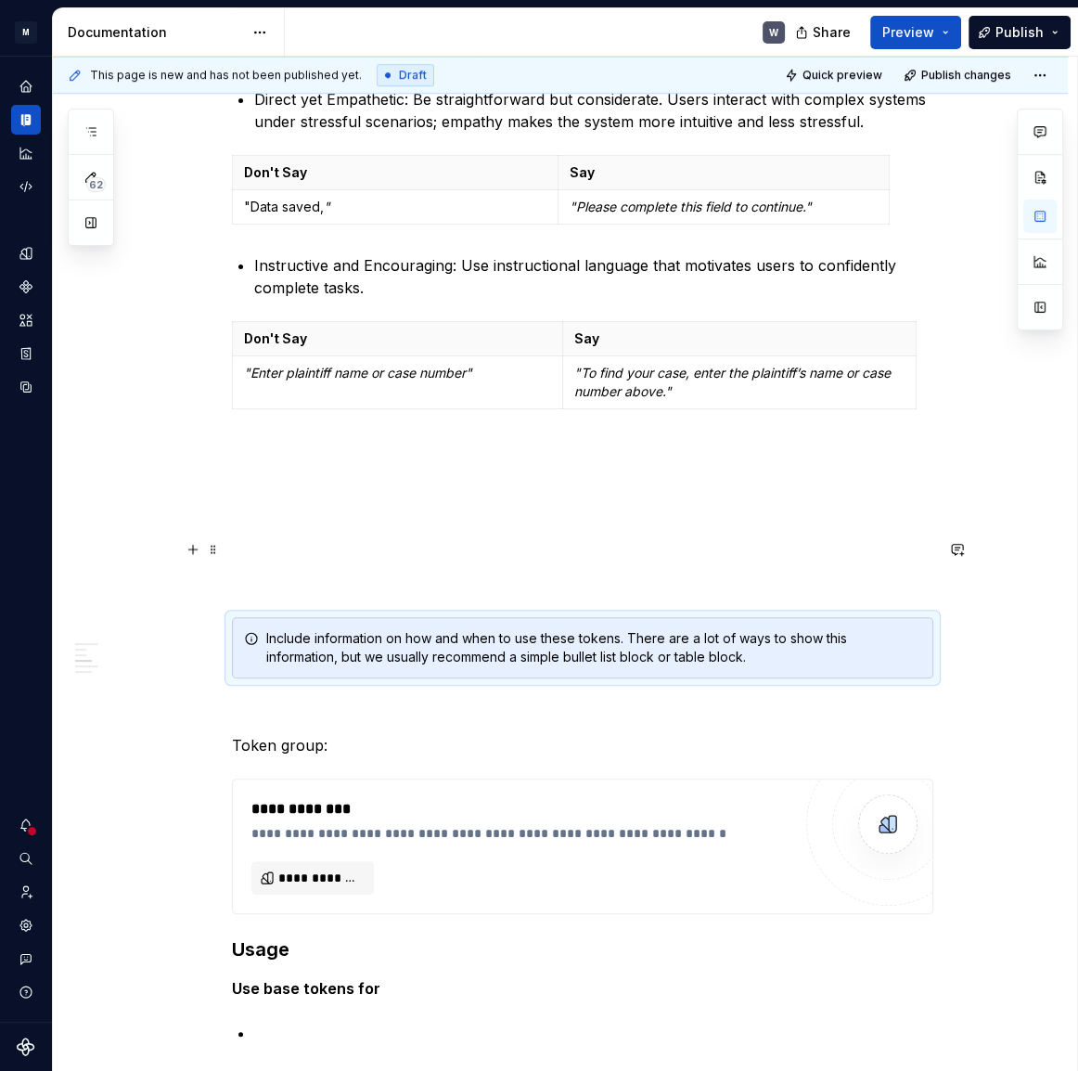
click at [251, 539] on p at bounding box center [582, 550] width 701 height 22
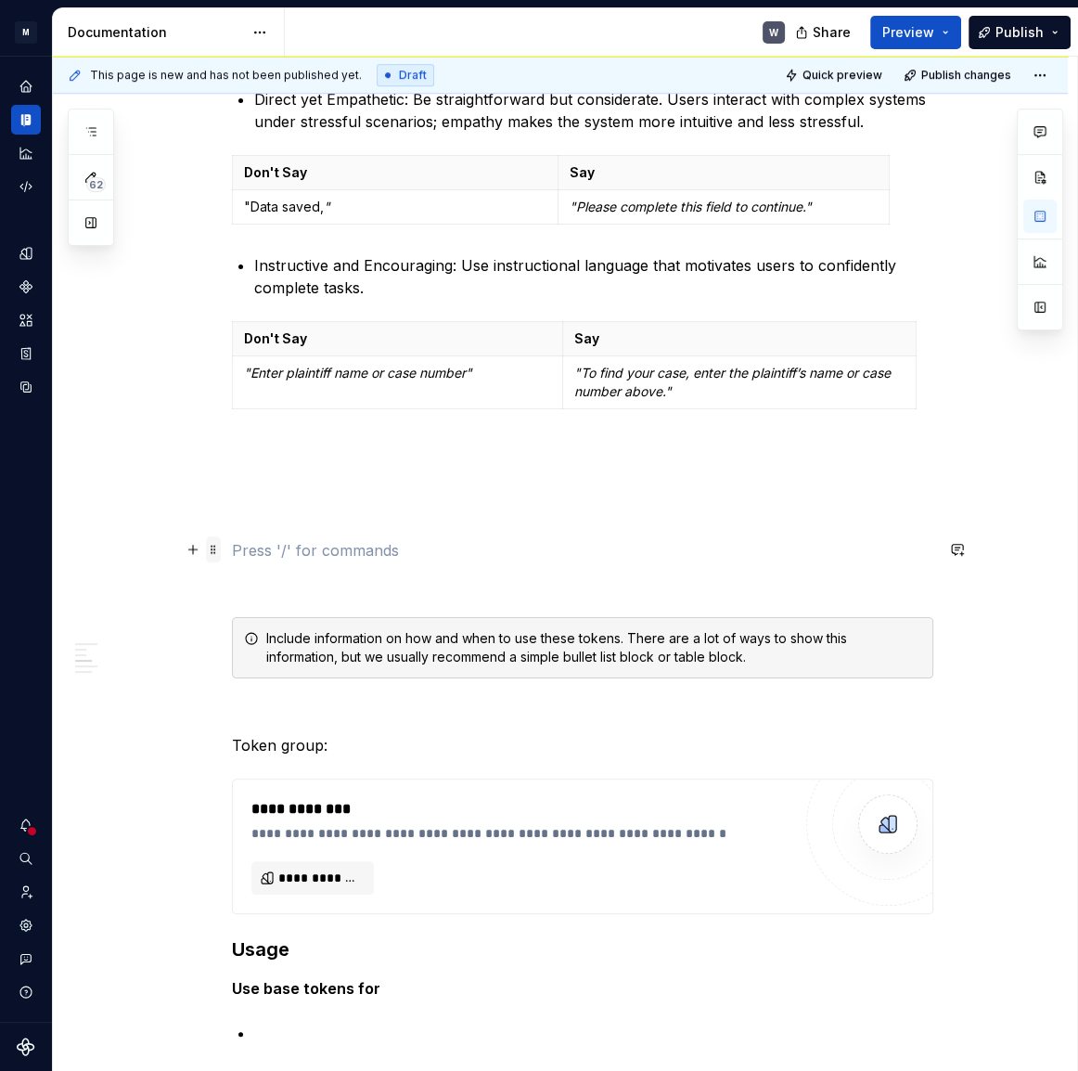
click at [217, 551] on span at bounding box center [213, 549] width 15 height 26
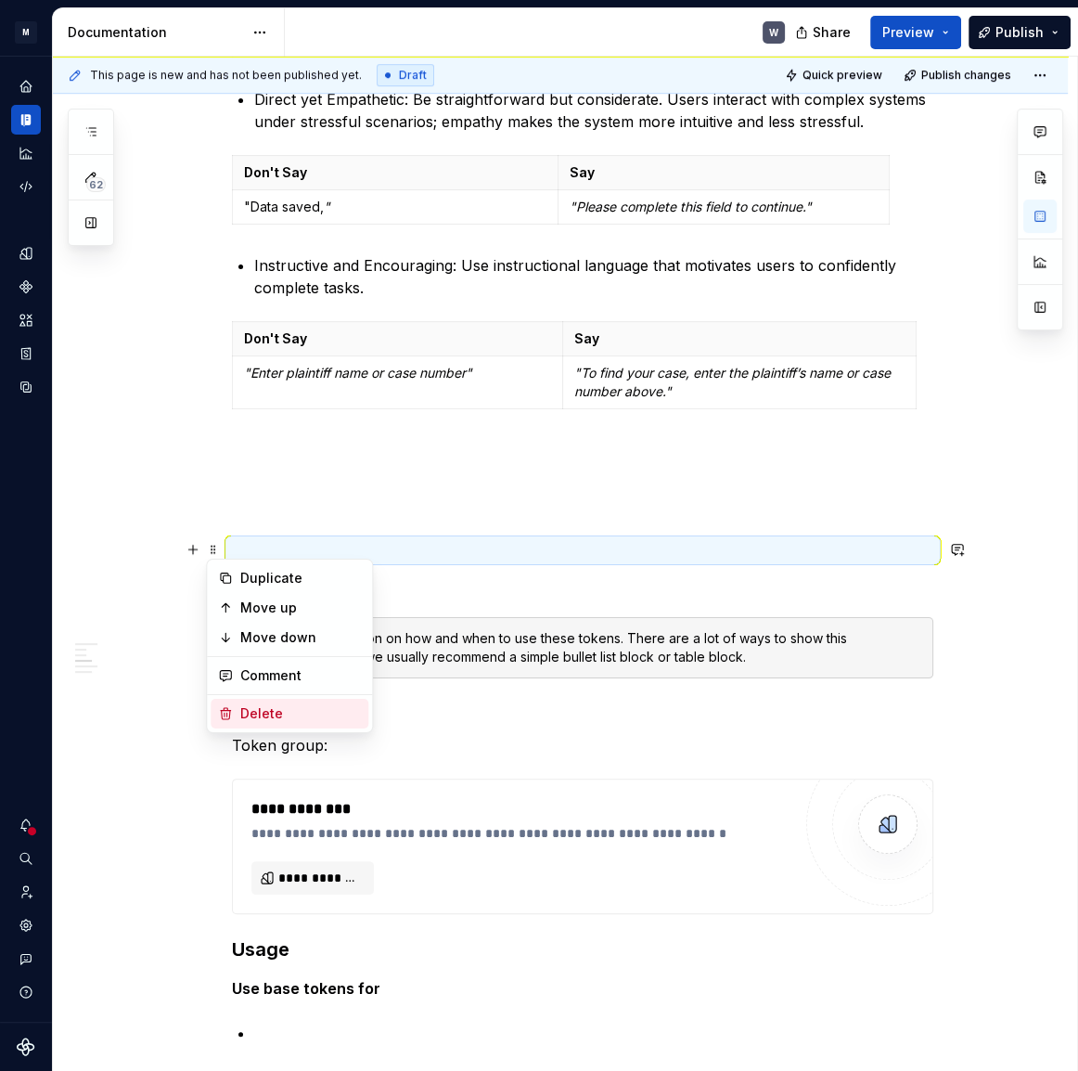
click at [260, 704] on div "Delete" at bounding box center [300, 713] width 121 height 19
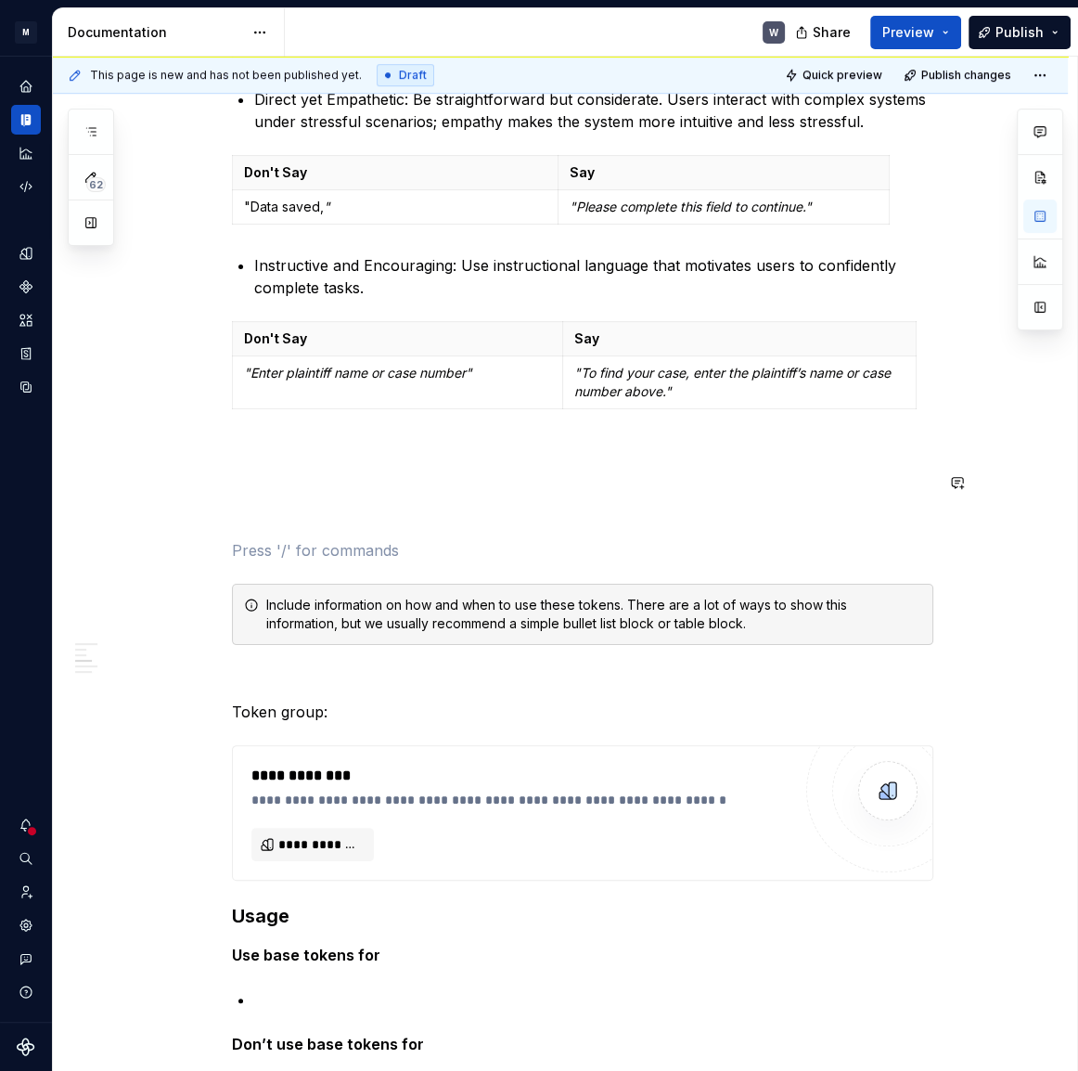
click at [238, 460] on div "Tone and Voice [PERSON_NAME]’s Tone and Voice should be professional yet approa…" at bounding box center [582, 697] width 701 height 2527
click at [214, 482] on span at bounding box center [213, 482] width 15 height 26
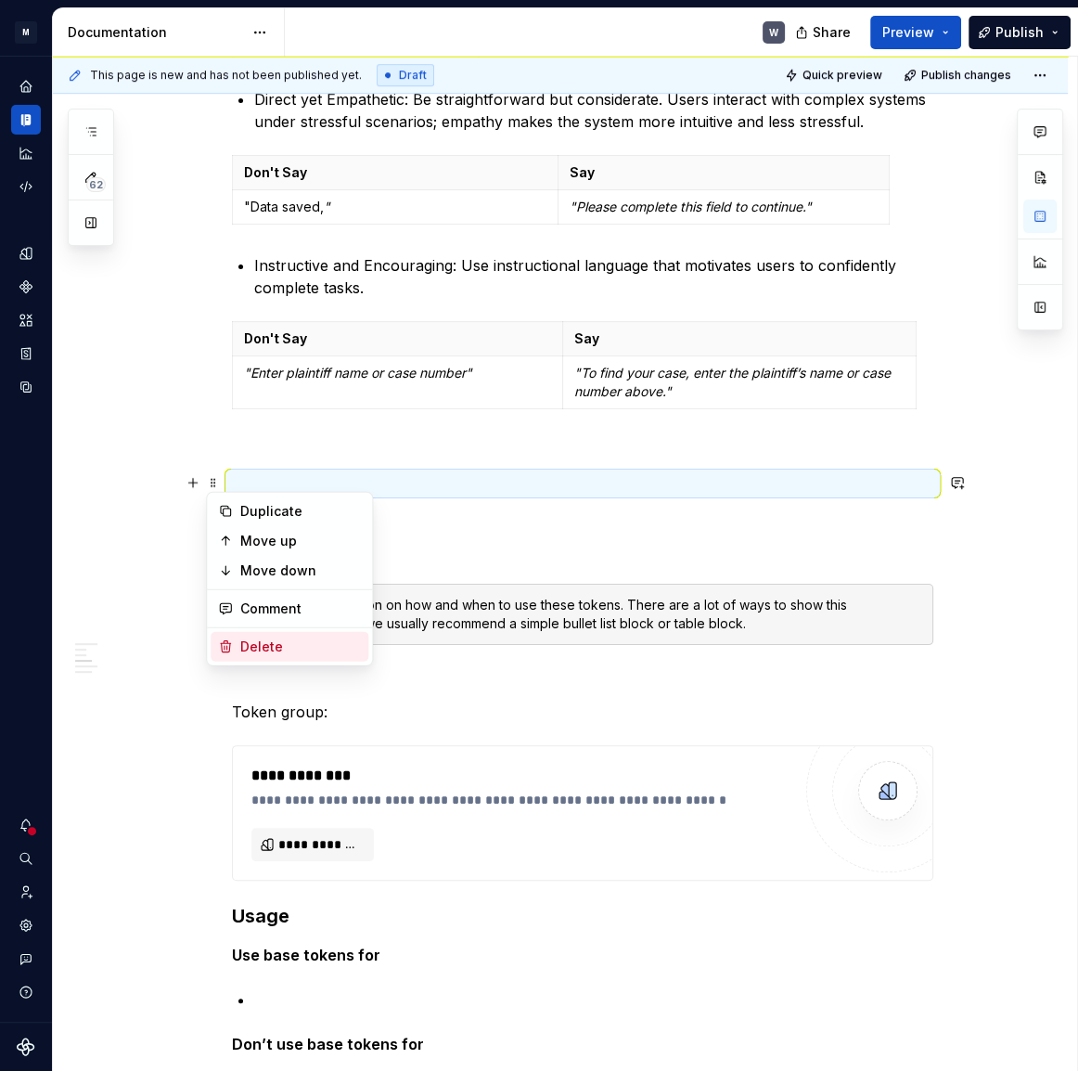
click at [260, 643] on div "Delete" at bounding box center [300, 646] width 121 height 19
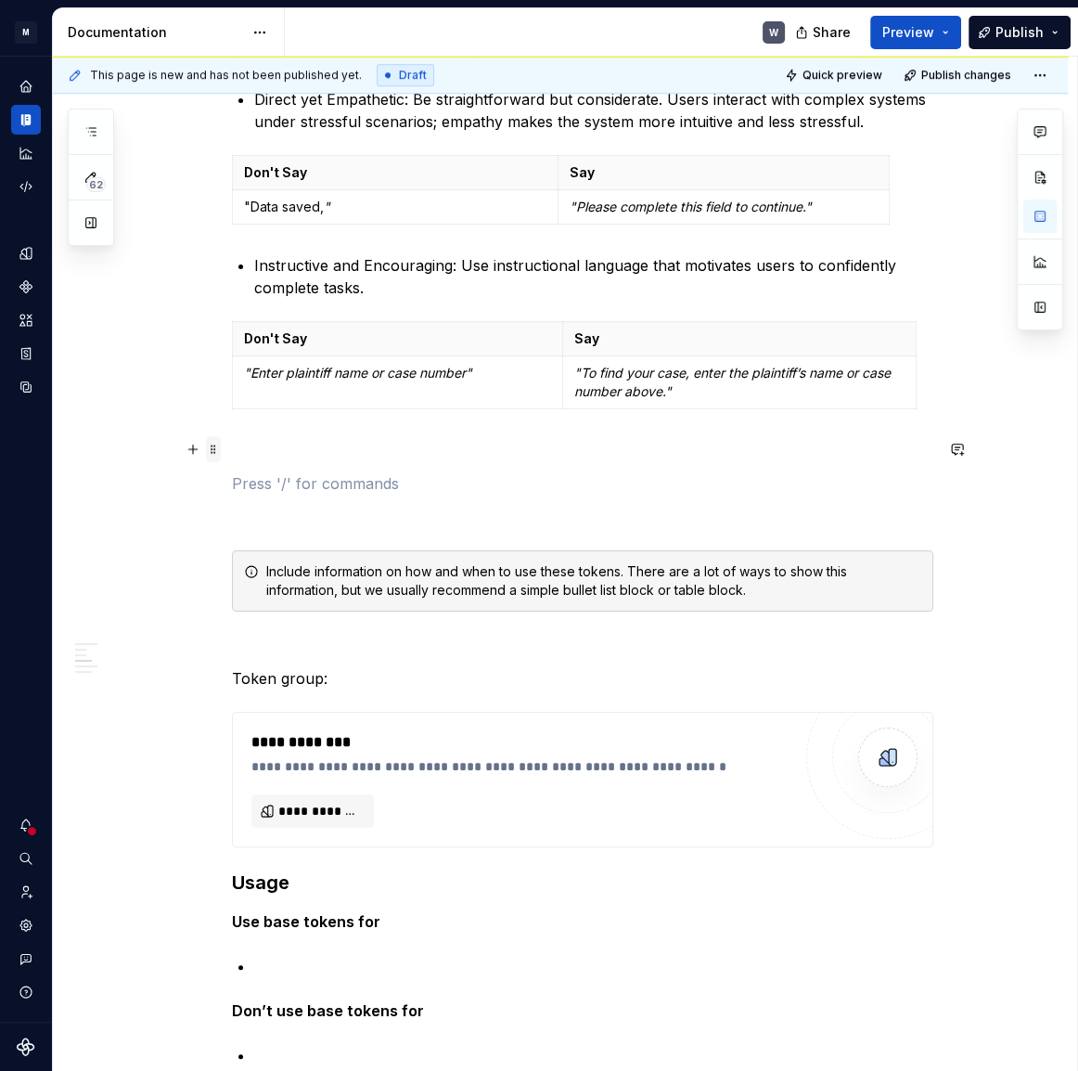
click at [212, 443] on span at bounding box center [213, 449] width 15 height 26
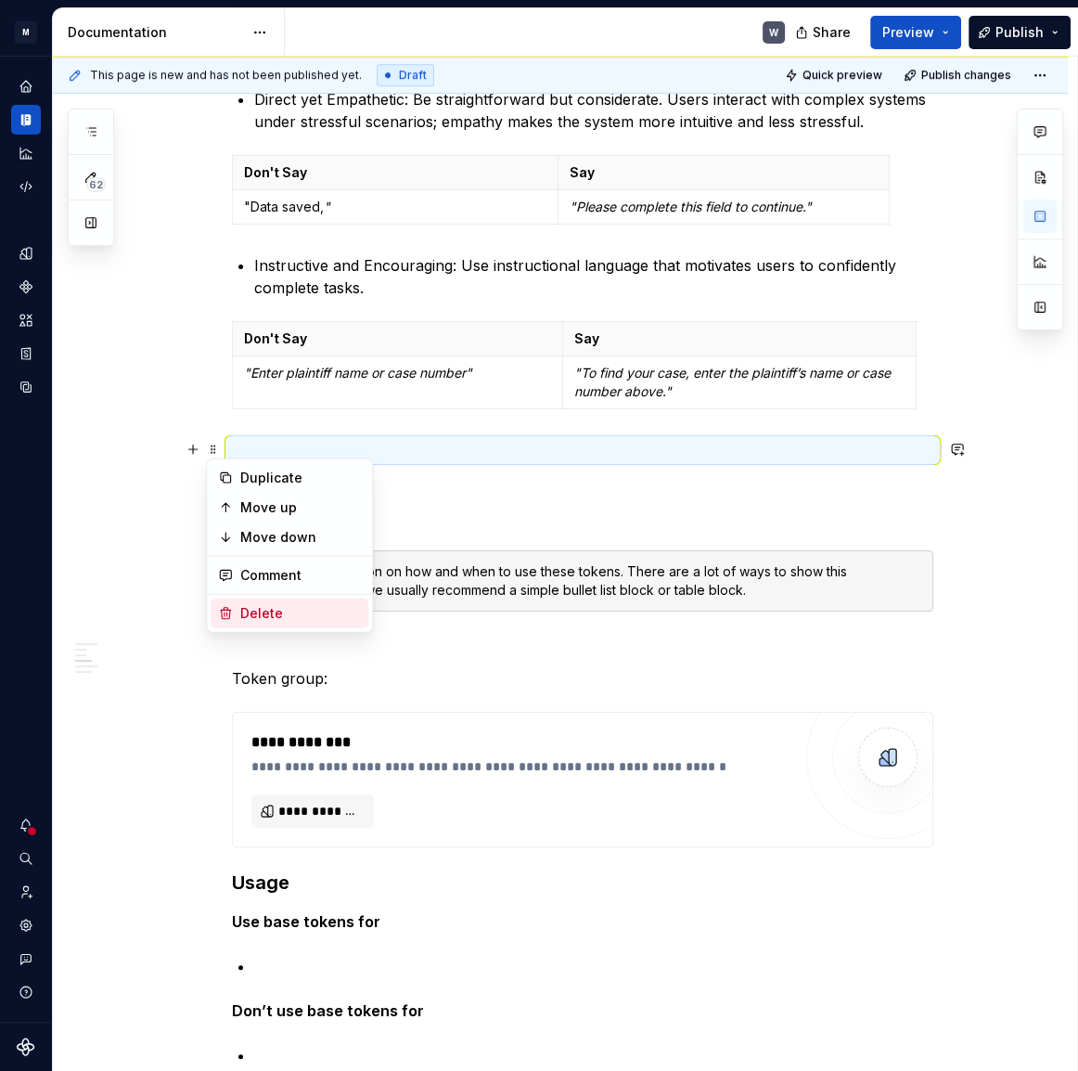
click at [252, 609] on div "Delete" at bounding box center [300, 613] width 121 height 19
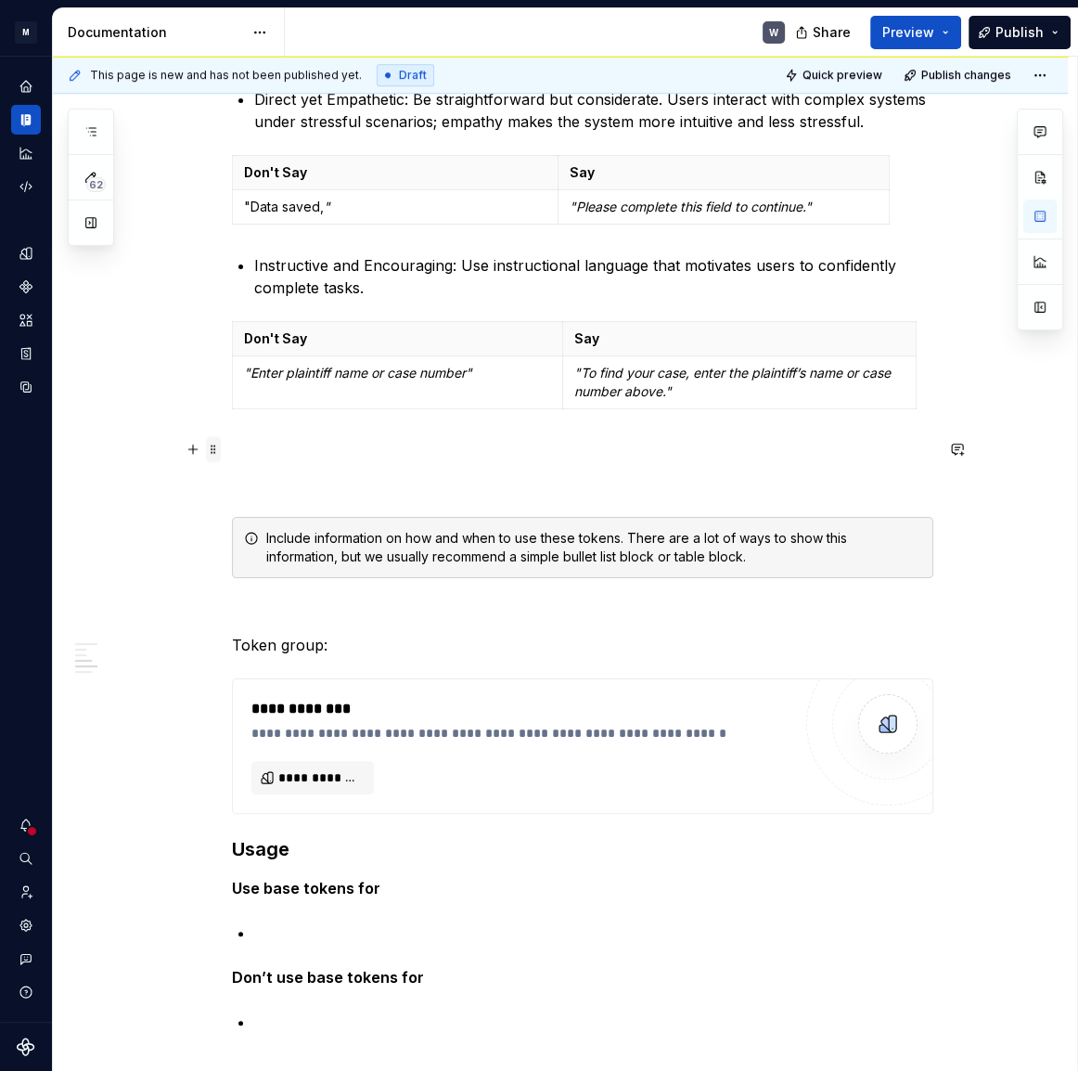
click at [220, 450] on span at bounding box center [213, 449] width 15 height 26
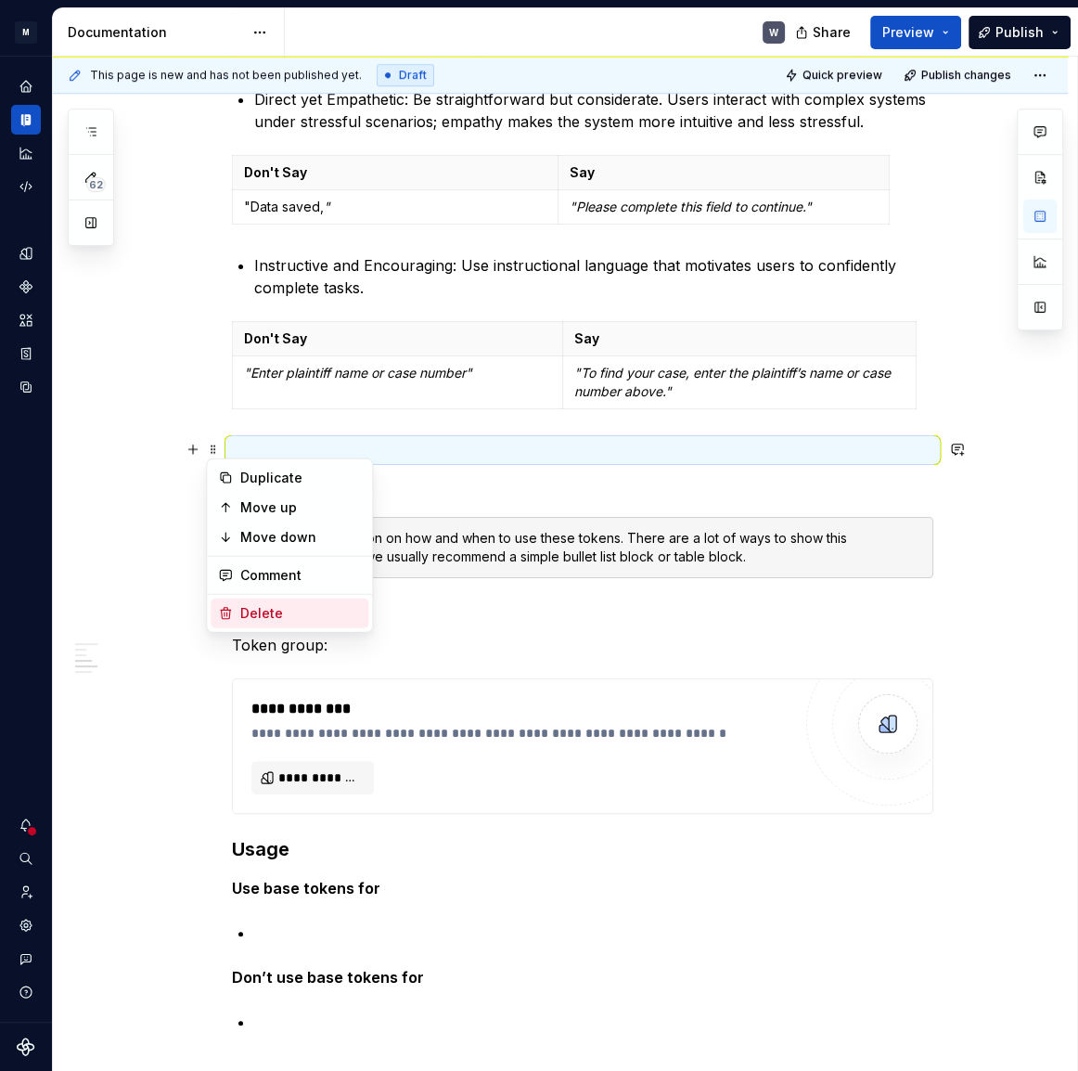
click at [251, 617] on div "Delete" at bounding box center [300, 613] width 121 height 19
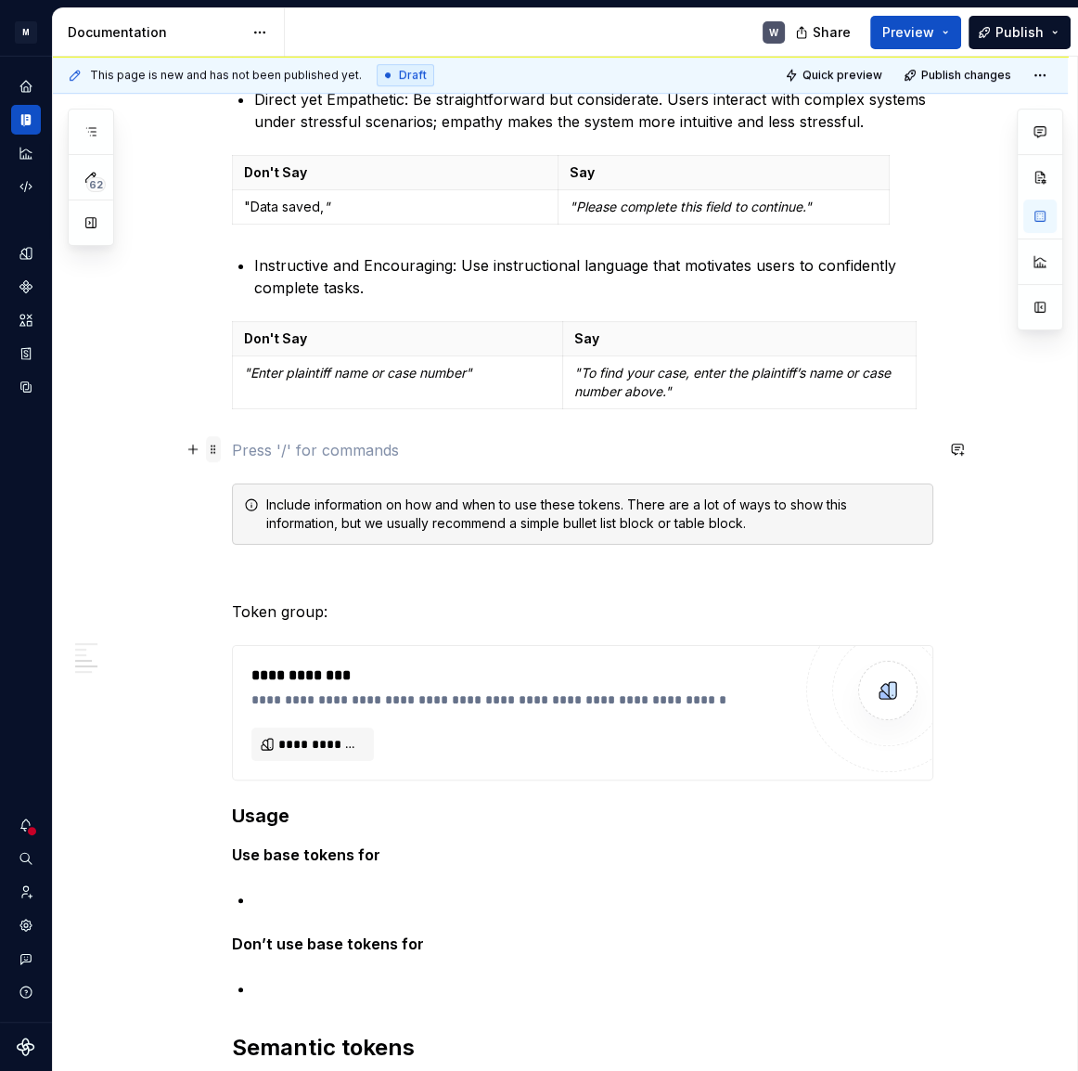
click at [215, 451] on span at bounding box center [213, 449] width 15 height 26
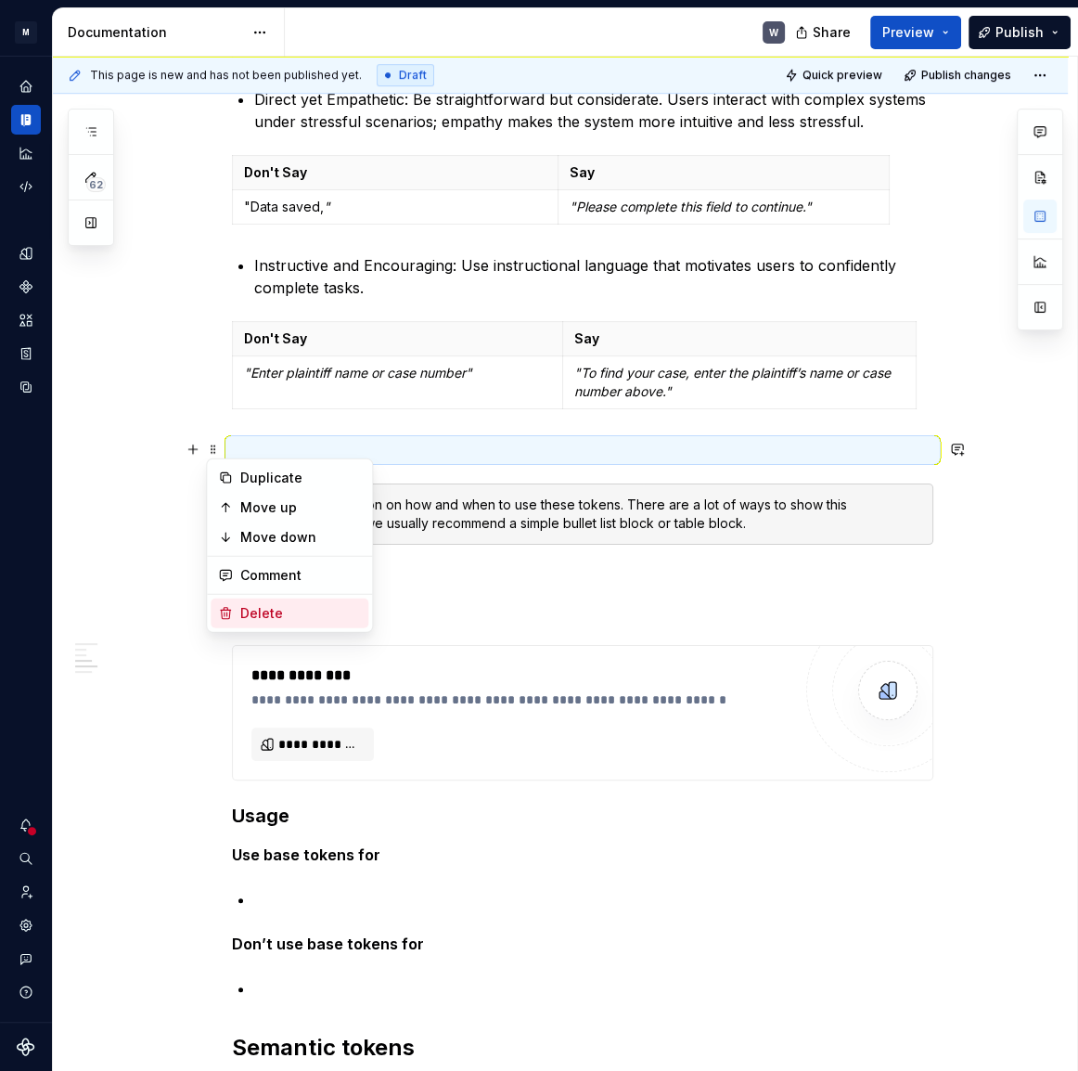
click at [252, 610] on div "Delete" at bounding box center [300, 613] width 121 height 19
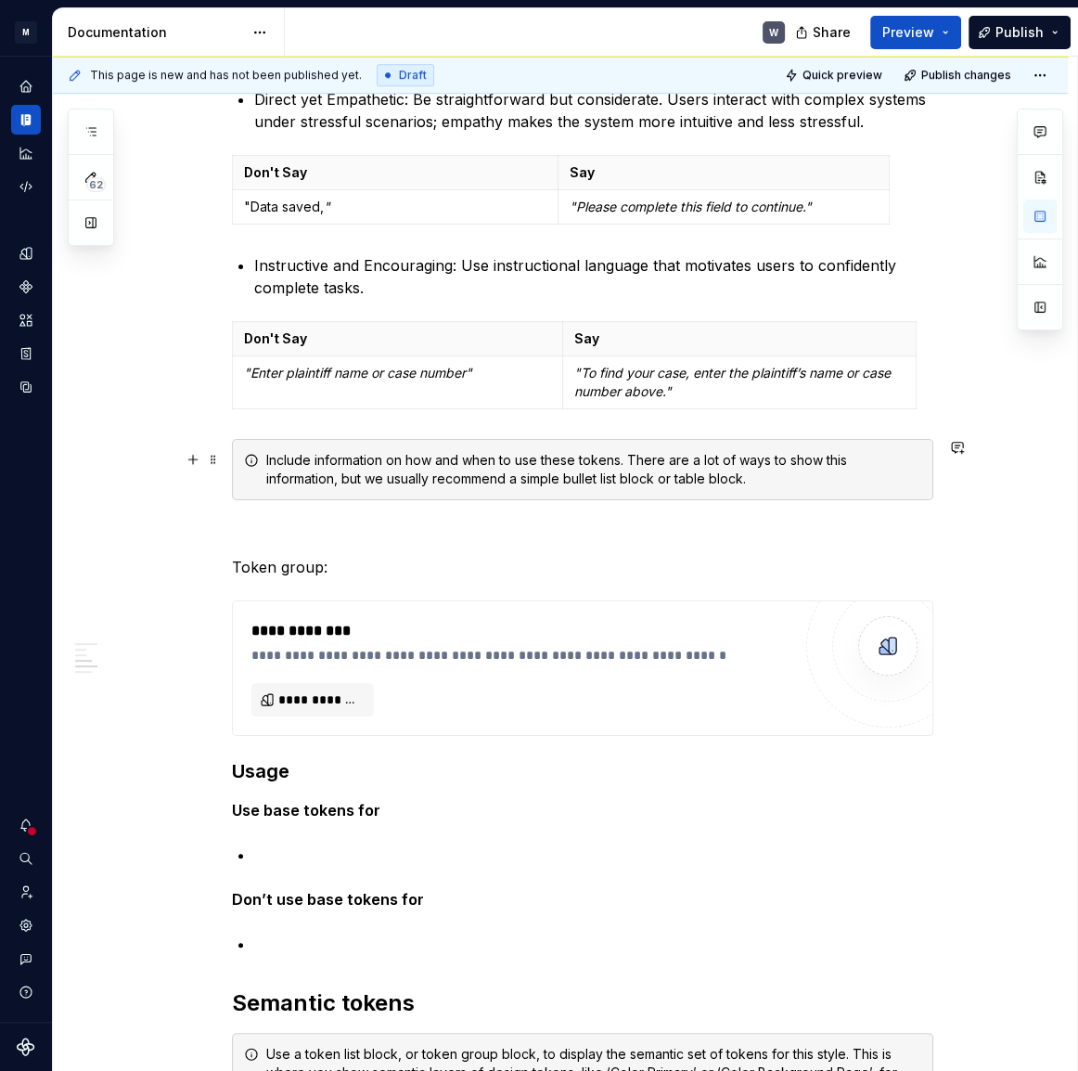
click at [307, 456] on div "Include information on how and when to use these tokens. There are a lot of way…" at bounding box center [593, 469] width 655 height 37
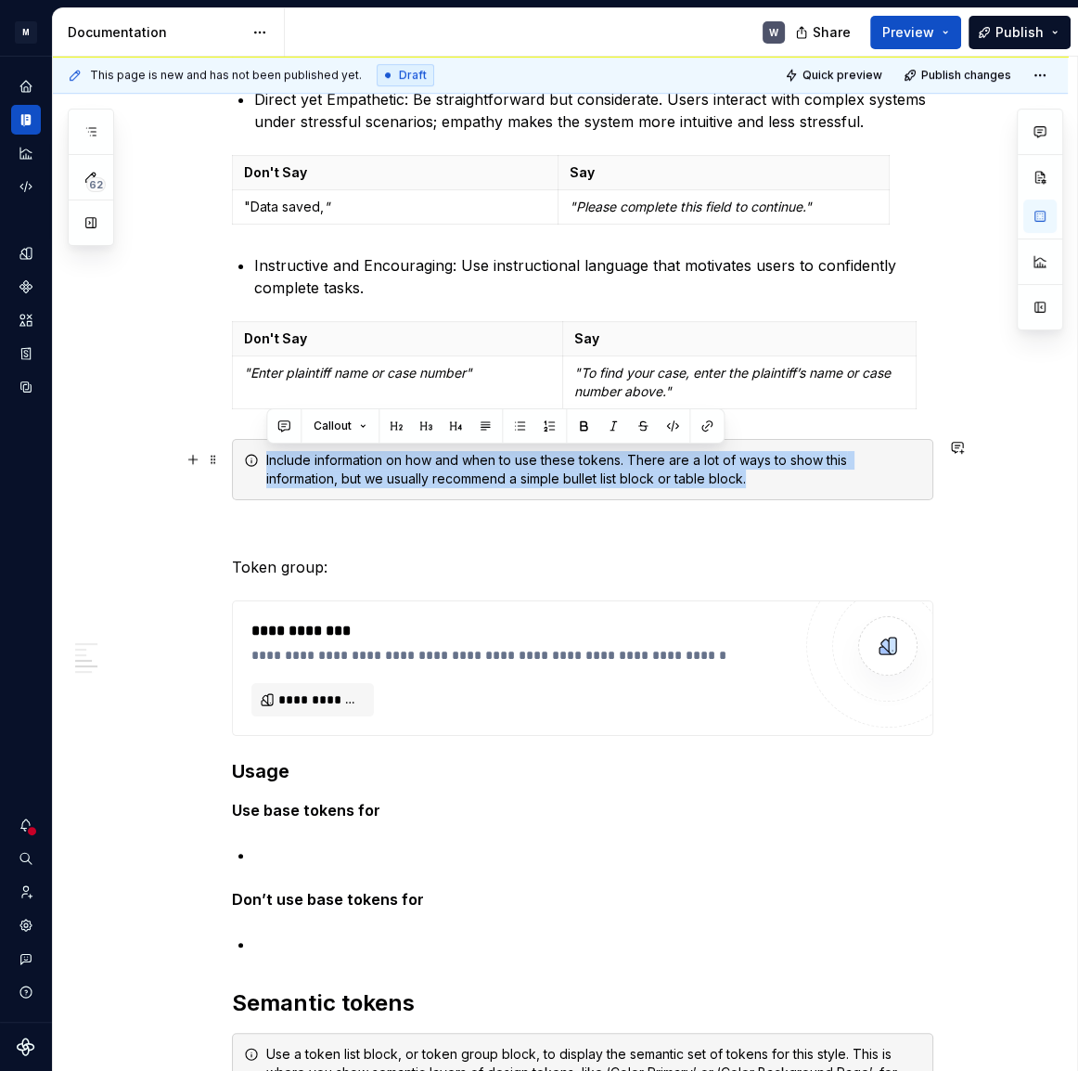
drag, startPoint x: 345, startPoint y: 466, endPoint x: 752, endPoint y: 488, distance: 407.0
click at [752, 488] on div "Include information on how and when to use these tokens. There are a lot of way…" at bounding box center [582, 469] width 701 height 61
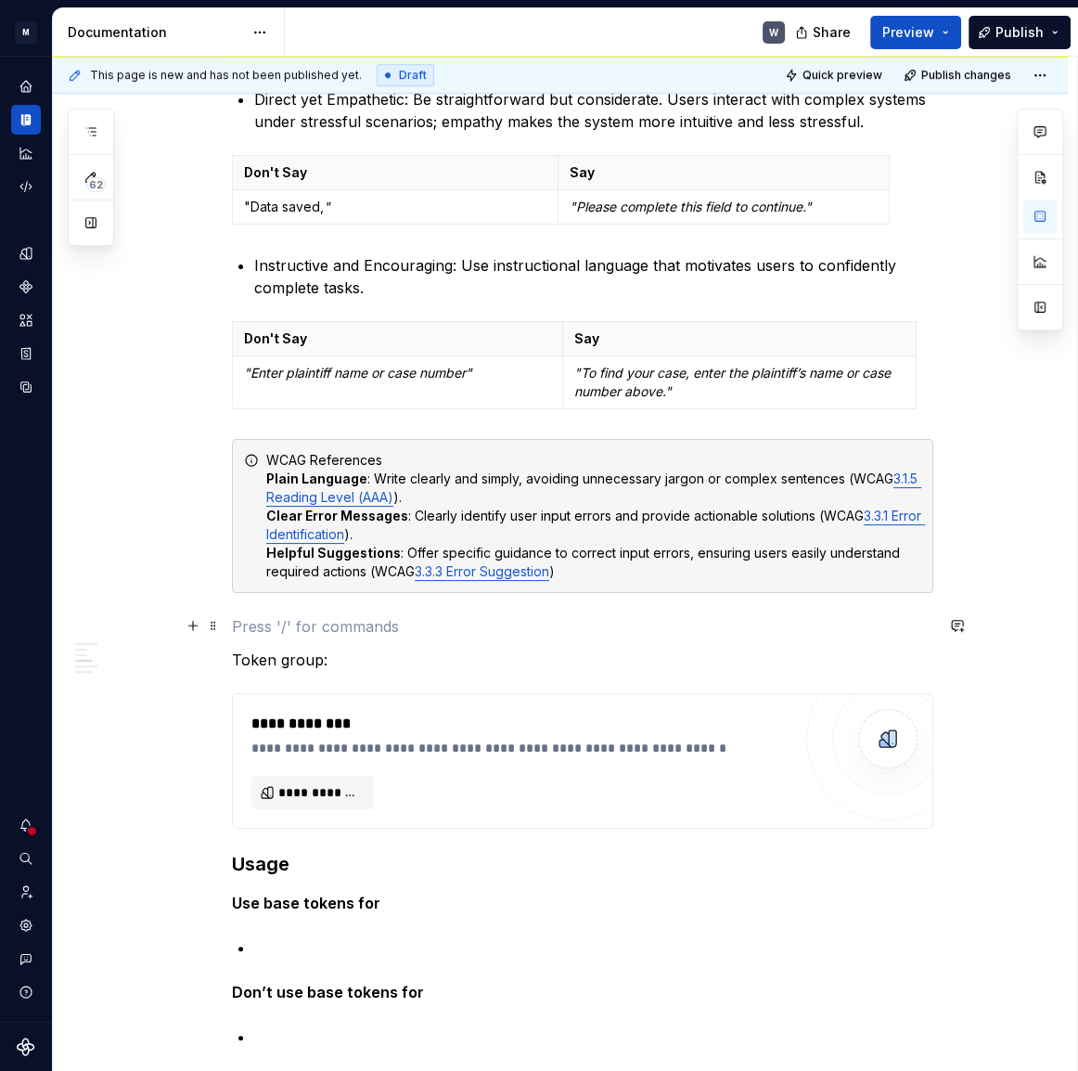
click at [624, 625] on p at bounding box center [582, 626] width 701 height 22
click at [950, 595] on div "Tone and Voice [PERSON_NAME]’s Tone and Voice should be professional yet approa…" at bounding box center [560, 820] width 1015 height 2863
click at [265, 636] on div "Tone and Voice [PERSON_NAME]’s Tone and Voice should be professional yet approa…" at bounding box center [582, 671] width 701 height 2475
click at [228, 623] on div "Tone and Voice [PERSON_NAME]’s Tone and Voice should be professional yet approa…" at bounding box center [560, 820] width 1015 height 2863
click at [212, 623] on span at bounding box center [213, 625] width 15 height 26
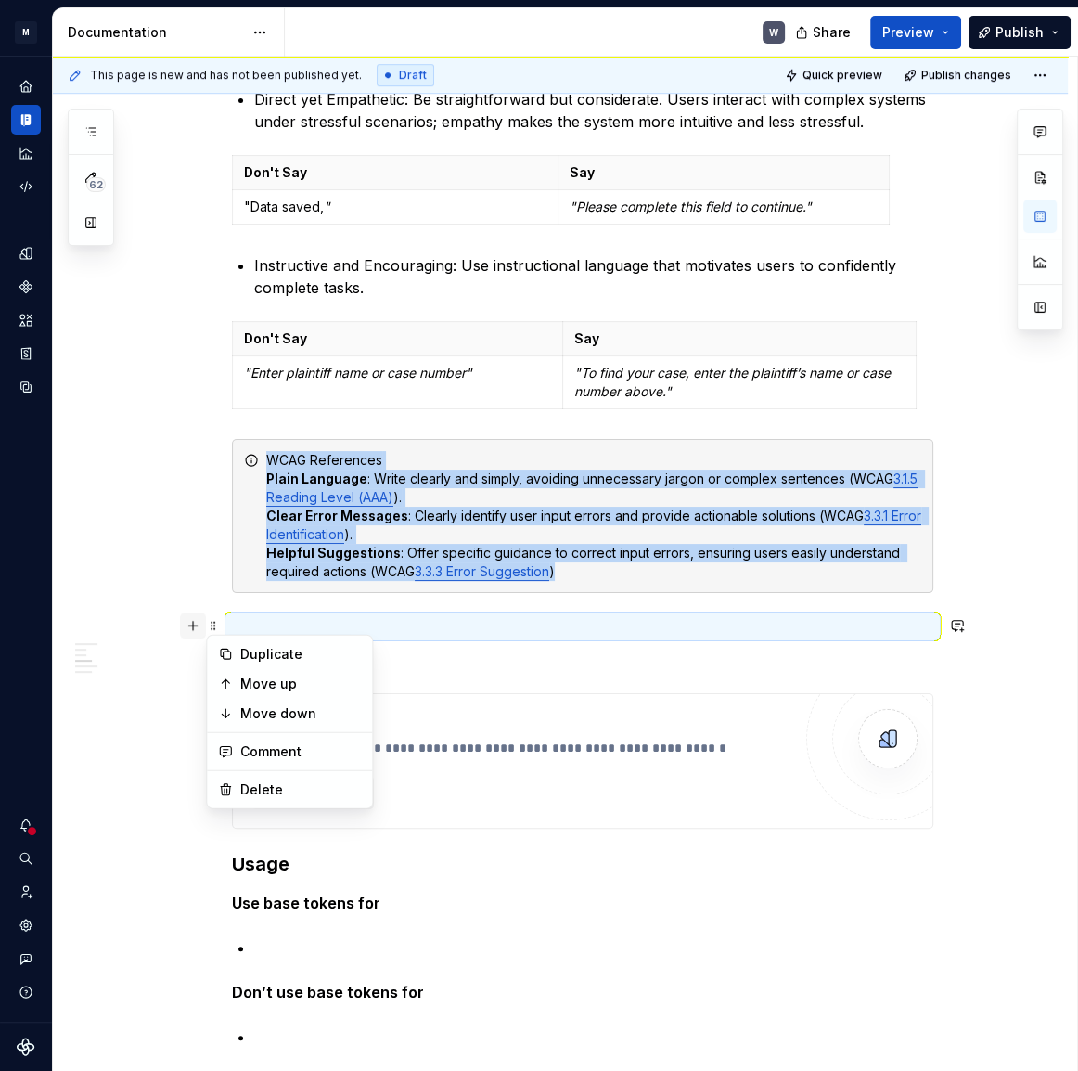
click at [199, 619] on button "button" at bounding box center [193, 625] width 26 height 26
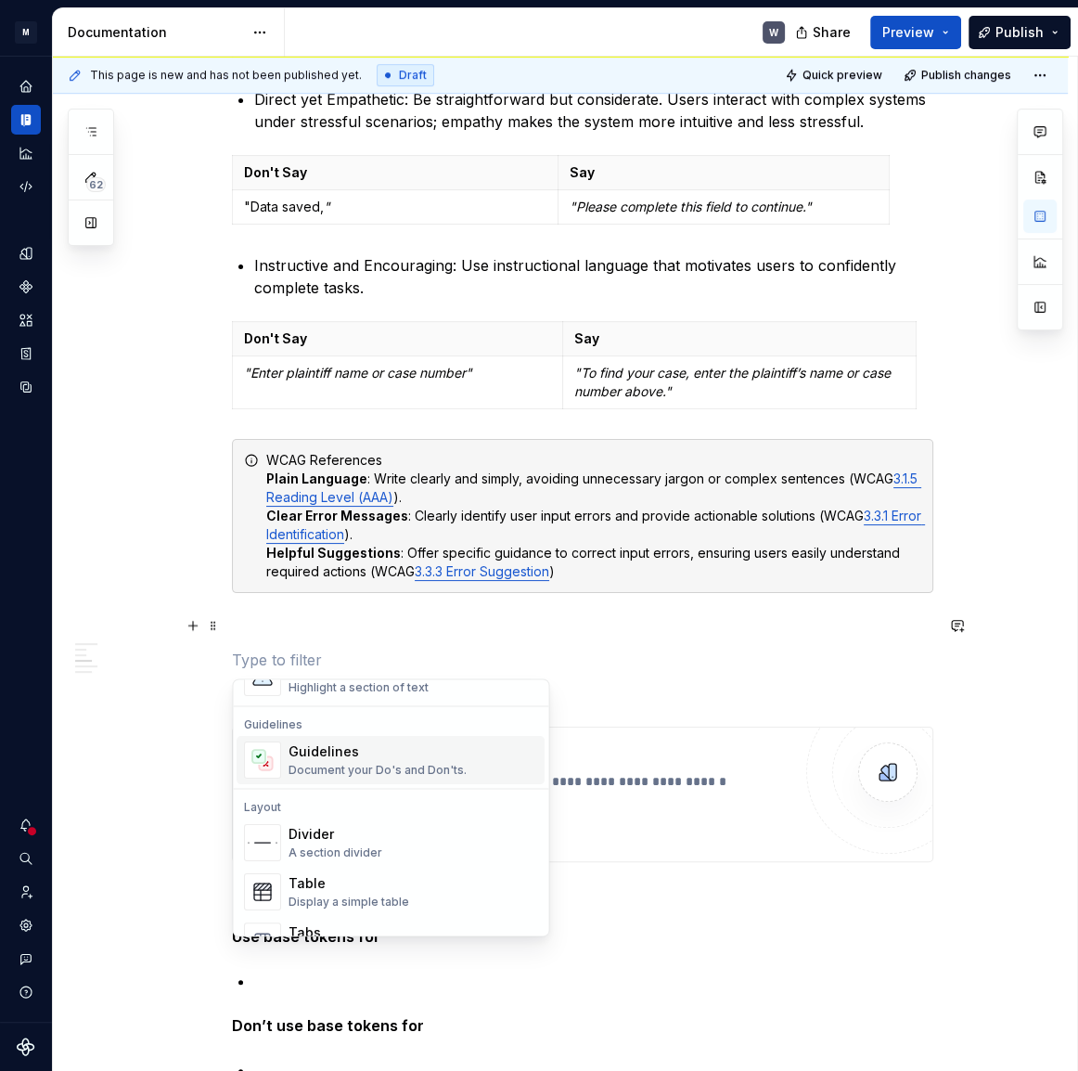
scroll to position [506, 0]
click at [349, 758] on div "Document your Do's and Don'ts." at bounding box center [378, 762] width 178 height 15
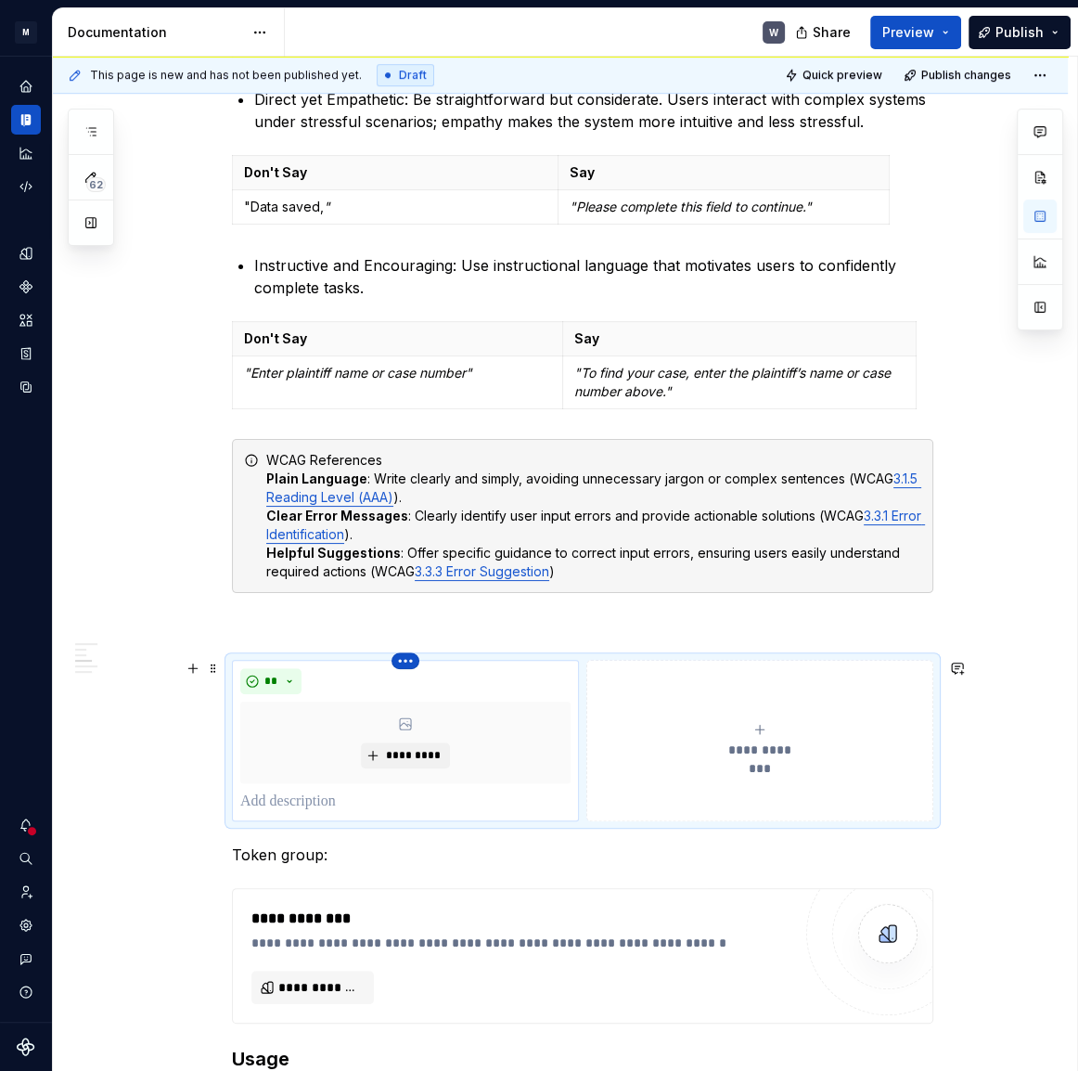
click at [413, 659] on html "M Halo W Design system data Documentation W Share Preview Publish 62 Pages Add …" at bounding box center [539, 535] width 1078 height 1071
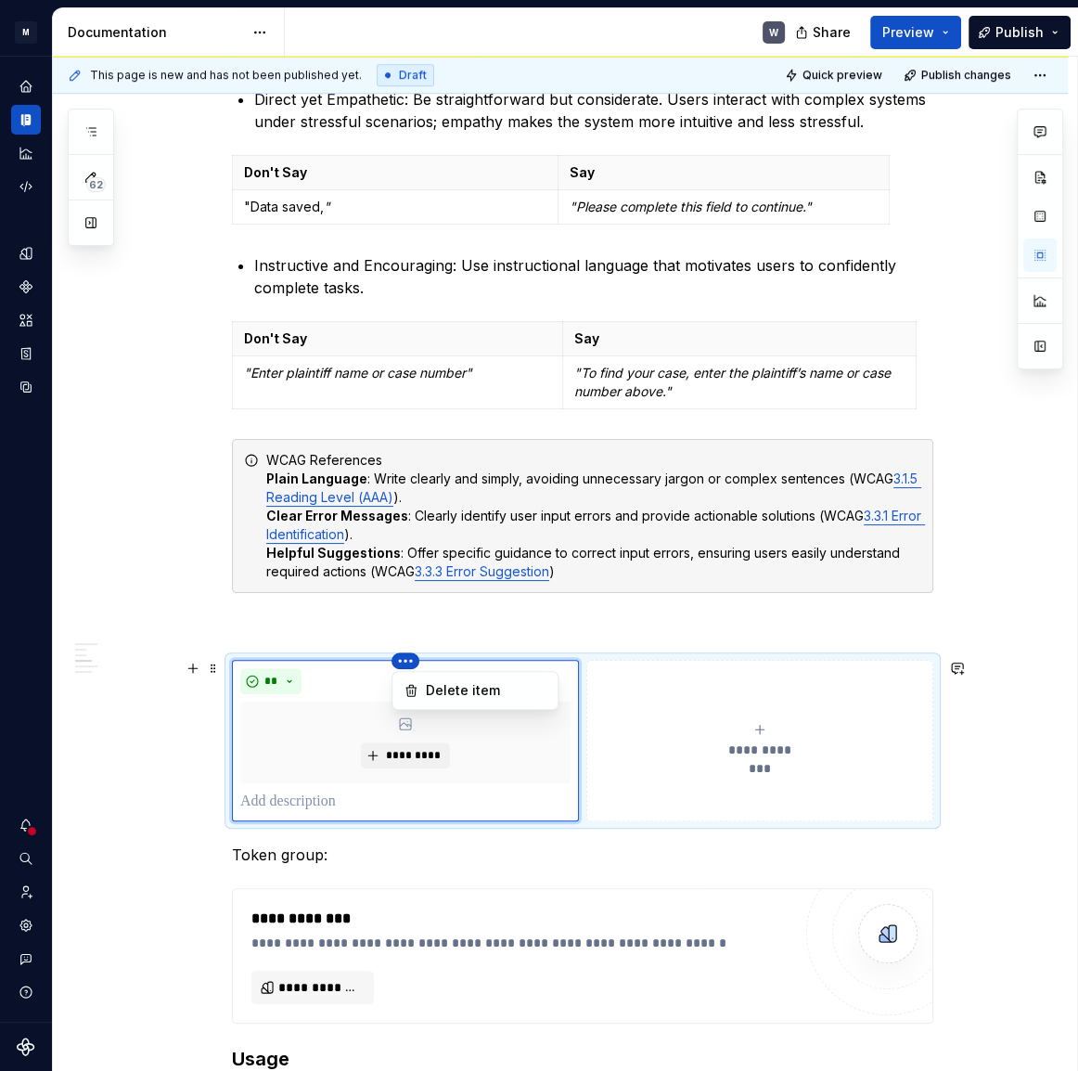
click at [413, 659] on html "M Halo W Design system data Documentation W Share Preview Publish 62 Pages Add …" at bounding box center [539, 535] width 1078 height 1071
click at [349, 688] on div "**" at bounding box center [405, 681] width 330 height 26
click at [209, 674] on span at bounding box center [213, 668] width 15 height 26
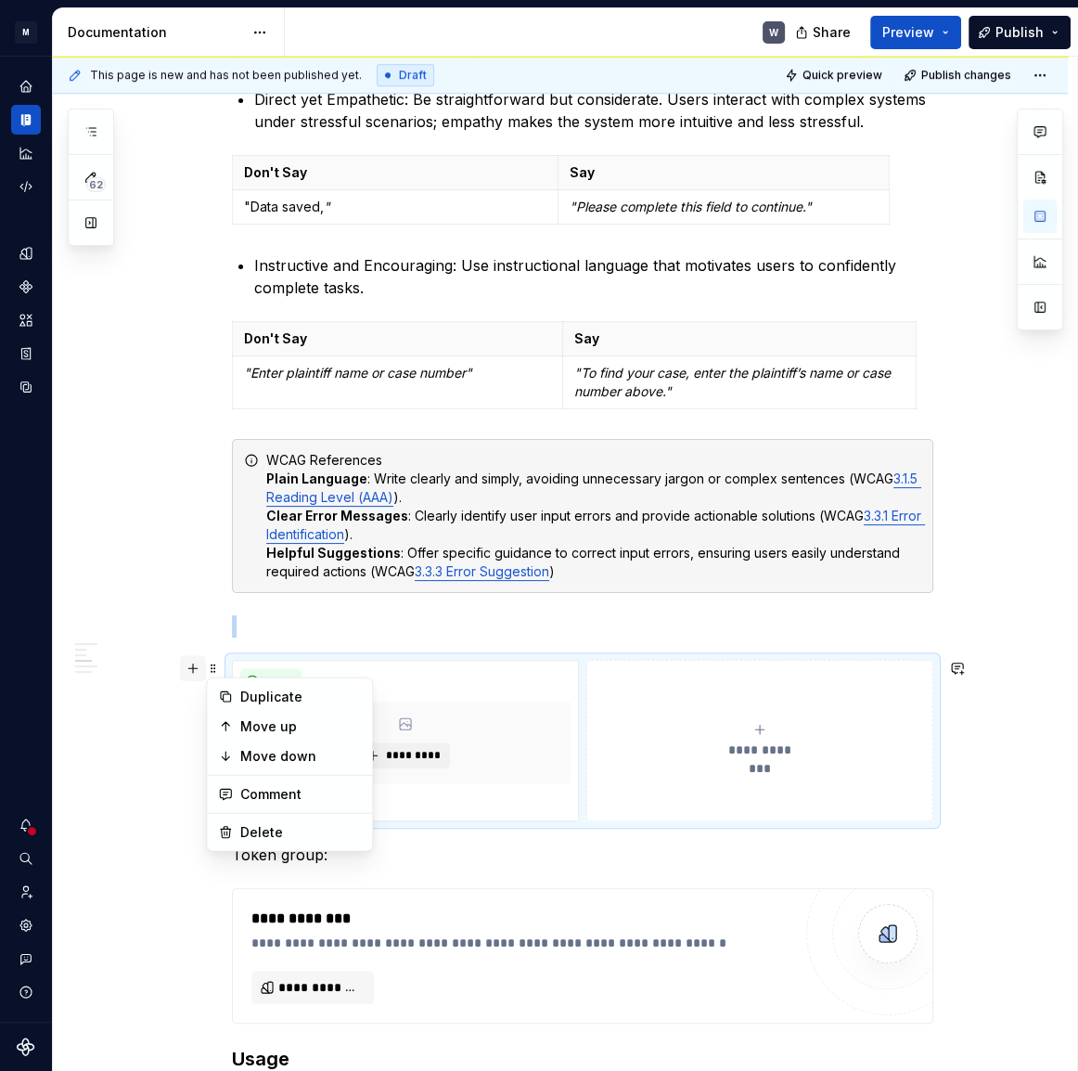
click at [189, 668] on button "button" at bounding box center [193, 668] width 26 height 26
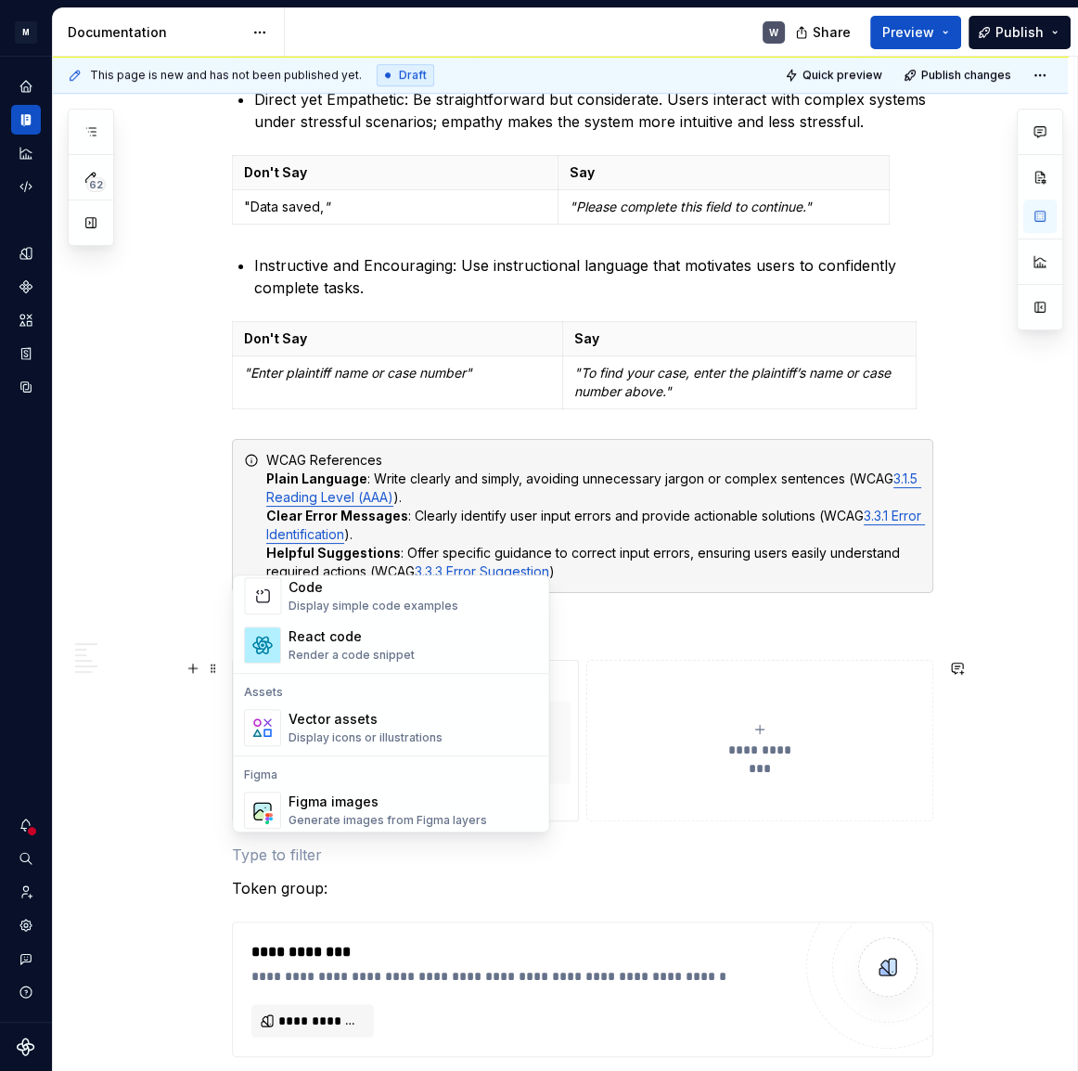
scroll to position [1602, 0]
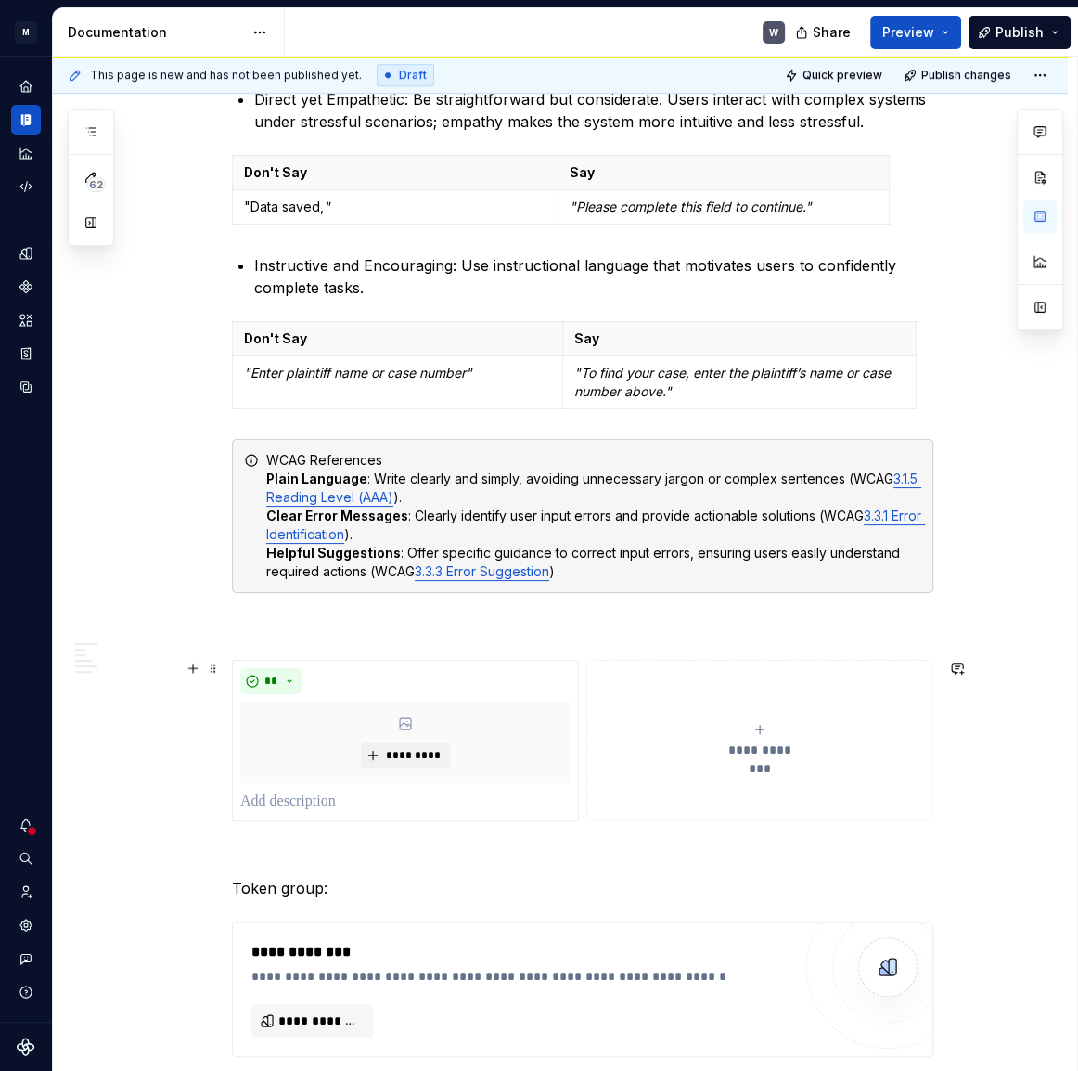
click at [199, 825] on div "Tone and Voice [PERSON_NAME]’s Tone and Voice should be professional yet approa…" at bounding box center [560, 934] width 1015 height 3091
click at [291, 800] on p at bounding box center [405, 802] width 330 height 22
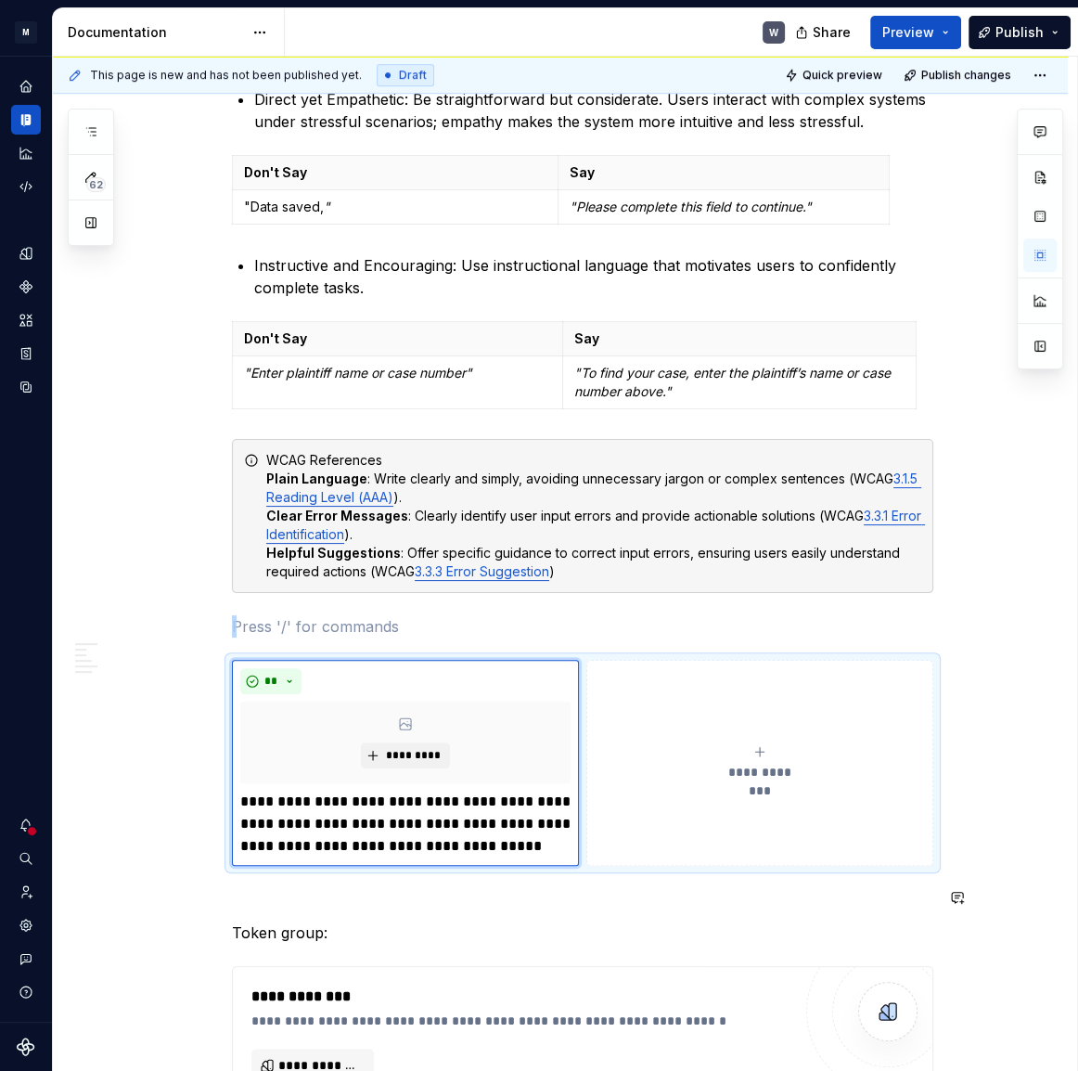
click at [487, 884] on div "Tone and Voice [PERSON_NAME]’s Tone and Voice should be professional yet approa…" at bounding box center [582, 808] width 701 height 2748
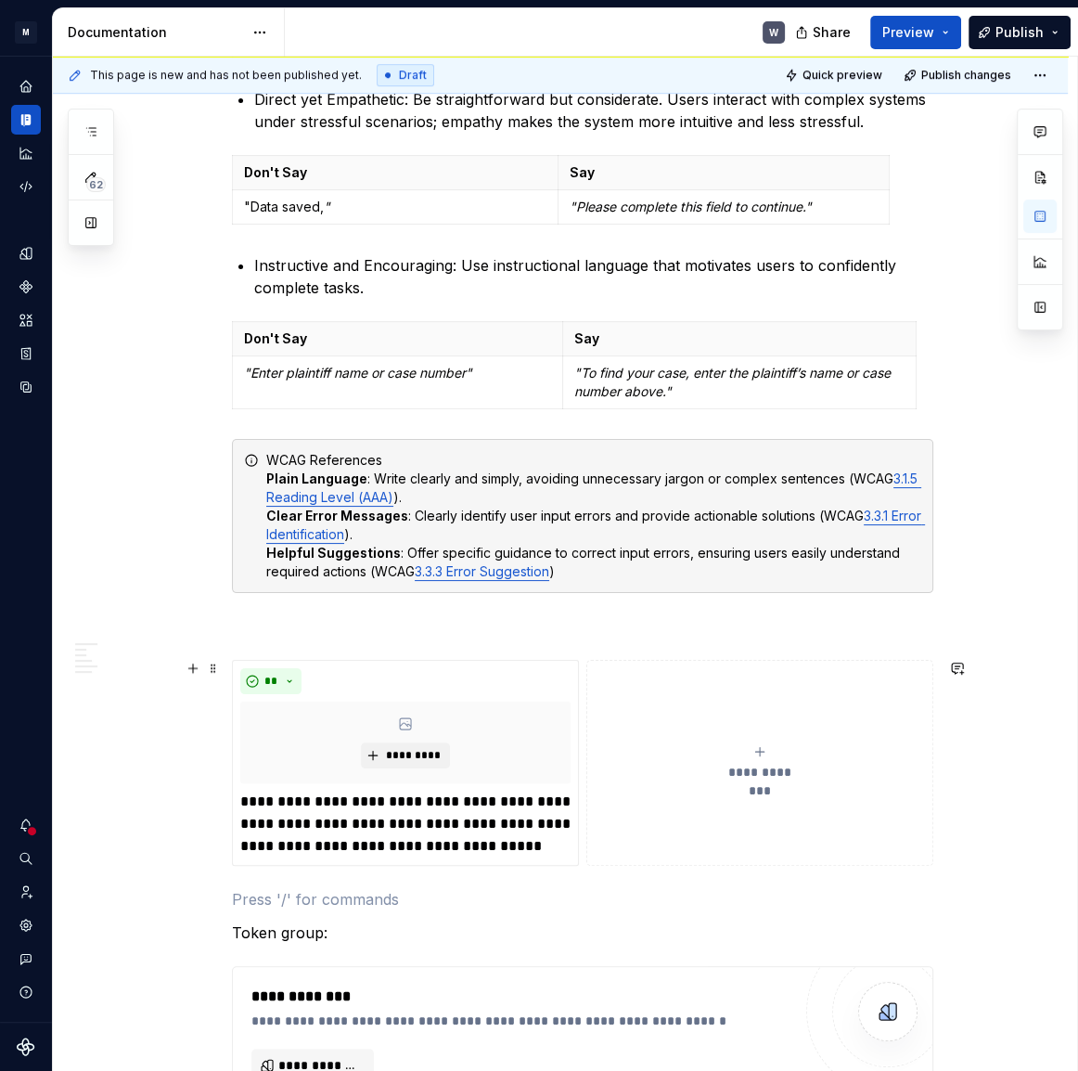
click at [660, 809] on button "**********" at bounding box center [759, 763] width 347 height 206
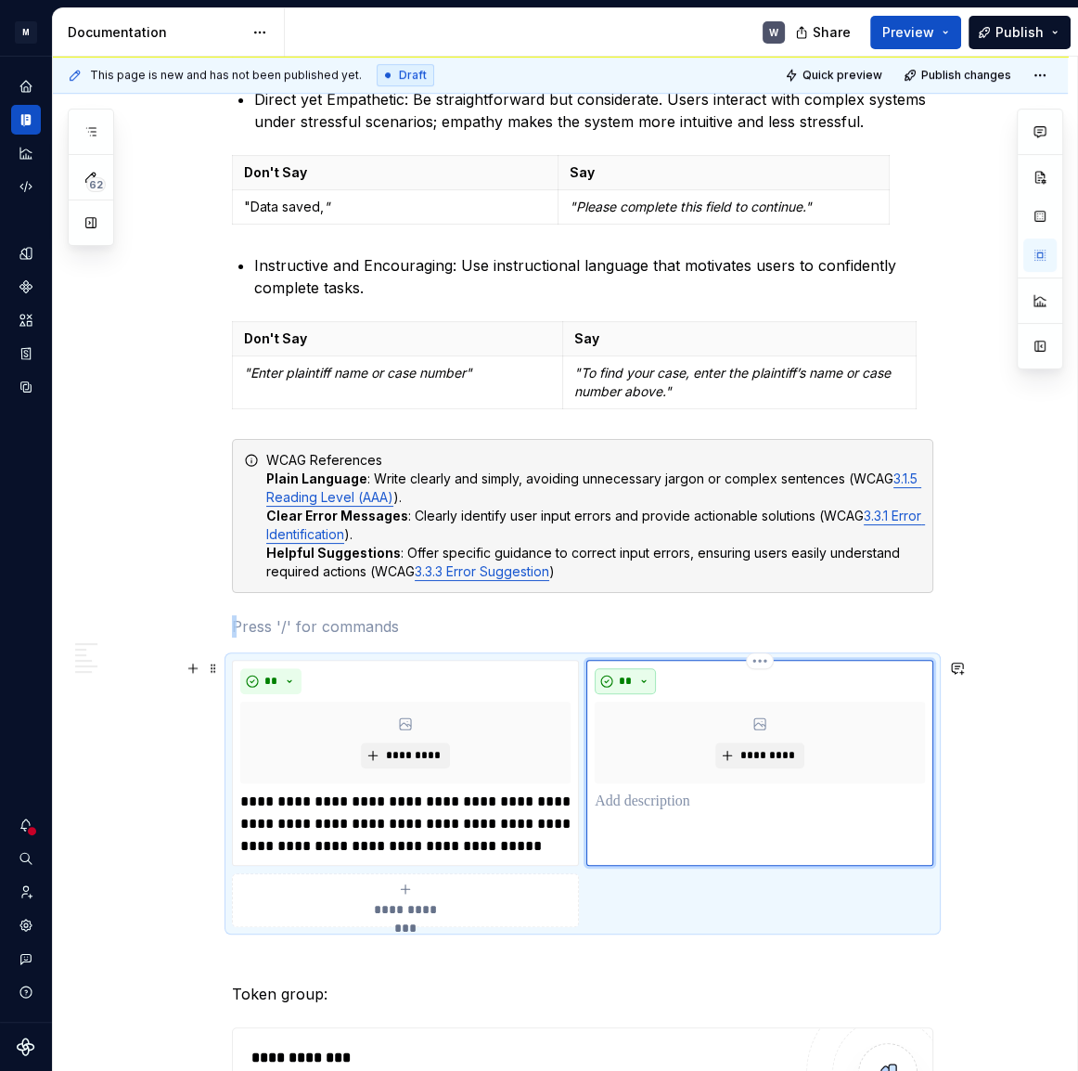
click at [642, 675] on button "**" at bounding box center [625, 681] width 61 height 26
click at [662, 740] on div "Don't" at bounding box center [668, 745] width 34 height 19
click at [606, 792] on p at bounding box center [760, 802] width 330 height 22
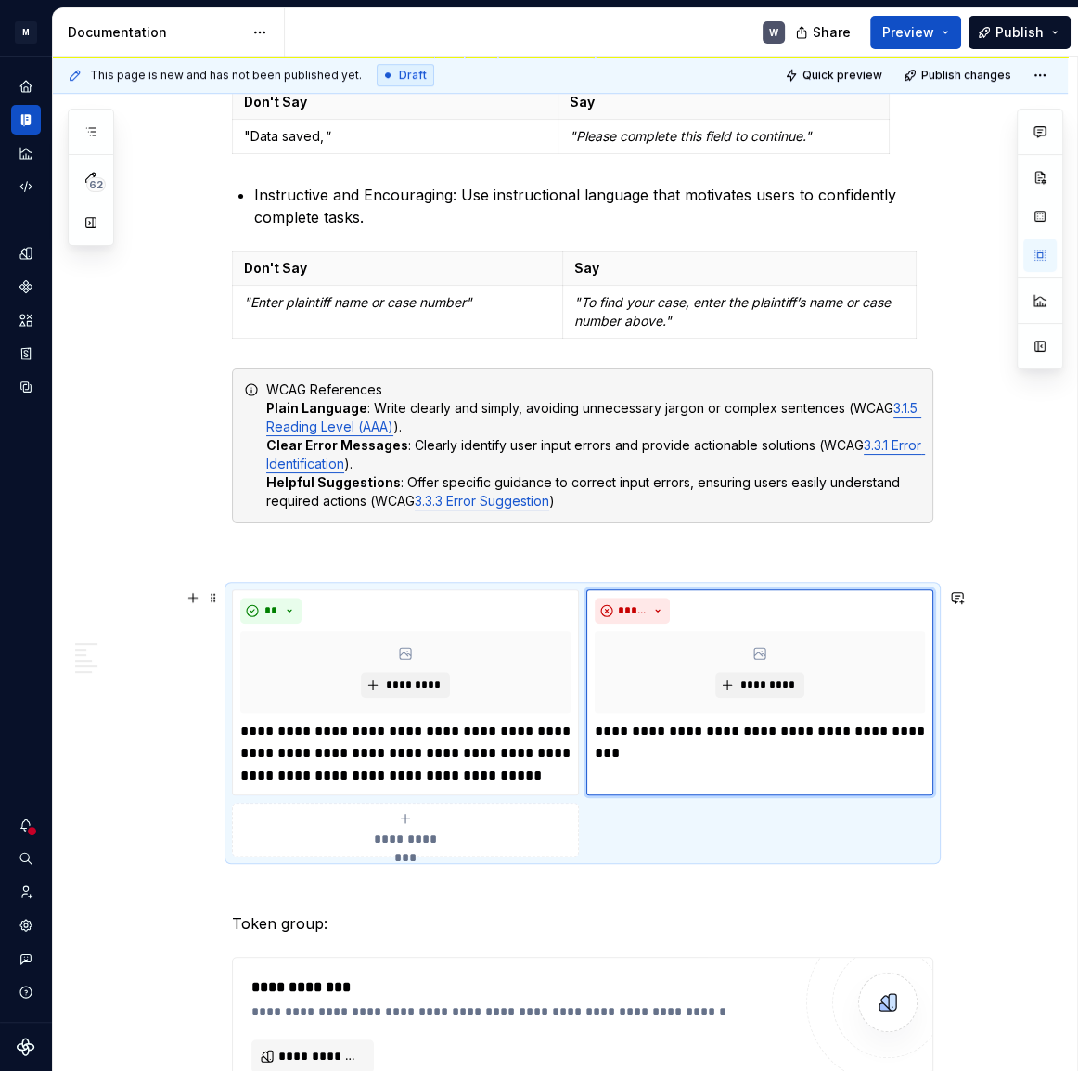
scroll to position [1011, 0]
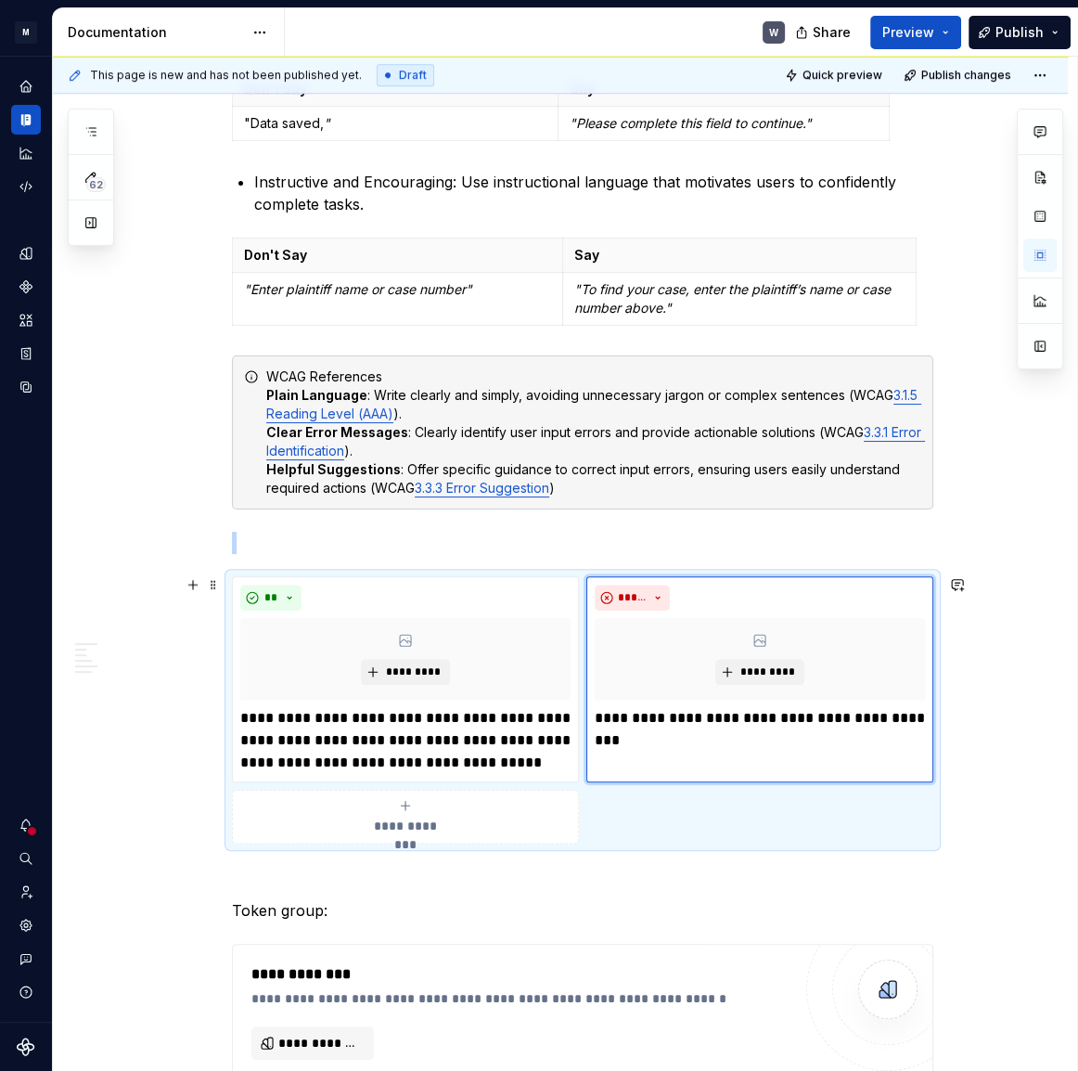
click at [410, 813] on div "**********" at bounding box center [405, 816] width 330 height 37
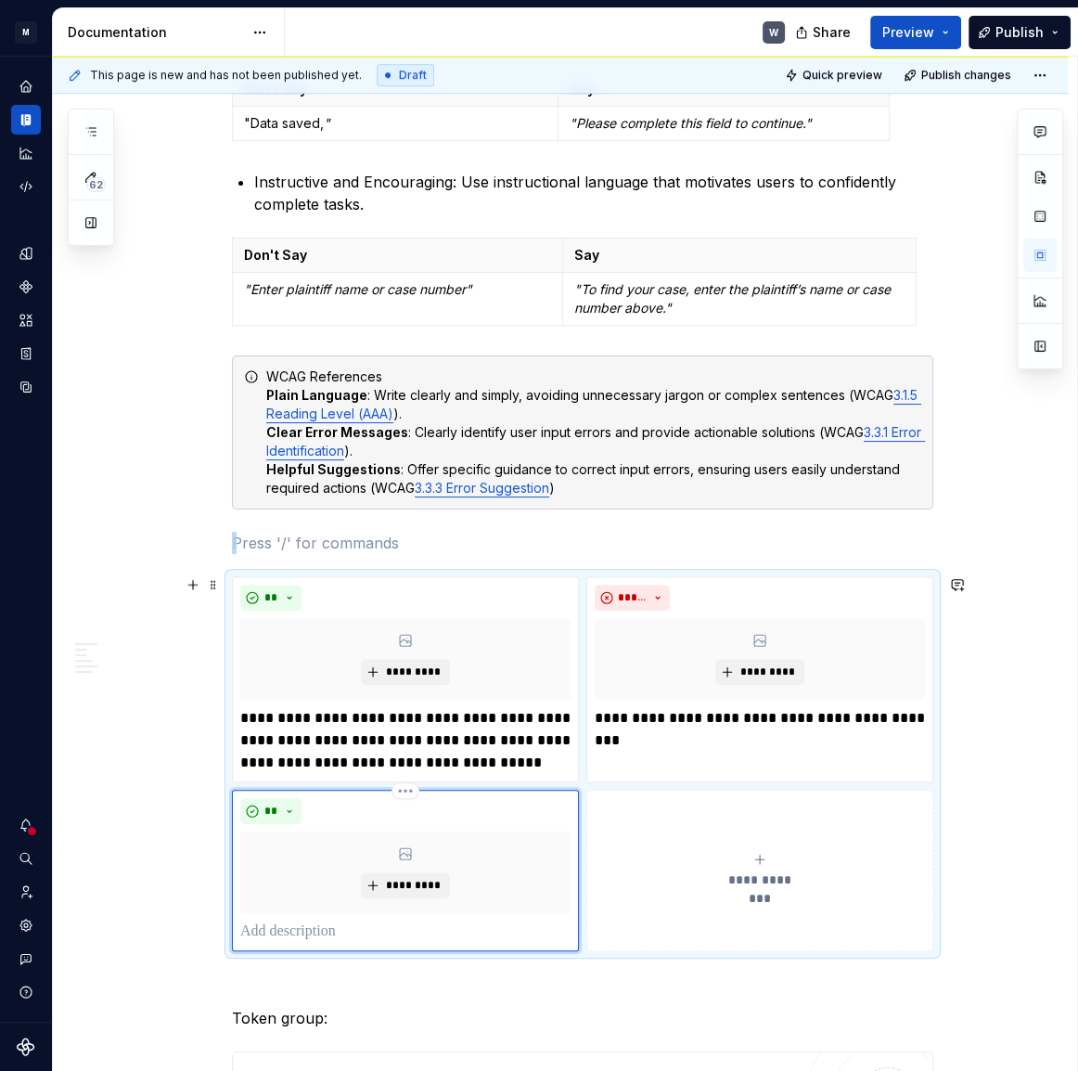
click at [284, 922] on p at bounding box center [405, 931] width 330 height 22
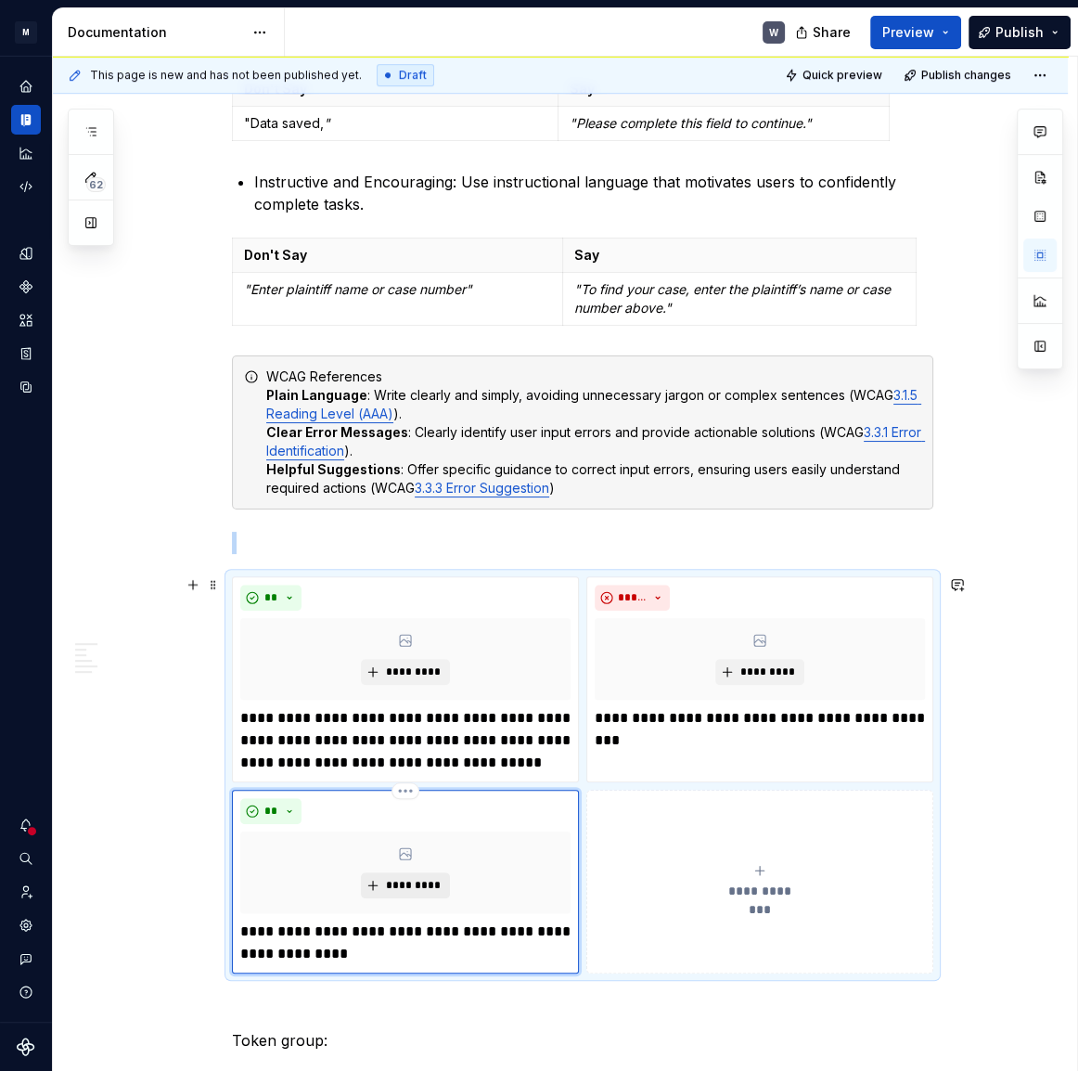
click at [418, 881] on span "*********" at bounding box center [412, 885] width 57 height 15
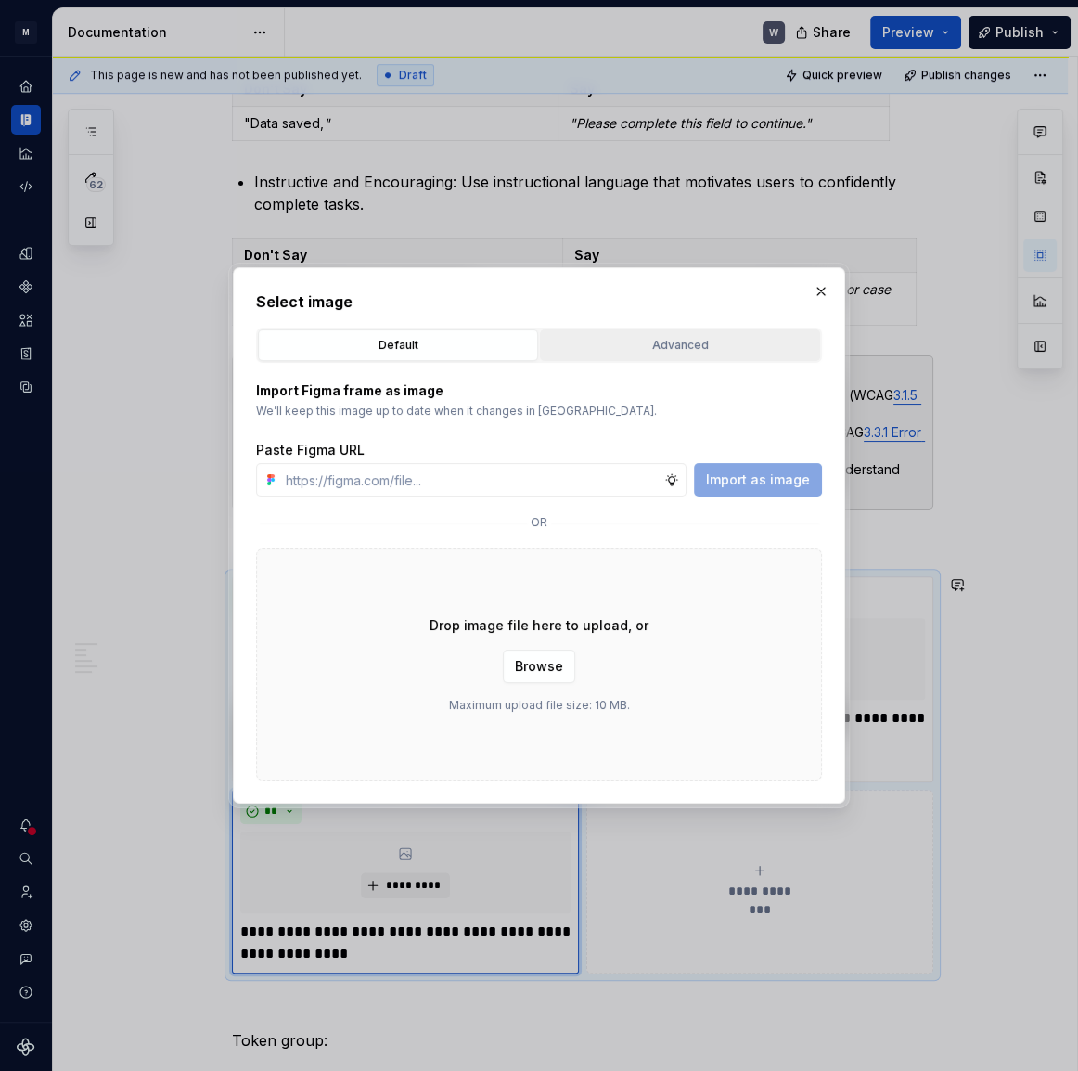
click at [768, 346] on div "Advanced" at bounding box center [679, 345] width 267 height 19
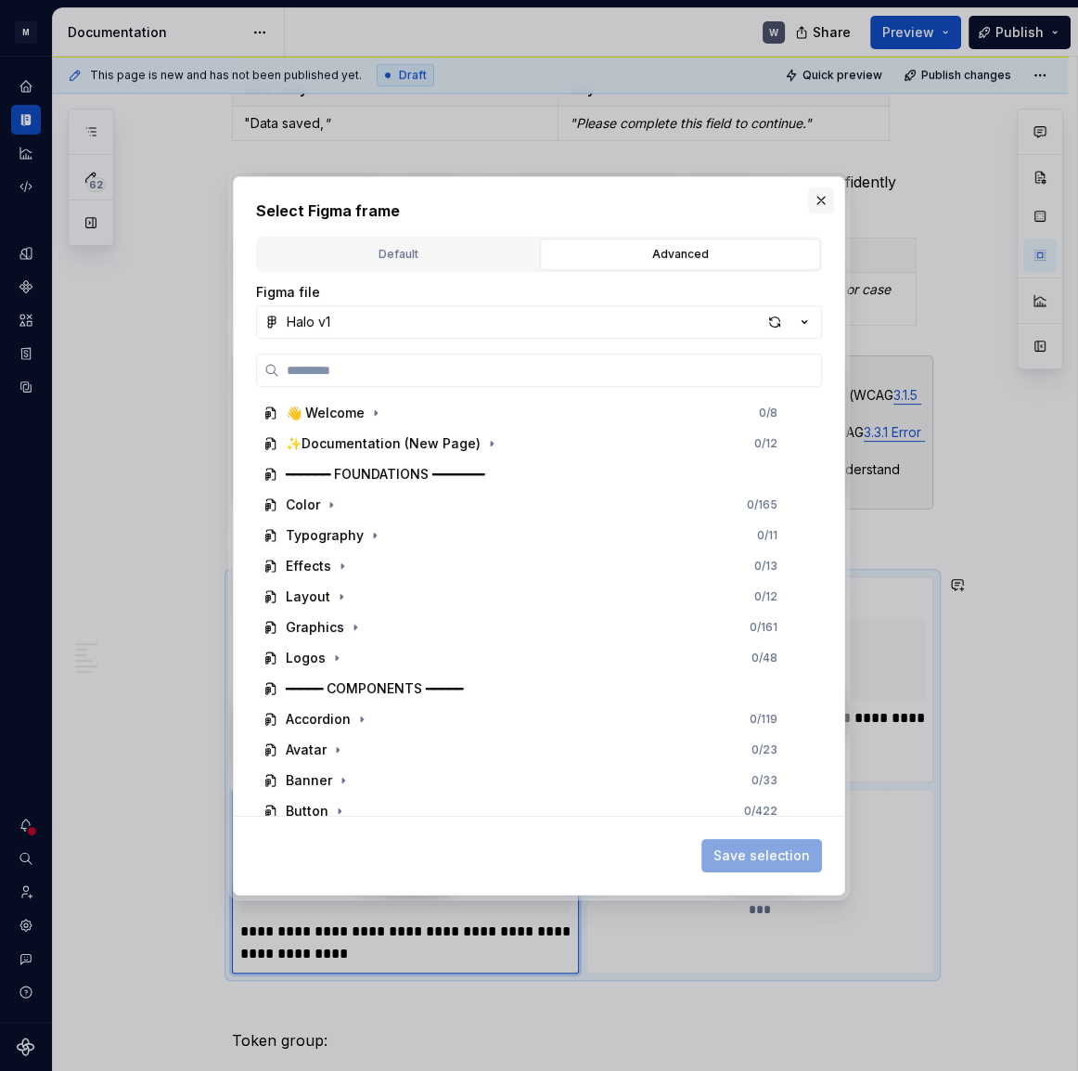
click at [820, 187] on button "button" at bounding box center [821, 200] width 26 height 26
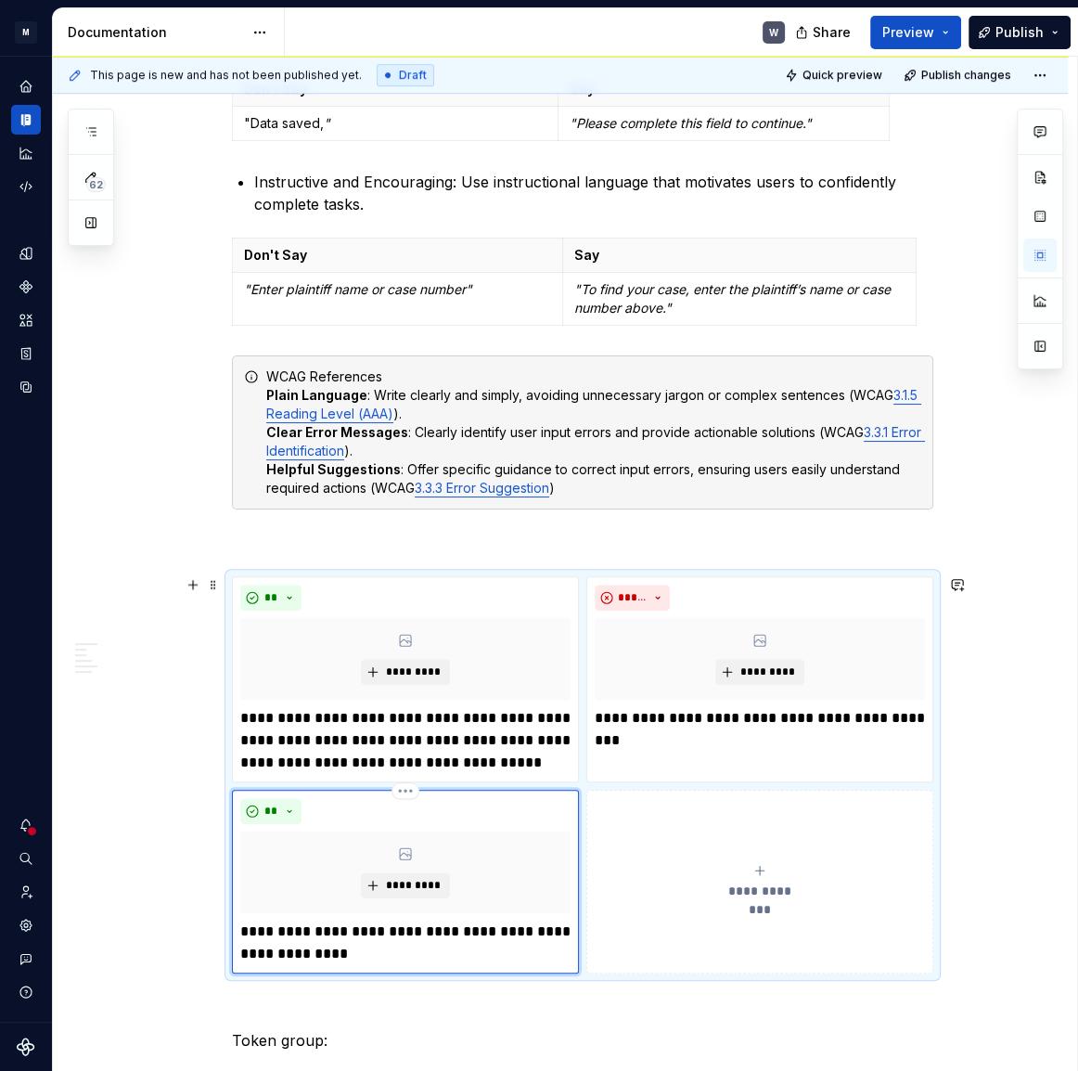
scroll to position [1265, 0]
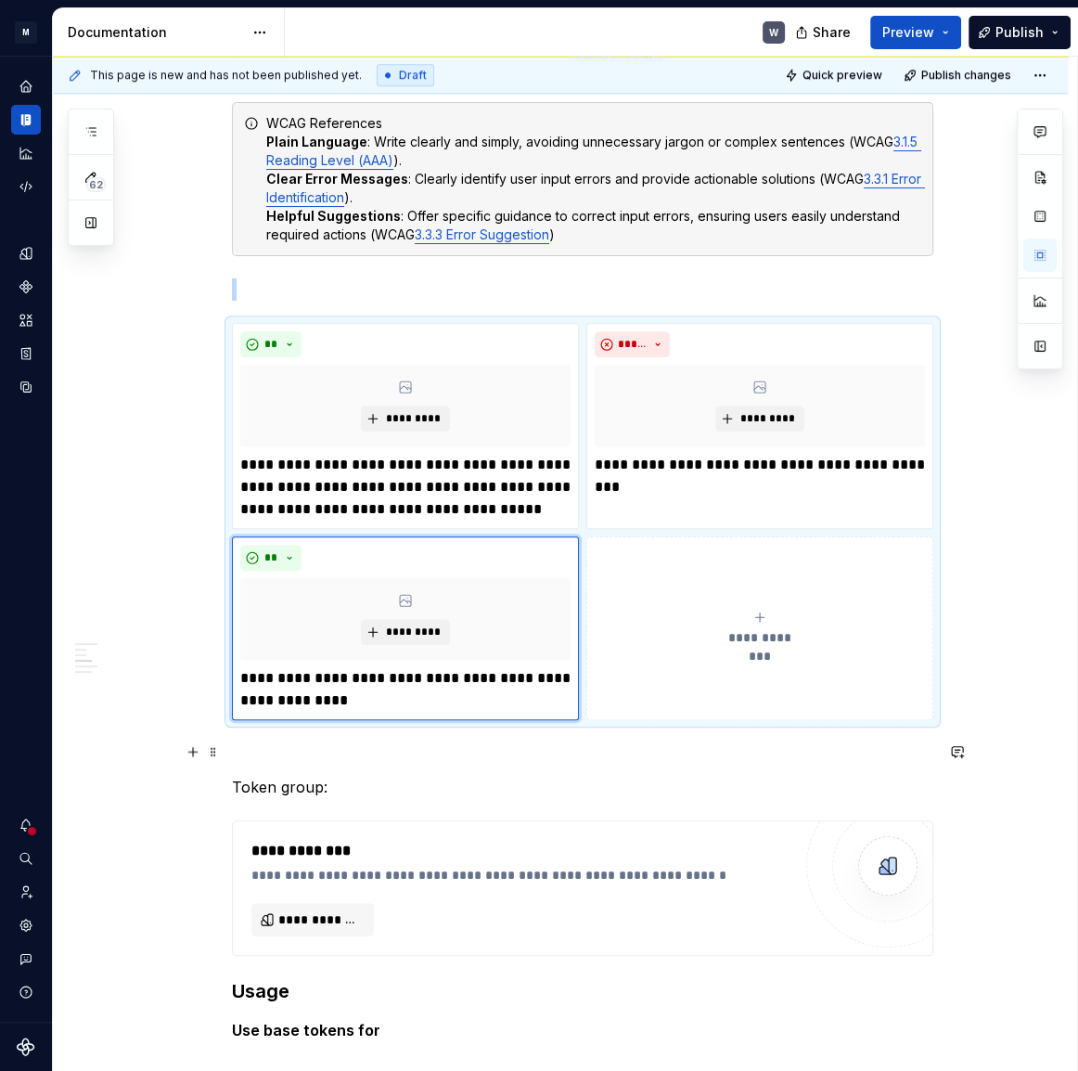
click at [462, 747] on p at bounding box center [582, 753] width 701 height 22
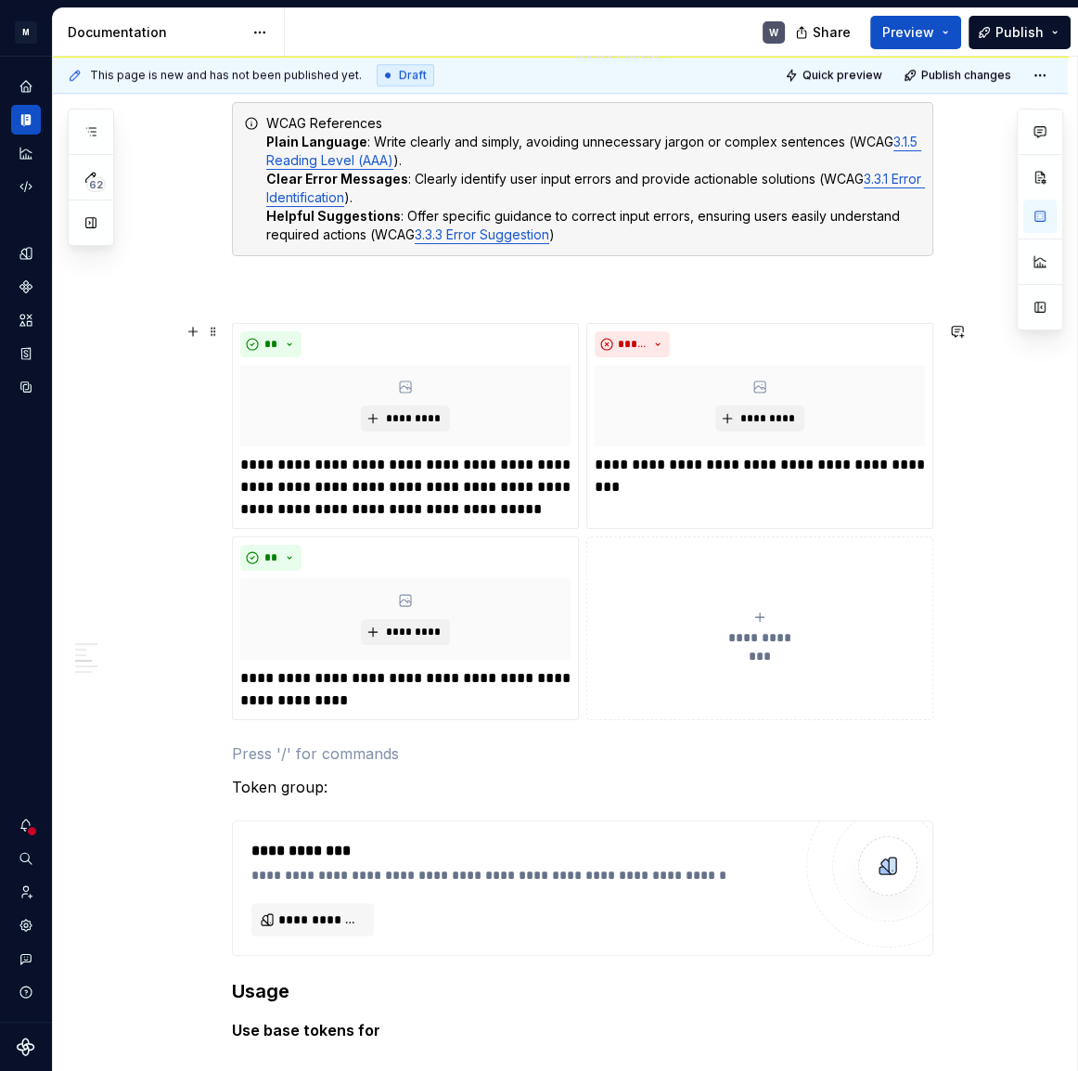
click at [582, 677] on div "**********" at bounding box center [582, 521] width 701 height 397
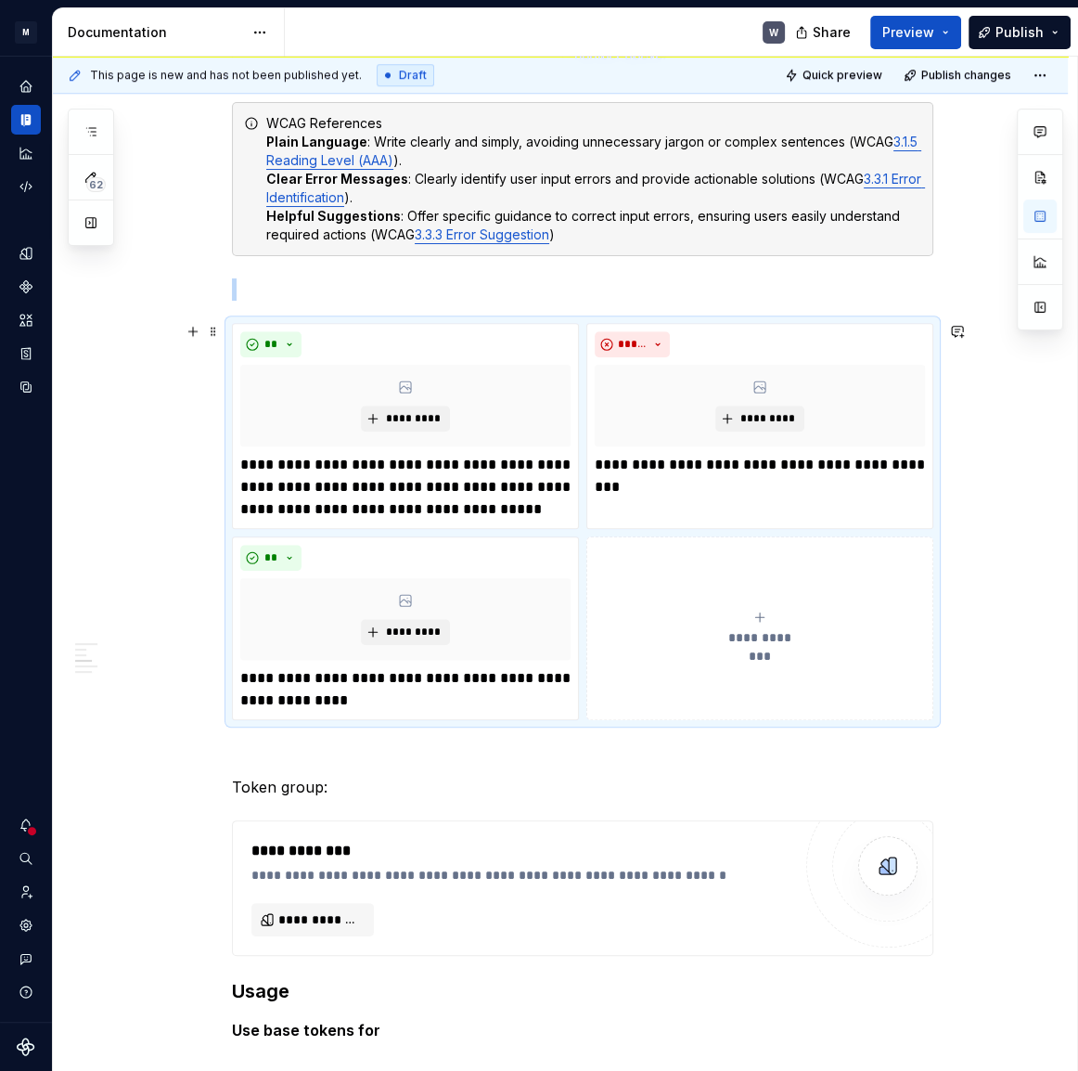
click at [738, 596] on button "**********" at bounding box center [759, 628] width 347 height 184
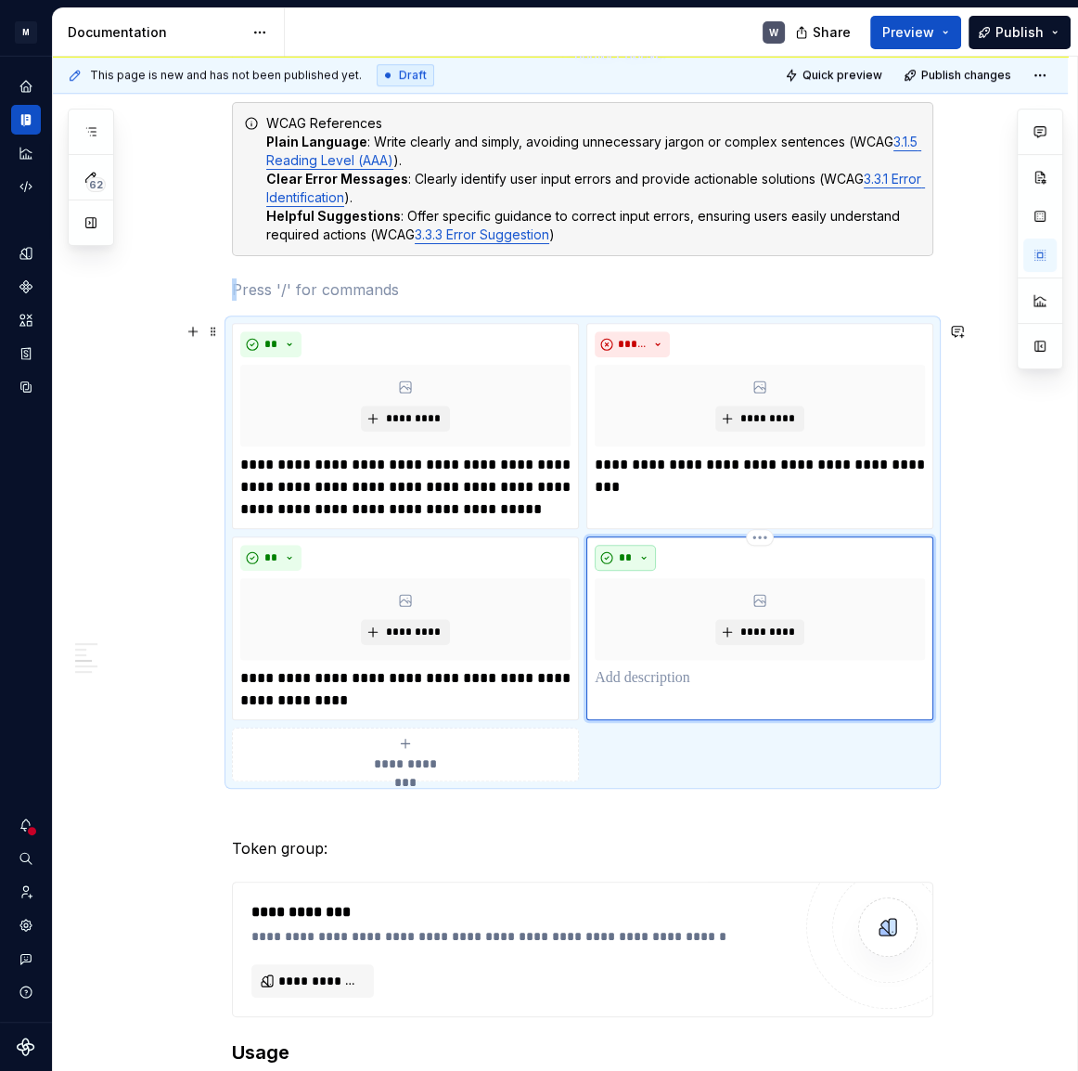
click at [637, 552] on button "**" at bounding box center [625, 558] width 61 height 26
click at [633, 617] on div "Suggestions" at bounding box center [636, 620] width 15 height 15
click at [654, 682] on p at bounding box center [760, 678] width 330 height 22
click at [415, 739] on div "**********" at bounding box center [405, 754] width 330 height 37
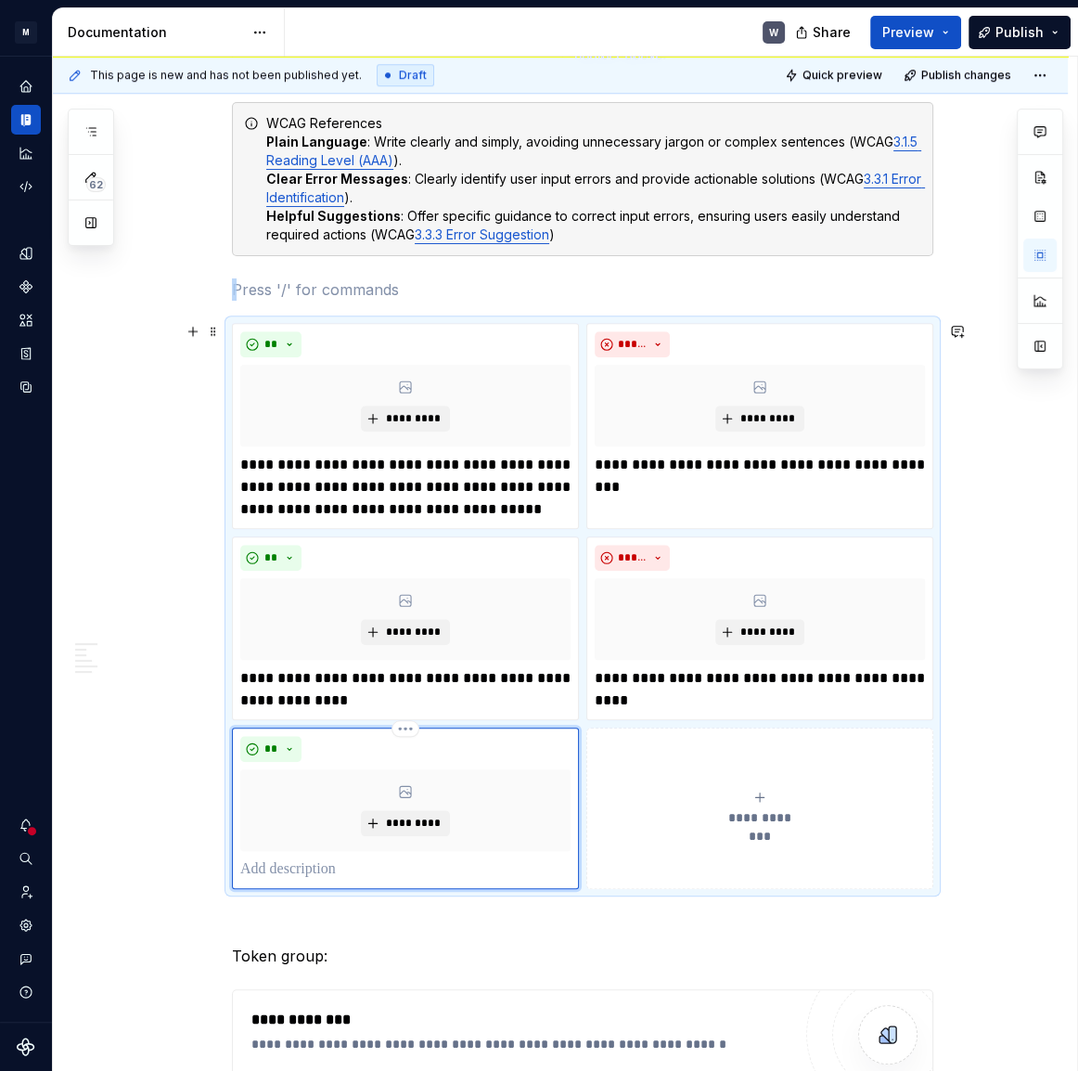
click at [274, 871] on p at bounding box center [405, 869] width 330 height 22
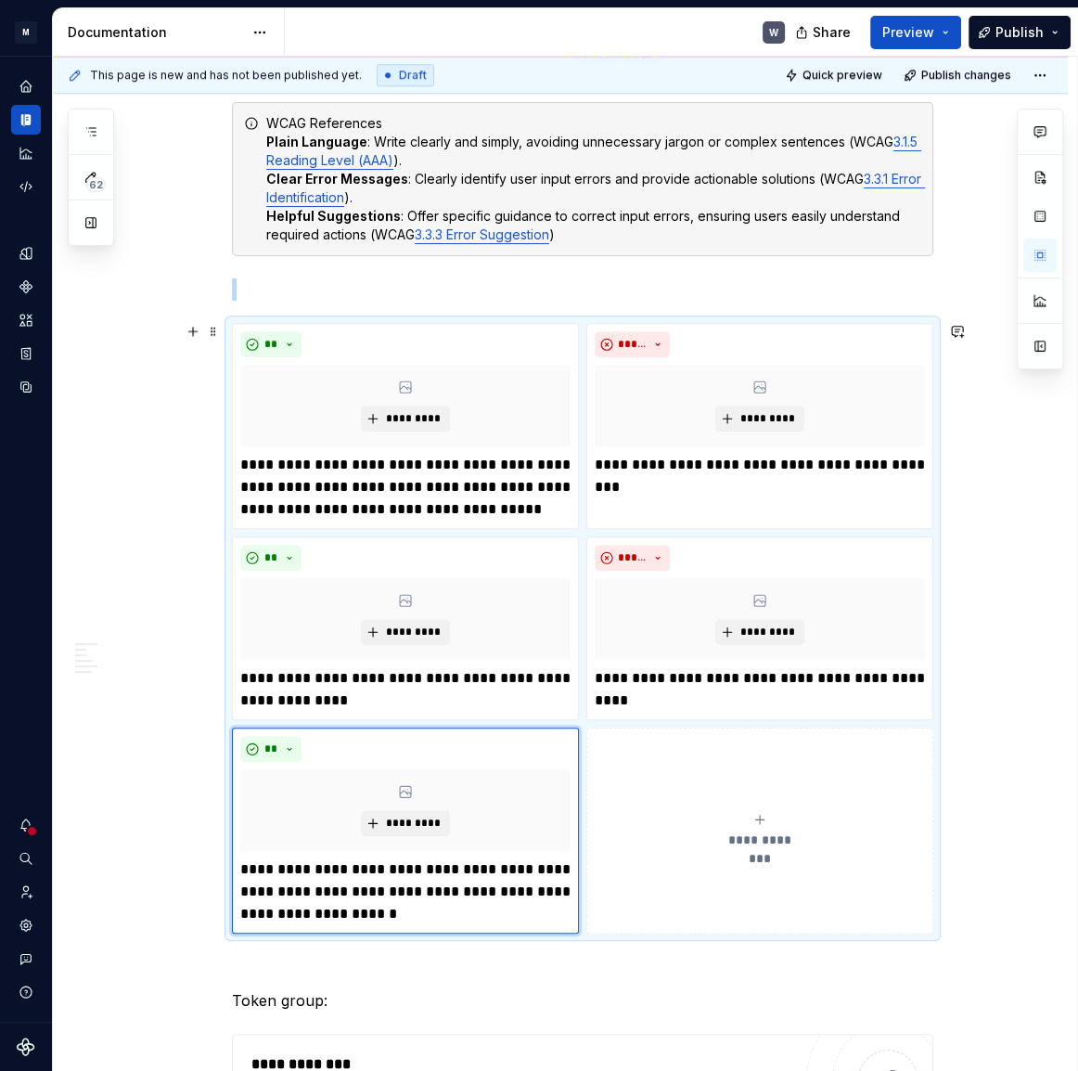
click at [723, 848] on button "**********" at bounding box center [759, 830] width 347 height 206
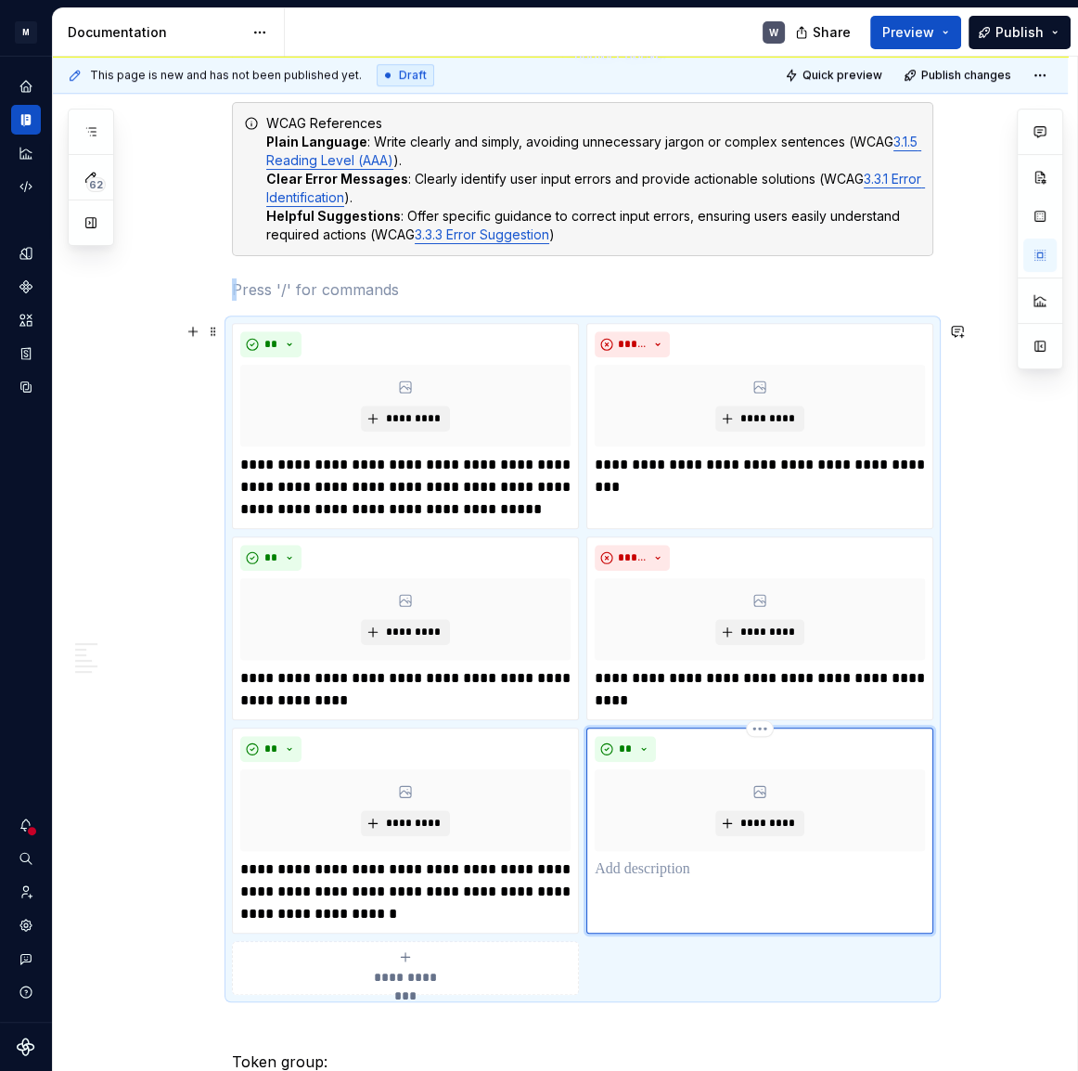
click at [698, 878] on div "** *********" at bounding box center [759, 830] width 347 height 206
click at [667, 873] on p at bounding box center [760, 869] width 330 height 22
click at [612, 862] on p at bounding box center [760, 869] width 330 height 22
drag, startPoint x: 98, startPoint y: 842, endPoint x: 126, endPoint y: 839, distance: 28.1
click at [98, 842] on div "Tone and Voice [PERSON_NAME]’s Tone and Voice should be professional yet approa…" at bounding box center [560, 854] width 1015 height 3602
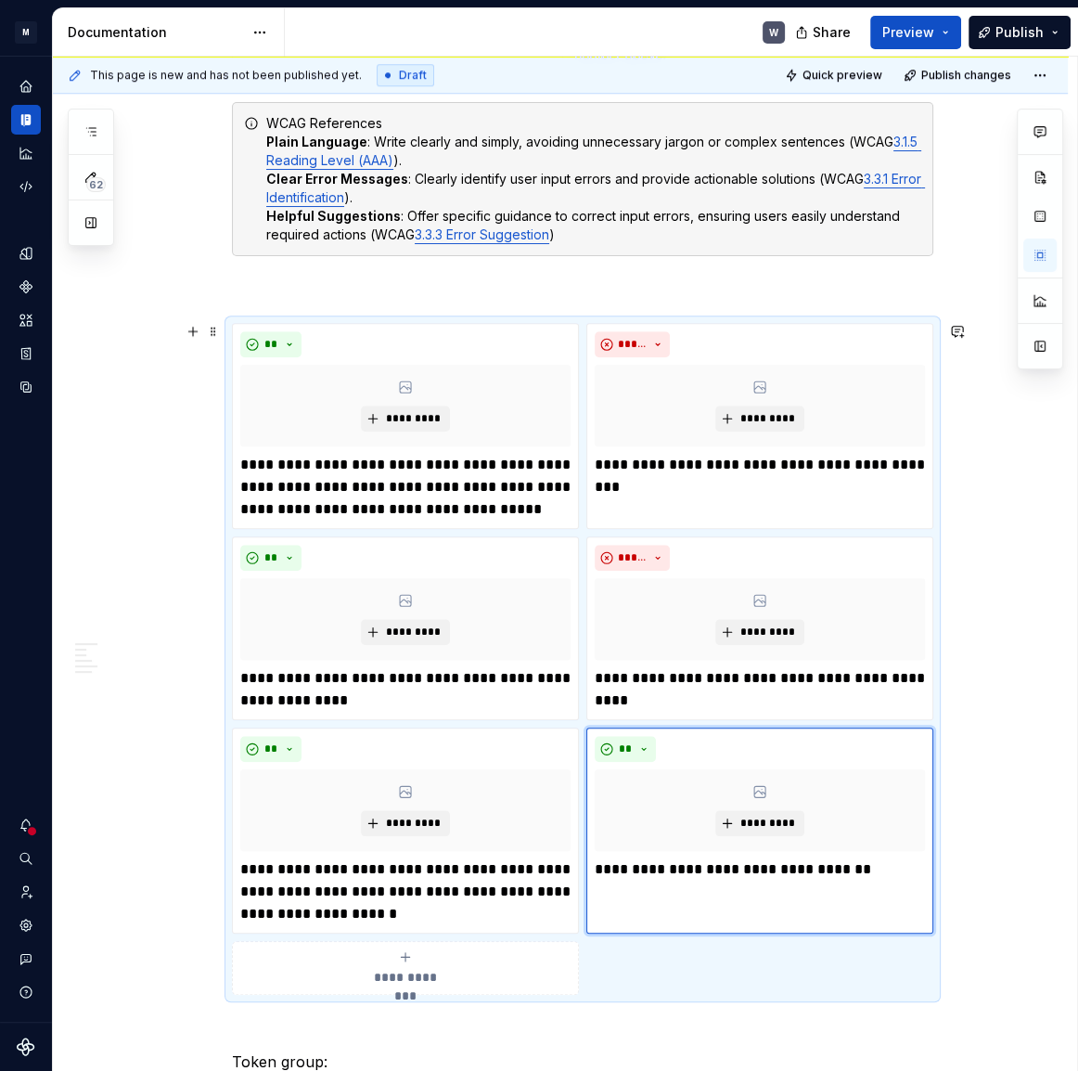
click at [176, 829] on div "Tone and Voice [PERSON_NAME]’s Tone and Voice should be professional yet approa…" at bounding box center [560, 854] width 1015 height 3602
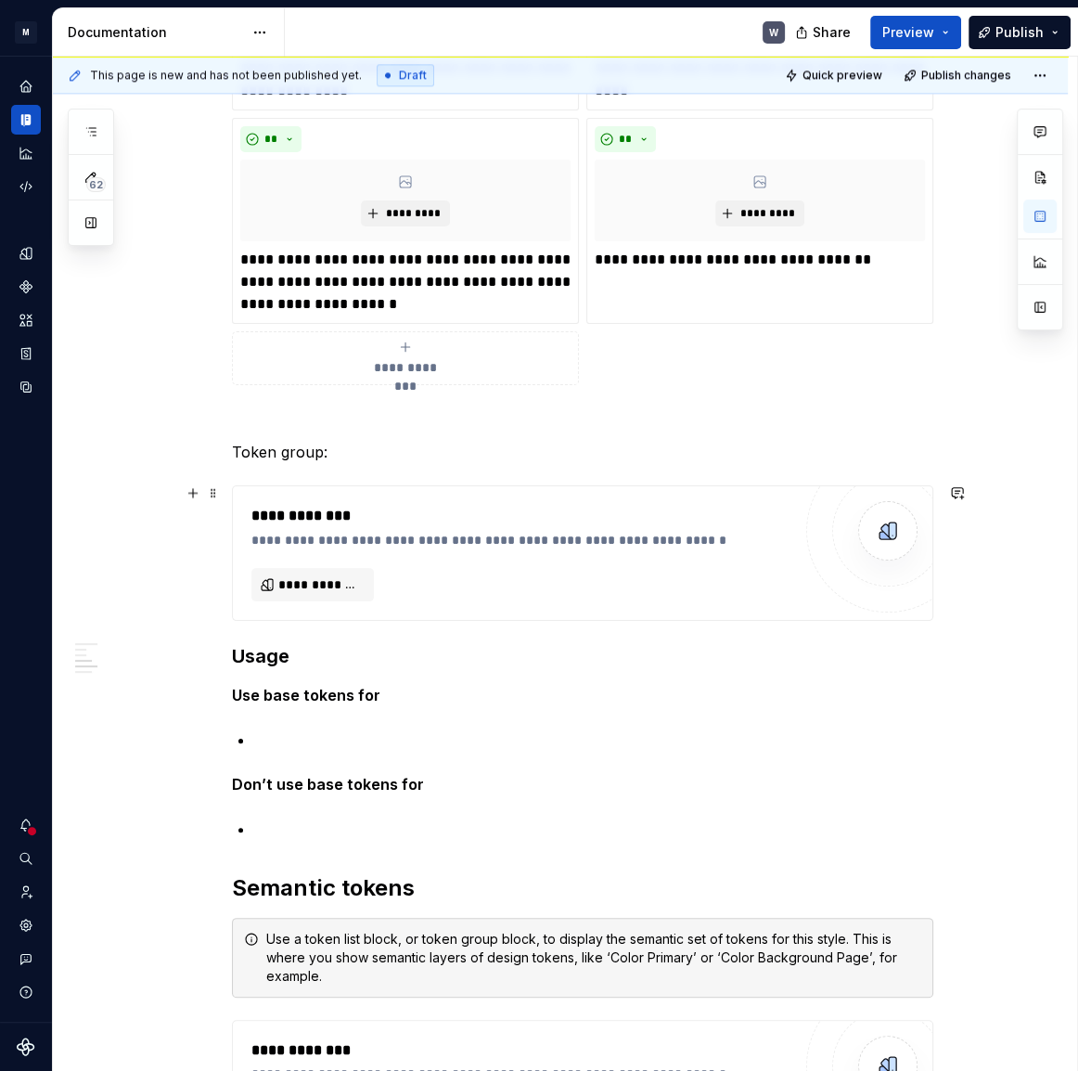
scroll to position [1856, 0]
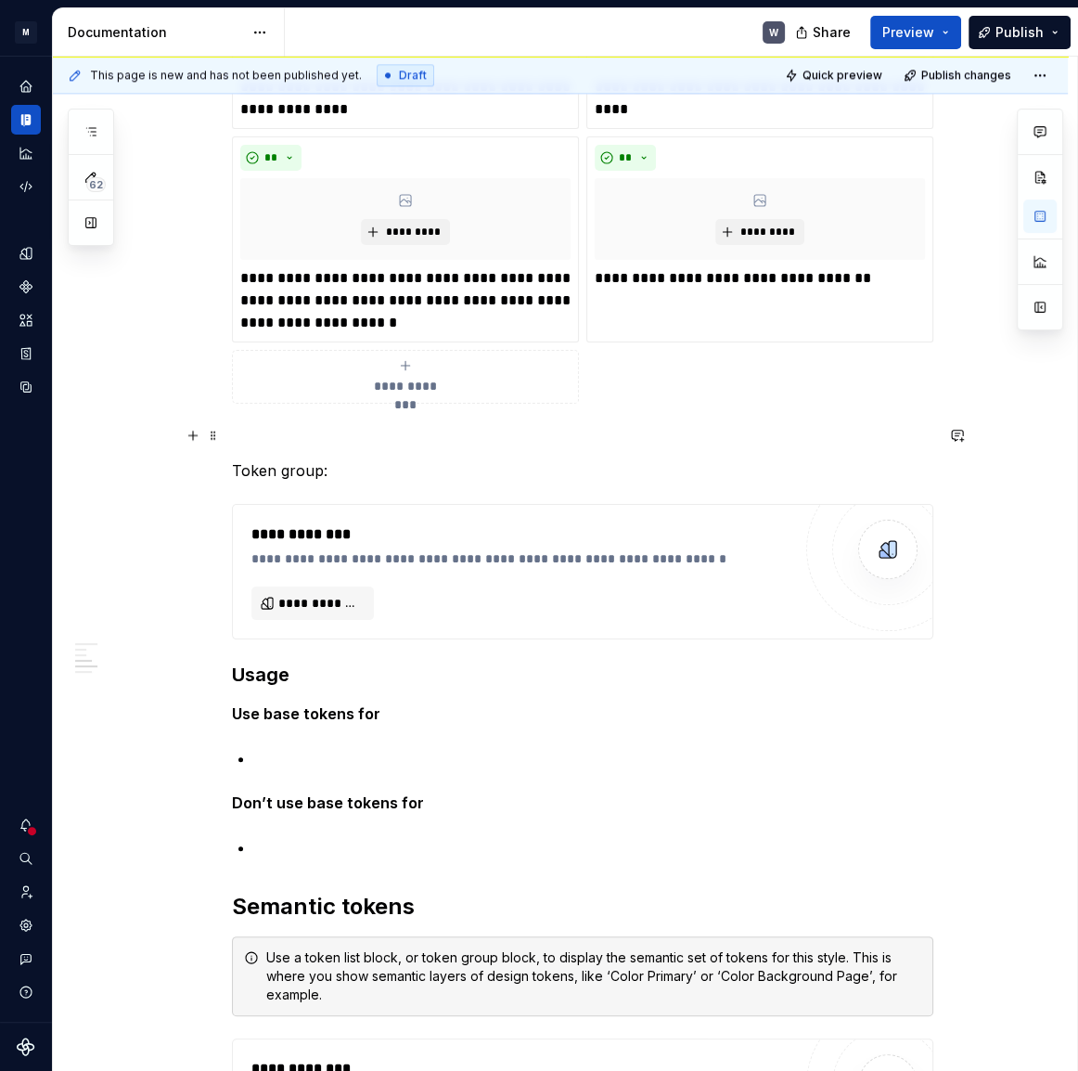
click at [297, 426] on p at bounding box center [582, 437] width 701 height 22
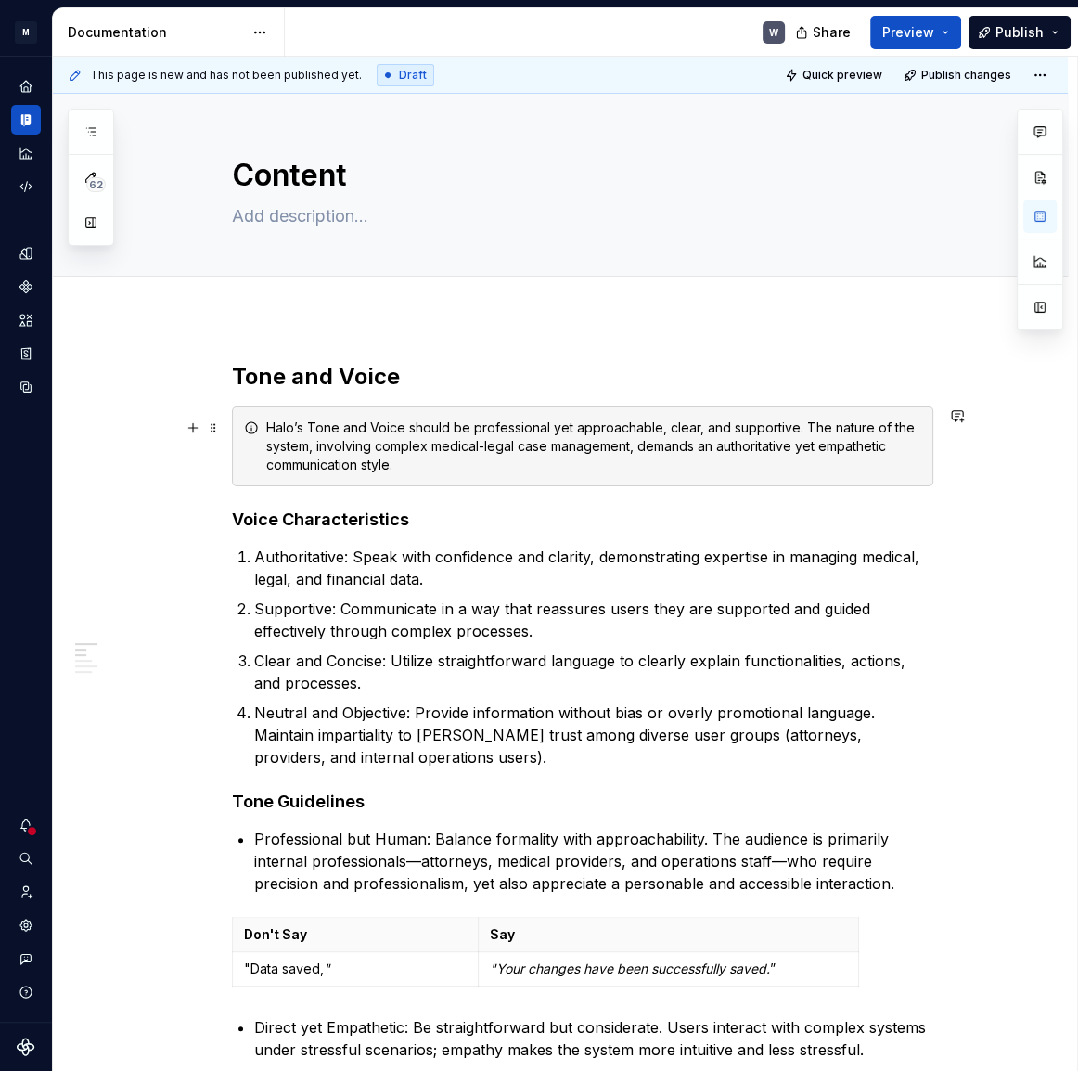
scroll to position [84, 0]
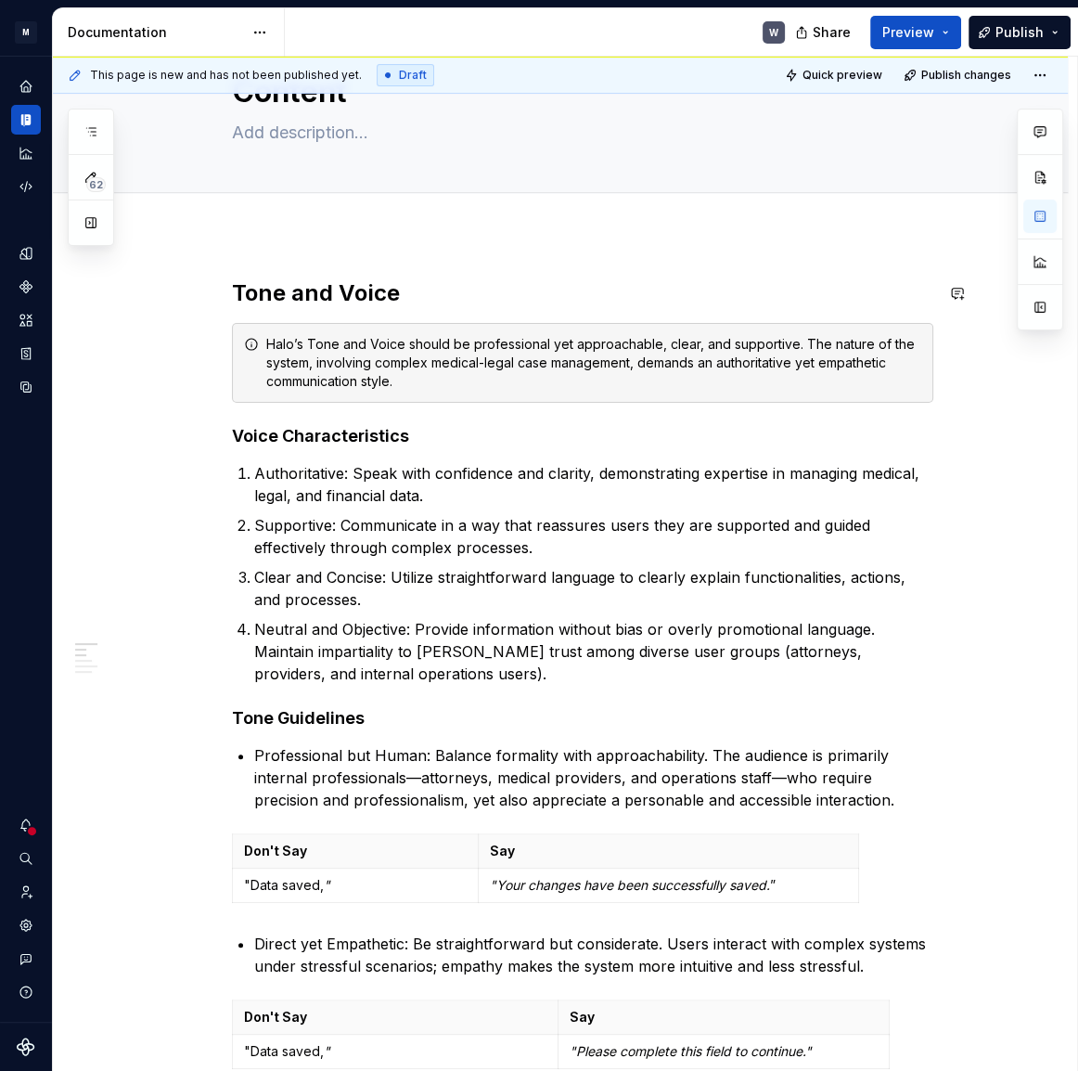
click at [264, 251] on div "This page is new and has not been published yet. Draft Quick preview Publish ch…" at bounding box center [565, 564] width 1024 height 1015
click at [228, 225] on div "Add tab" at bounding box center [583, 213] width 822 height 26
type textarea "*"
